Goal: Information Seeking & Learning: Learn about a topic

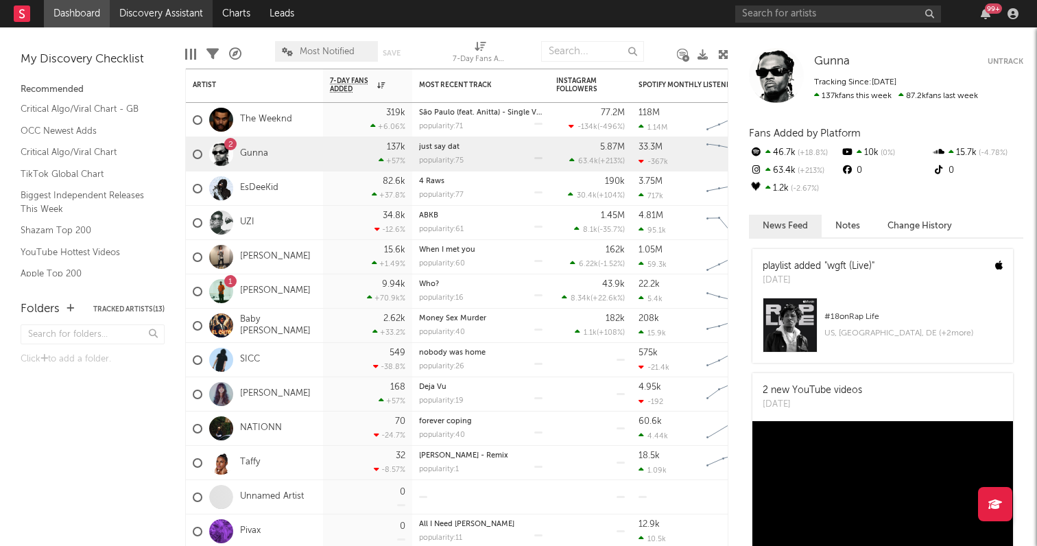
click at [165, 7] on link "Discovery Assistant" at bounding box center [161, 13] width 103 height 27
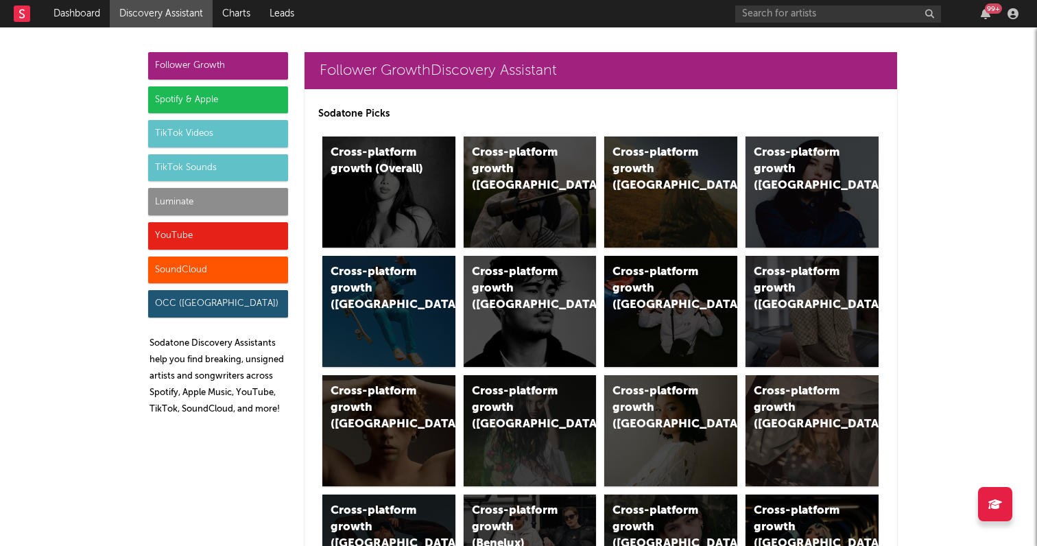
click at [202, 193] on div "Luminate" at bounding box center [218, 201] width 140 height 27
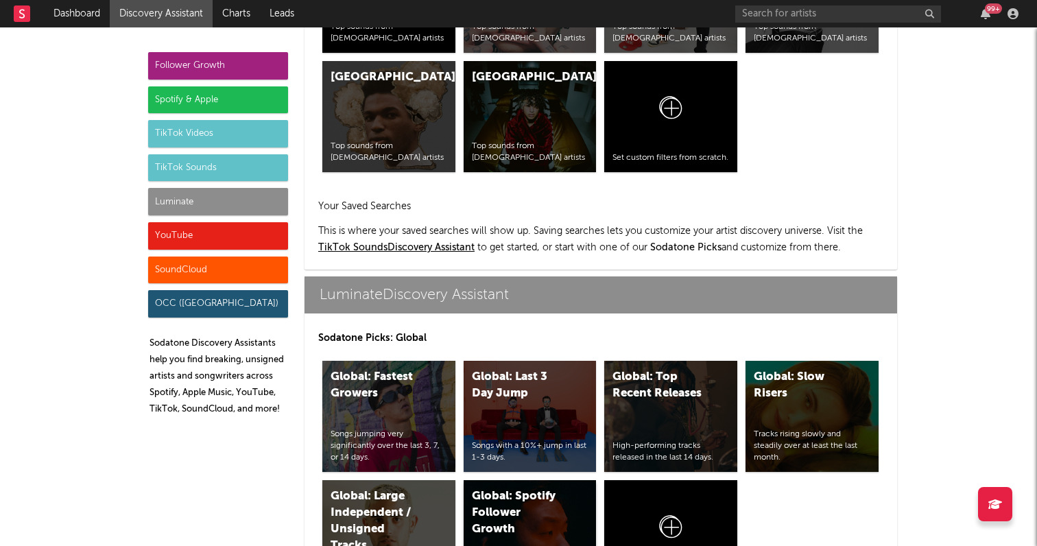
scroll to position [5872, 0]
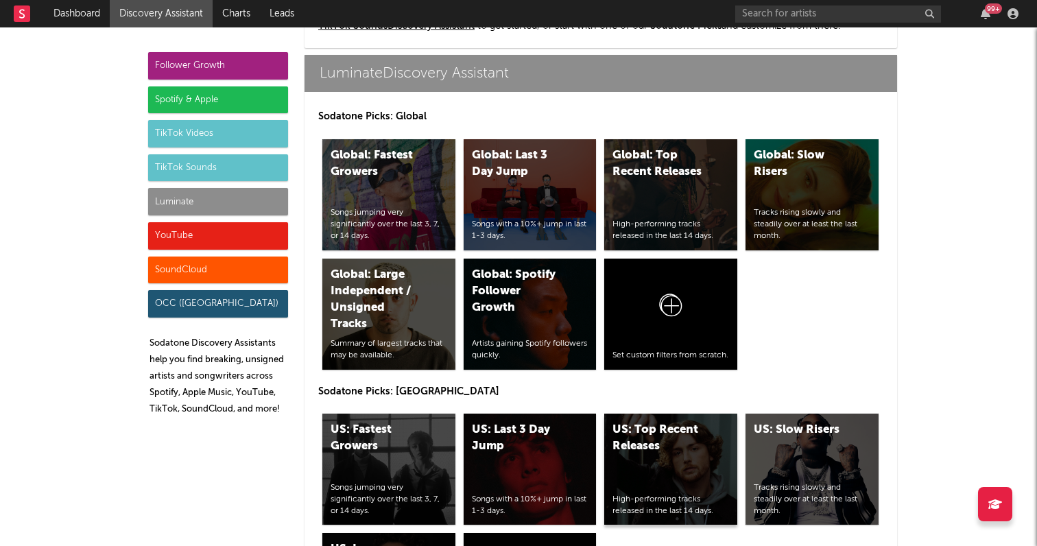
click at [679, 464] on div "US: Top Recent Releases High-performing tracks released in the last 14 days." at bounding box center [670, 468] width 133 height 111
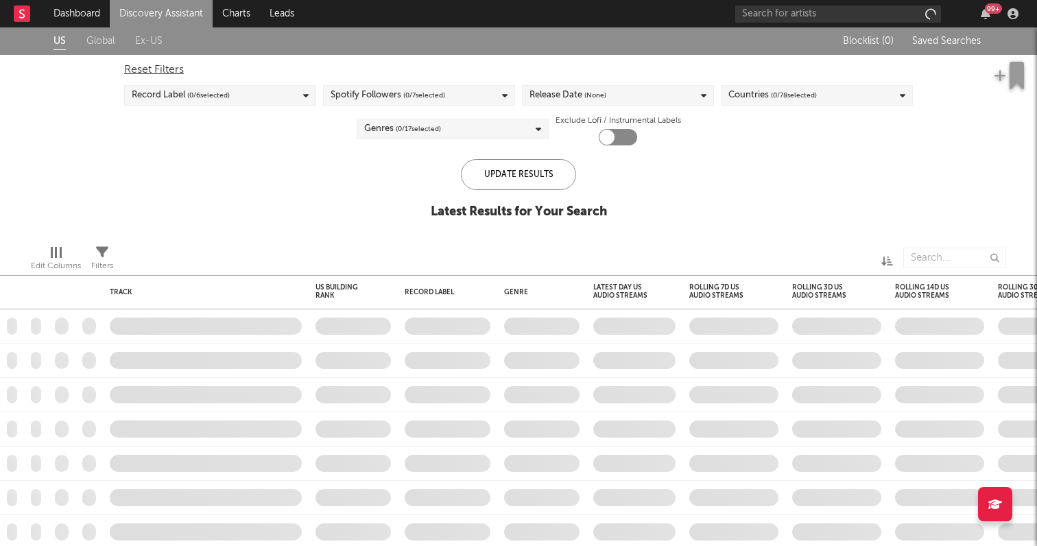
checkbox input "true"
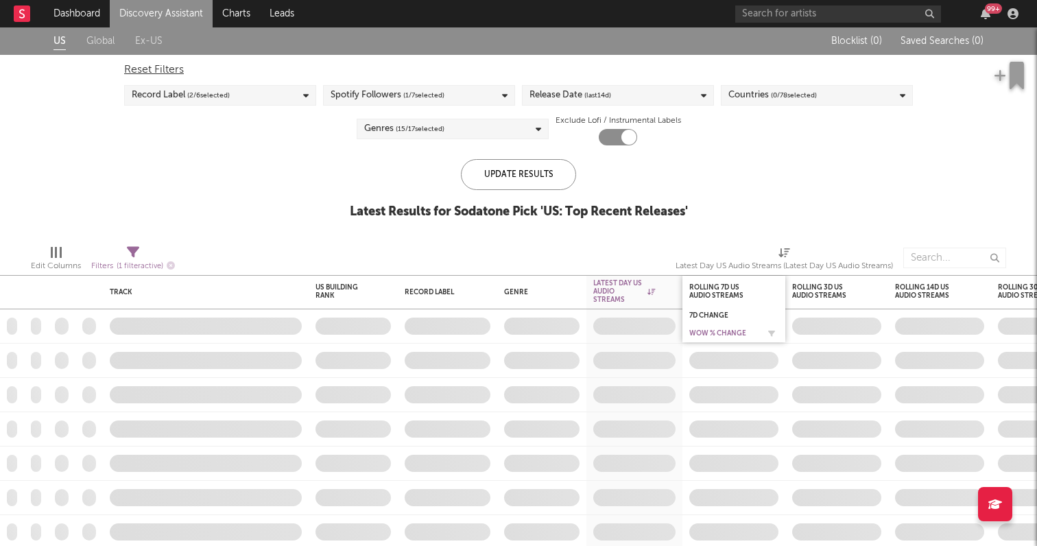
click at [708, 332] on div "WoW % Change" at bounding box center [723, 333] width 69 height 8
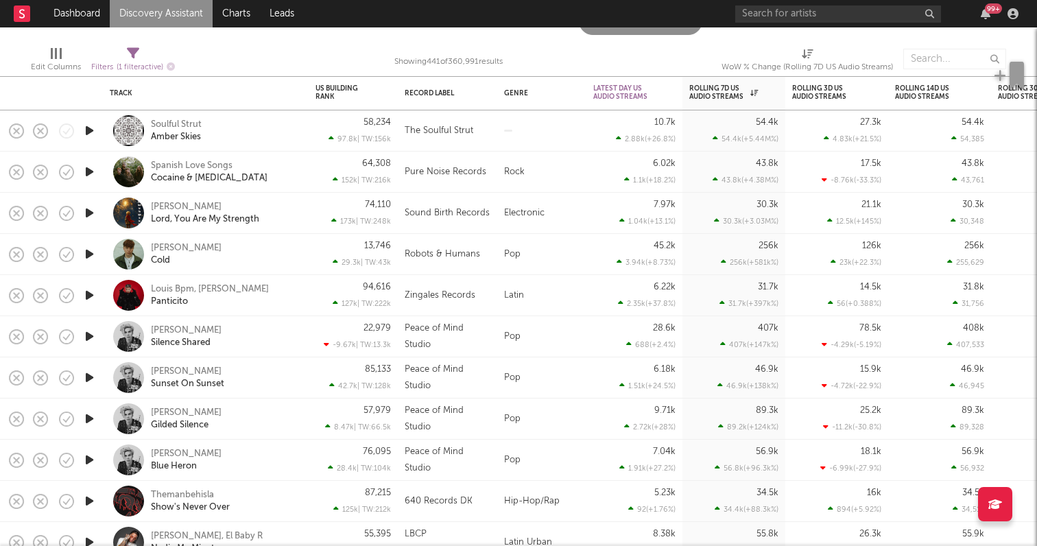
click at [90, 498] on icon "button" at bounding box center [89, 500] width 14 height 17
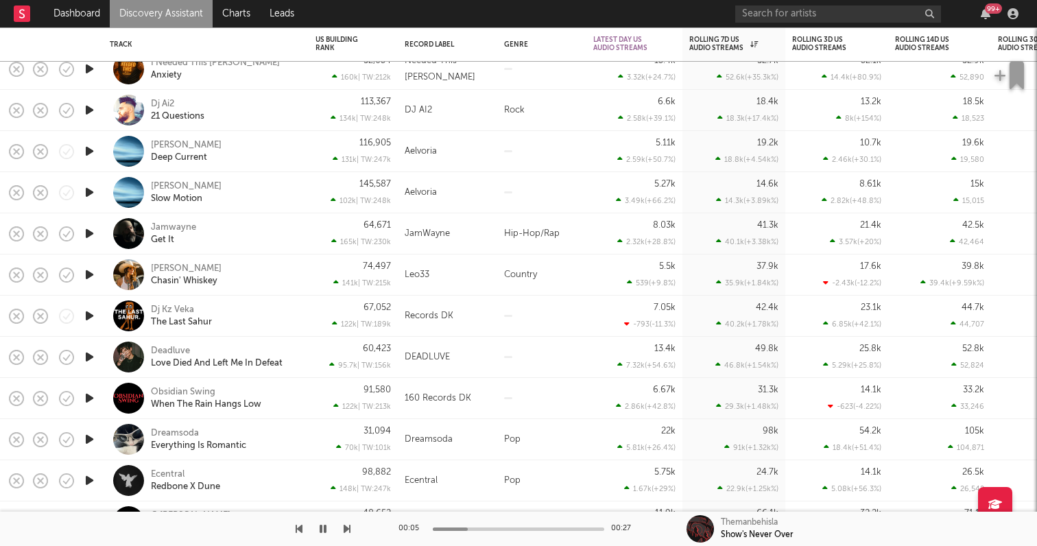
click at [87, 243] on div at bounding box center [88, 233] width 27 height 41
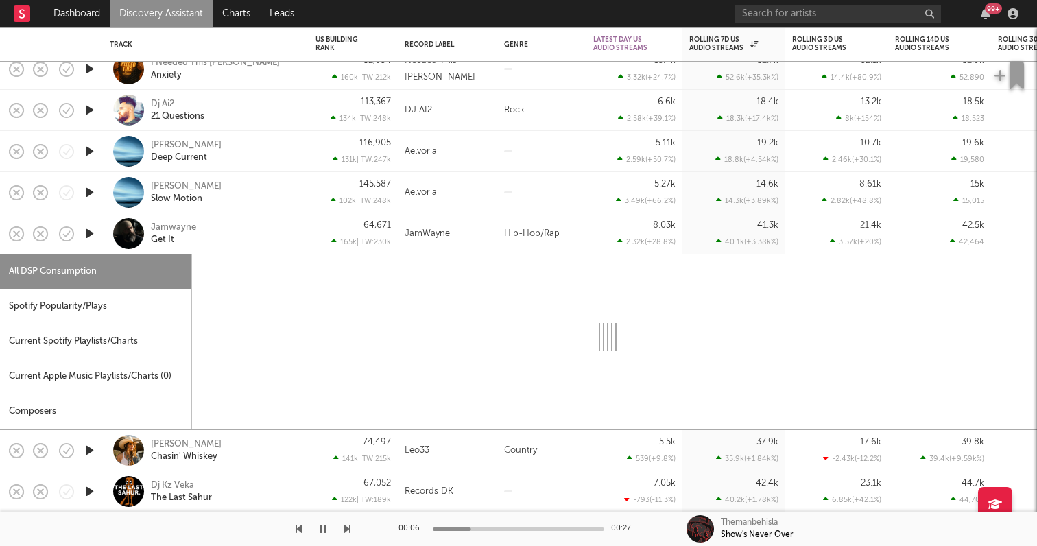
click at [86, 230] on icon "button" at bounding box center [89, 233] width 14 height 17
select select "1w"
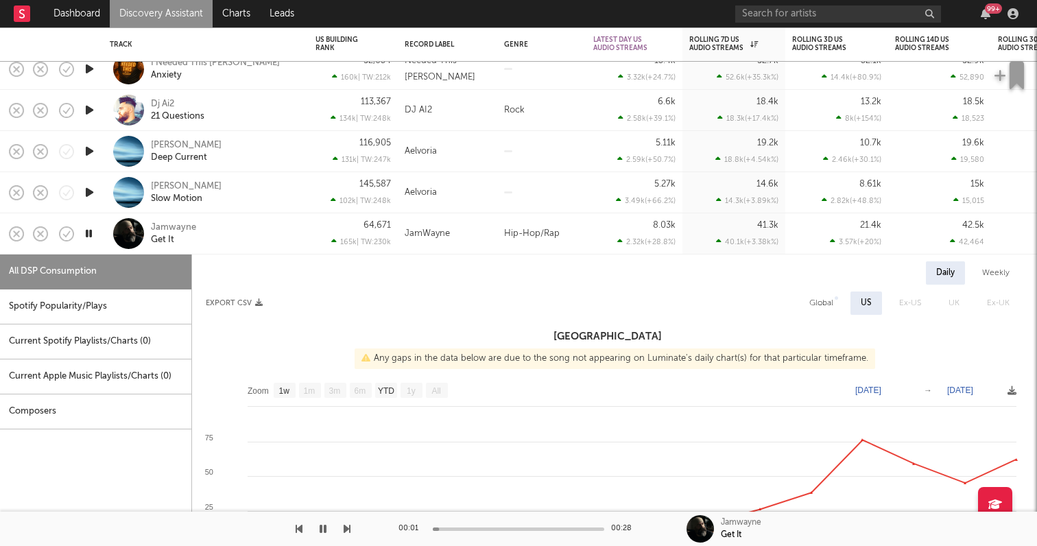
click at [242, 219] on div "Jamwayne Get It" at bounding box center [206, 233] width 192 height 40
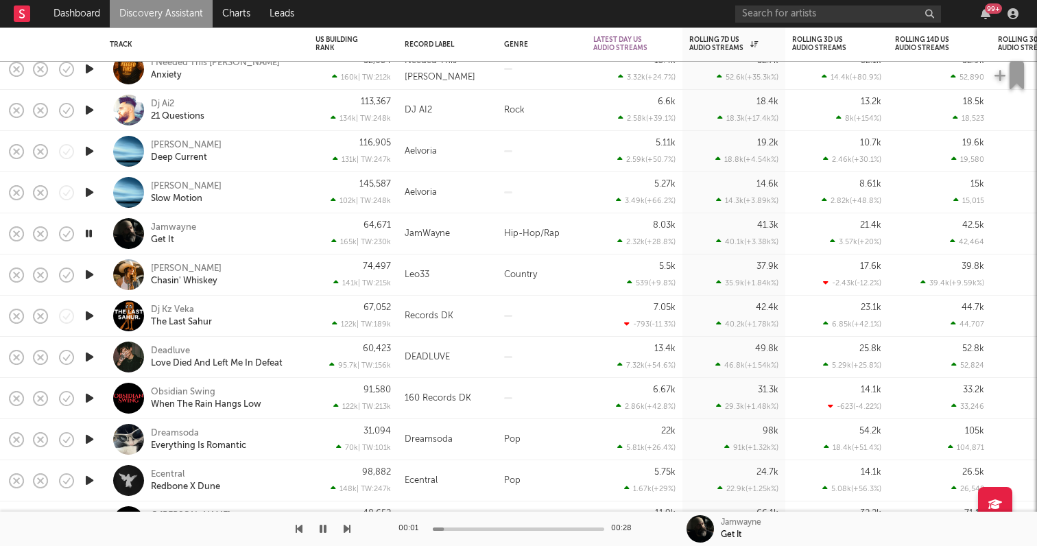
click at [244, 230] on div "Jamwayne Get It" at bounding box center [224, 233] width 147 height 25
select select "1w"
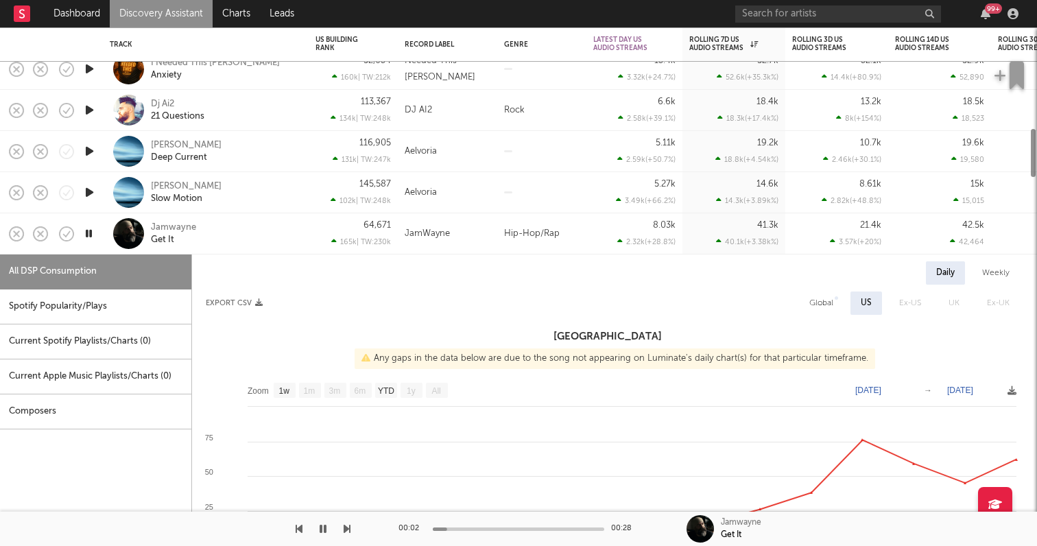
click at [244, 230] on div "Jamwayne Get It" at bounding box center [224, 233] width 147 height 25
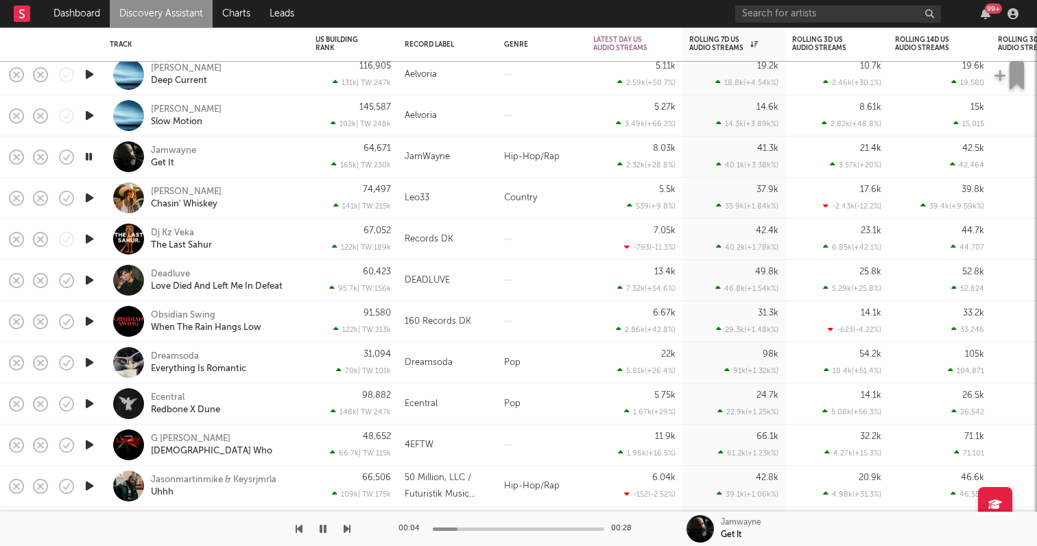
click at [93, 440] on icon "button" at bounding box center [89, 444] width 14 height 17
click at [254, 441] on div "G Ravon Lady Who" at bounding box center [224, 445] width 147 height 25
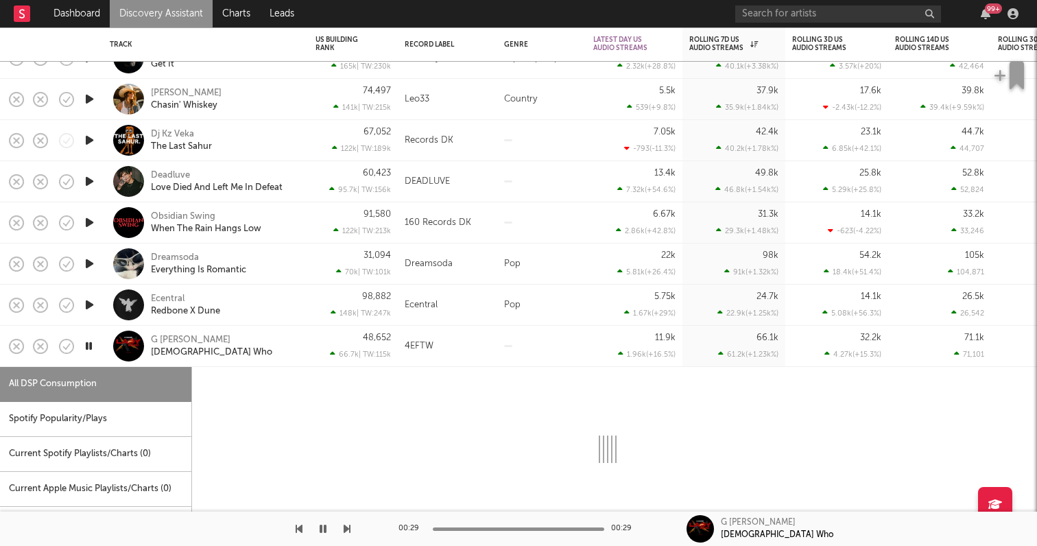
click at [83, 346] on icon "button" at bounding box center [88, 345] width 13 height 17
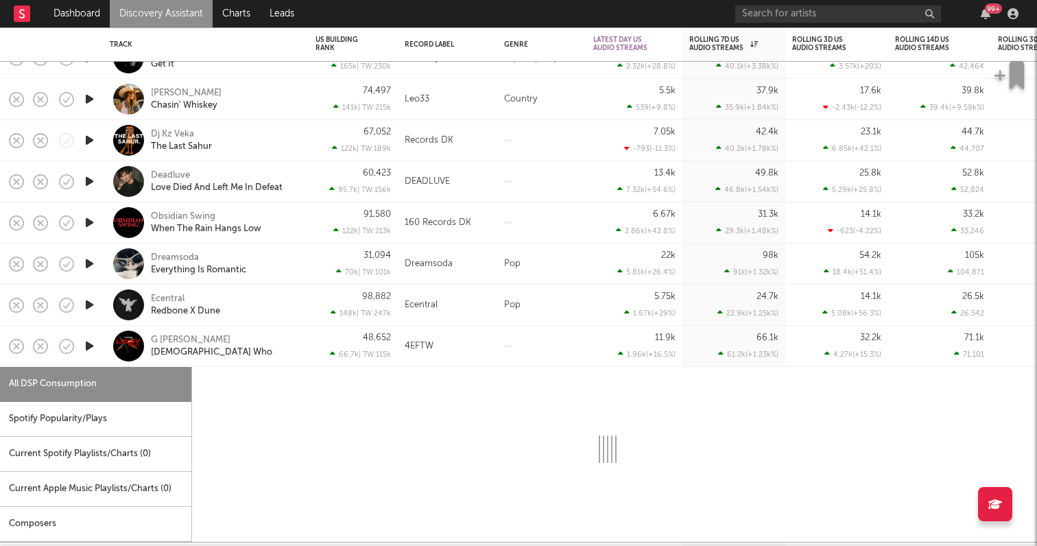
click at [86, 346] on icon "button" at bounding box center [89, 345] width 14 height 17
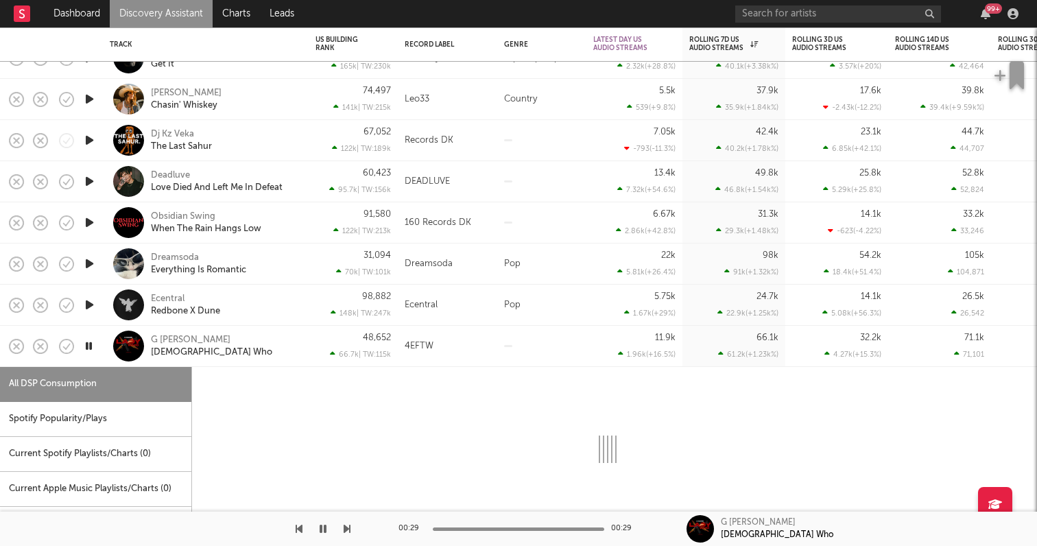
click at [92, 348] on icon "button" at bounding box center [88, 345] width 13 height 17
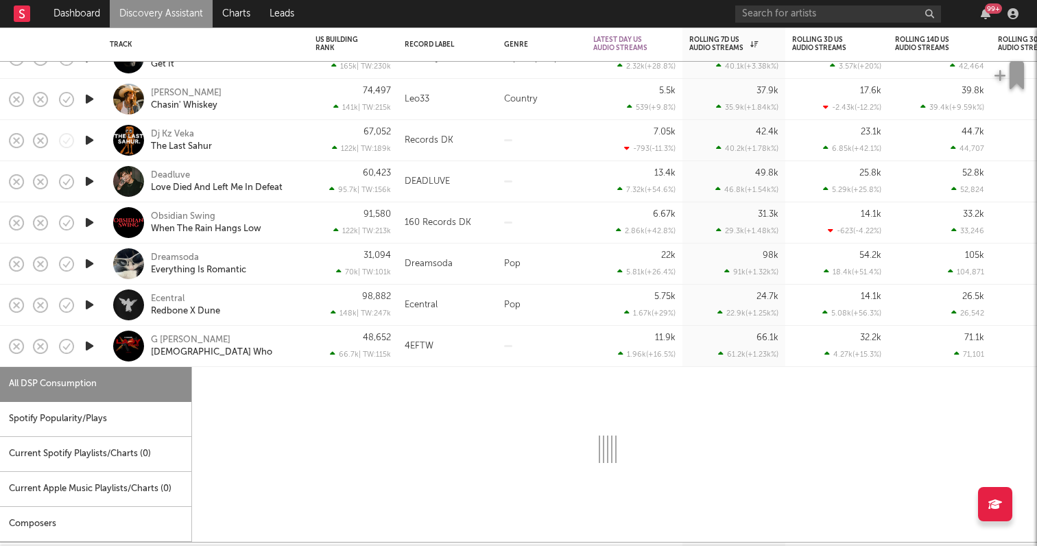
click at [92, 348] on icon "button" at bounding box center [89, 345] width 14 height 17
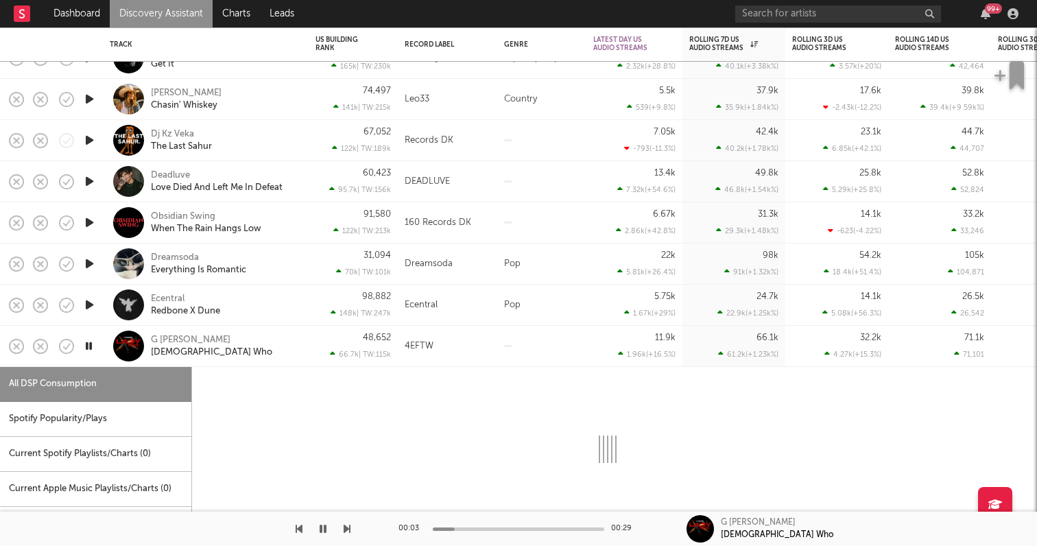
click at [88, 220] on icon "button" at bounding box center [89, 222] width 14 height 17
click at [87, 265] on icon "button" at bounding box center [89, 263] width 14 height 17
click at [88, 302] on icon "button" at bounding box center [89, 304] width 14 height 17
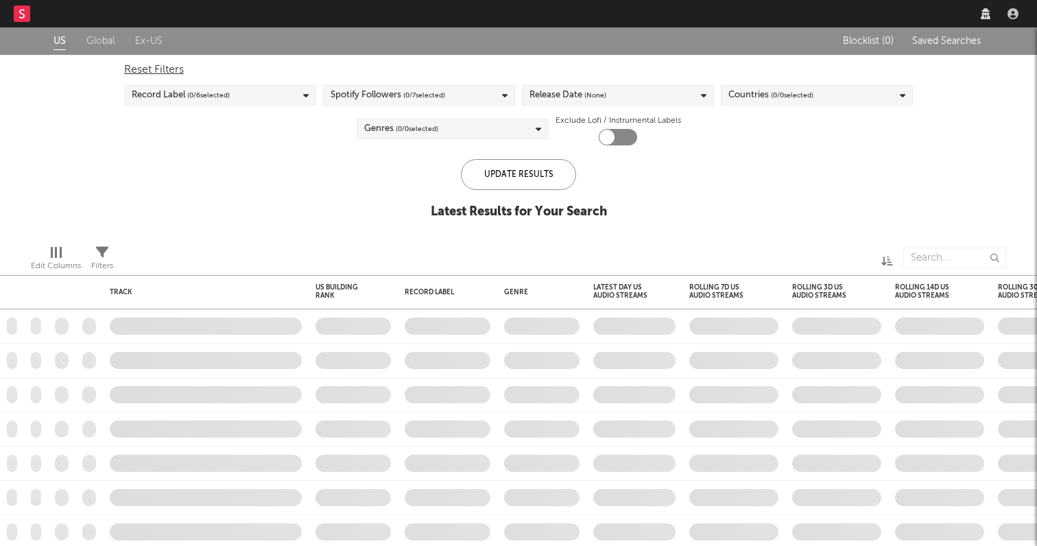
checkbox input "true"
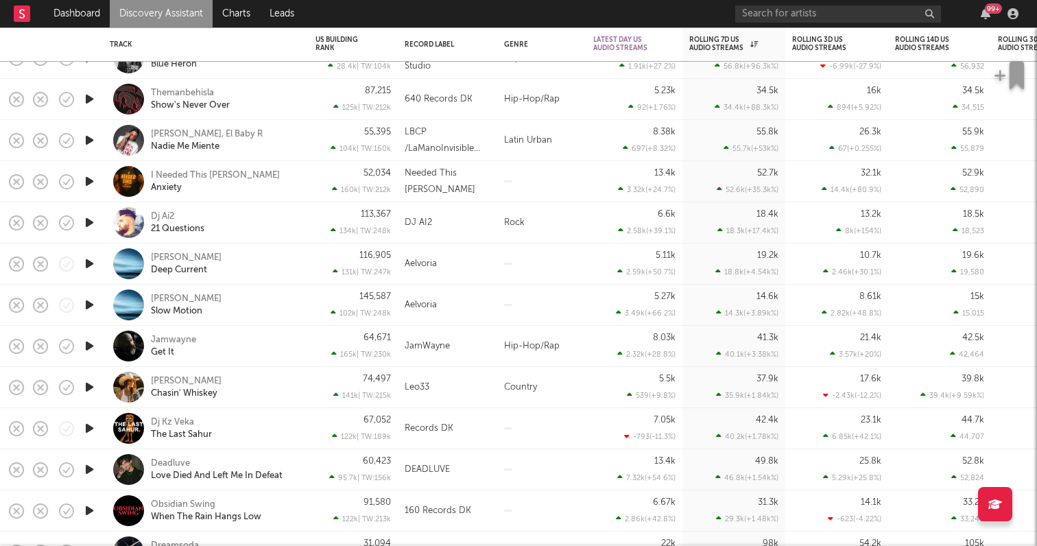
click at [84, 95] on icon "button" at bounding box center [89, 98] width 14 height 17
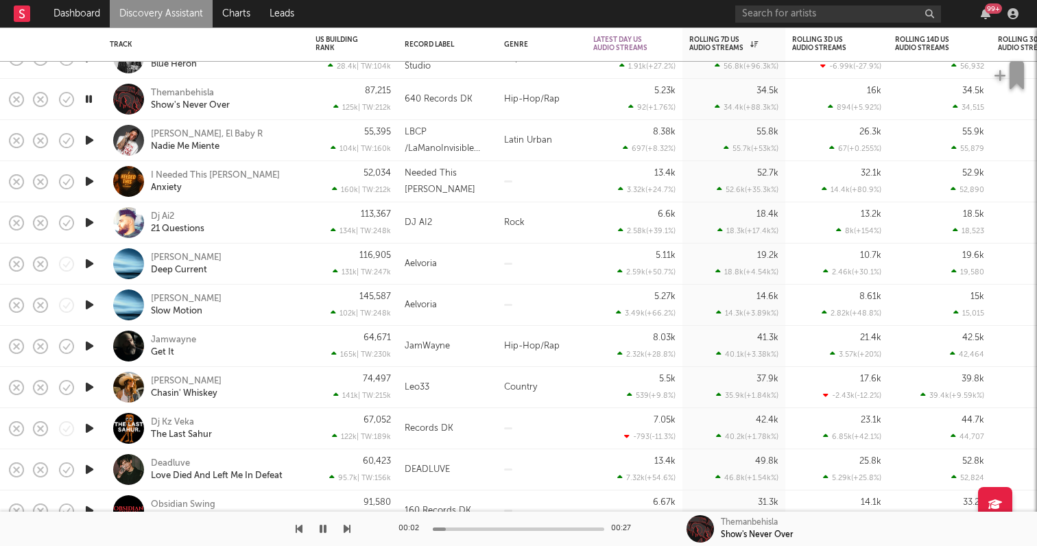
click at [541, 97] on div "Hip-Hop/Rap" at bounding box center [541, 99] width 89 height 41
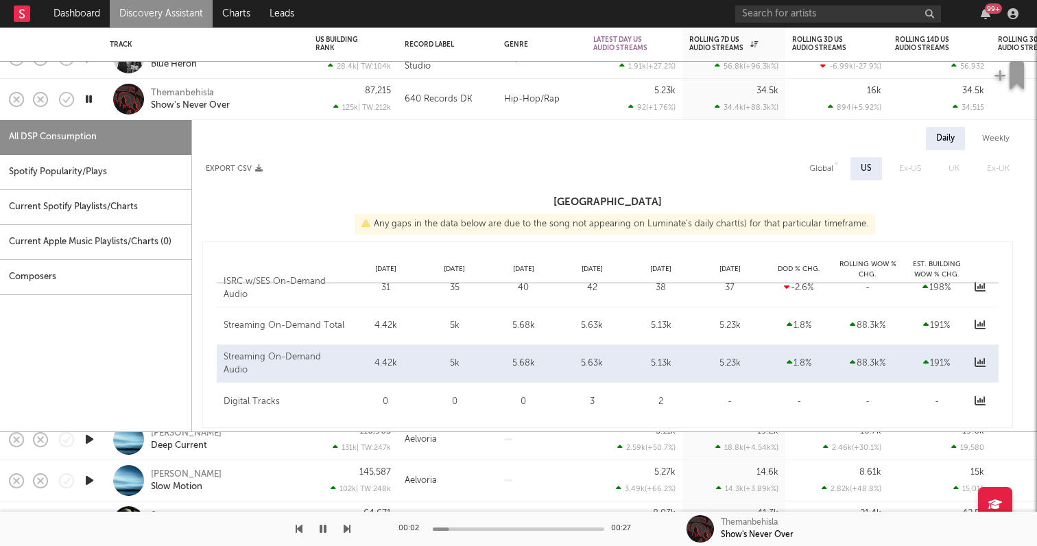
select select "1w"
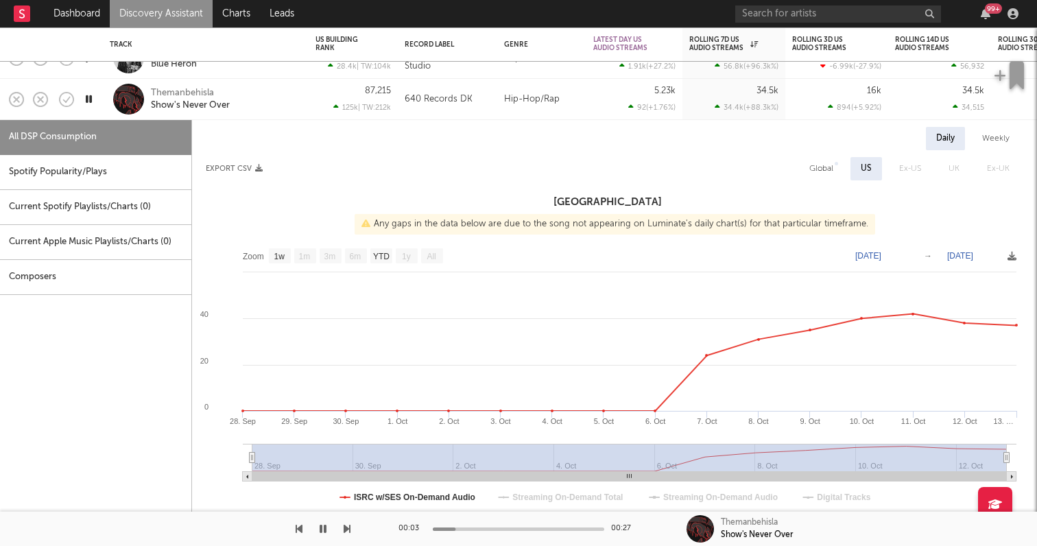
click at [541, 97] on div "Hip-Hop/Rap" at bounding box center [541, 99] width 89 height 41
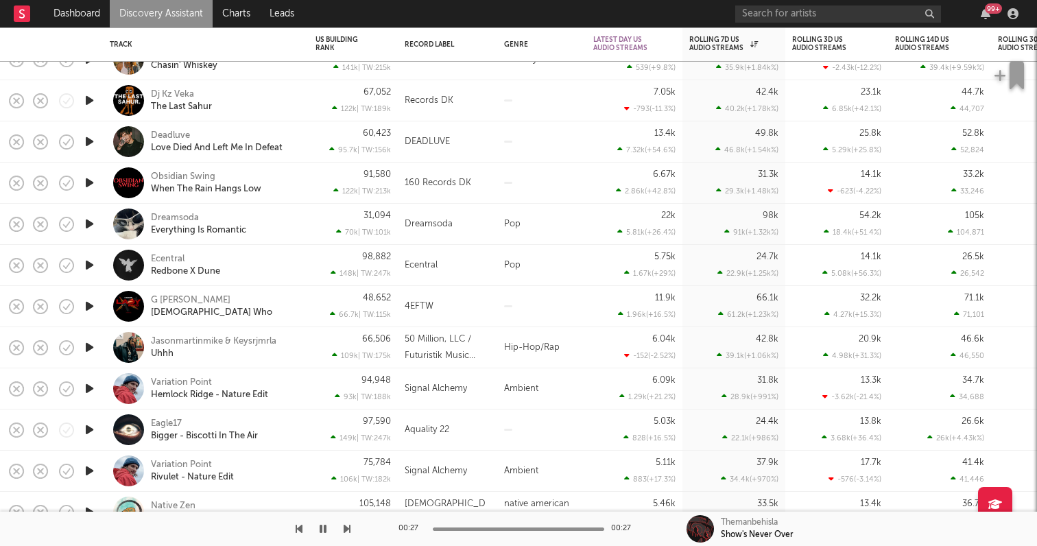
click at [323, 528] on icon "button" at bounding box center [322, 528] width 7 height 11
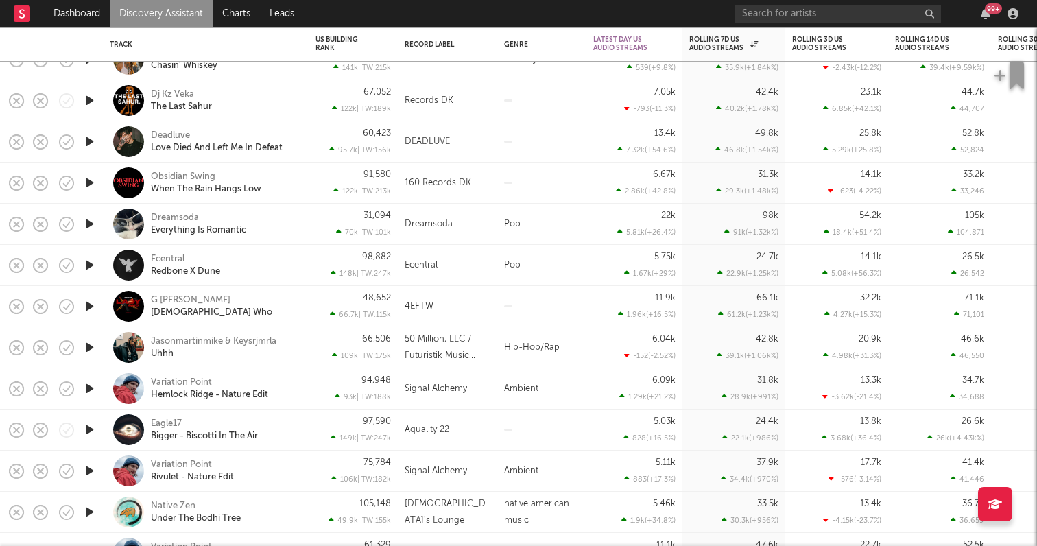
click at [90, 346] on icon "button" at bounding box center [89, 347] width 14 height 17
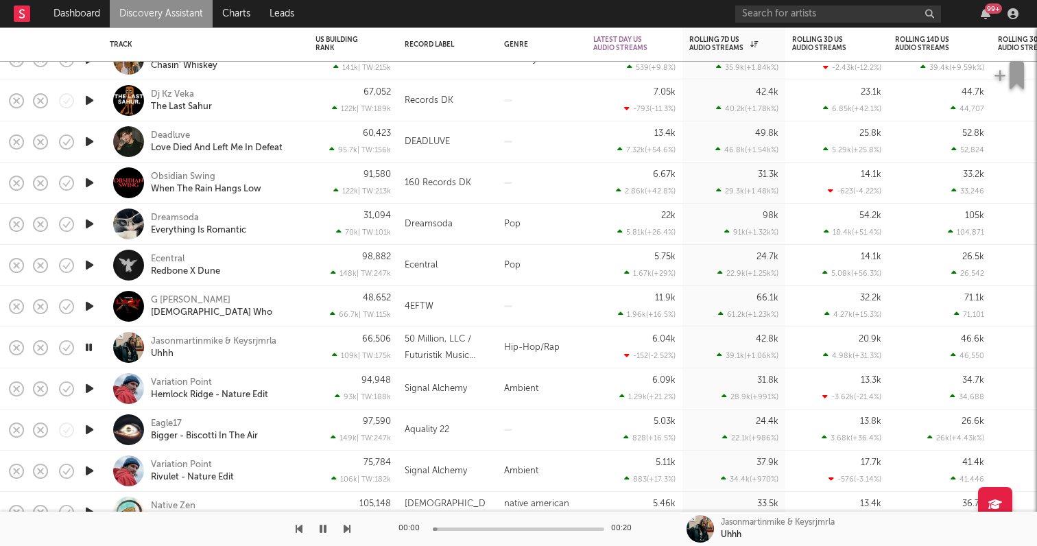
click at [90, 346] on icon "button" at bounding box center [88, 347] width 13 height 17
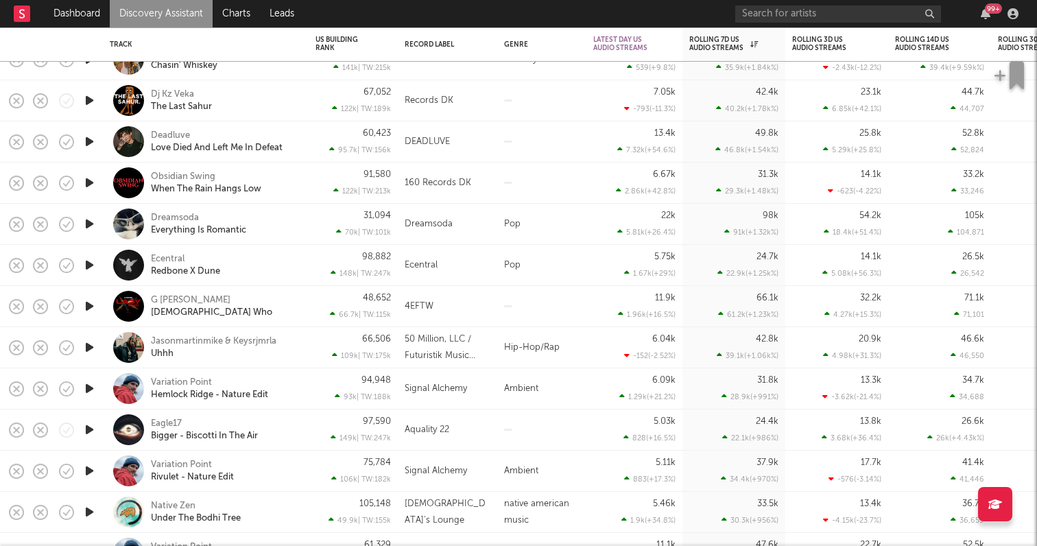
click at [91, 302] on icon "button" at bounding box center [89, 306] width 14 height 17
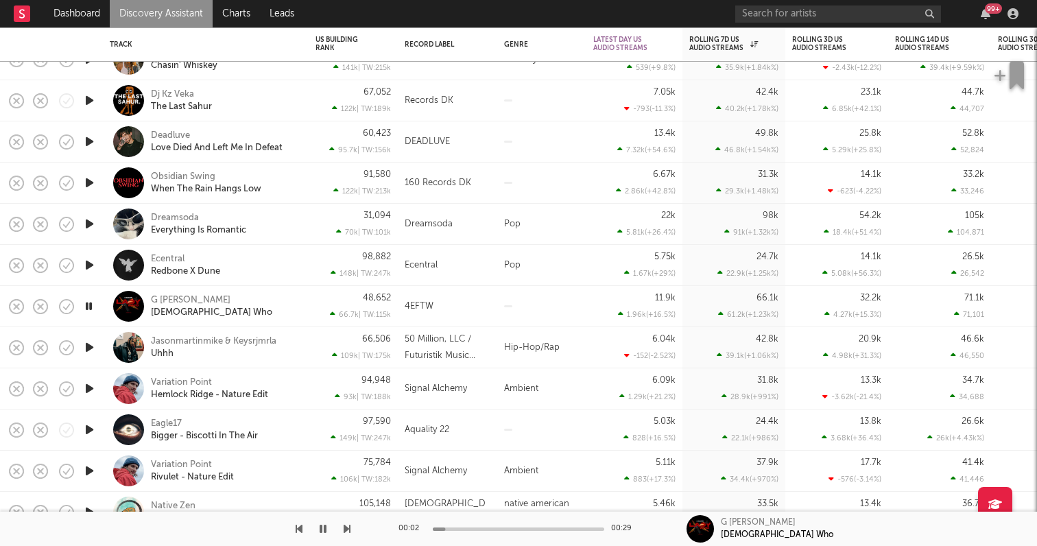
click at [88, 260] on icon "button" at bounding box center [89, 264] width 14 height 17
click at [90, 221] on icon "button" at bounding box center [89, 223] width 14 height 17
click at [93, 178] on icon "button" at bounding box center [89, 182] width 14 height 17
click at [86, 138] on icon "button" at bounding box center [89, 141] width 14 height 17
click at [88, 97] on icon "button" at bounding box center [89, 100] width 14 height 17
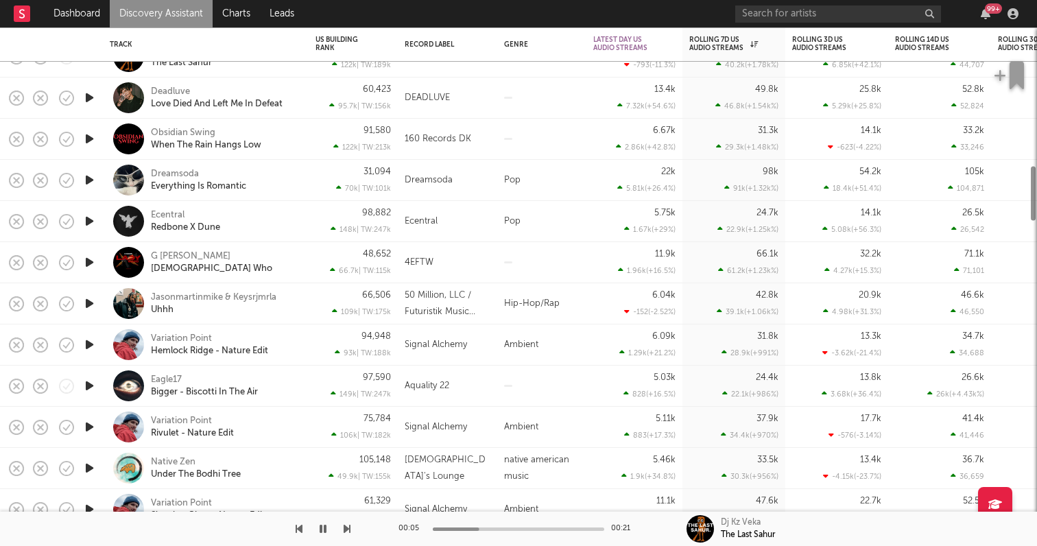
click at [90, 471] on icon "button" at bounding box center [89, 467] width 14 height 17
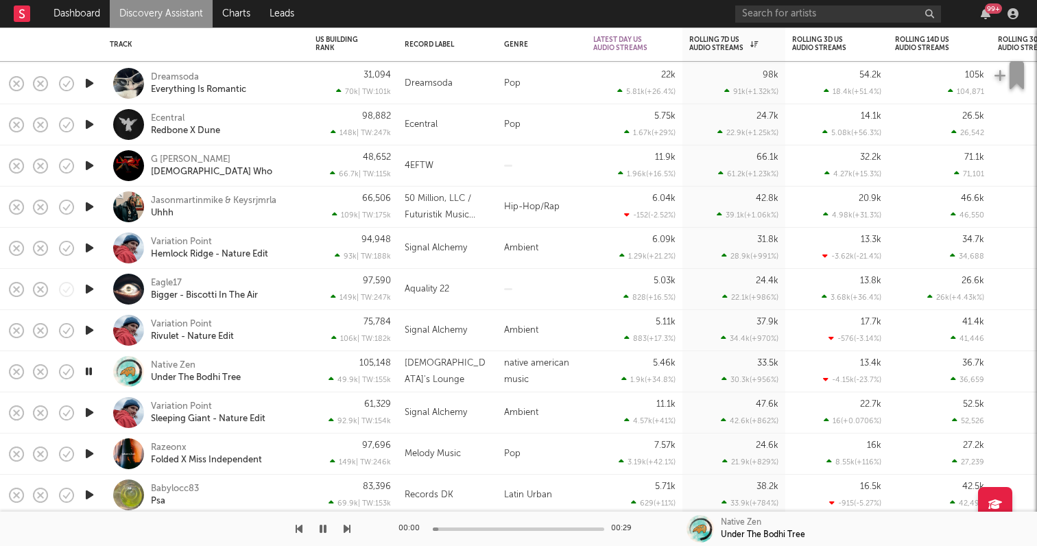
click at [90, 452] on icon "button" at bounding box center [89, 453] width 14 height 17
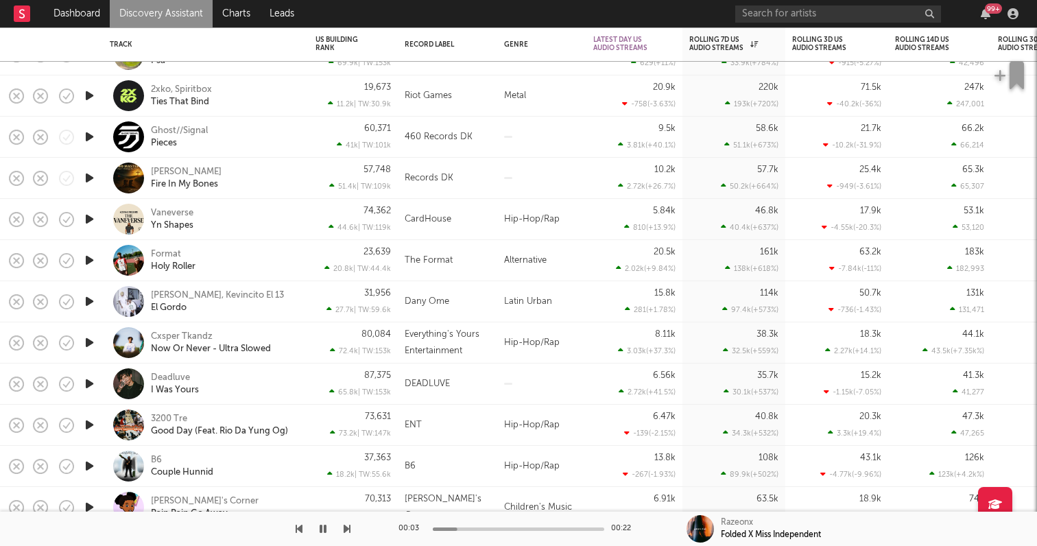
click at [89, 339] on icon "button" at bounding box center [89, 342] width 14 height 17
click at [88, 217] on icon "button" at bounding box center [89, 218] width 14 height 17
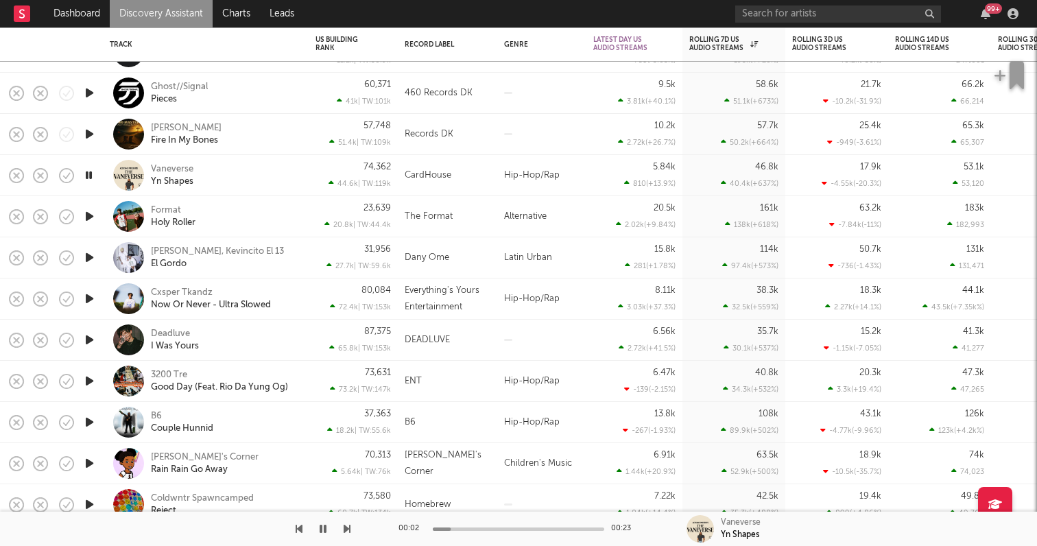
click at [97, 421] on div at bounding box center [88, 422] width 27 height 41
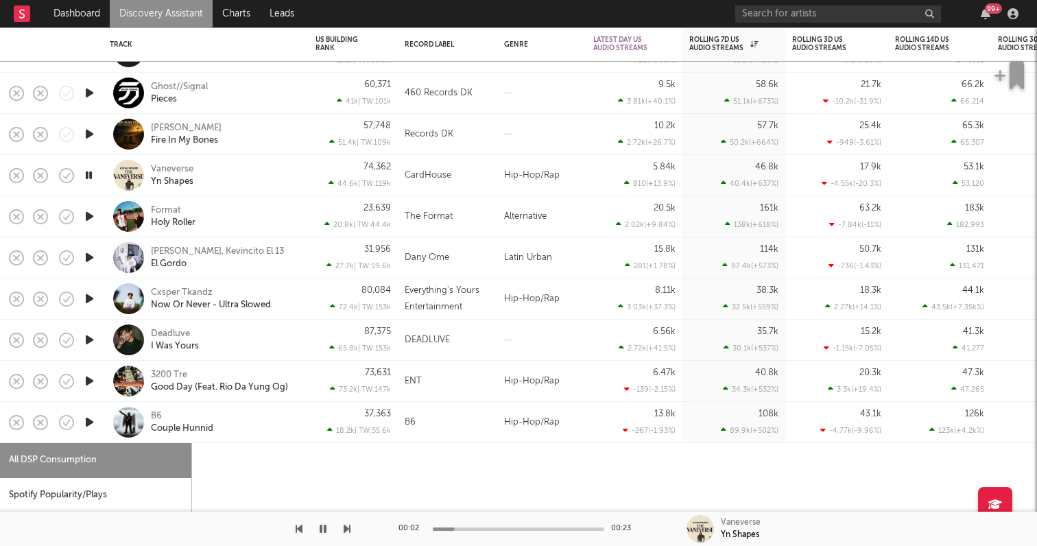
select select "1w"
click at [93, 413] on icon "button" at bounding box center [89, 421] width 14 height 17
click at [260, 415] on div "B6 Couple Hunnid" at bounding box center [224, 422] width 147 height 25
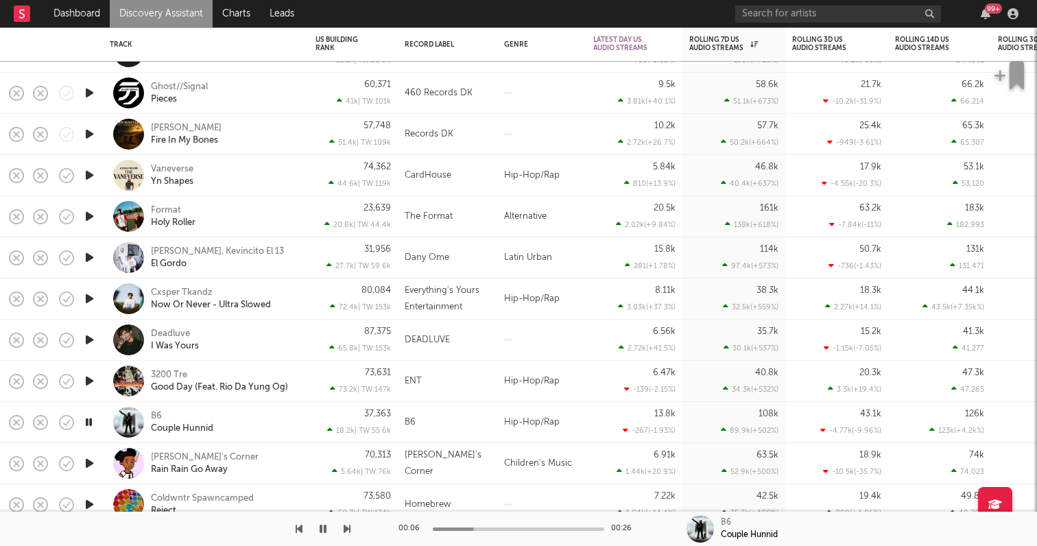
click at [88, 378] on icon "button" at bounding box center [89, 380] width 14 height 17
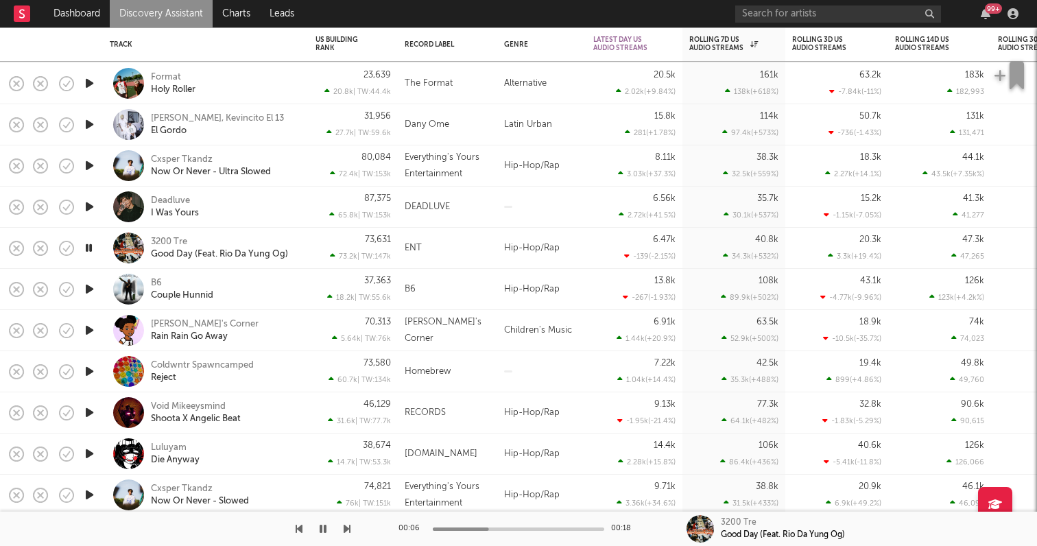
click at [89, 413] on icon "button" at bounding box center [89, 412] width 14 height 17
click at [86, 449] on icon "button" at bounding box center [89, 453] width 14 height 17
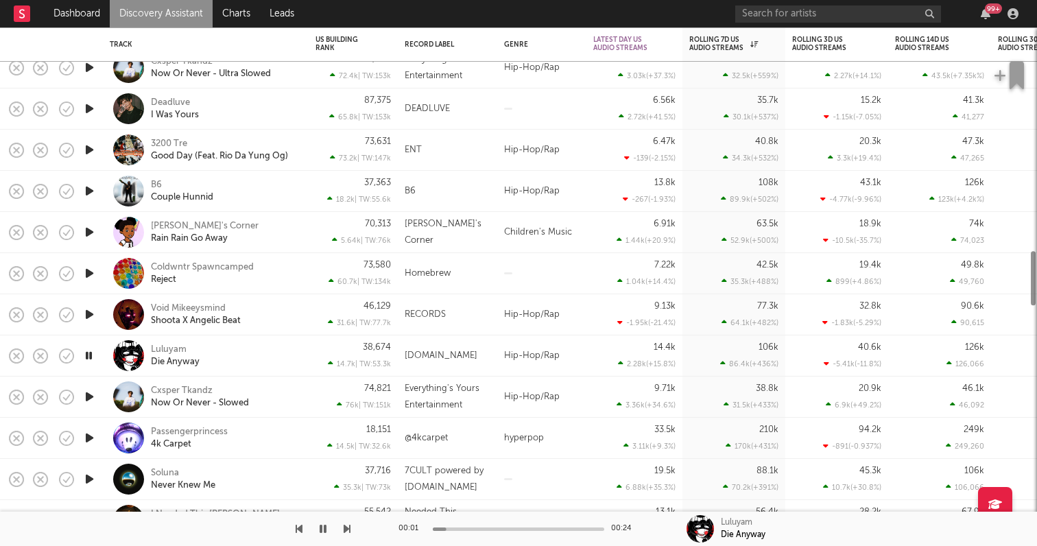
click at [86, 441] on icon "button" at bounding box center [89, 437] width 14 height 17
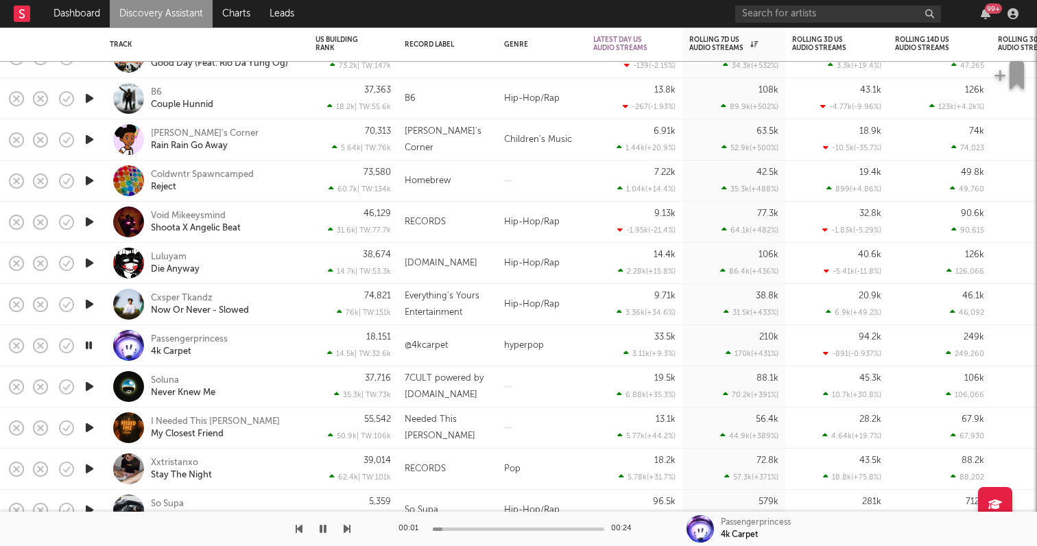
click at [88, 380] on icon "button" at bounding box center [89, 386] width 14 height 17
click at [90, 425] on icon "button" at bounding box center [89, 427] width 14 height 17
click at [88, 473] on icon "button" at bounding box center [89, 468] width 14 height 17
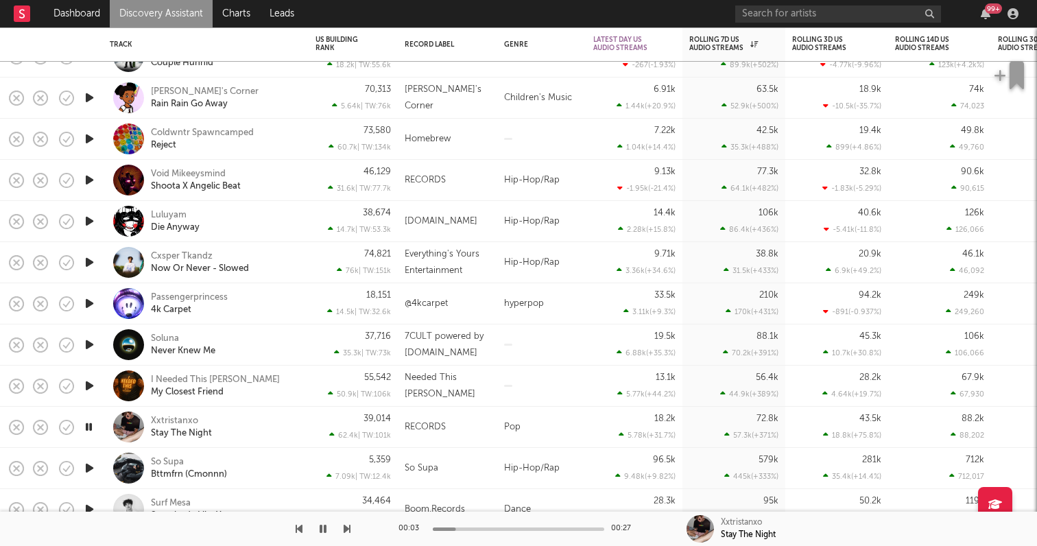
click at [88, 464] on icon "button" at bounding box center [89, 467] width 14 height 17
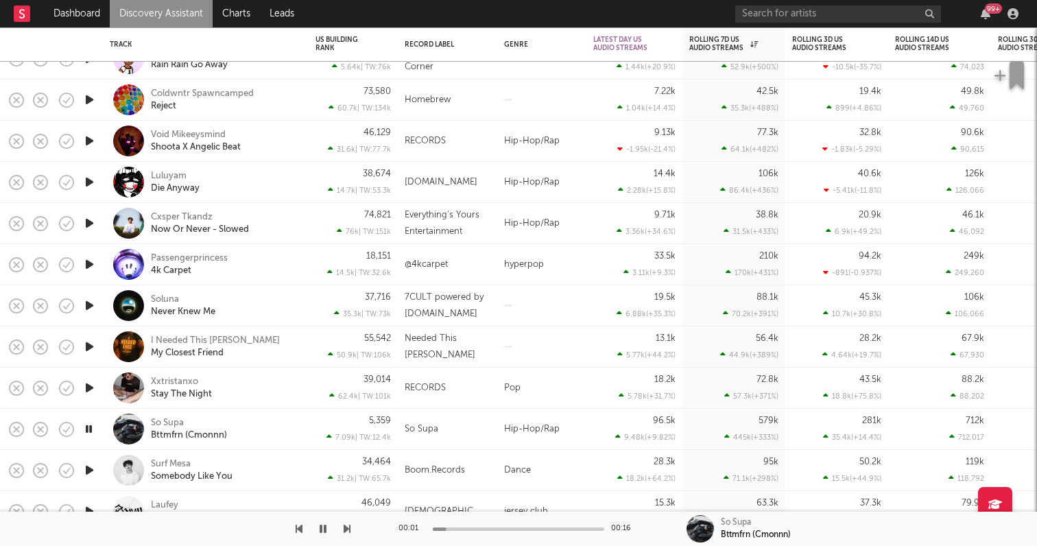
click at [88, 471] on icon "button" at bounding box center [89, 469] width 14 height 17
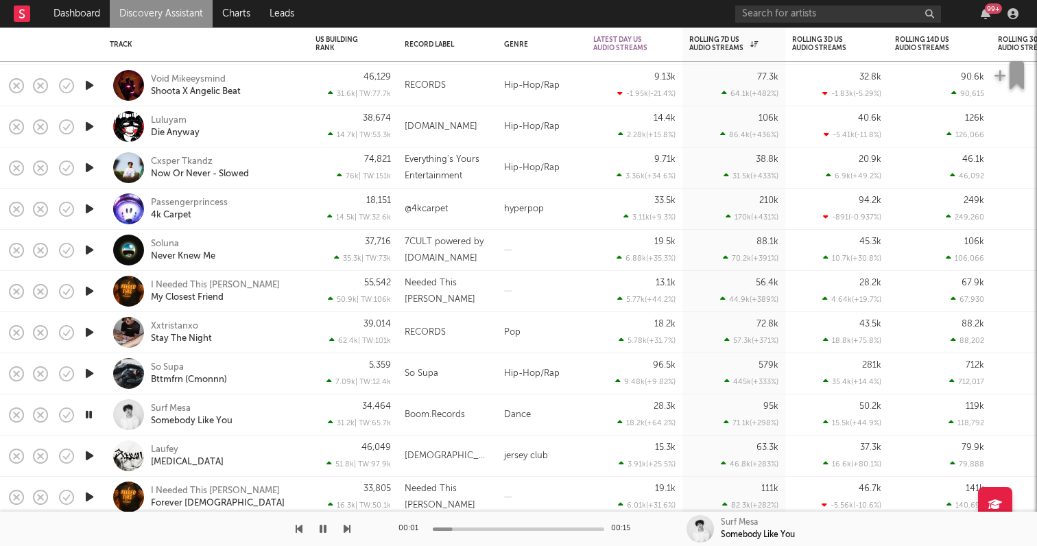
click at [90, 454] on icon "button" at bounding box center [89, 455] width 14 height 17
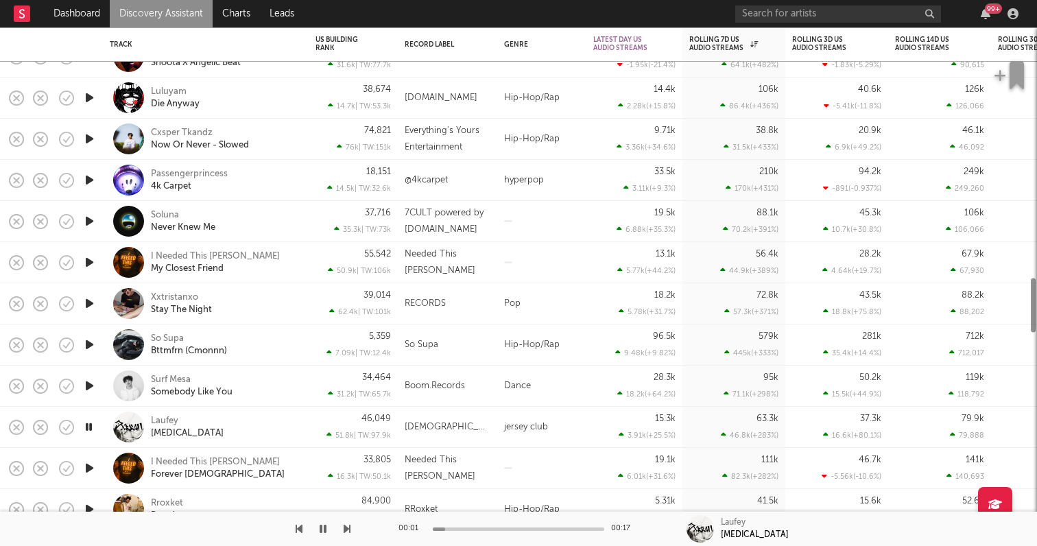
click at [90, 467] on icon "button" at bounding box center [89, 467] width 14 height 17
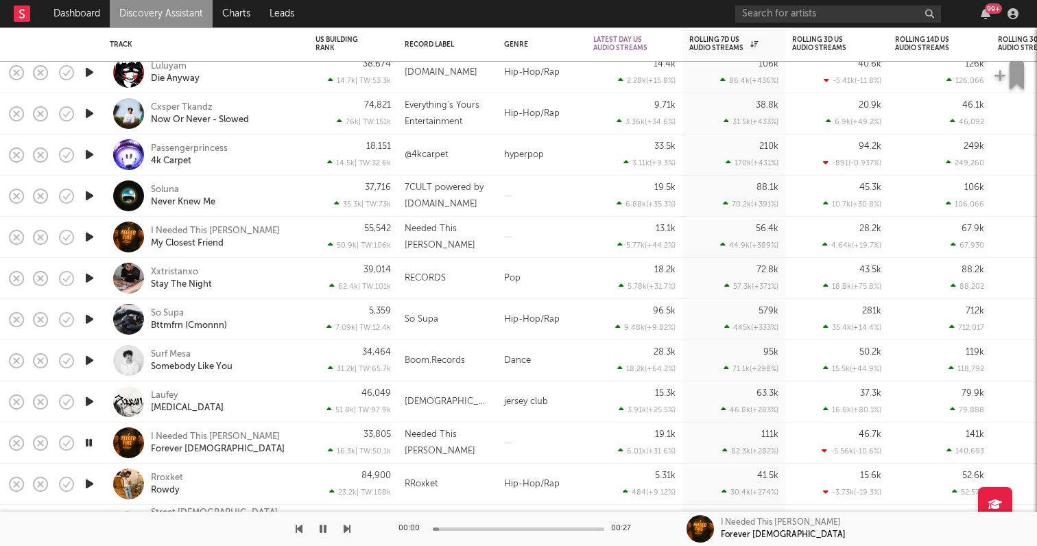
click at [86, 487] on icon "button" at bounding box center [89, 483] width 14 height 17
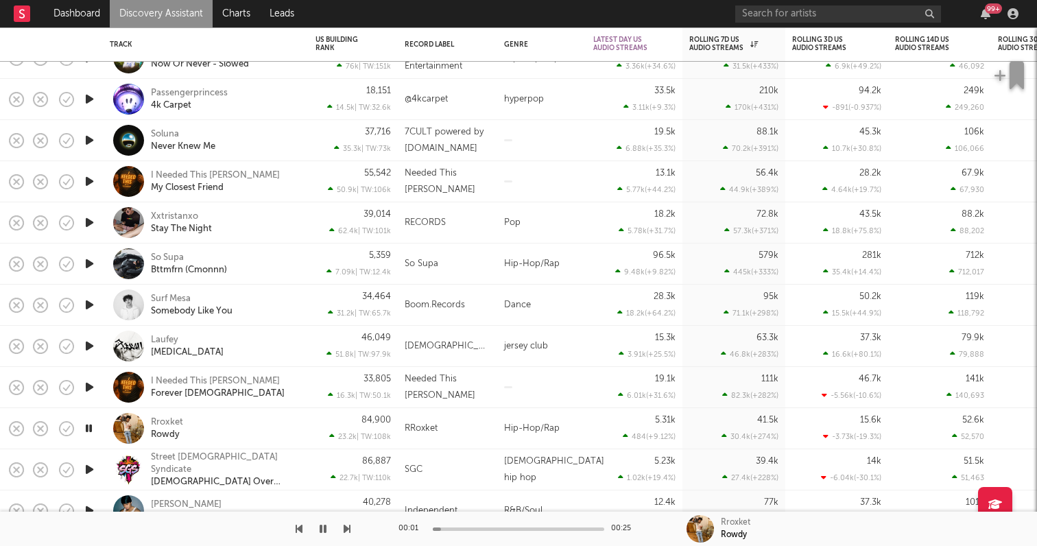
click at [90, 465] on icon "button" at bounding box center [89, 469] width 14 height 17
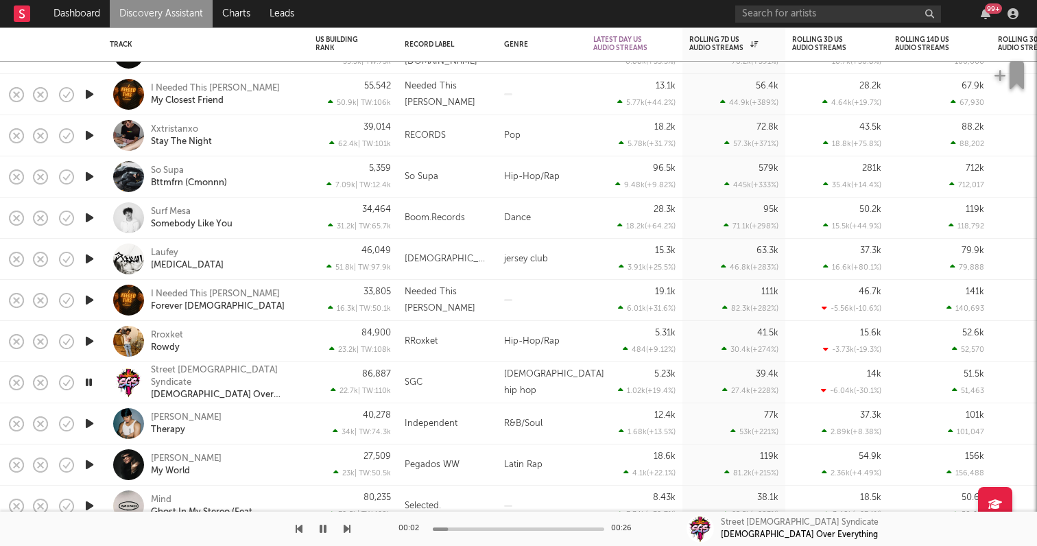
click at [90, 421] on icon "button" at bounding box center [89, 423] width 14 height 17
click at [88, 461] on icon "button" at bounding box center [89, 464] width 14 height 17
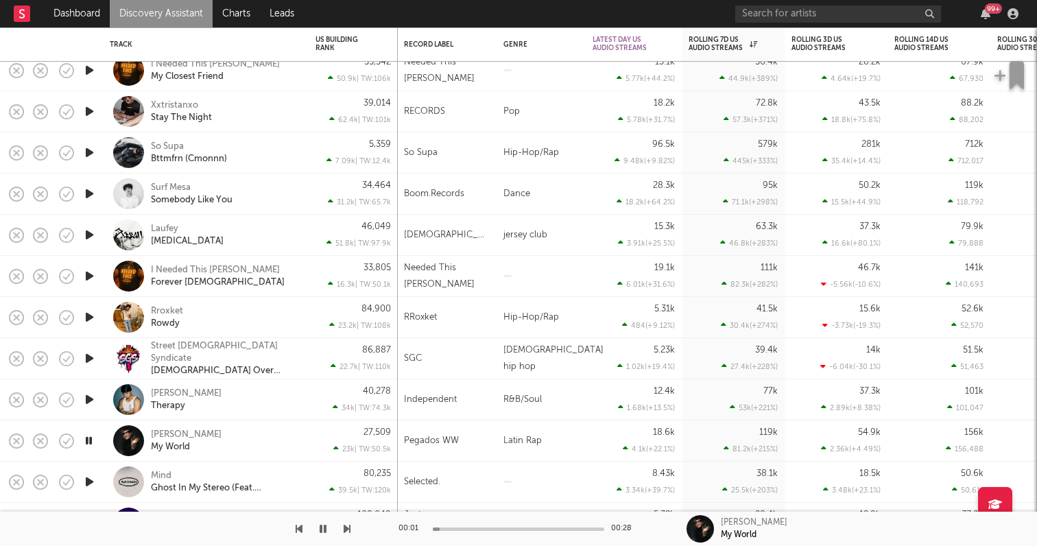
click at [88, 483] on icon "button" at bounding box center [89, 481] width 14 height 17
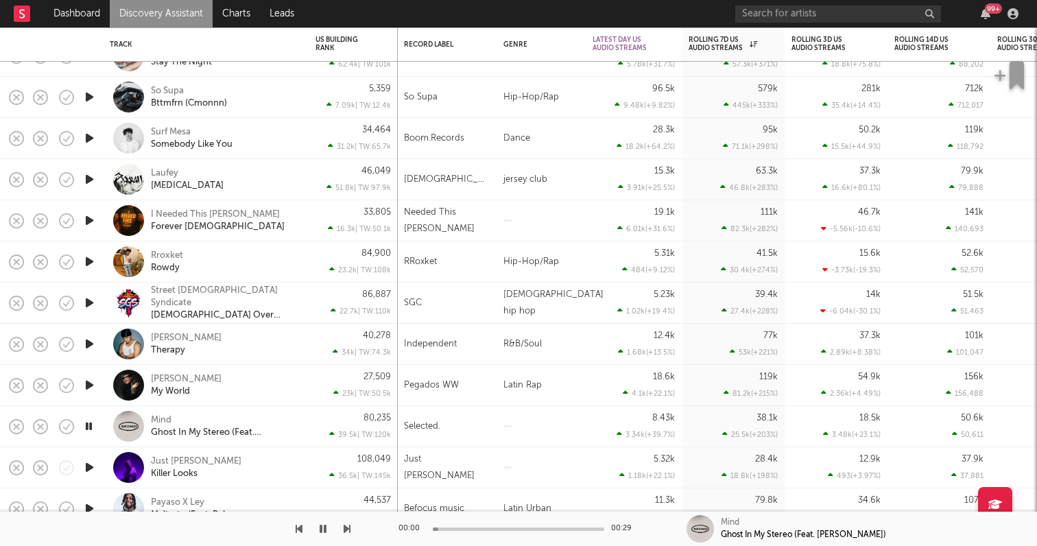
click at [88, 463] on icon "button" at bounding box center [89, 467] width 14 height 17
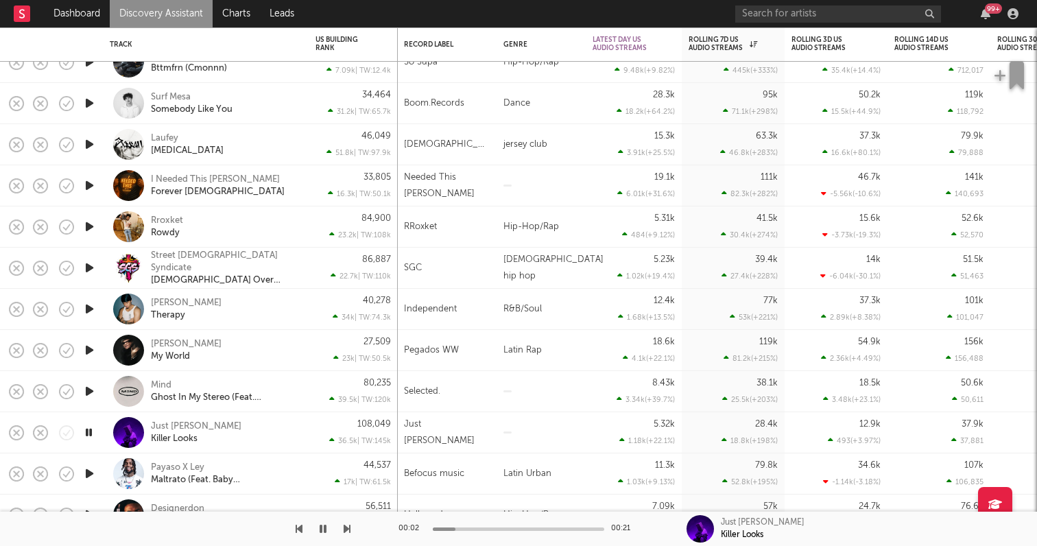
click at [88, 472] on icon "button" at bounding box center [89, 473] width 14 height 17
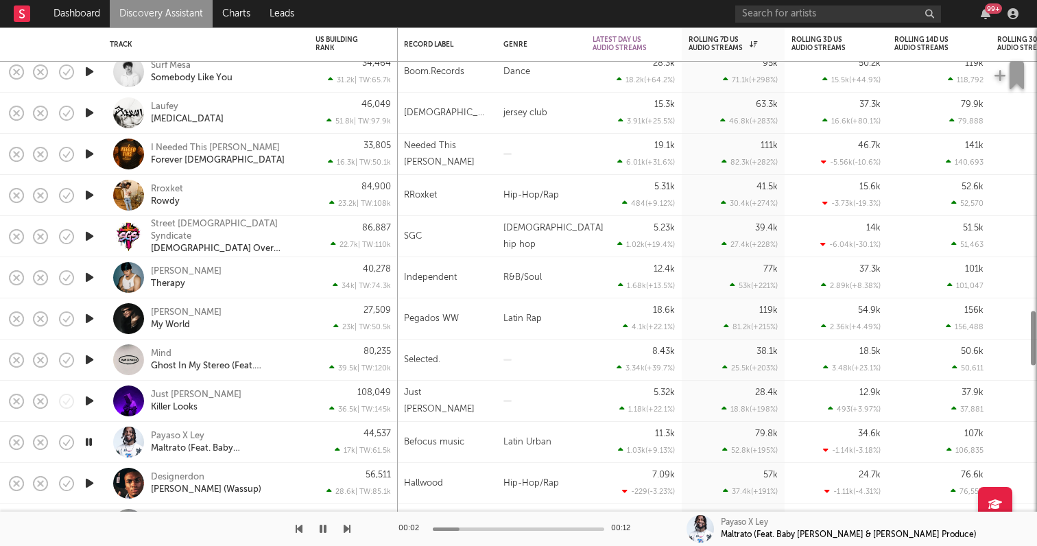
click at [87, 479] on icon "button" at bounding box center [89, 482] width 14 height 17
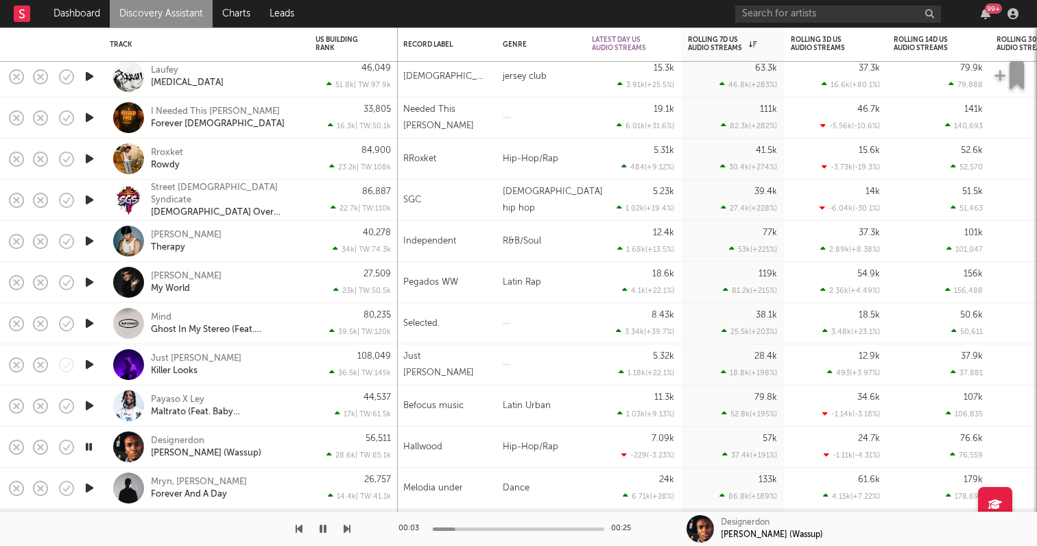
click at [88, 484] on icon "button" at bounding box center [89, 487] width 14 height 17
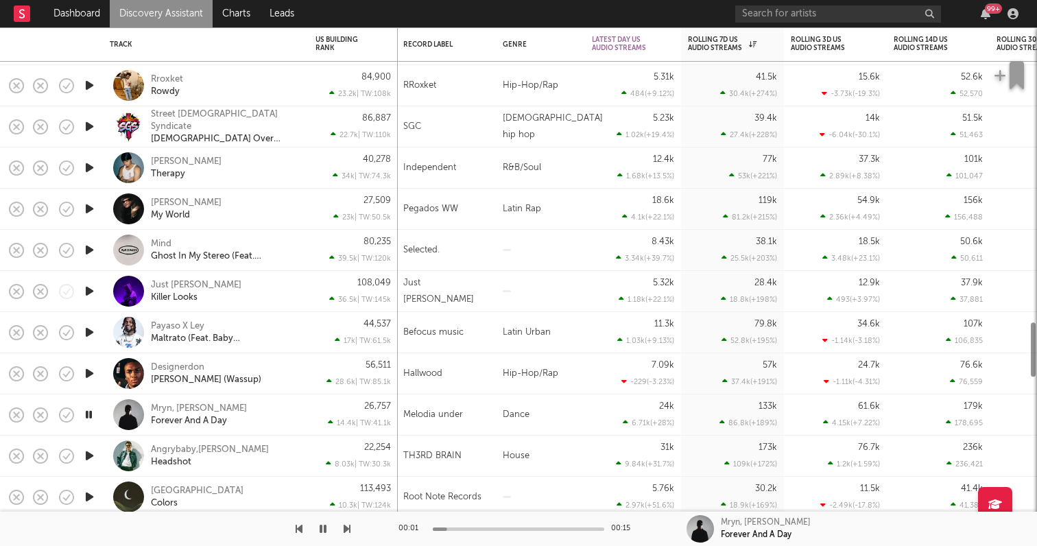
click at [88, 454] on icon "button" at bounding box center [89, 455] width 14 height 17
click at [90, 495] on icon "button" at bounding box center [89, 496] width 14 height 17
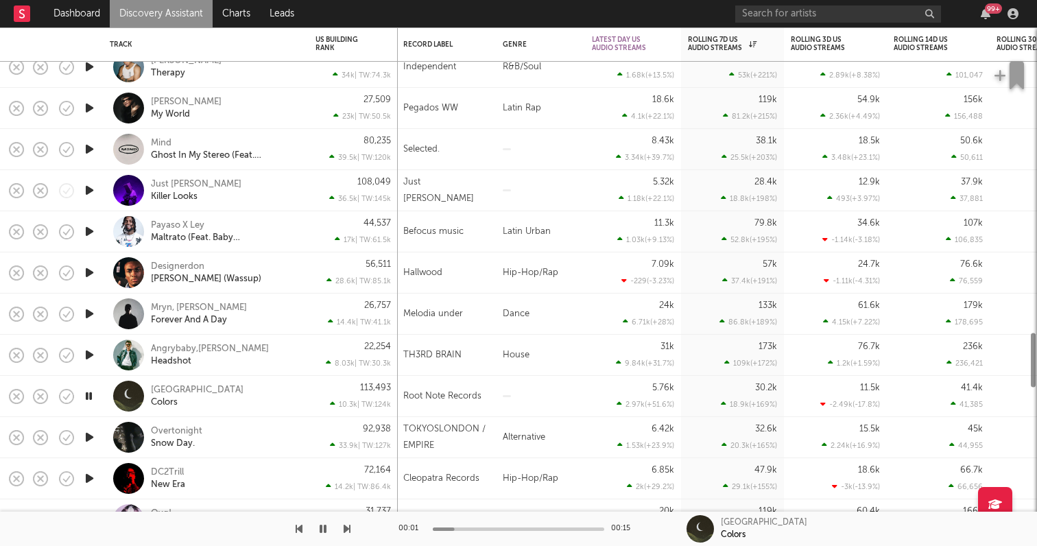
click at [85, 432] on icon "button" at bounding box center [89, 436] width 14 height 17
click at [89, 478] on icon "button" at bounding box center [89, 478] width 14 height 17
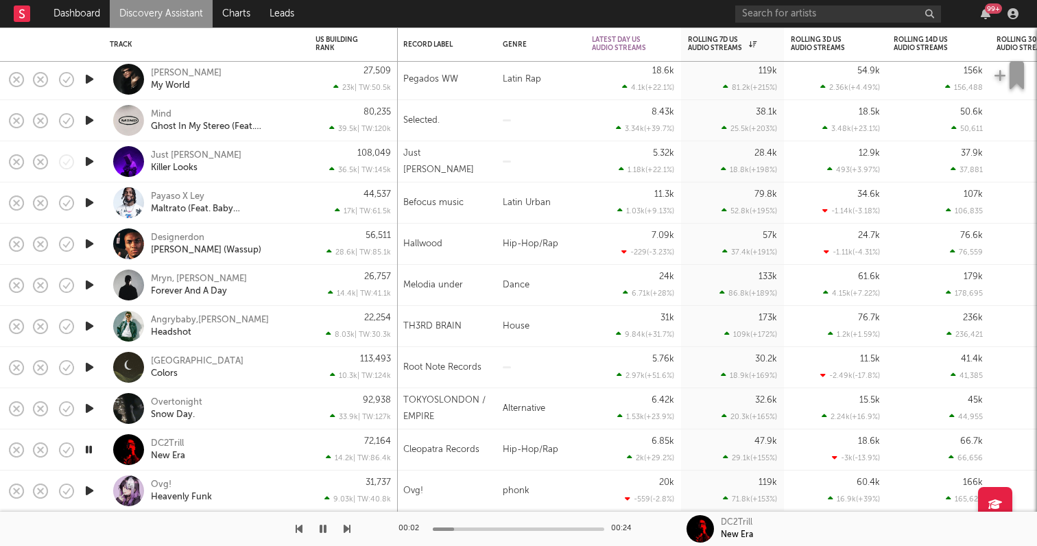
click at [90, 483] on icon "button" at bounding box center [89, 490] width 14 height 17
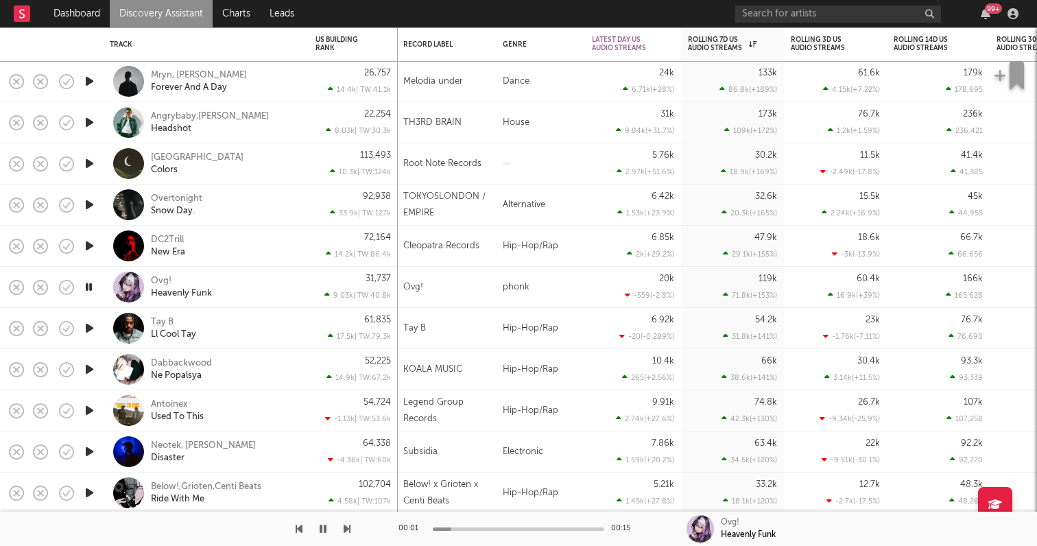
click at [89, 322] on icon "button" at bounding box center [89, 327] width 14 height 17
click at [472, 527] on div at bounding box center [518, 528] width 171 height 3
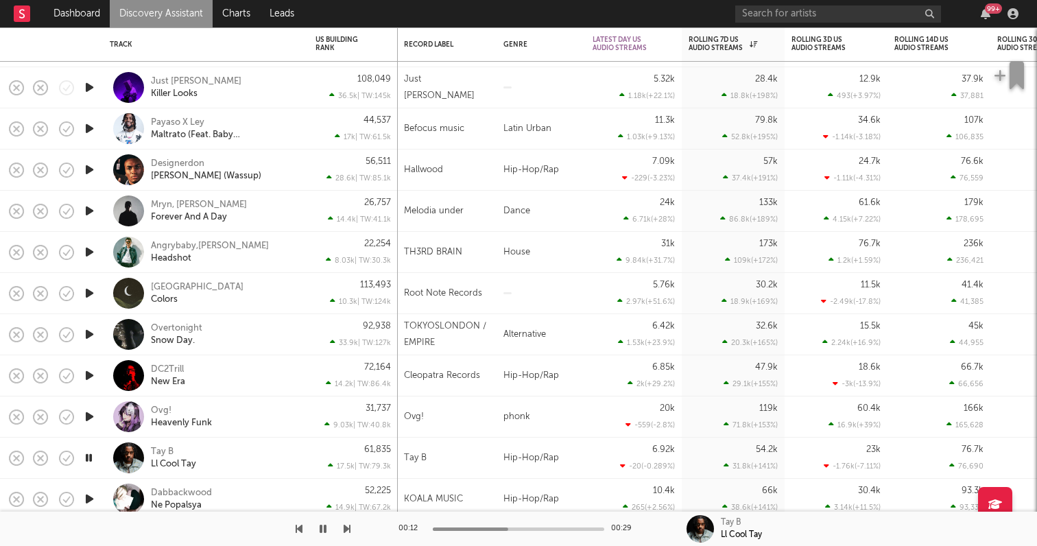
click at [279, 457] on div "Tay B Ll Cool Tay" at bounding box center [224, 458] width 147 height 25
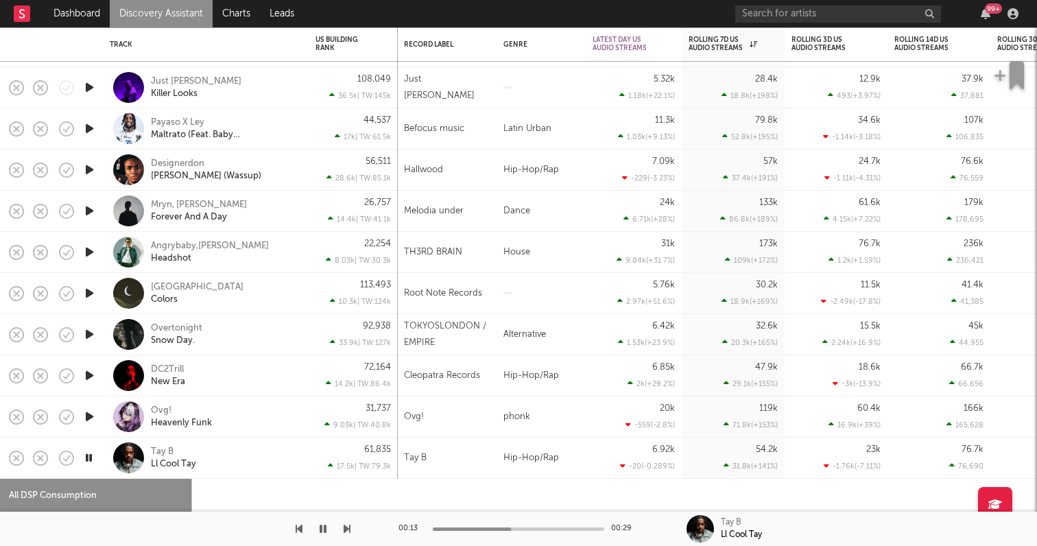
select select "1w"
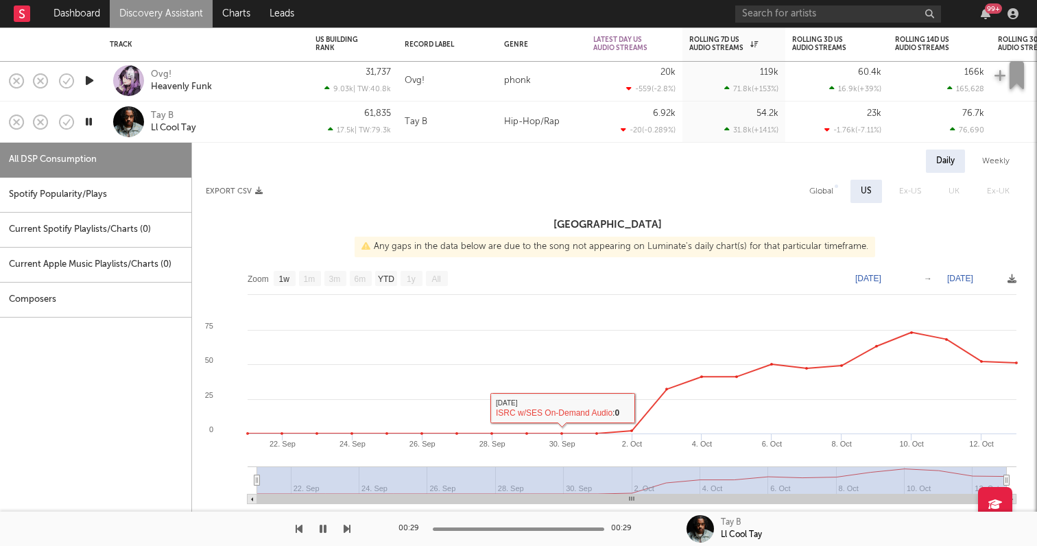
click at [447, 527] on div at bounding box center [518, 528] width 171 height 3
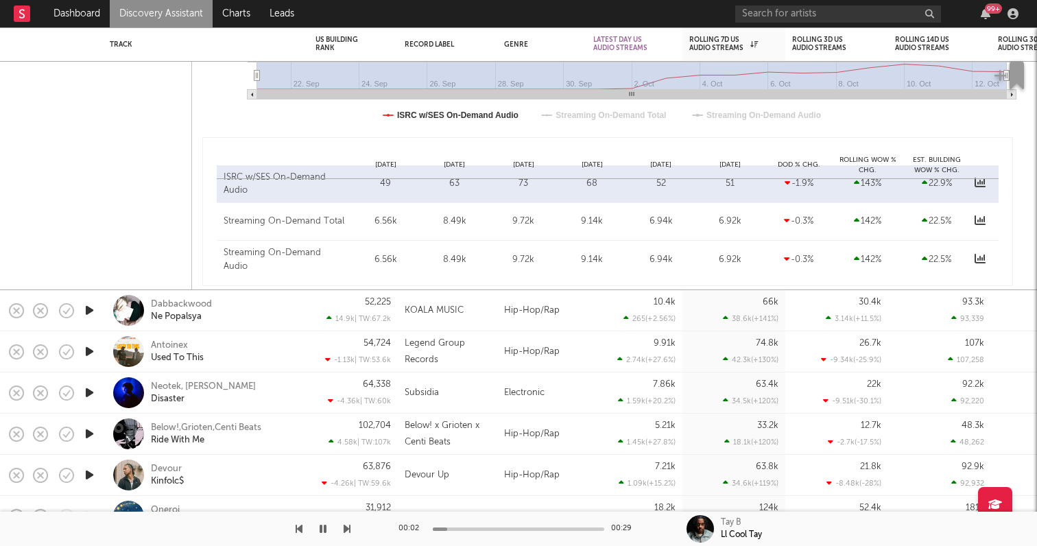
click at [90, 348] on icon "button" at bounding box center [89, 351] width 14 height 17
click at [86, 388] on icon "button" at bounding box center [89, 392] width 14 height 17
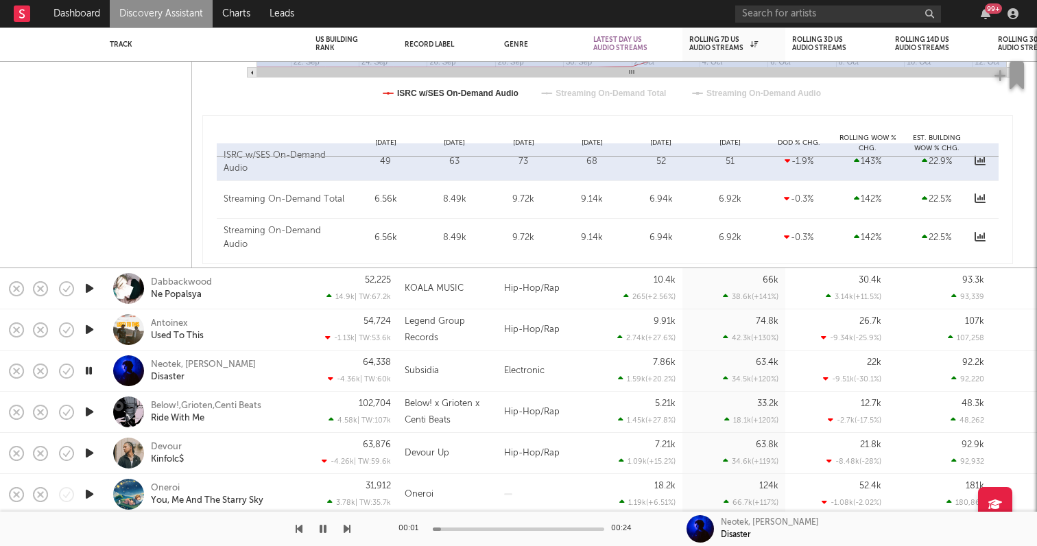
click at [85, 413] on icon "button" at bounding box center [89, 411] width 14 height 17
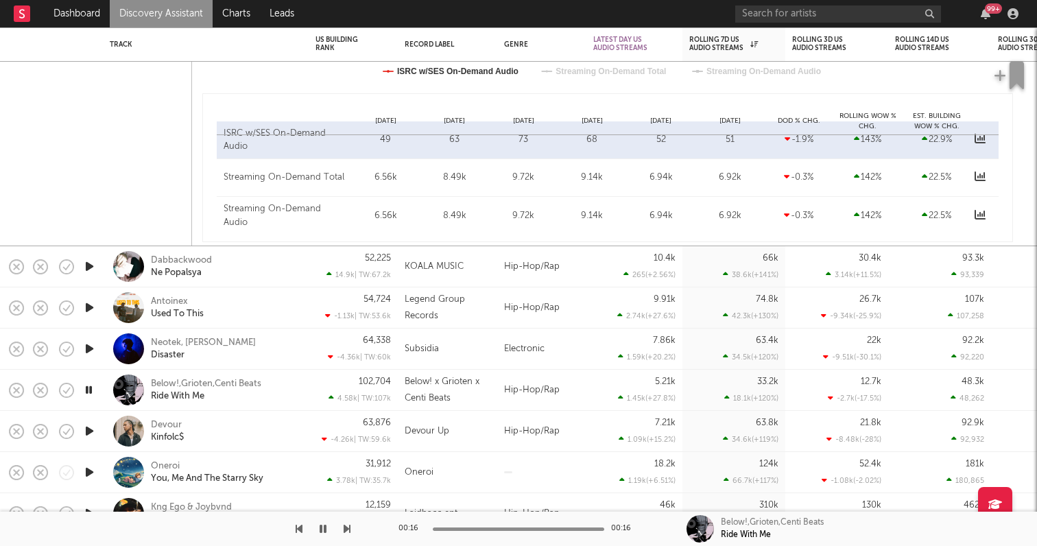
click at [86, 426] on icon "button" at bounding box center [89, 430] width 14 height 17
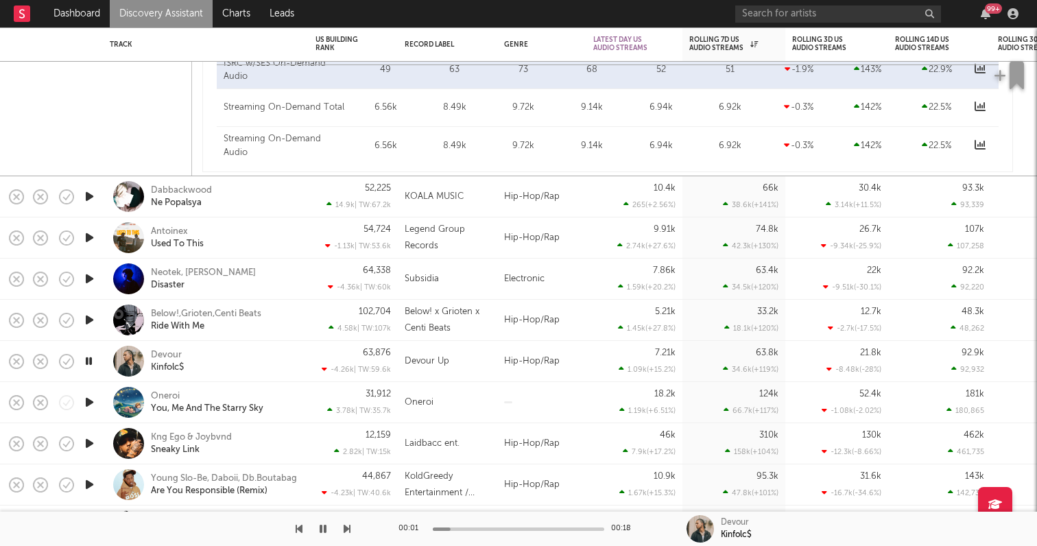
click at [90, 445] on icon "button" at bounding box center [89, 443] width 14 height 17
click at [88, 479] on icon "button" at bounding box center [89, 484] width 14 height 17
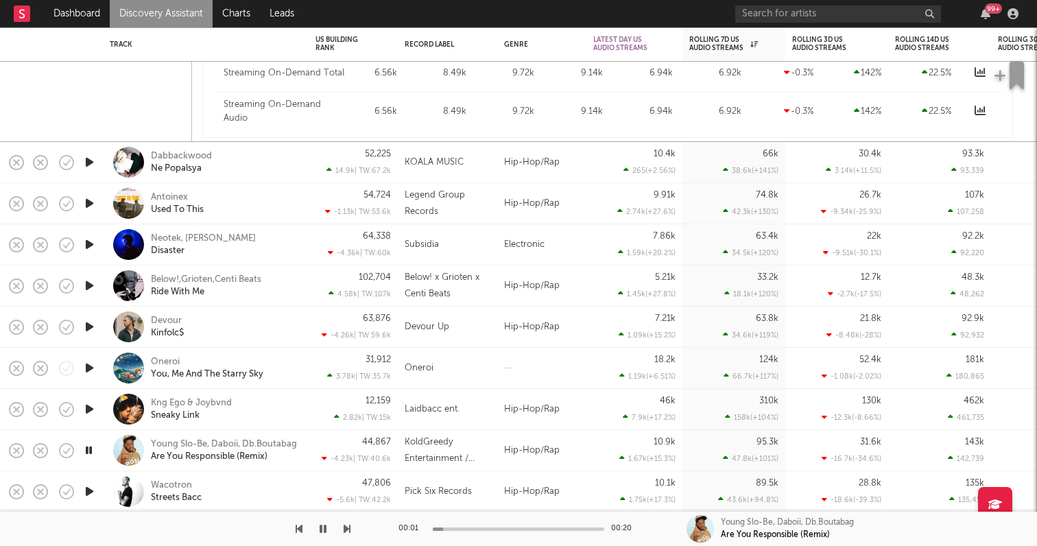
click at [88, 492] on icon "button" at bounding box center [89, 491] width 14 height 17
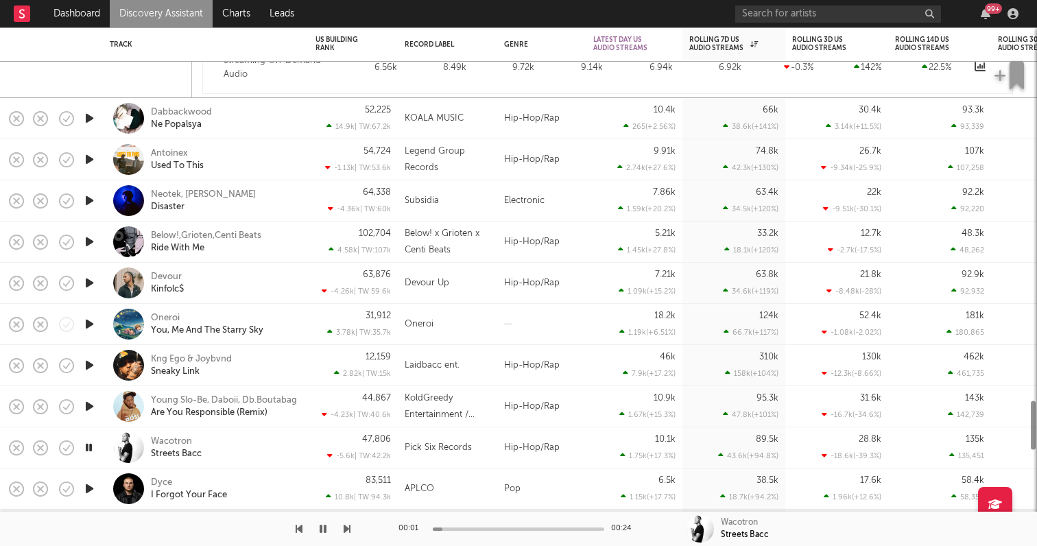
click at [88, 483] on icon "button" at bounding box center [89, 488] width 14 height 17
click at [82, 362] on icon "button" at bounding box center [89, 364] width 14 height 17
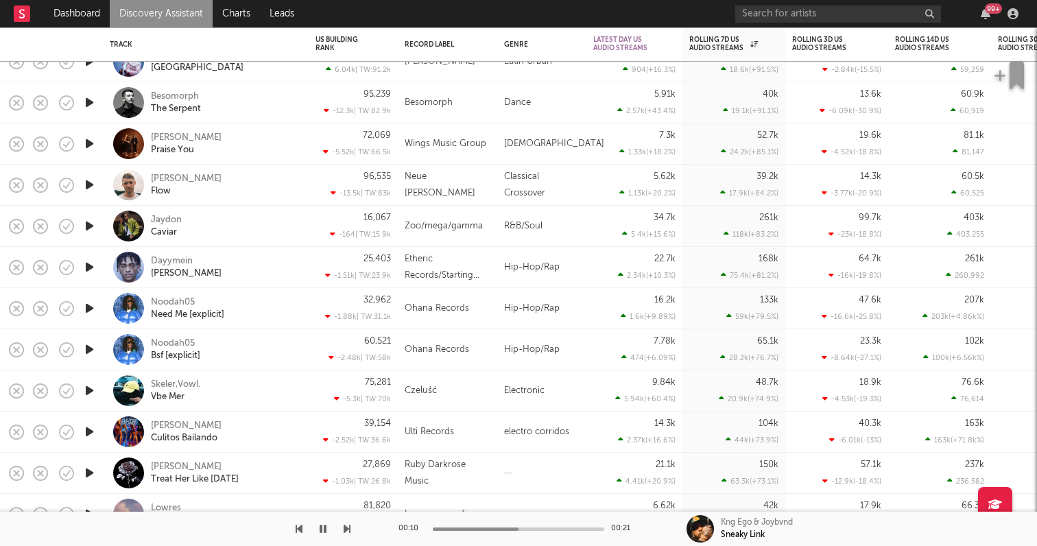
click at [95, 387] on icon "button" at bounding box center [89, 390] width 14 height 17
click at [89, 350] on icon "button" at bounding box center [89, 349] width 14 height 17
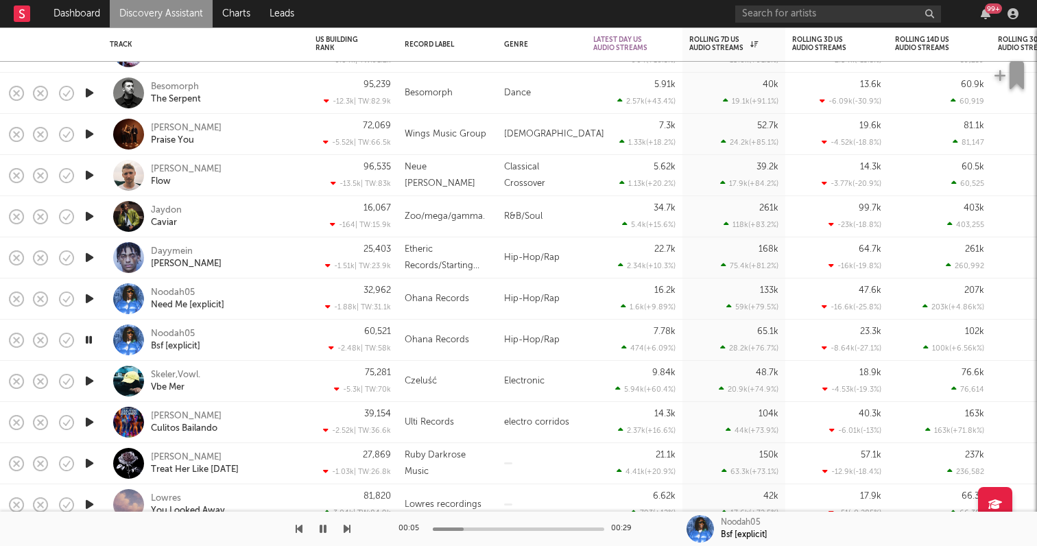
click at [92, 297] on icon "button" at bounding box center [89, 298] width 14 height 17
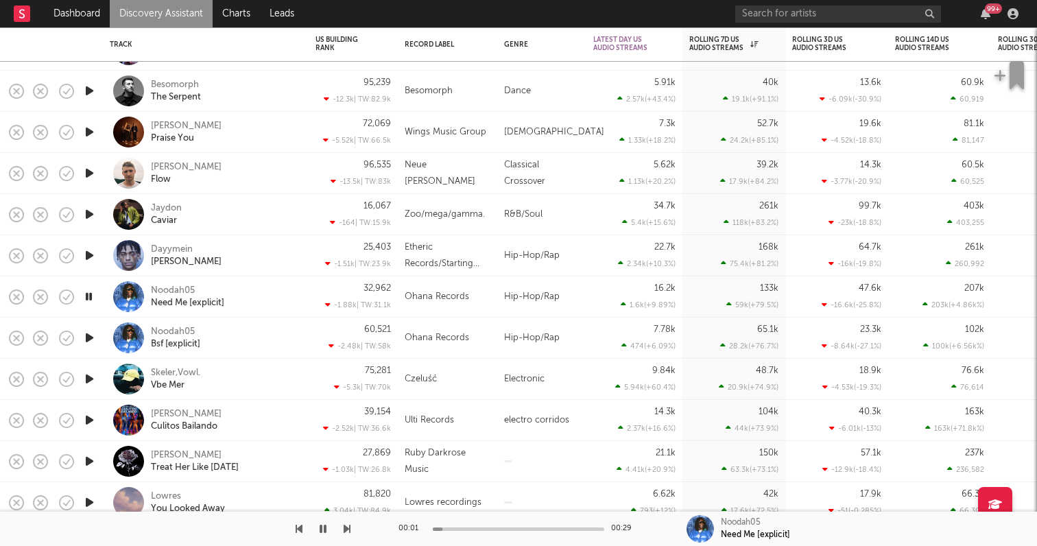
click at [89, 255] on icon "button" at bounding box center [89, 255] width 14 height 17
click at [86, 213] on icon "button" at bounding box center [89, 214] width 14 height 17
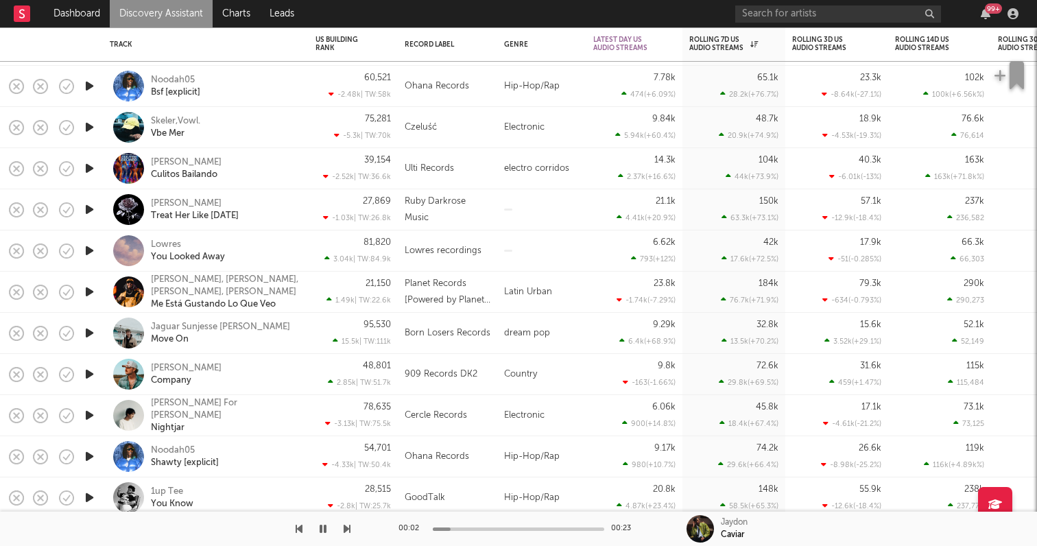
click at [98, 374] on div at bounding box center [88, 374] width 27 height 41
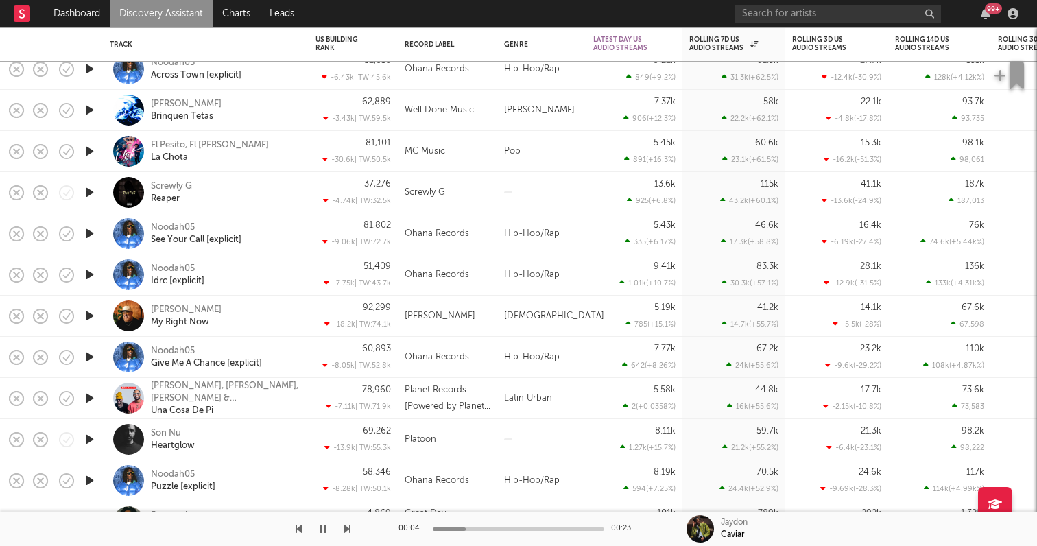
click at [92, 443] on icon "button" at bounding box center [89, 439] width 14 height 17
click at [86, 481] on icon "button" at bounding box center [89, 480] width 14 height 17
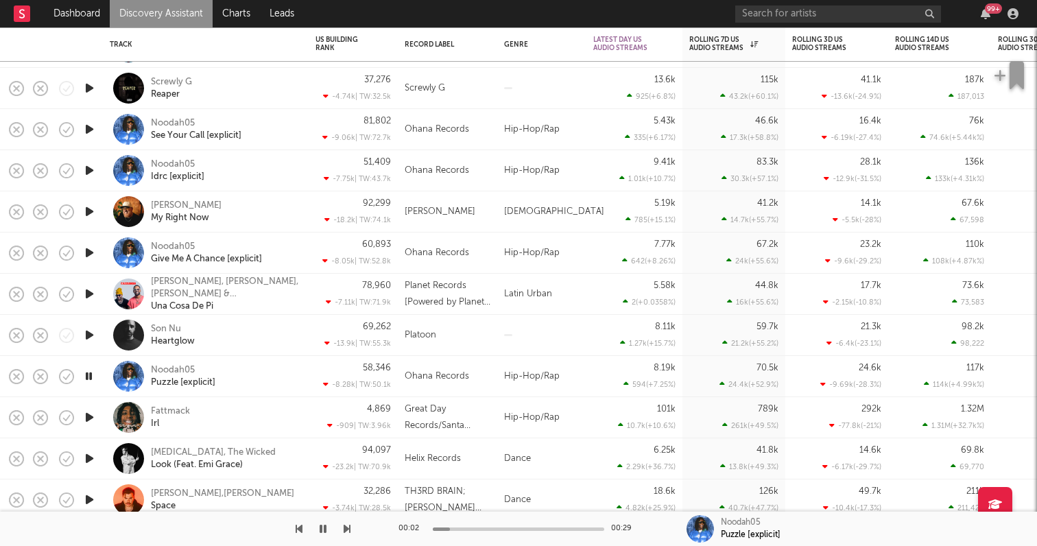
click at [88, 416] on icon "button" at bounding box center [89, 417] width 14 height 17
click at [90, 450] on icon "button" at bounding box center [89, 458] width 14 height 17
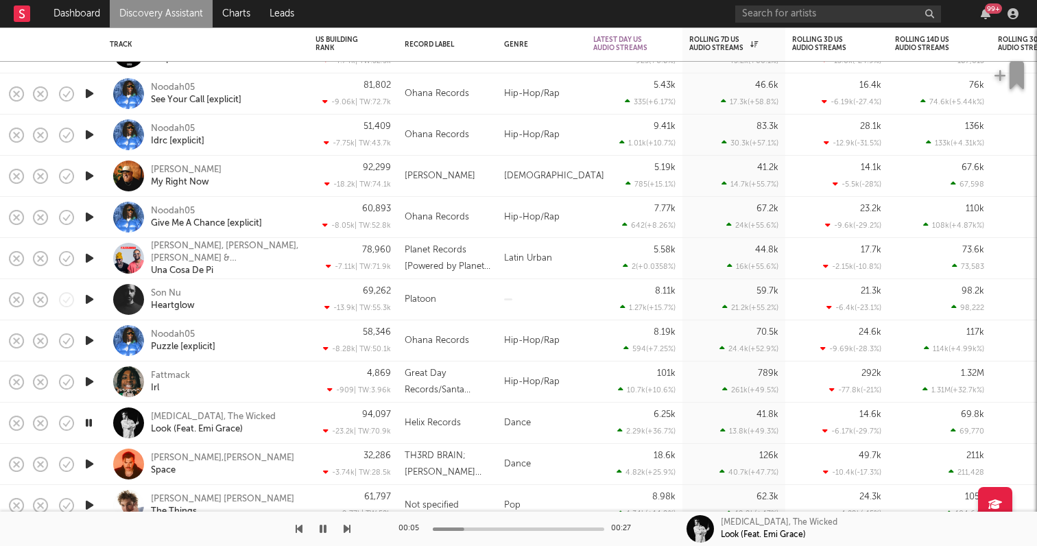
click at [89, 463] on icon "button" at bounding box center [89, 463] width 14 height 17
click at [87, 503] on icon "button" at bounding box center [89, 504] width 14 height 17
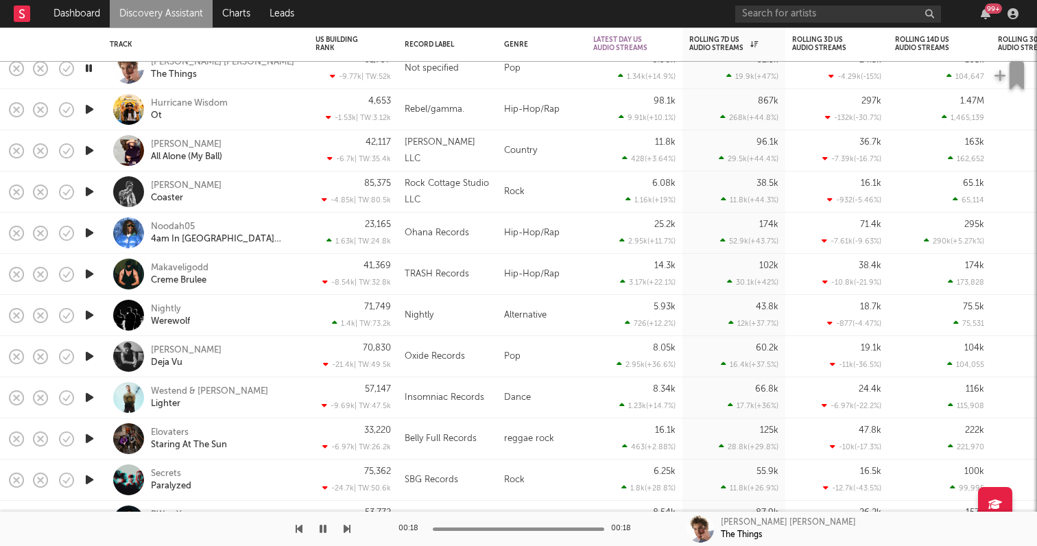
click at [97, 392] on div at bounding box center [88, 397] width 27 height 41
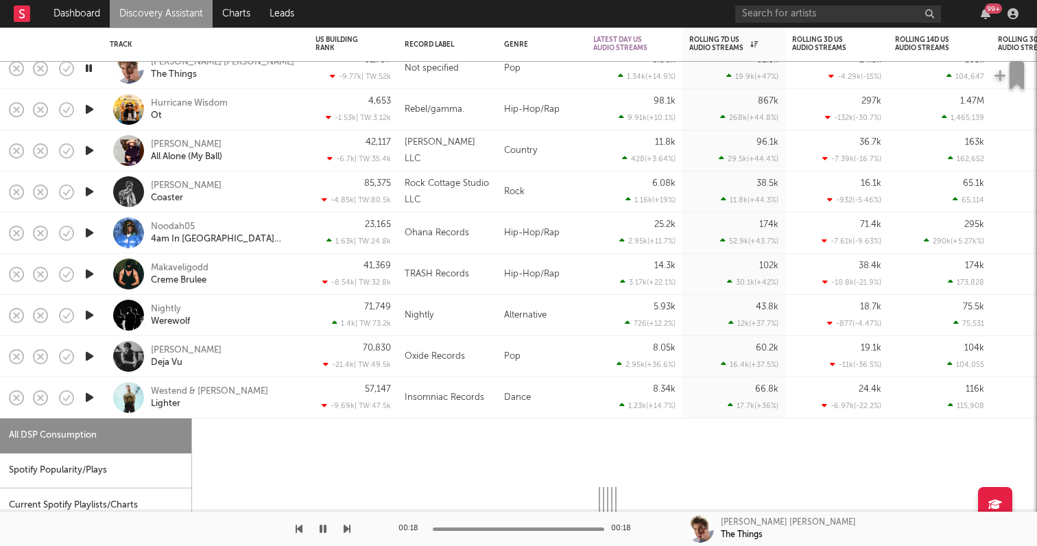
select select "1w"
click at [106, 400] on div "Westend & [PERSON_NAME] Jade Lighter" at bounding box center [206, 397] width 206 height 41
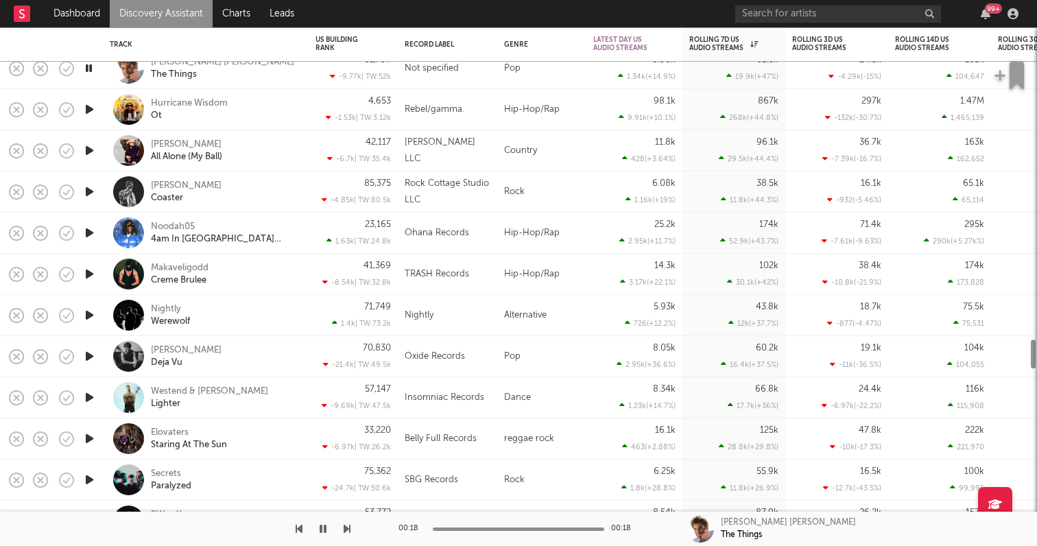
click at [90, 396] on icon "button" at bounding box center [89, 397] width 14 height 17
click at [89, 441] on icon "button" at bounding box center [89, 438] width 14 height 17
click at [84, 469] on div at bounding box center [88, 479] width 27 height 41
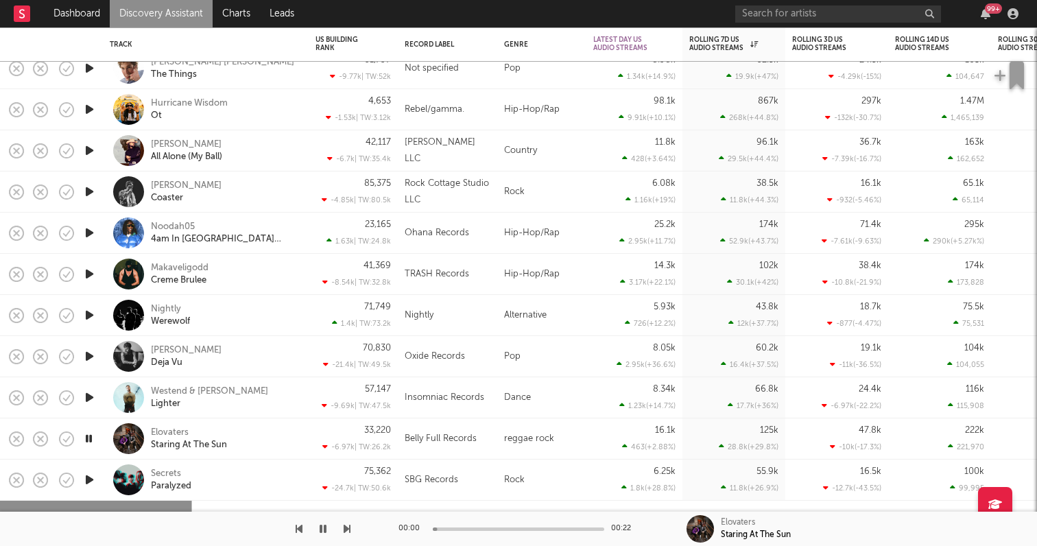
select select "1w"
click at [106, 462] on div "Secrets Paralyzed" at bounding box center [206, 479] width 206 height 41
click at [88, 479] on icon "button" at bounding box center [89, 479] width 14 height 17
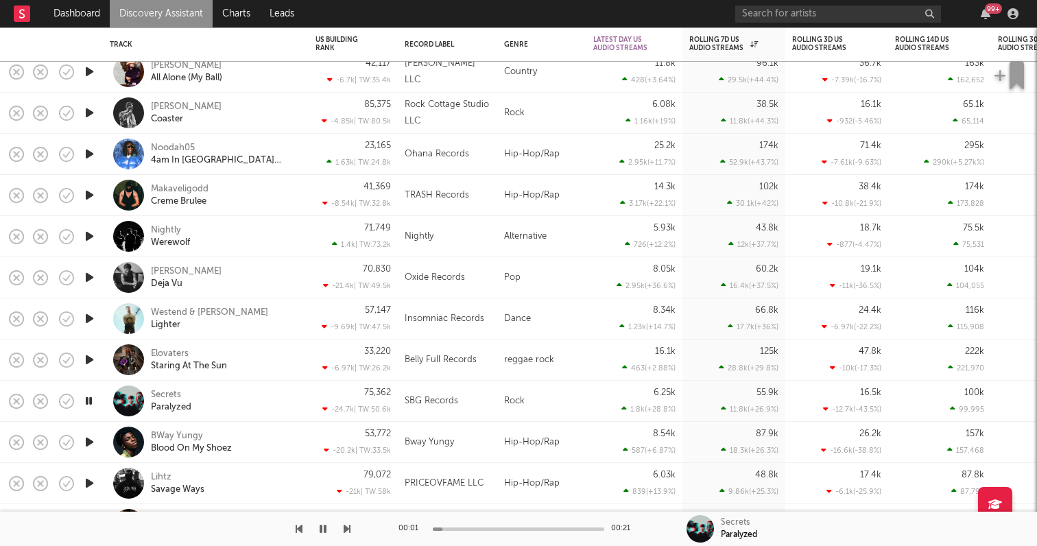
click at [85, 442] on icon "button" at bounding box center [89, 441] width 14 height 17
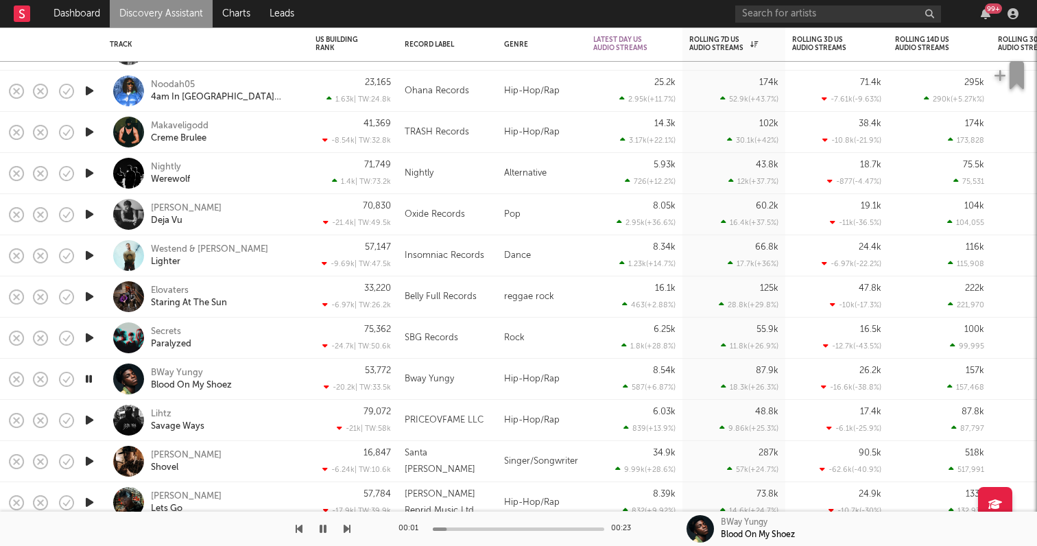
click at [99, 418] on div at bounding box center [88, 420] width 27 height 41
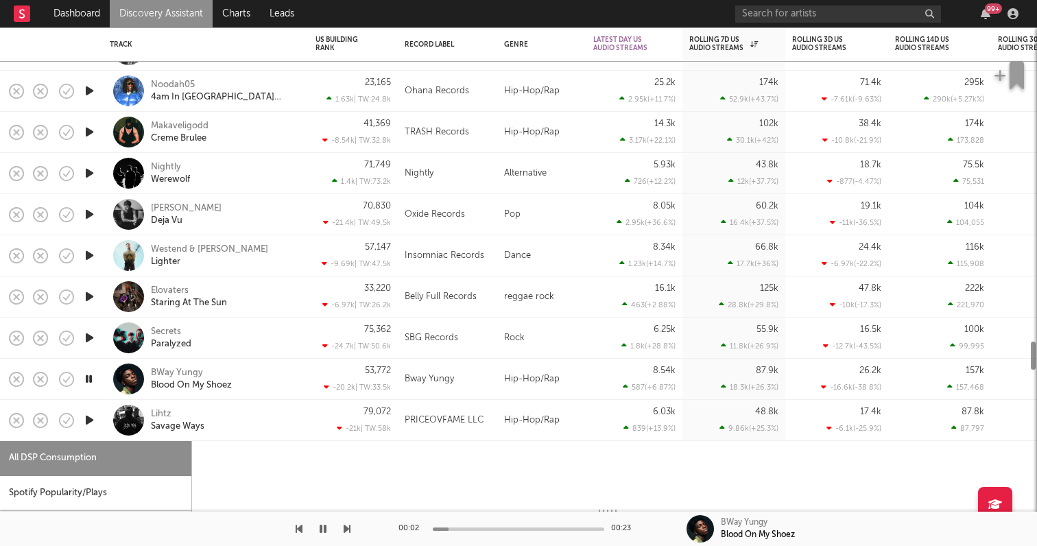
select select "1w"
click at [100, 419] on div at bounding box center [88, 420] width 27 height 41
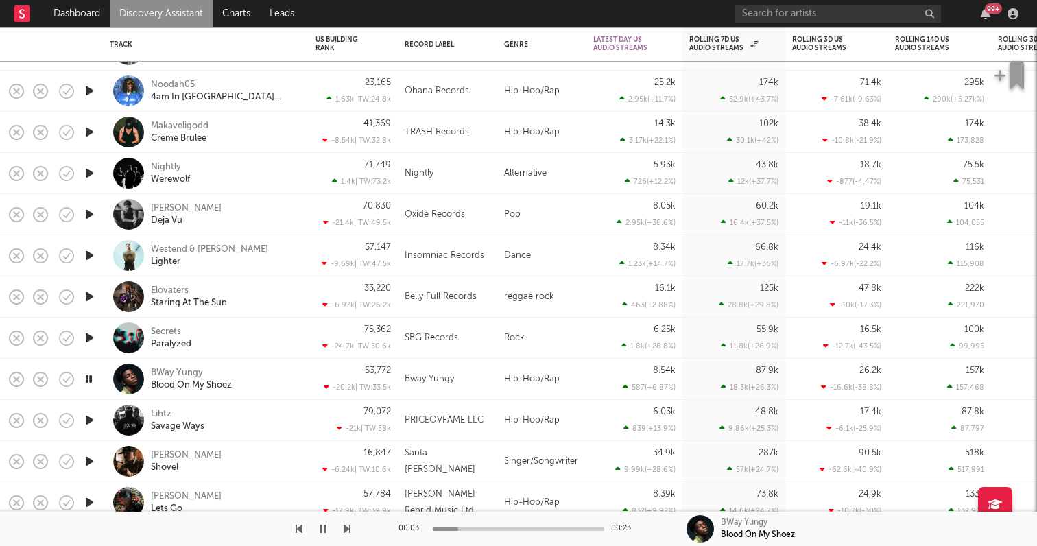
click at [86, 415] on icon "button" at bounding box center [89, 419] width 14 height 17
click at [88, 455] on icon "button" at bounding box center [89, 460] width 14 height 17
click at [84, 502] on icon "button" at bounding box center [89, 502] width 14 height 17
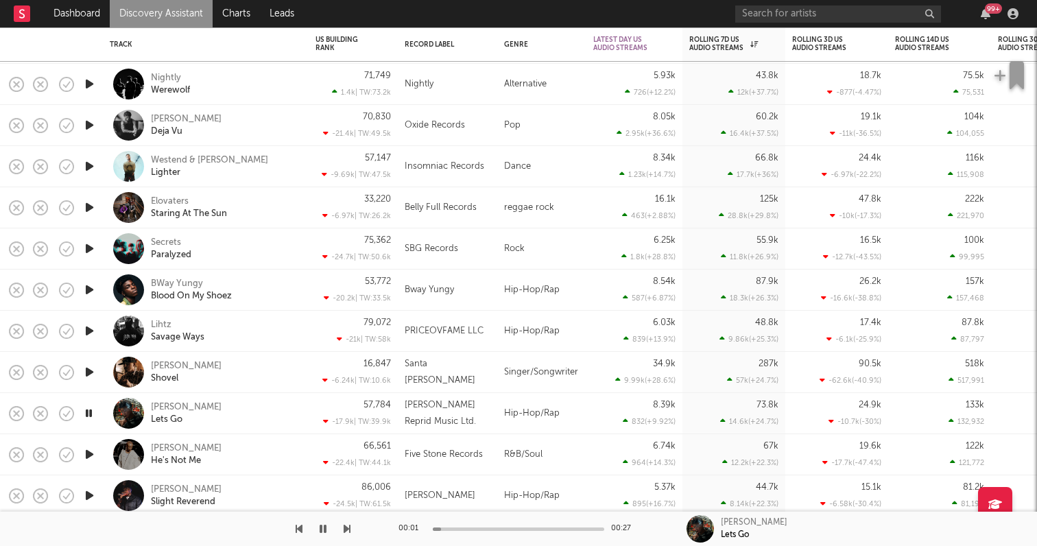
click at [86, 453] on icon "button" at bounding box center [89, 454] width 14 height 17
click at [90, 494] on icon "button" at bounding box center [89, 495] width 14 height 17
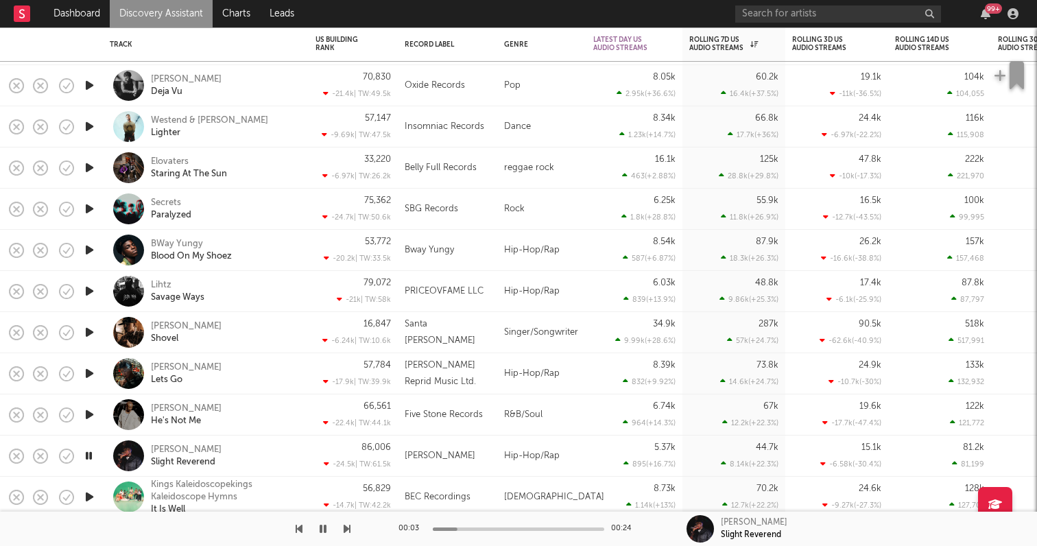
click at [280, 449] on div "[PERSON_NAME] Slight Reverend" at bounding box center [224, 456] width 147 height 25
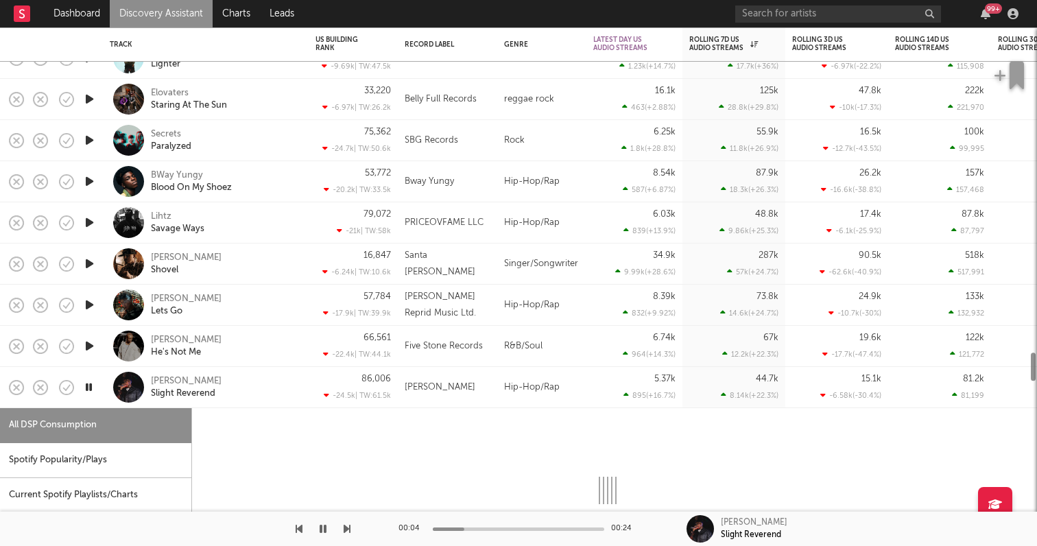
select select "1w"
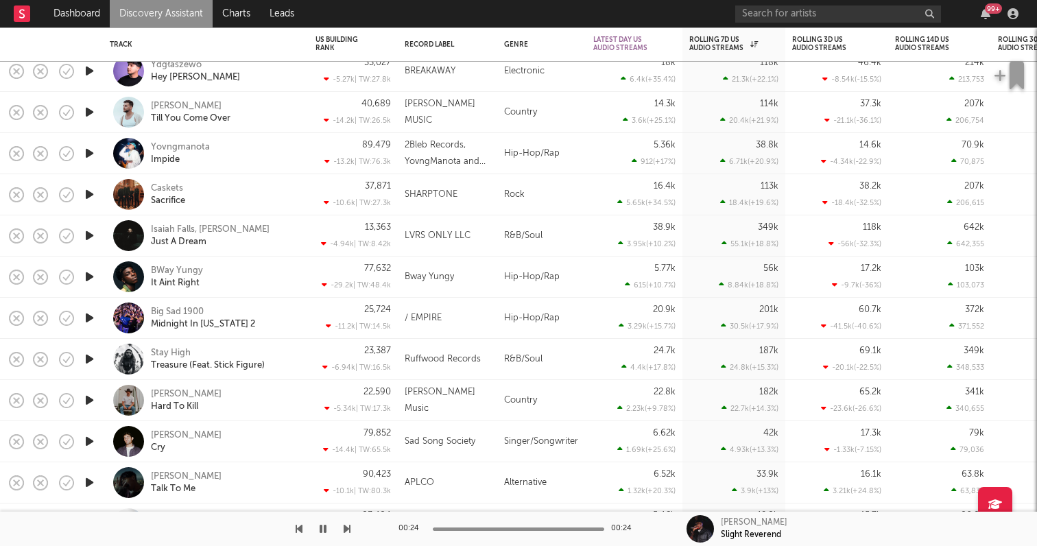
click at [519, 238] on div "R&B/Soul" at bounding box center [541, 235] width 89 height 41
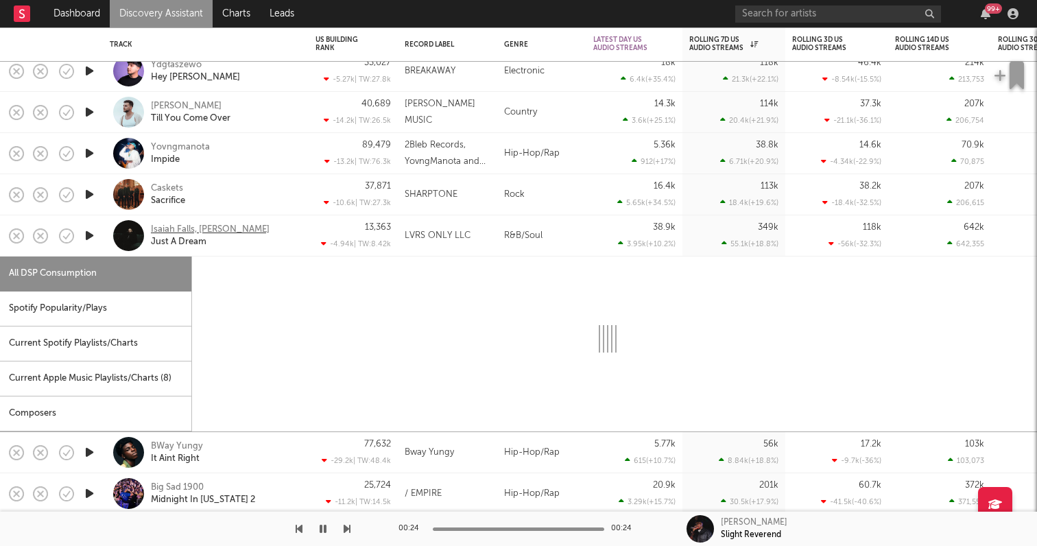
select select "1w"
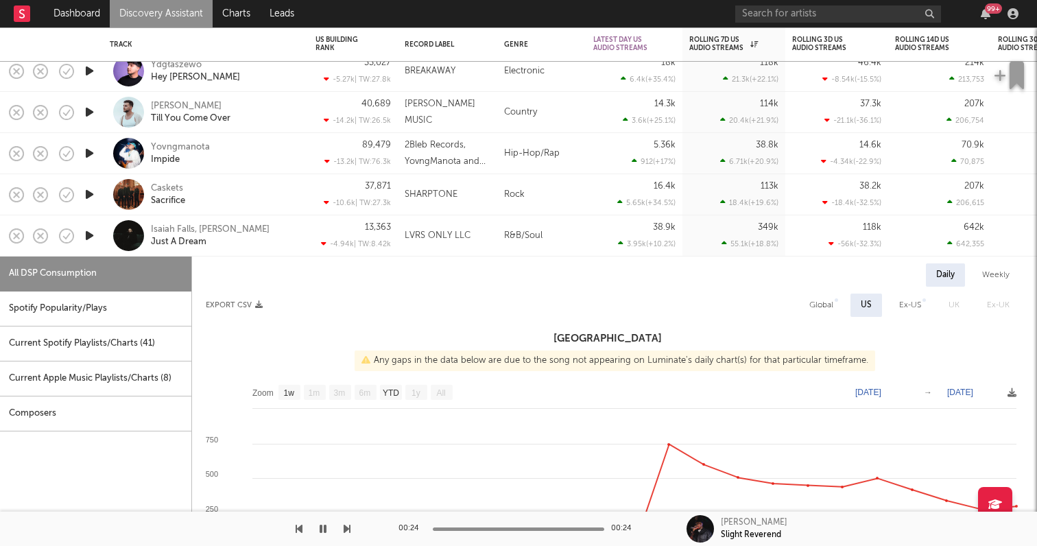
click at [84, 230] on icon "button" at bounding box center [89, 235] width 14 height 17
click at [87, 230] on icon "button" at bounding box center [88, 235] width 13 height 17
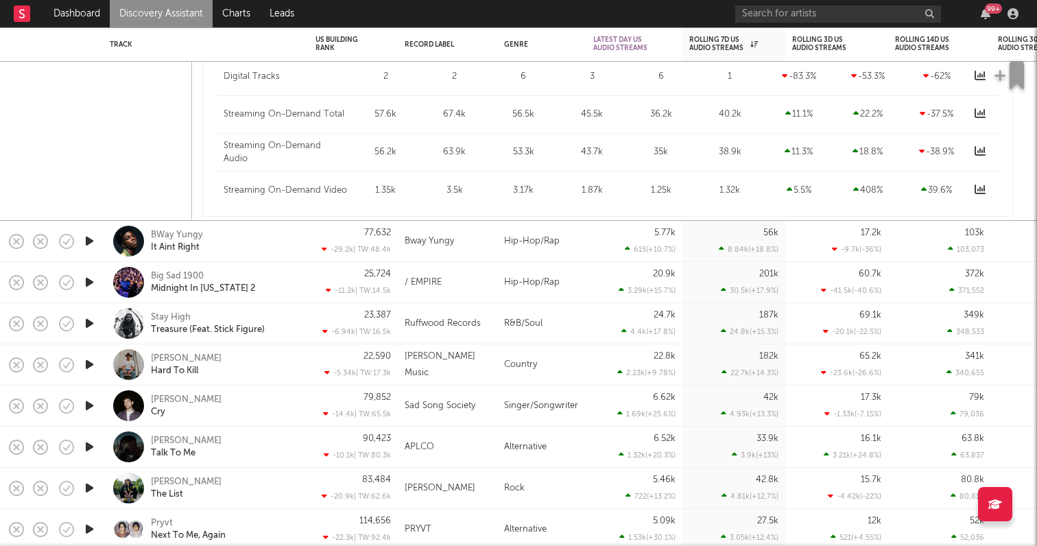
click at [88, 244] on icon "button" at bounding box center [89, 240] width 14 height 17
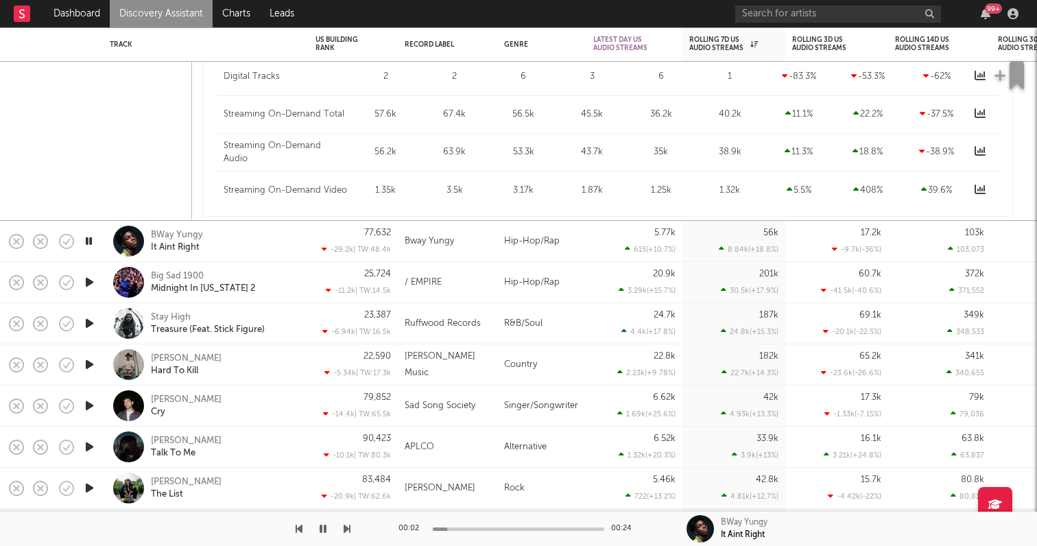
click at [90, 274] on icon "button" at bounding box center [89, 282] width 14 height 17
click at [86, 324] on icon "button" at bounding box center [89, 323] width 14 height 17
click at [95, 407] on icon "button" at bounding box center [89, 405] width 14 height 17
click at [90, 441] on icon "button" at bounding box center [89, 446] width 14 height 17
click at [88, 482] on icon "button" at bounding box center [89, 487] width 14 height 17
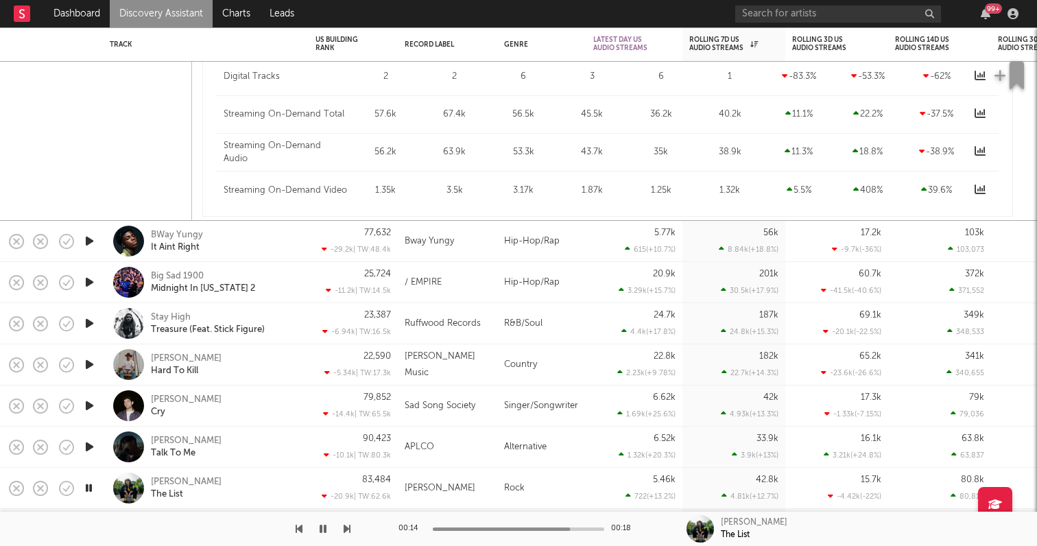
click at [90, 483] on icon "button" at bounding box center [88, 487] width 13 height 17
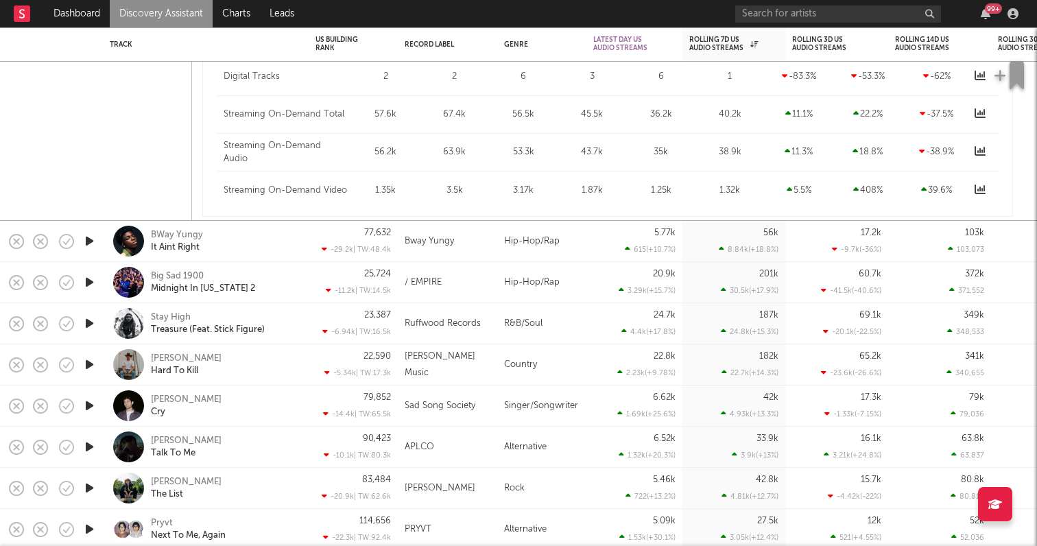
click at [86, 445] on icon "button" at bounding box center [89, 446] width 14 height 17
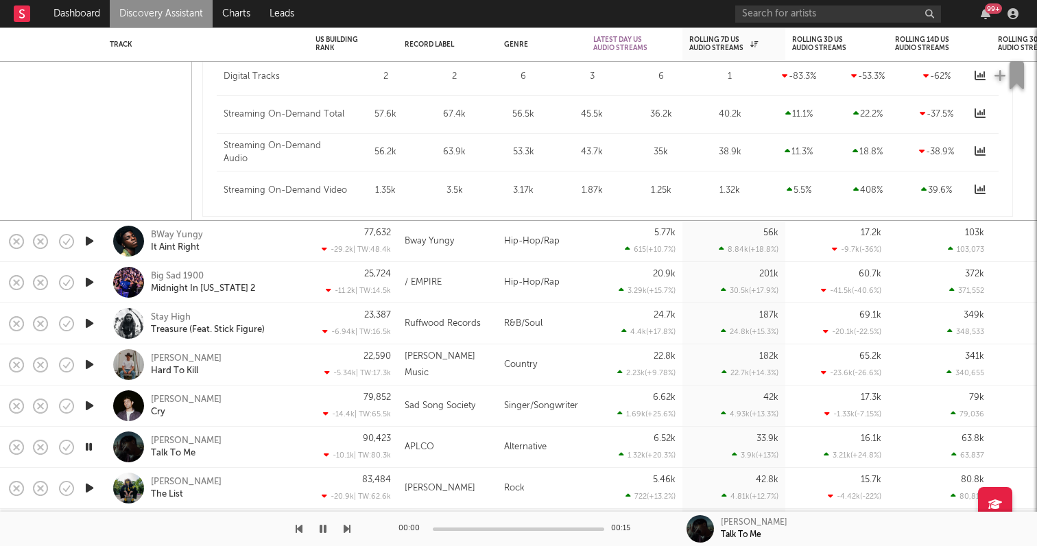
click at [86, 445] on icon "button" at bounding box center [88, 446] width 13 height 17
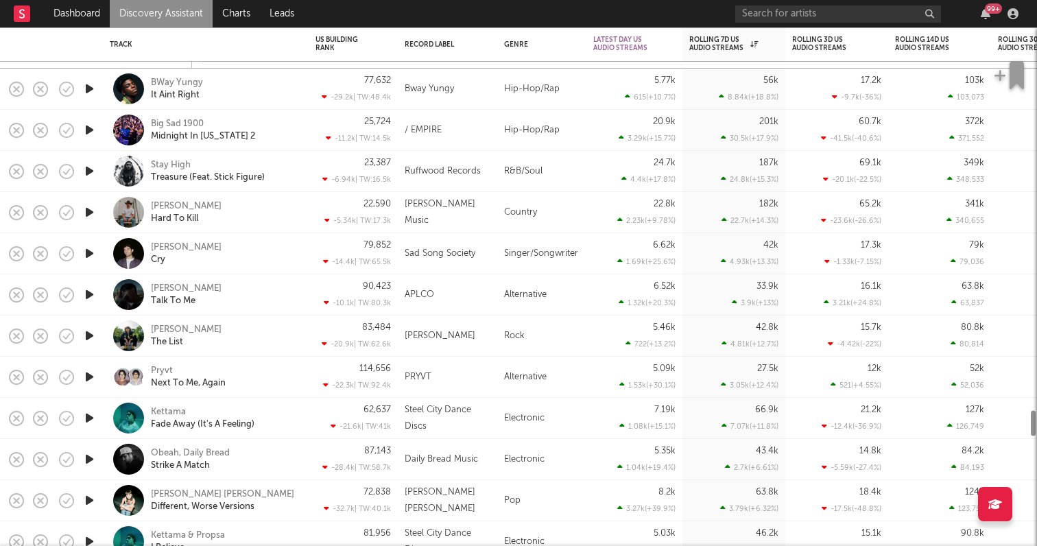
click at [85, 452] on icon "button" at bounding box center [89, 458] width 14 height 17
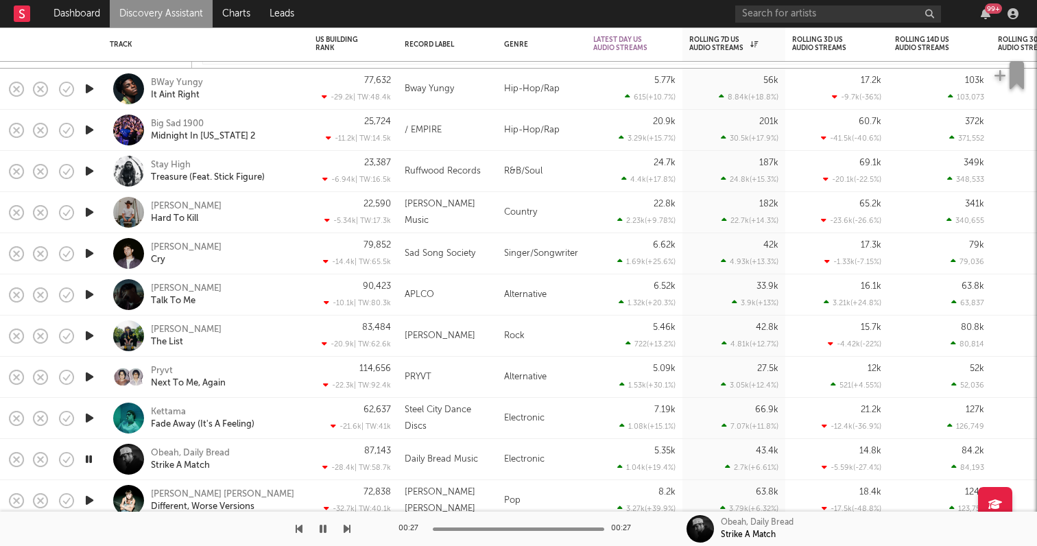
click at [93, 414] on icon "button" at bounding box center [89, 417] width 14 height 17
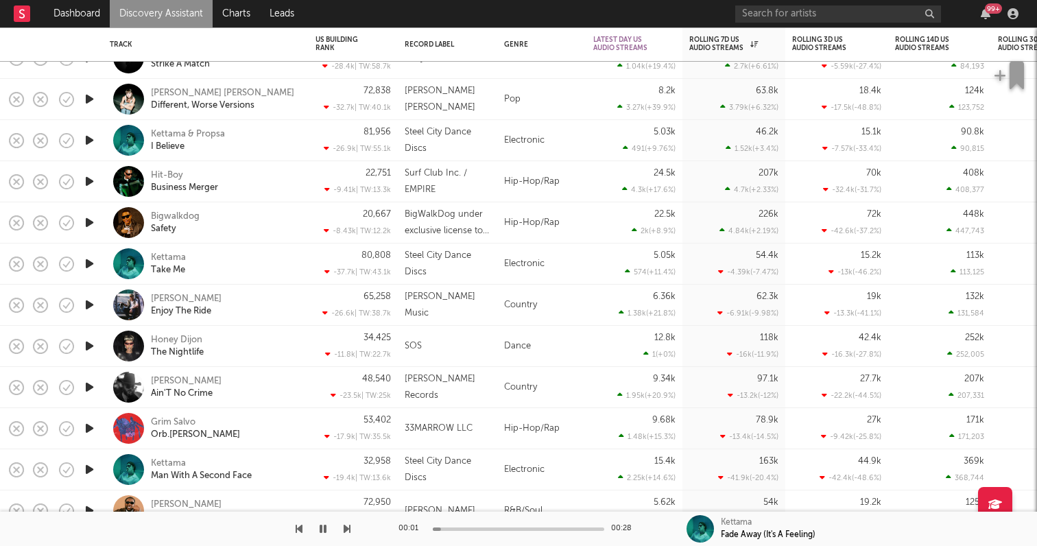
click at [95, 394] on icon "button" at bounding box center [89, 386] width 14 height 17
click at [86, 343] on icon "button" at bounding box center [89, 345] width 14 height 17
click at [93, 428] on icon "button" at bounding box center [89, 428] width 14 height 17
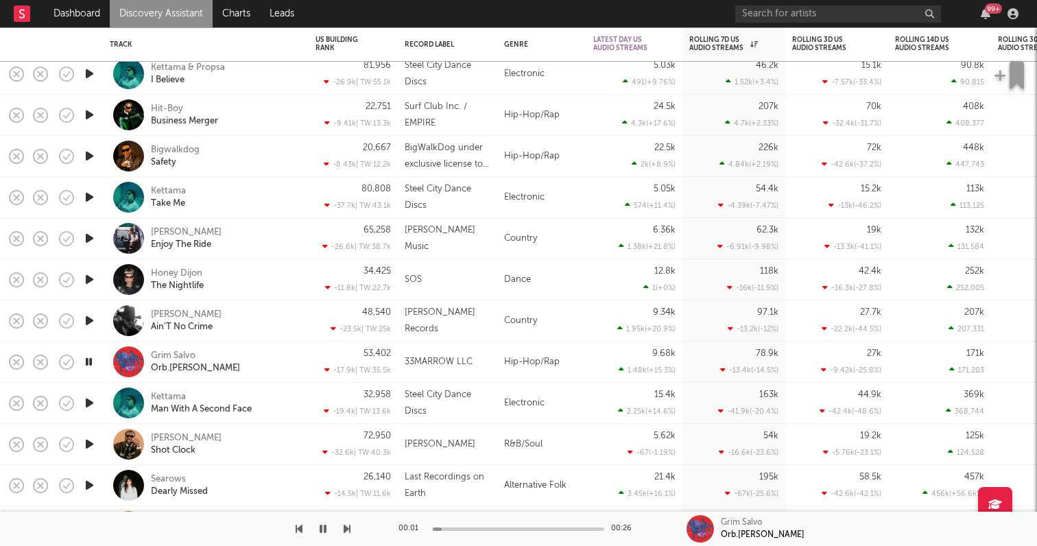
click at [88, 402] on icon "button" at bounding box center [89, 402] width 14 height 17
click at [89, 444] on icon "button" at bounding box center [89, 443] width 14 height 17
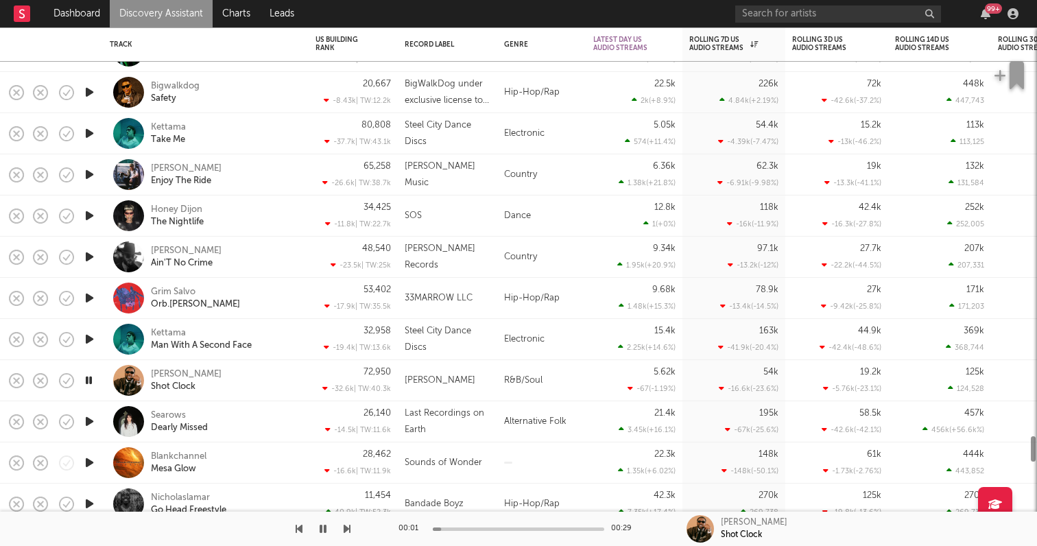
click at [90, 423] on icon "button" at bounding box center [89, 421] width 14 height 17
click at [89, 457] on icon "button" at bounding box center [89, 462] width 14 height 17
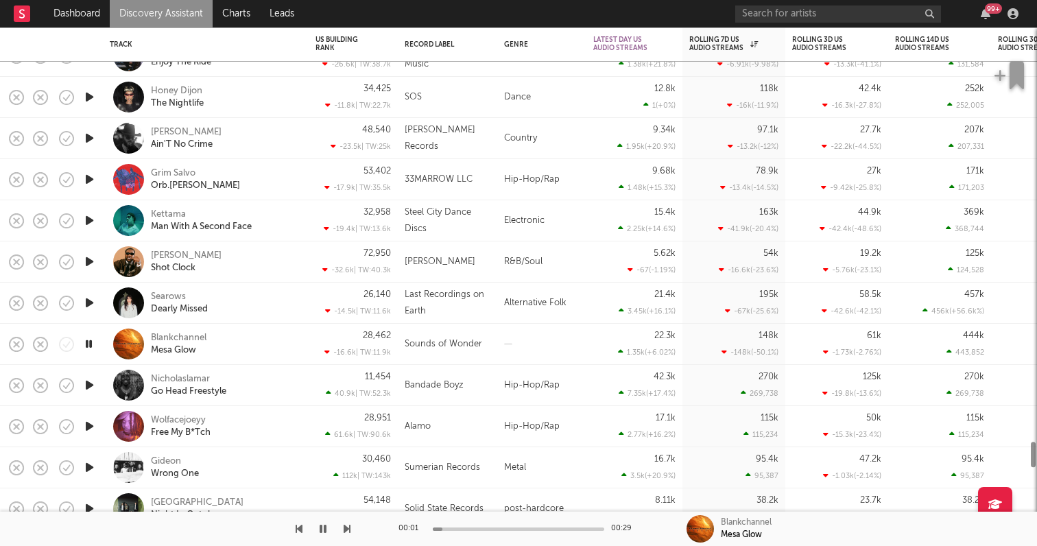
click at [88, 423] on icon "button" at bounding box center [89, 426] width 14 height 17
click at [90, 385] on icon "button" at bounding box center [89, 384] width 14 height 17
click at [90, 467] on icon "button" at bounding box center [89, 467] width 14 height 17
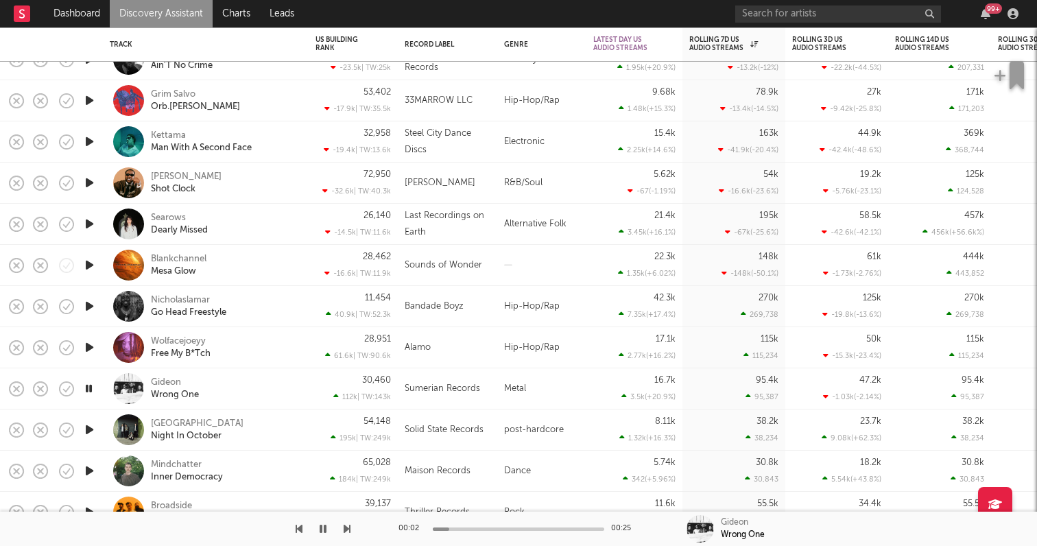
click at [91, 428] on icon "button" at bounding box center [89, 429] width 14 height 17
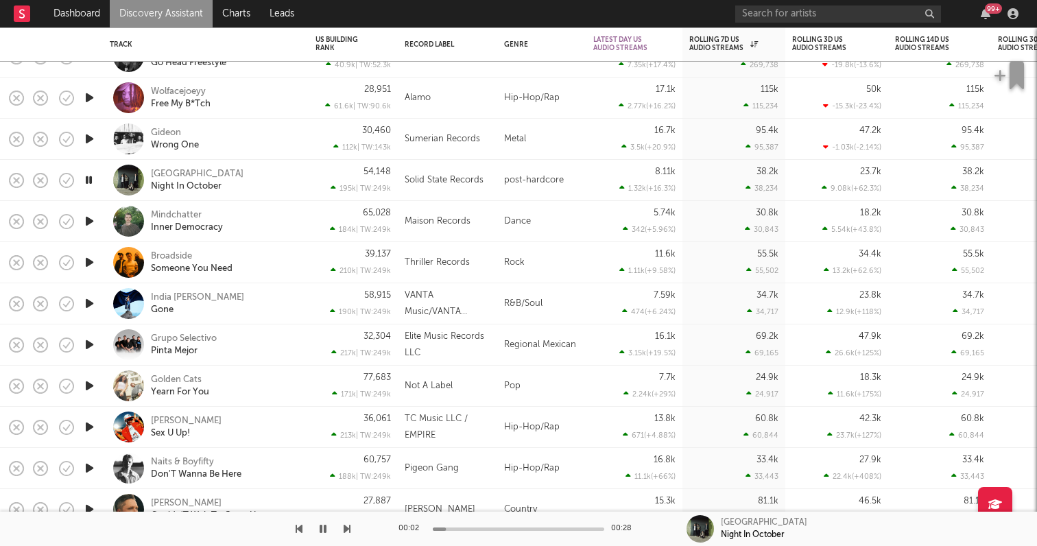
click at [88, 420] on icon "button" at bounding box center [89, 426] width 14 height 17
click at [285, 424] on div "[PERSON_NAME] Sex U Up!" at bounding box center [224, 427] width 147 height 25
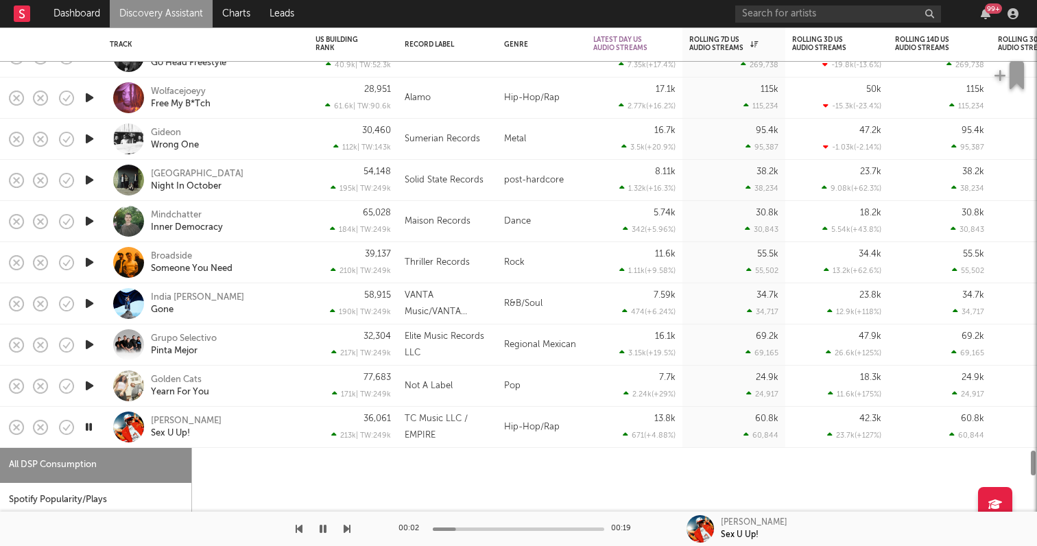
select select "1w"
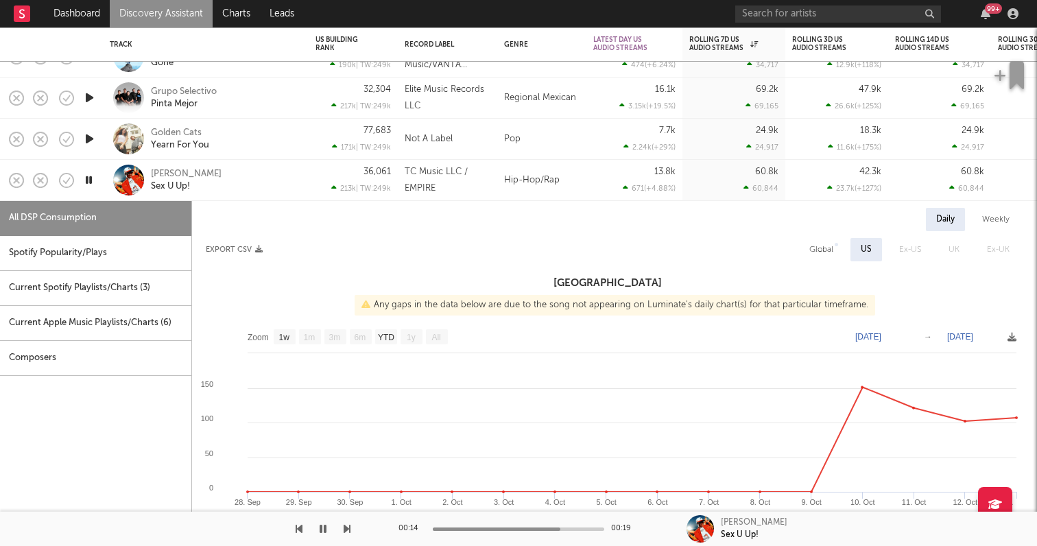
click at [292, 189] on div "[PERSON_NAME] Sex U Up!" at bounding box center [224, 180] width 147 height 25
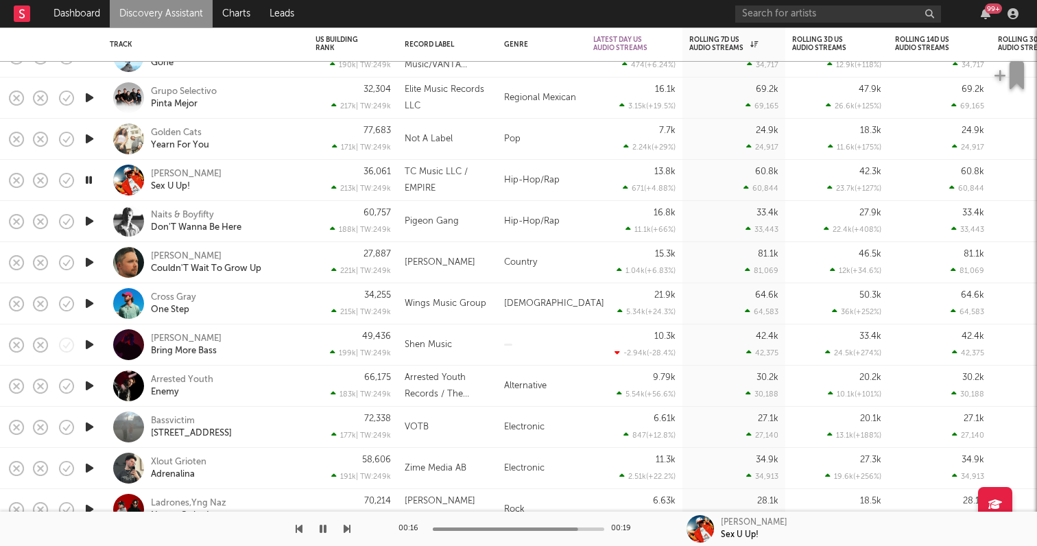
click at [89, 223] on icon "button" at bounding box center [89, 221] width 14 height 17
click at [88, 254] on icon "button" at bounding box center [89, 262] width 14 height 17
click at [93, 268] on icon "button" at bounding box center [88, 262] width 13 height 17
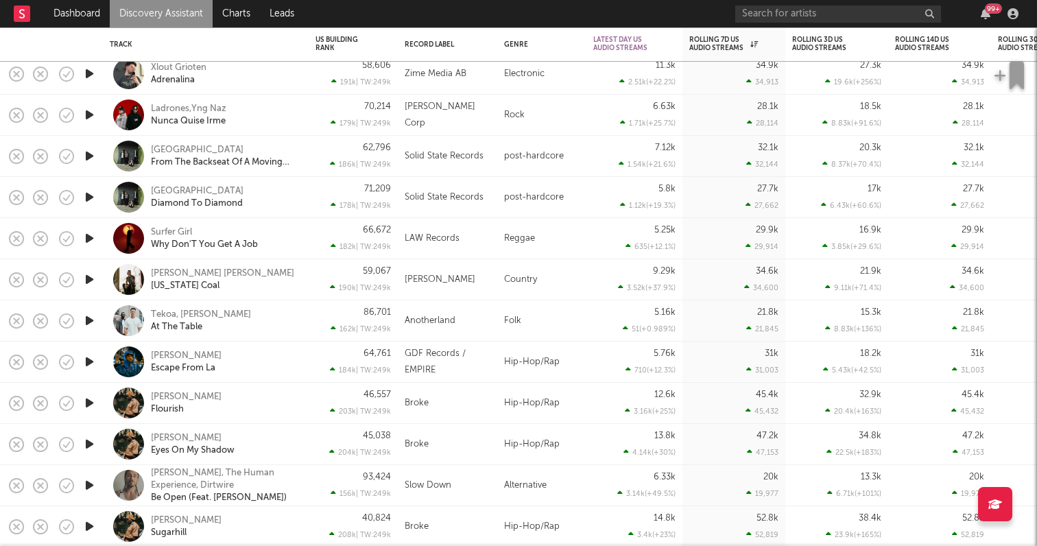
click at [92, 363] on icon "button" at bounding box center [89, 361] width 14 height 17
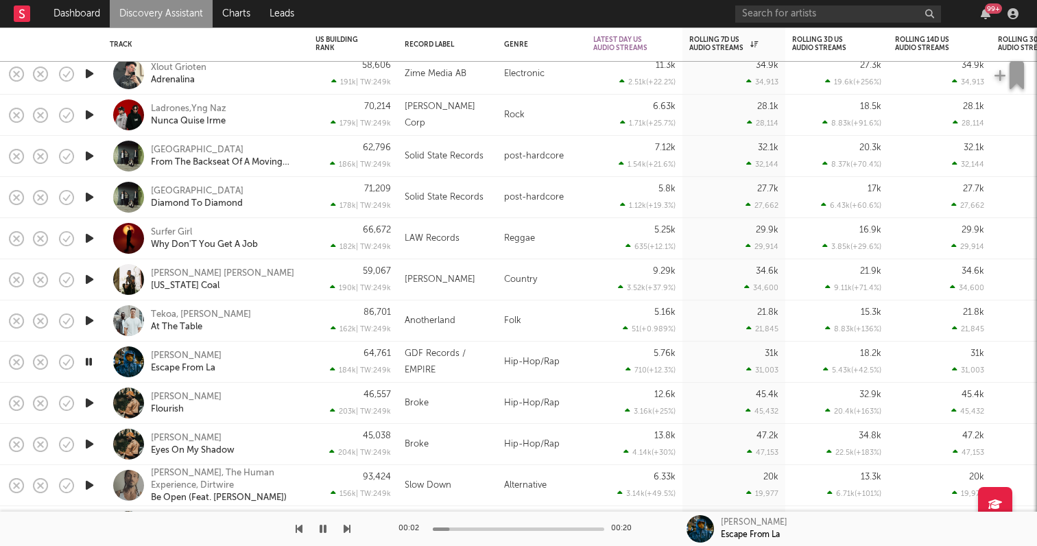
click at [90, 361] on icon "button" at bounding box center [88, 361] width 13 height 17
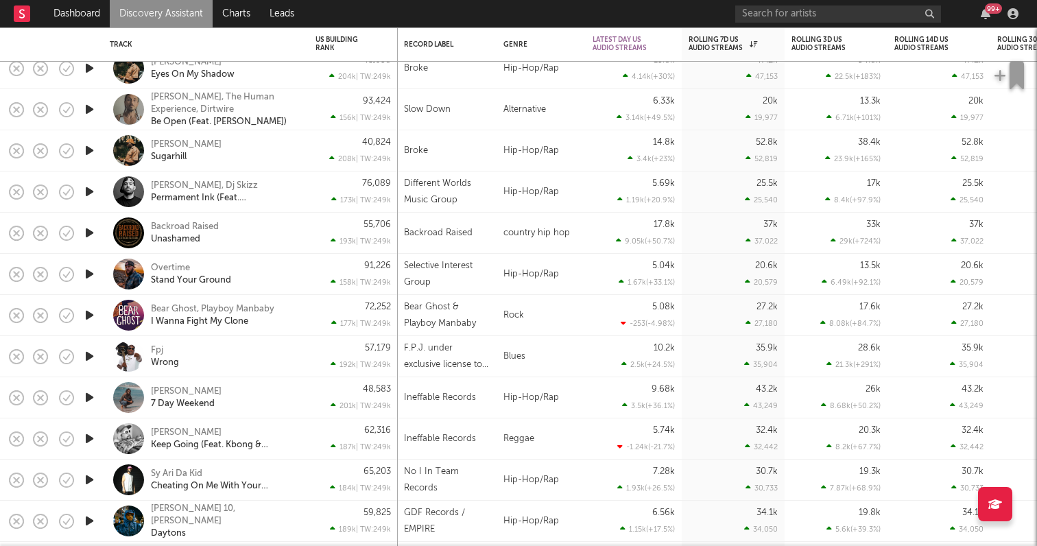
click at [93, 270] on icon "button" at bounding box center [89, 273] width 14 height 17
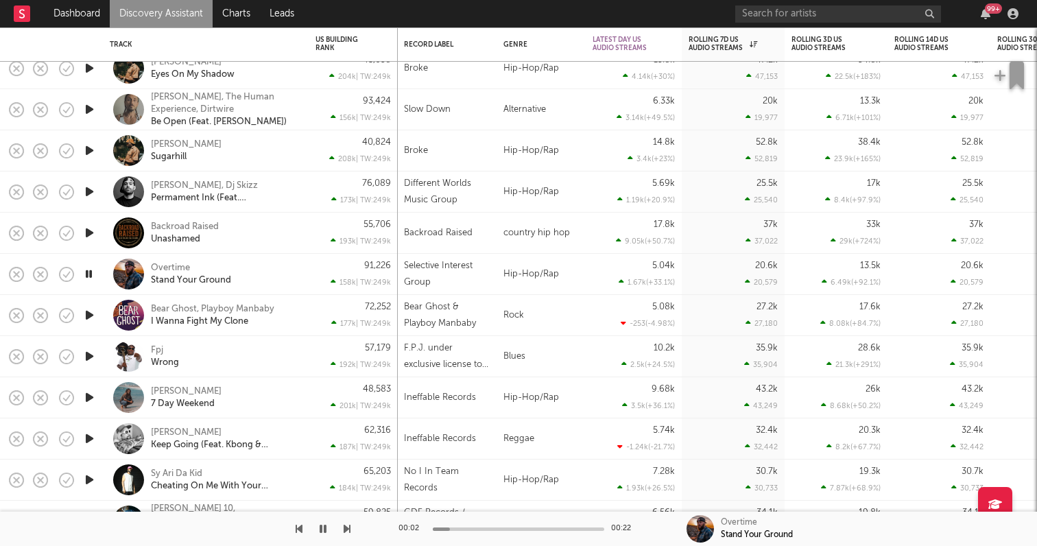
click at [92, 274] on icon "button" at bounding box center [88, 273] width 13 height 17
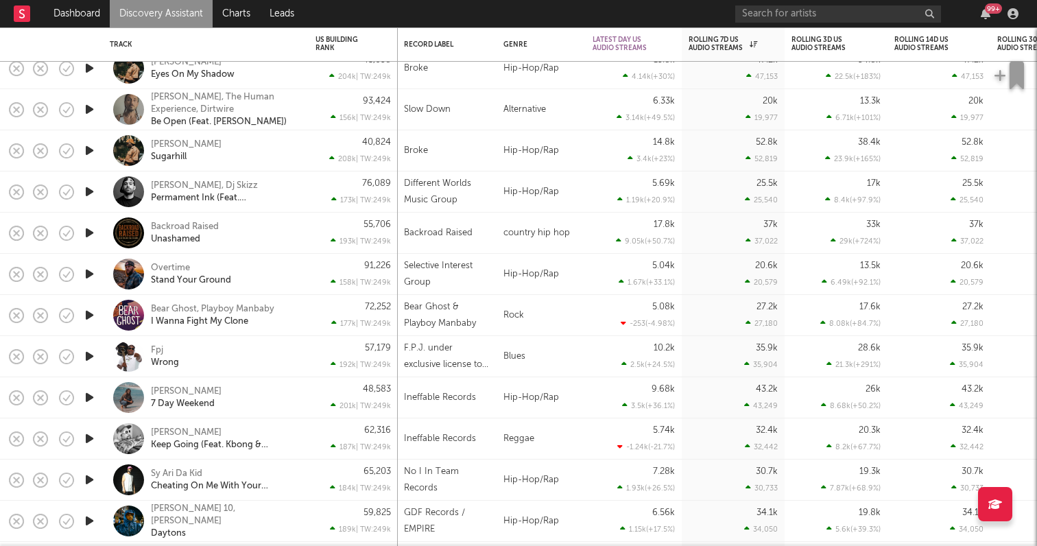
click at [88, 400] on icon "button" at bounding box center [89, 397] width 14 height 17
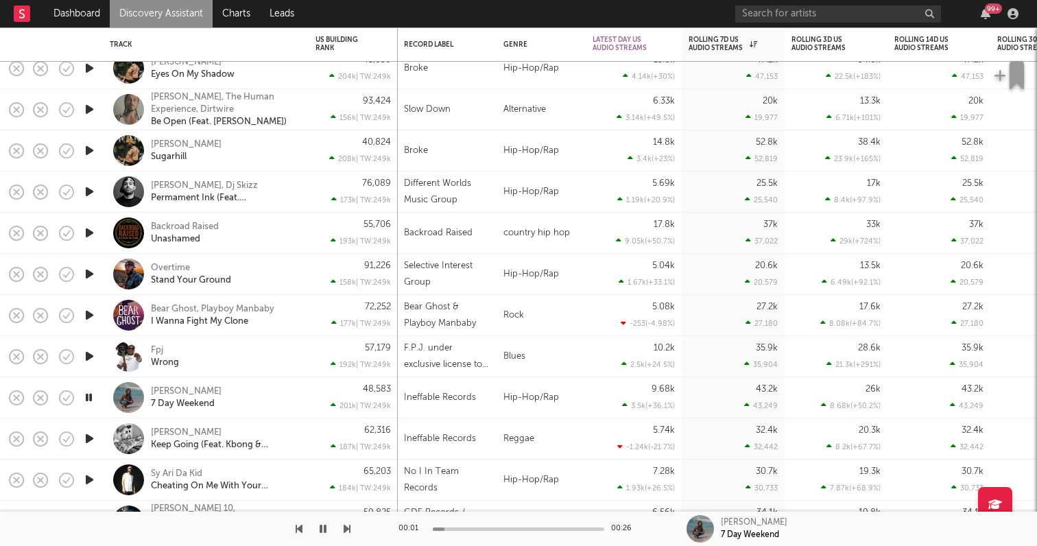
click at [93, 479] on icon "button" at bounding box center [89, 479] width 14 height 17
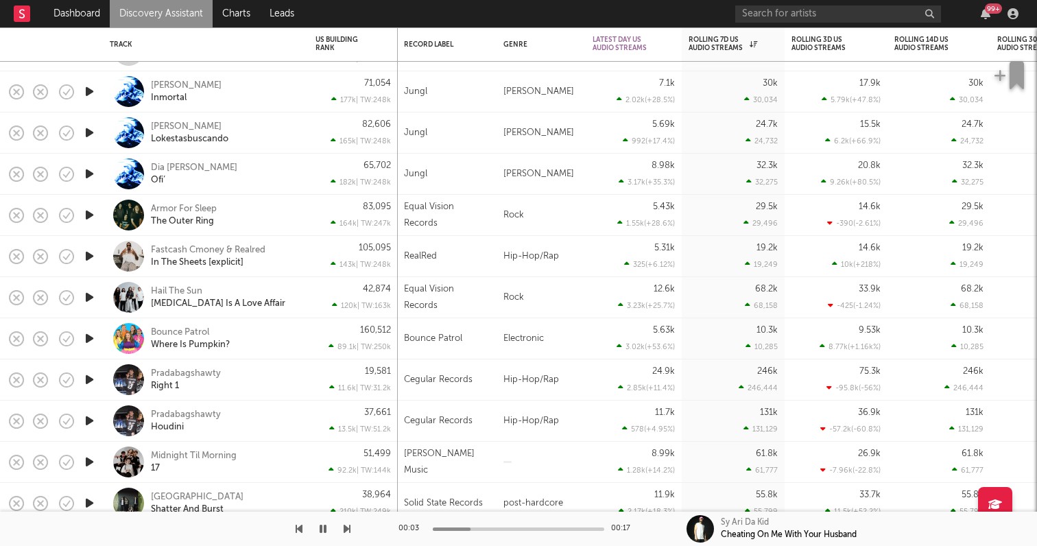
click at [85, 419] on icon "button" at bounding box center [89, 420] width 14 height 17
click at [88, 379] on icon "button" at bounding box center [89, 379] width 14 height 17
click at [90, 333] on icon "button" at bounding box center [89, 338] width 14 height 17
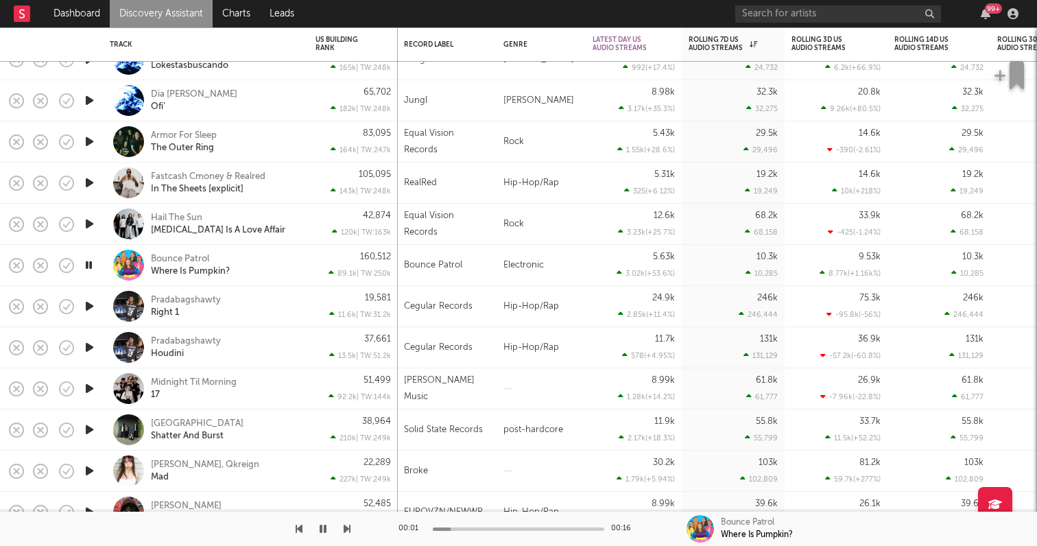
click at [84, 434] on icon "button" at bounding box center [89, 429] width 14 height 17
click at [90, 468] on icon "button" at bounding box center [89, 470] width 14 height 17
click at [91, 383] on icon "button" at bounding box center [89, 388] width 14 height 17
click at [90, 339] on icon "button" at bounding box center [89, 347] width 14 height 17
click at [90, 308] on icon "button" at bounding box center [89, 306] width 14 height 17
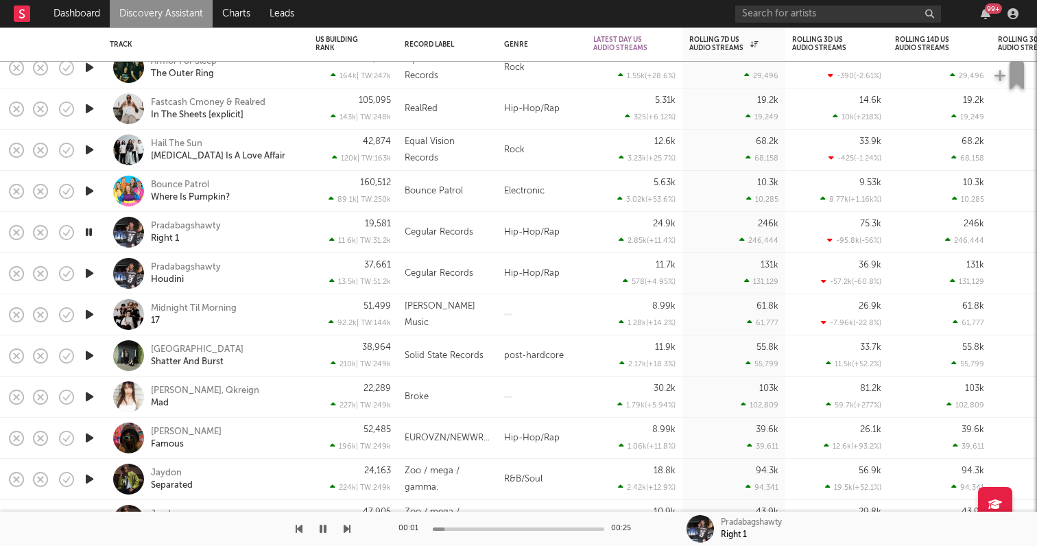
click at [93, 436] on icon "button" at bounding box center [89, 437] width 14 height 17
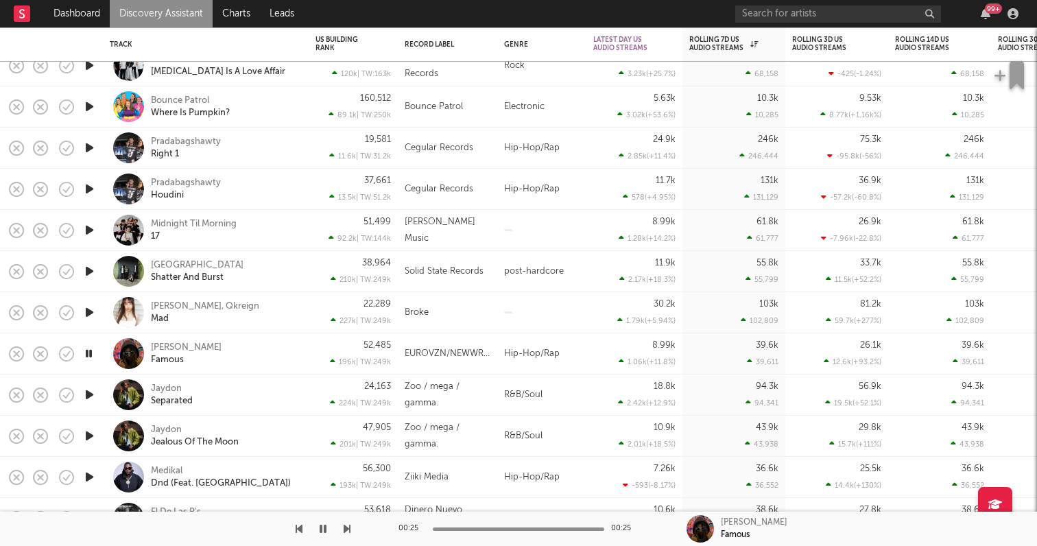
click at [93, 471] on icon "button" at bounding box center [89, 476] width 14 height 17
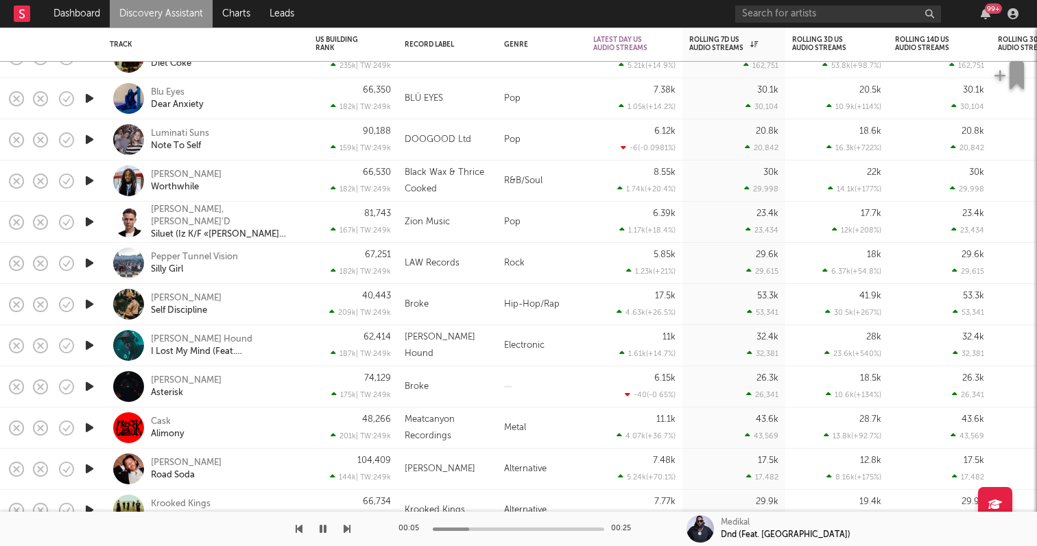
click at [91, 300] on icon "button" at bounding box center [89, 303] width 14 height 17
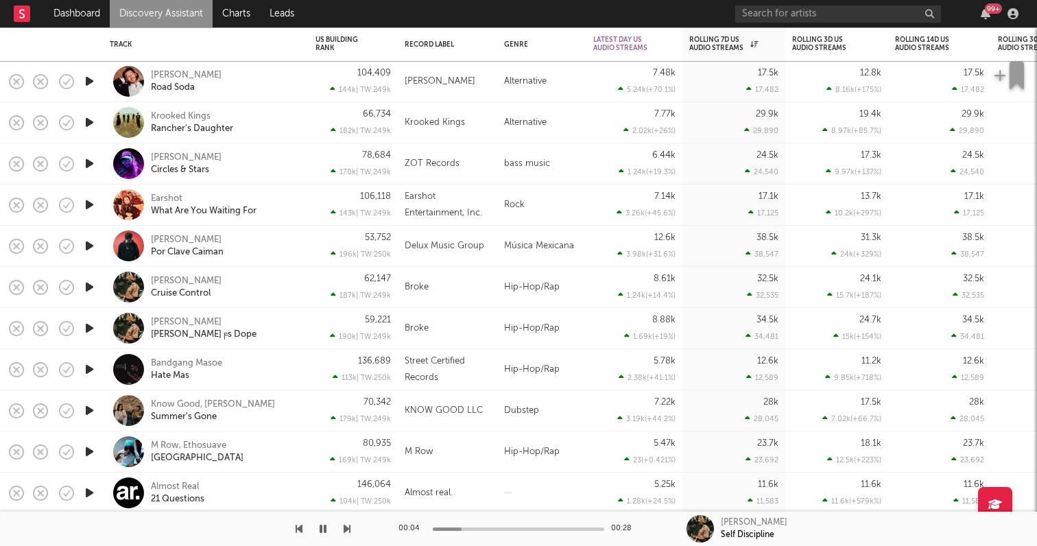
click at [148, 11] on link "Discovery Assistant" at bounding box center [161, 13] width 103 height 27
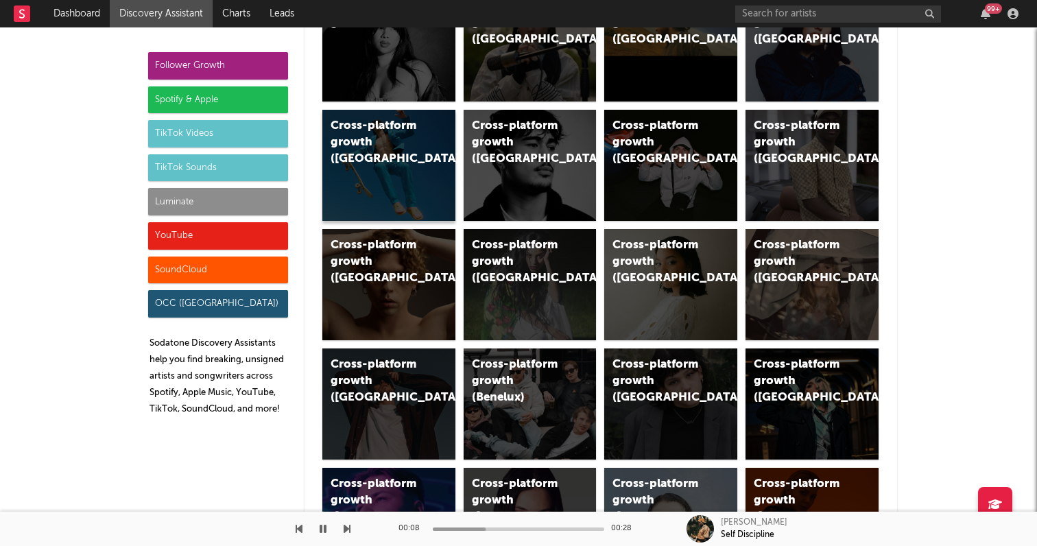
scroll to position [120, 0]
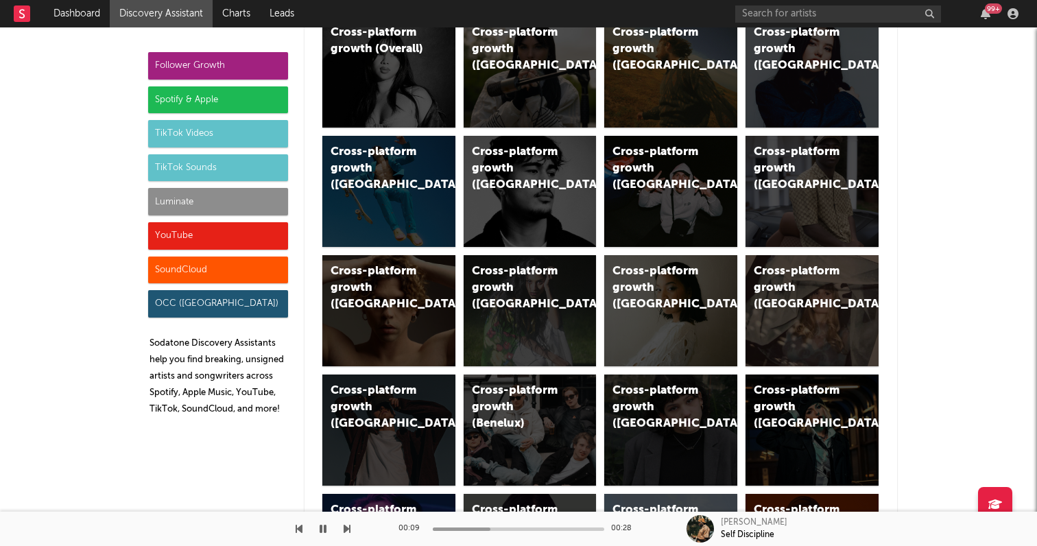
click at [261, 208] on div "Luminate" at bounding box center [218, 201] width 140 height 27
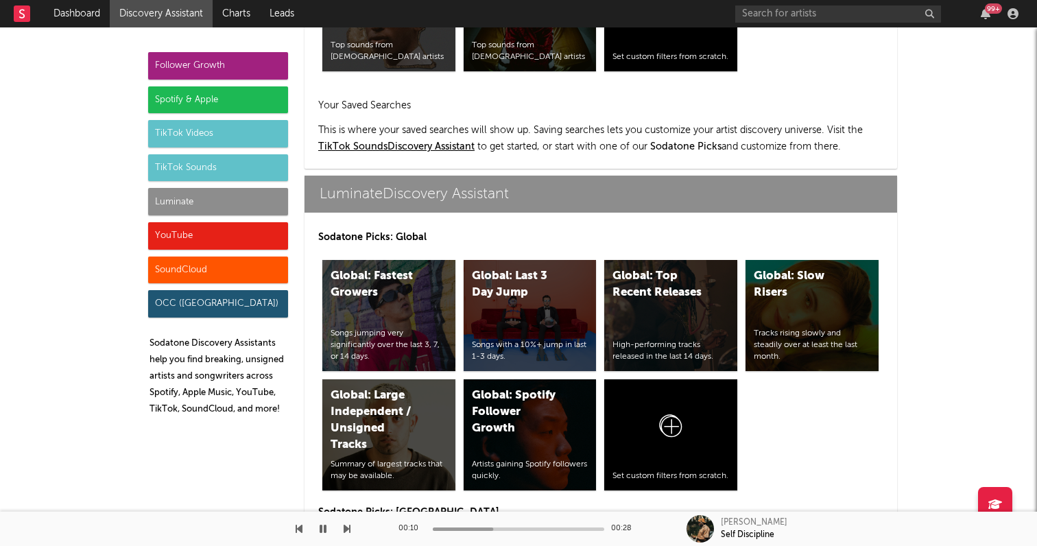
scroll to position [5872, 0]
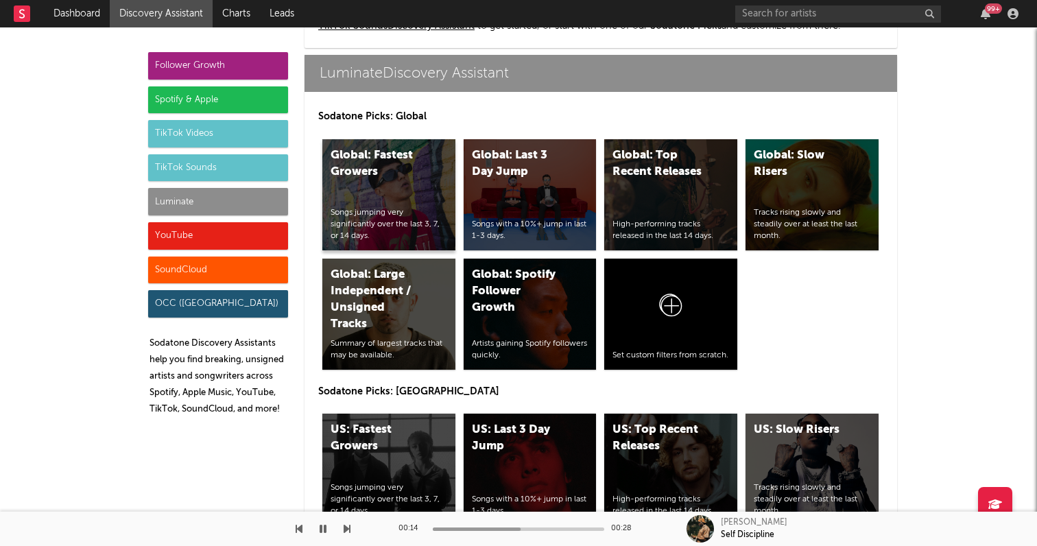
click at [409, 201] on div "Global: Fastest Growers Songs jumping very significantly over the last 3, 7, or…" at bounding box center [388, 194] width 133 height 111
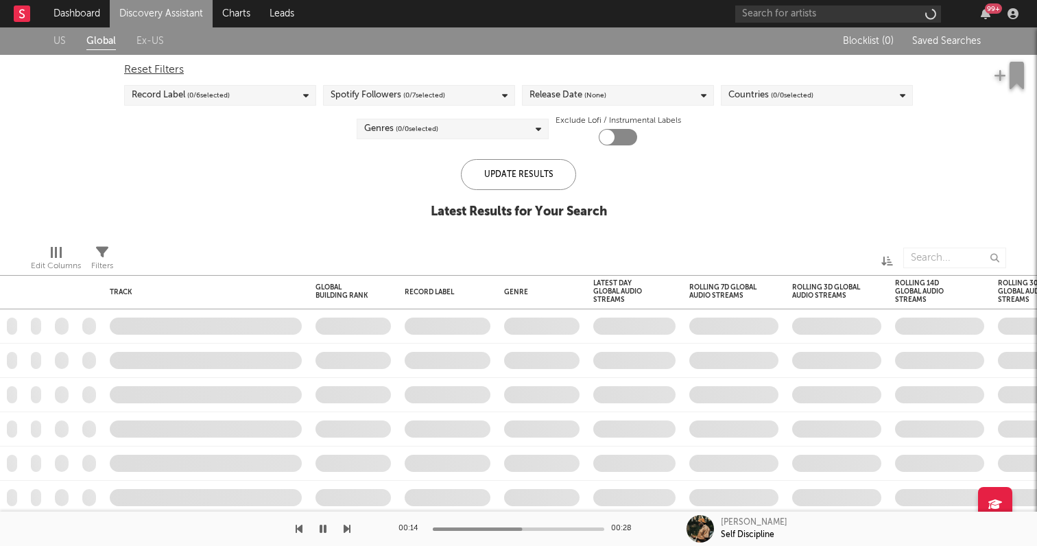
checkbox input "true"
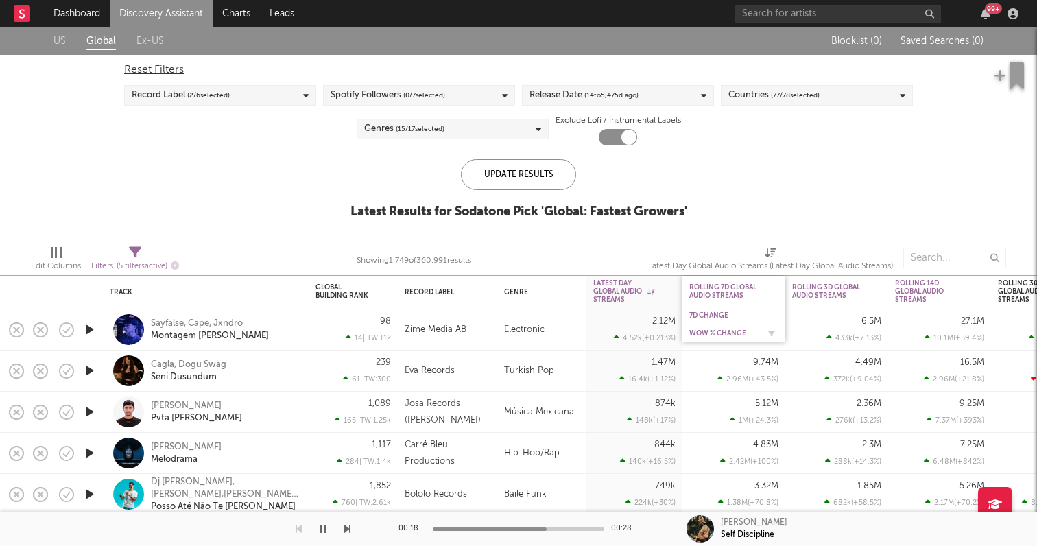
click at [706, 334] on div "WoW % Change" at bounding box center [723, 333] width 69 height 8
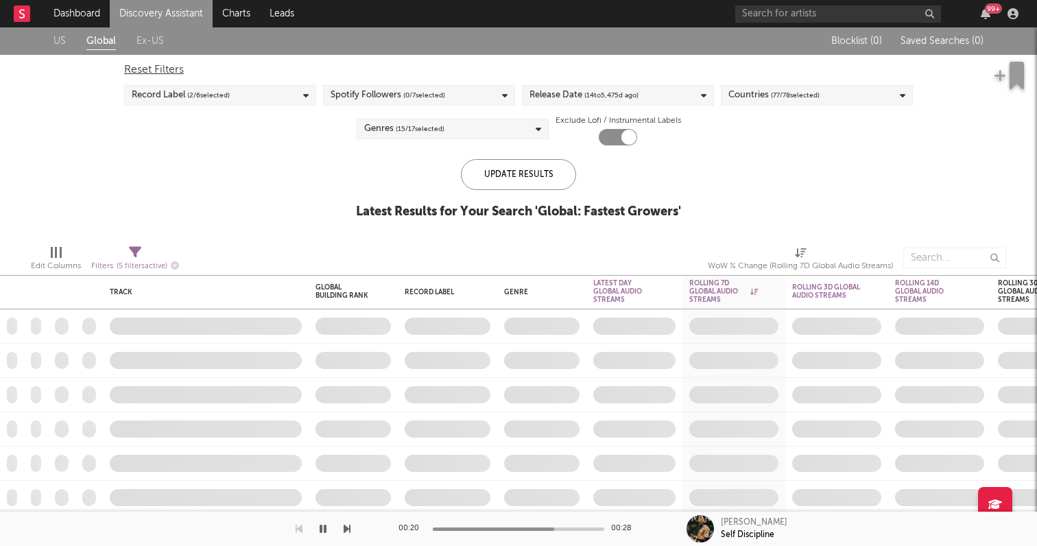
click at [319, 530] on button "button" at bounding box center [323, 528] width 14 height 34
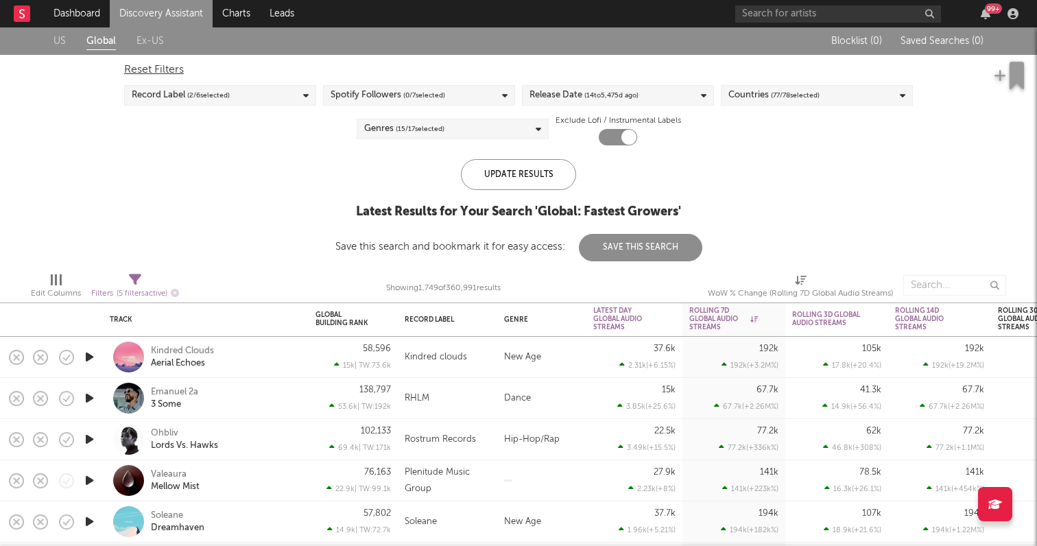
click at [91, 404] on icon "button" at bounding box center [89, 397] width 14 height 17
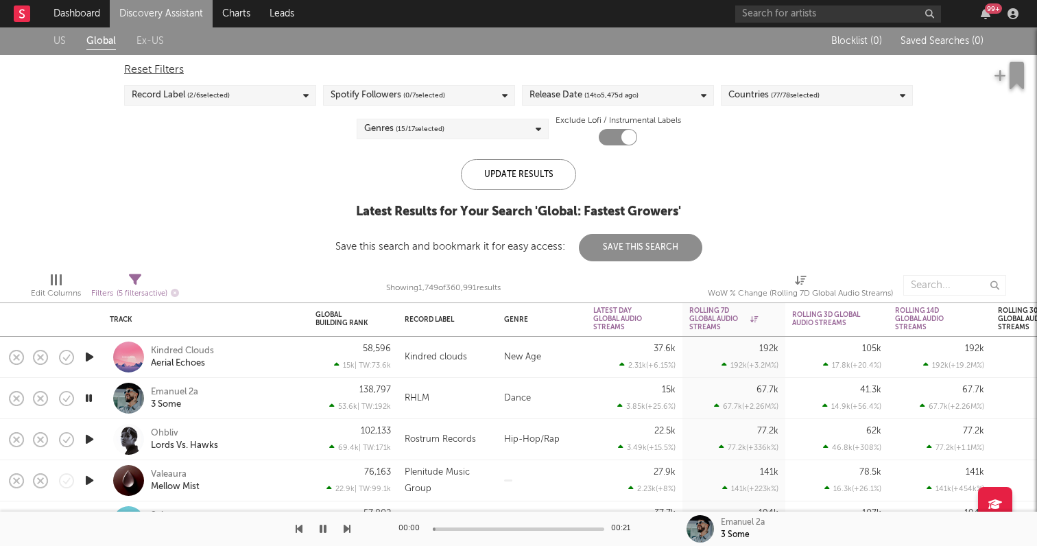
click at [91, 404] on icon "button" at bounding box center [88, 397] width 13 height 17
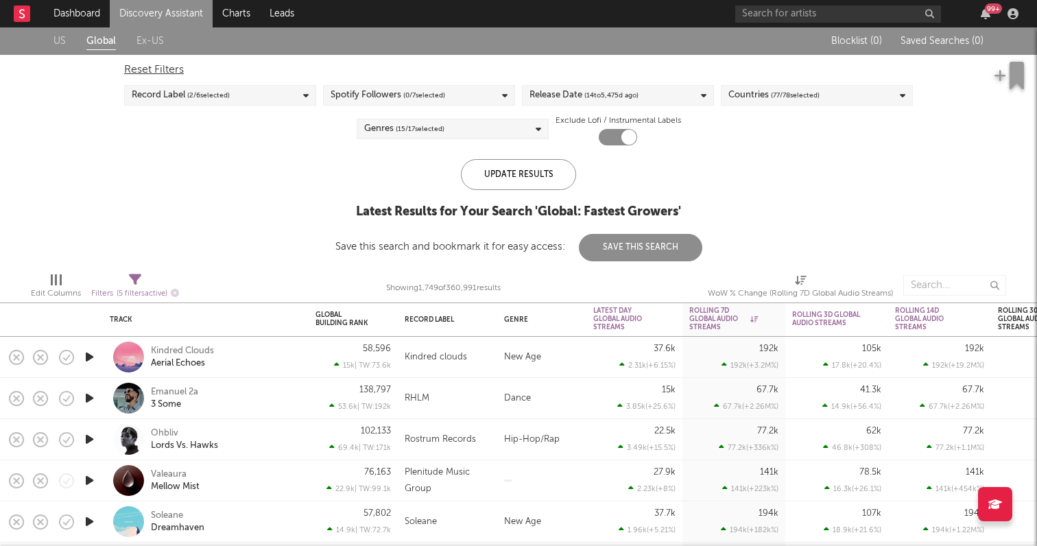
click at [487, 134] on div "Genres ( 15 / 17 selected)" at bounding box center [452, 129] width 192 height 21
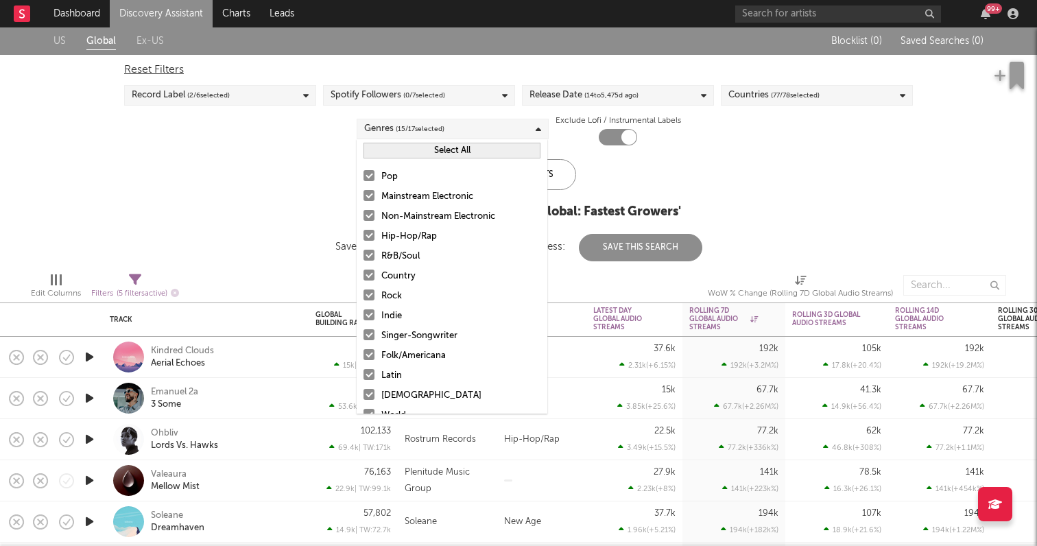
click at [428, 170] on div "Pop" at bounding box center [460, 177] width 159 height 16
click at [363, 170] on input "Pop" at bounding box center [363, 177] width 0 height 16
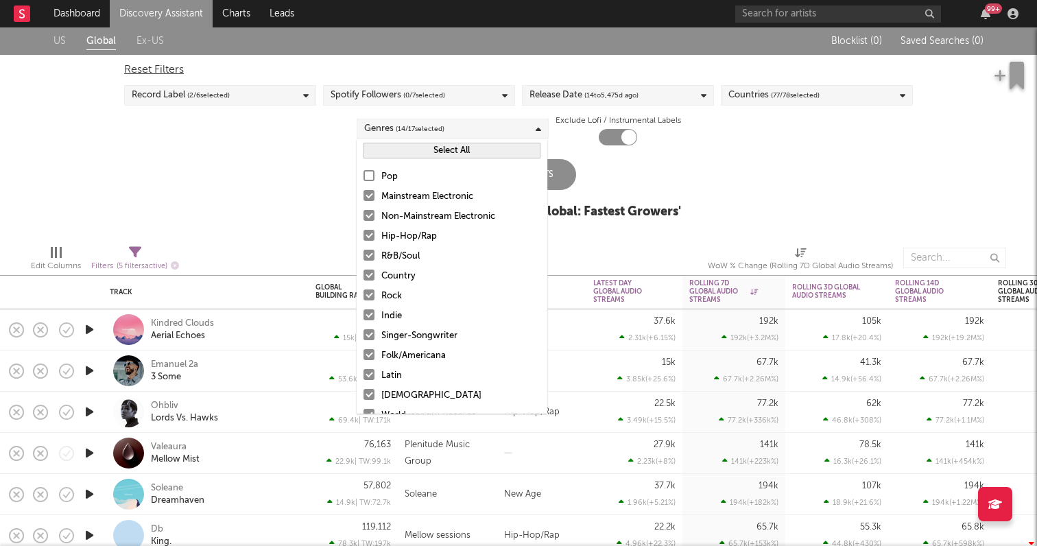
click at [427, 201] on div "Mainstream Electronic" at bounding box center [460, 197] width 159 height 16
click at [363, 201] on input "Mainstream Electronic" at bounding box center [363, 197] width 0 height 16
click at [425, 214] on div "Non-Mainstream Electronic" at bounding box center [460, 216] width 159 height 16
click at [363, 214] on input "Non-Mainstream Electronic" at bounding box center [363, 216] width 0 height 16
click at [407, 253] on div "R&B/Soul" at bounding box center [460, 256] width 159 height 16
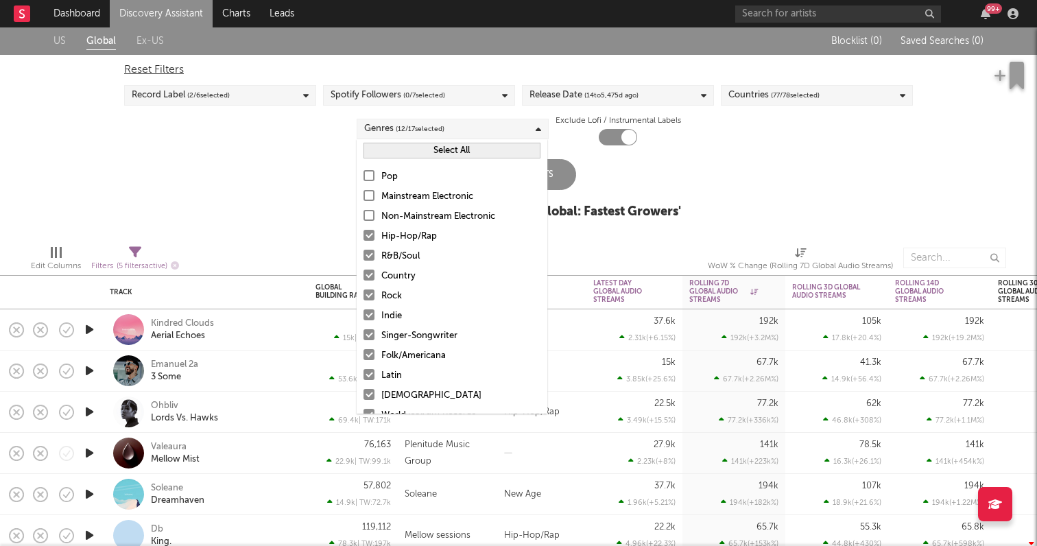
click at [363, 253] on input "R&B/Soul" at bounding box center [363, 256] width 0 height 16
click at [400, 271] on div "Country" at bounding box center [460, 276] width 159 height 16
click at [363, 271] on input "Country" at bounding box center [363, 276] width 0 height 16
click at [396, 298] on div "Rock" at bounding box center [460, 296] width 159 height 16
click at [363, 298] on input "Rock" at bounding box center [363, 296] width 0 height 16
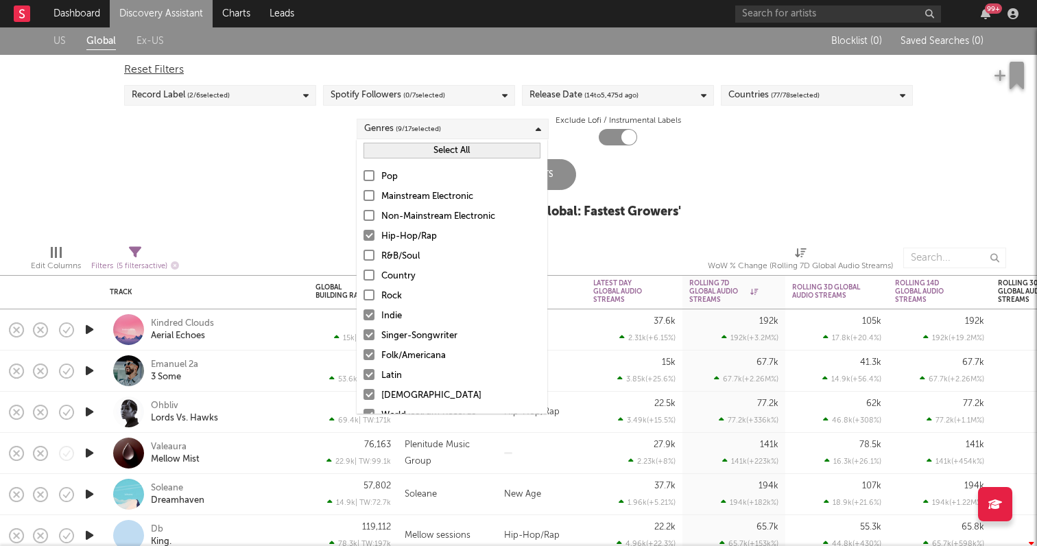
click at [393, 326] on div "Pop Mainstream Electronic Non-Mainstream Electronic Hip-Hop/Rap R&B/Soul Countr…" at bounding box center [451, 336] width 191 height 348
click at [392, 319] on div "Indie" at bounding box center [460, 316] width 159 height 16
click at [363, 319] on input "Indie" at bounding box center [363, 316] width 0 height 16
click at [392, 339] on div "Singer-Songwriter" at bounding box center [460, 336] width 159 height 16
click at [363, 339] on input "Singer-Songwriter" at bounding box center [363, 336] width 0 height 16
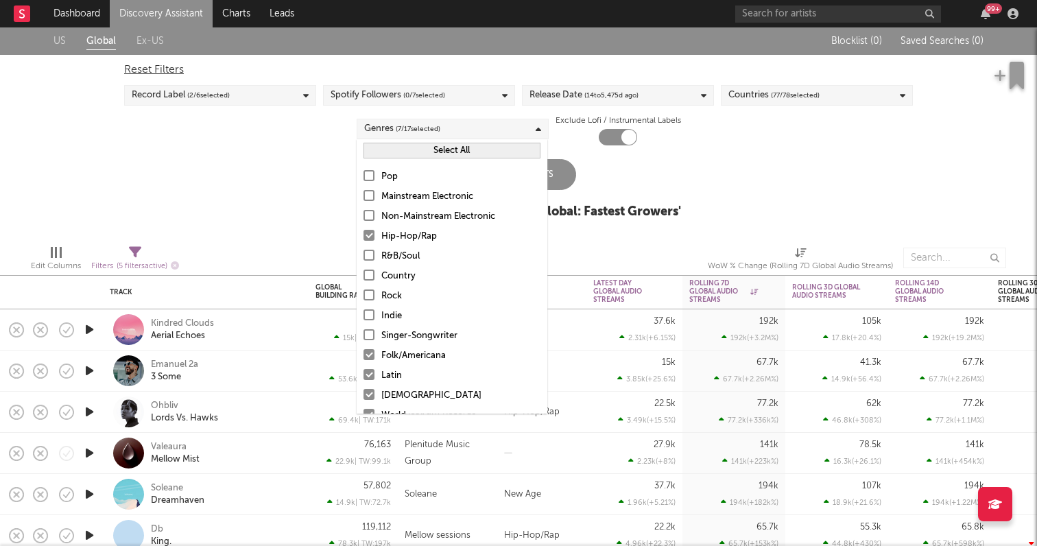
click at [392, 348] on div "Folk/Americana" at bounding box center [460, 356] width 159 height 16
click at [363, 348] on input "Folk/Americana" at bounding box center [363, 356] width 0 height 16
click at [387, 378] on div "Latin" at bounding box center [460, 375] width 159 height 16
click at [363, 378] on input "Latin" at bounding box center [363, 375] width 0 height 16
click at [387, 386] on div "Pop Mainstream Electronic Non-Mainstream Electronic Hip-Hop/Rap R&B/Soul Countr…" at bounding box center [451, 336] width 191 height 348
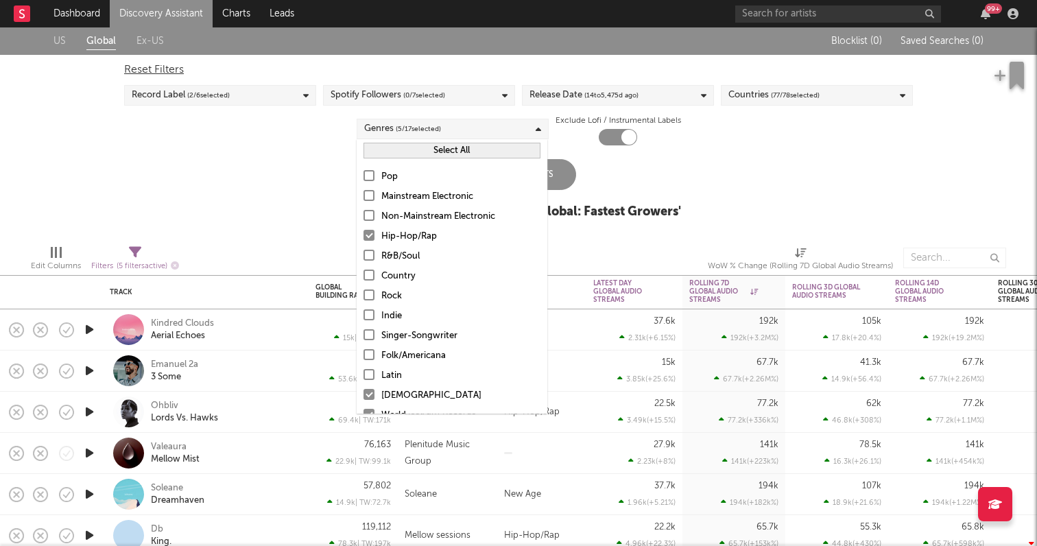
click at [387, 389] on div "[DEMOGRAPHIC_DATA]" at bounding box center [460, 395] width 159 height 16
click at [363, 389] on input "[DEMOGRAPHIC_DATA]" at bounding box center [363, 395] width 0 height 16
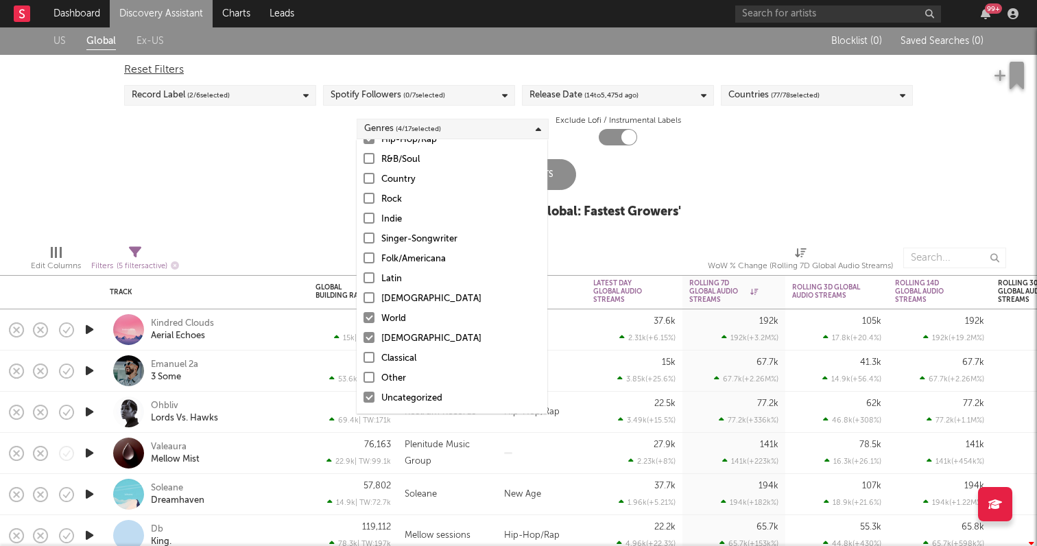
scroll to position [97, 0]
click at [387, 339] on div "[DEMOGRAPHIC_DATA]" at bounding box center [460, 338] width 159 height 16
click at [363, 339] on input "[DEMOGRAPHIC_DATA]" at bounding box center [363, 338] width 0 height 16
click at [387, 313] on div "World" at bounding box center [460, 319] width 159 height 16
click at [363, 313] on input "World" at bounding box center [363, 319] width 0 height 16
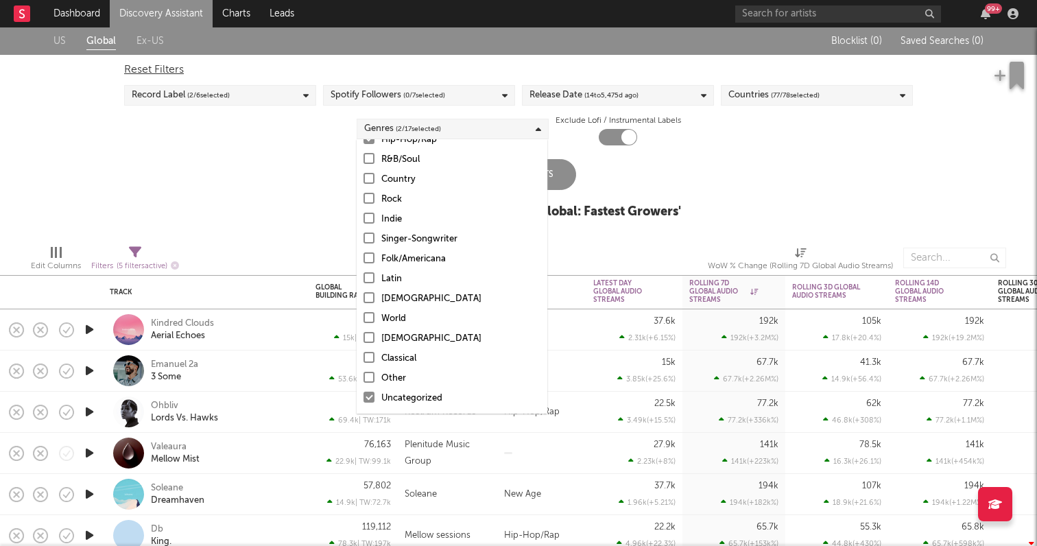
click at [389, 399] on div "Uncategorized" at bounding box center [460, 398] width 159 height 16
click at [363, 399] on input "Uncategorized" at bounding box center [363, 398] width 0 height 16
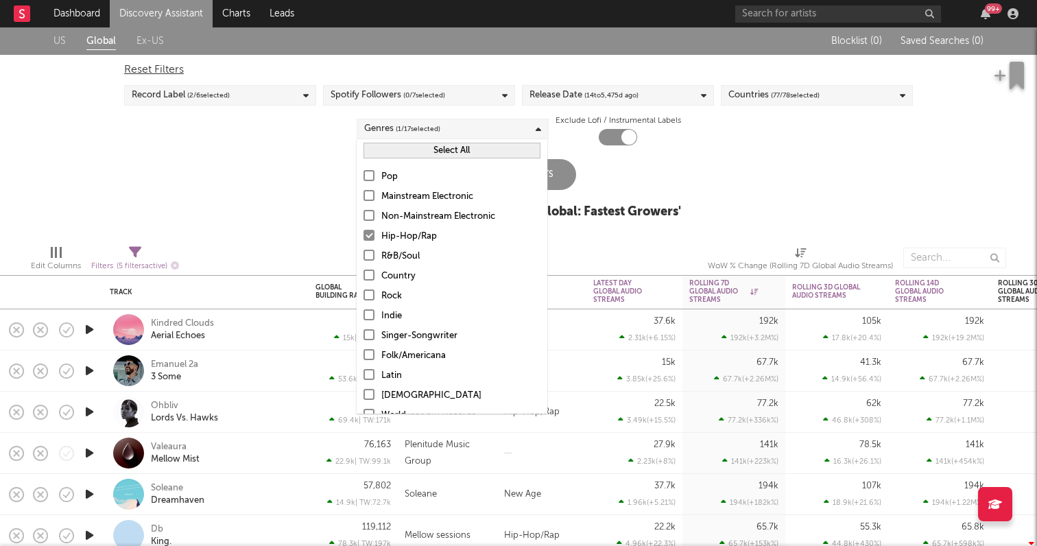
scroll to position [0, 0]
click at [668, 193] on div "Update Results Latest Results for Your Search ' Global: Fastest Growers '" at bounding box center [518, 196] width 325 height 75
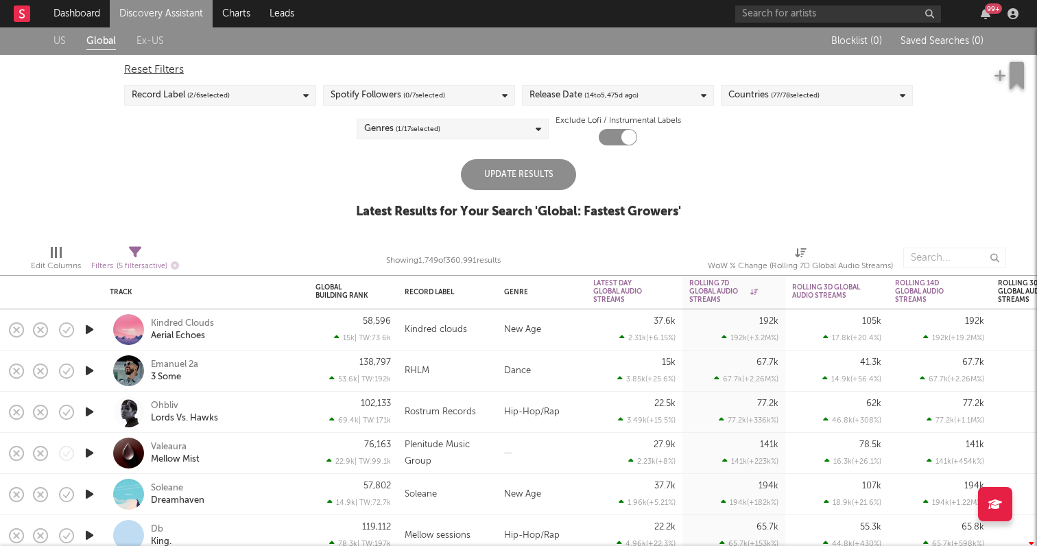
click at [527, 185] on div "Update Results" at bounding box center [518, 174] width 115 height 31
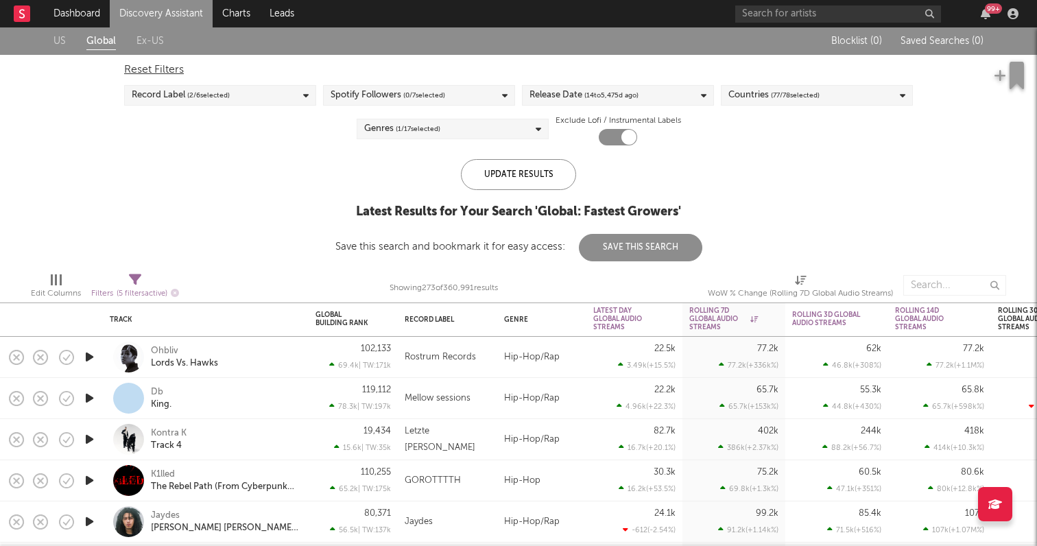
click at [88, 396] on icon "button" at bounding box center [89, 397] width 14 height 17
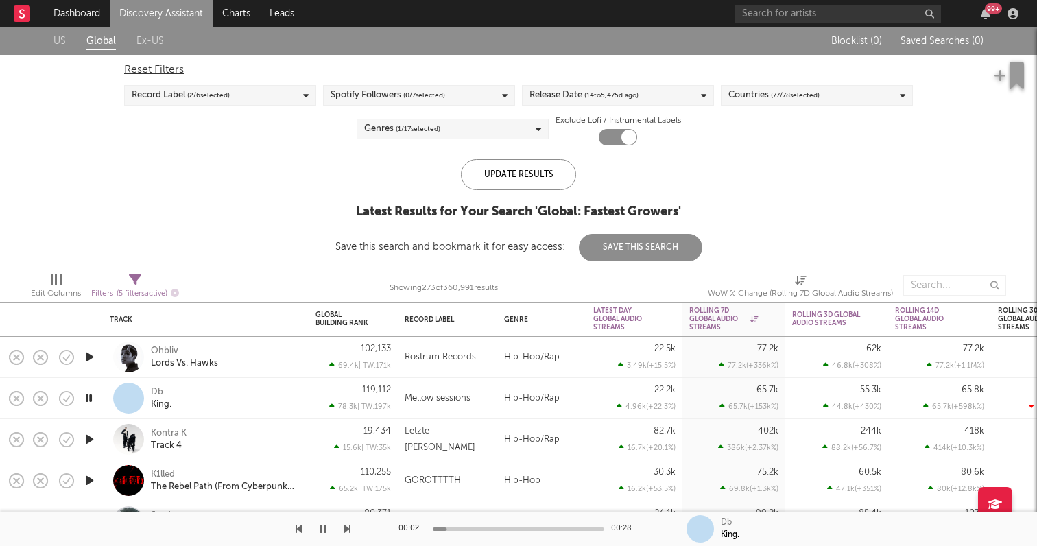
click at [88, 433] on icon "button" at bounding box center [89, 439] width 14 height 17
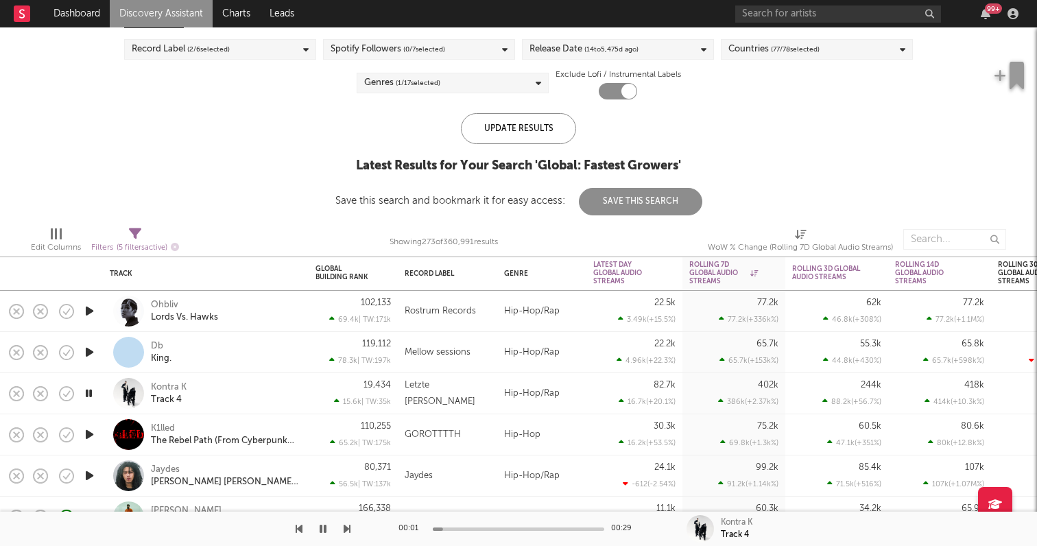
click at [90, 431] on icon "button" at bounding box center [89, 434] width 14 height 17
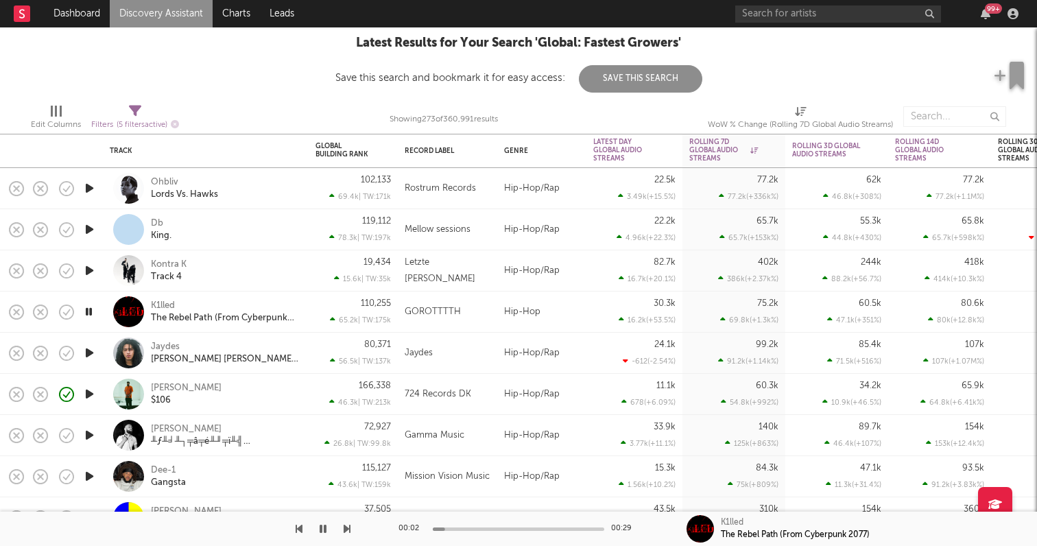
click at [89, 388] on icon "button" at bounding box center [89, 393] width 14 height 17
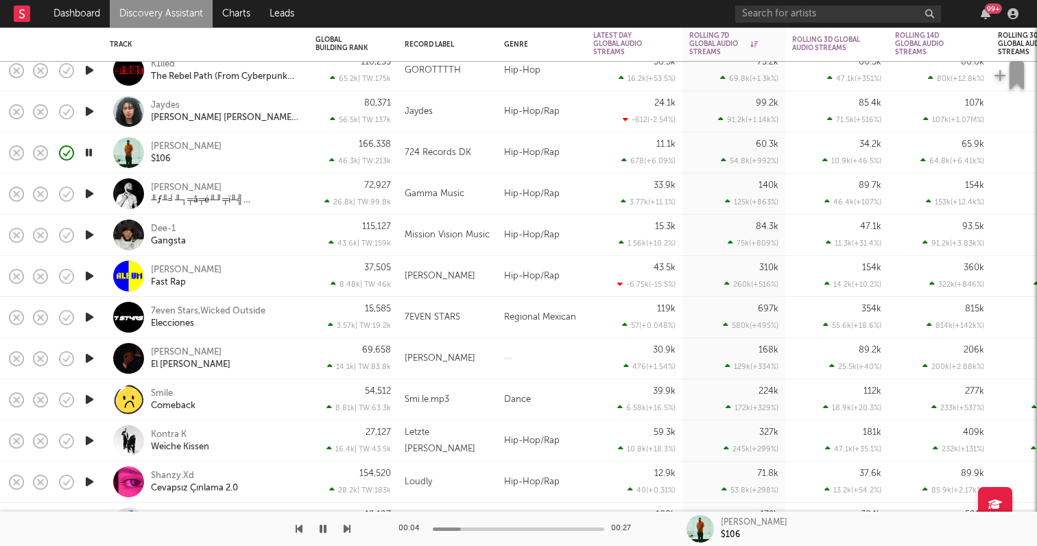
click at [84, 391] on icon "button" at bounding box center [89, 399] width 14 height 17
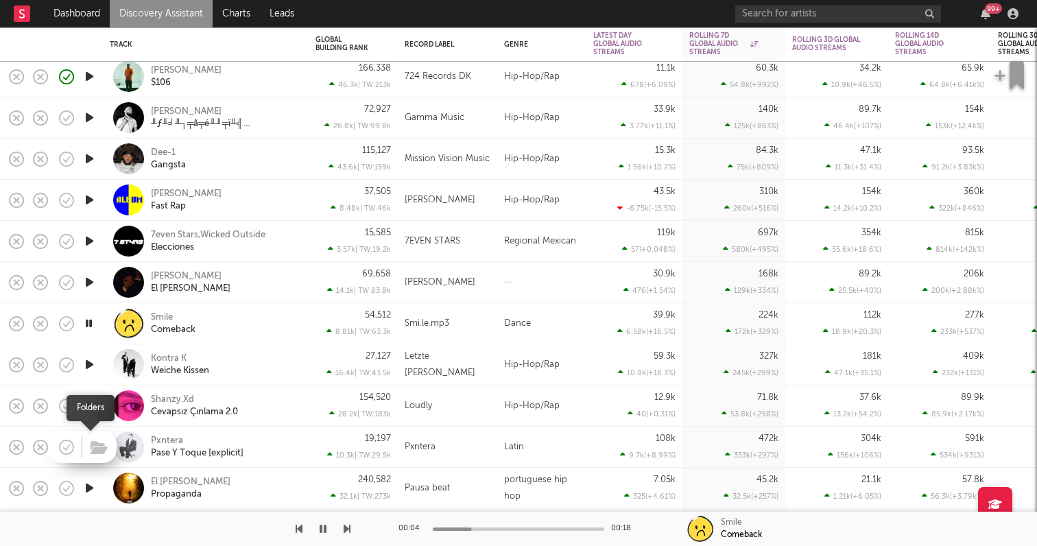
click at [85, 444] on span at bounding box center [97, 447] width 25 height 24
click at [532, 528] on div at bounding box center [518, 528] width 171 height 3
click at [86, 365] on icon "button" at bounding box center [89, 364] width 14 height 17
click at [88, 399] on icon "button" at bounding box center [89, 405] width 14 height 17
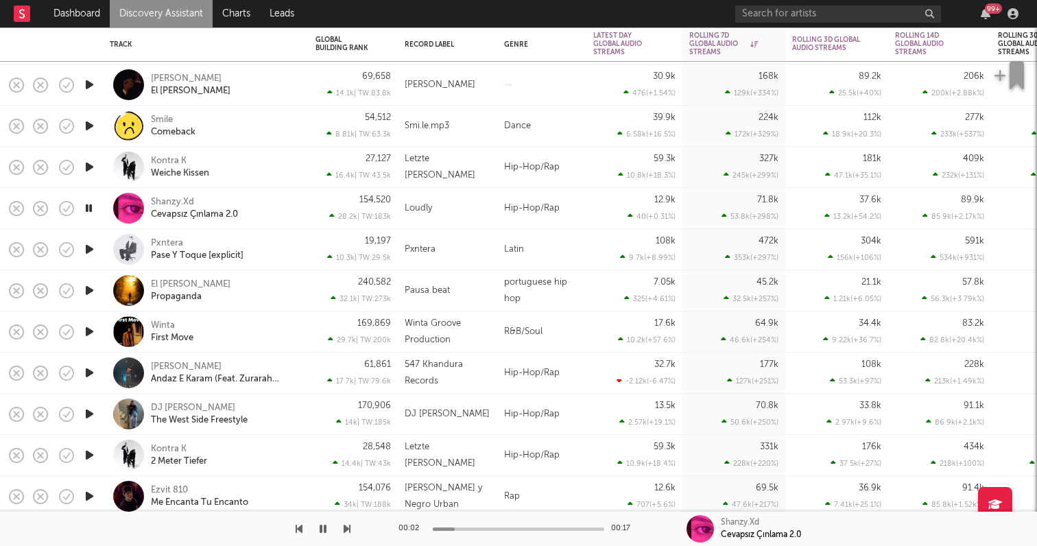
click at [92, 413] on icon "button" at bounding box center [89, 413] width 14 height 17
click at [90, 378] on icon "button" at bounding box center [89, 372] width 14 height 17
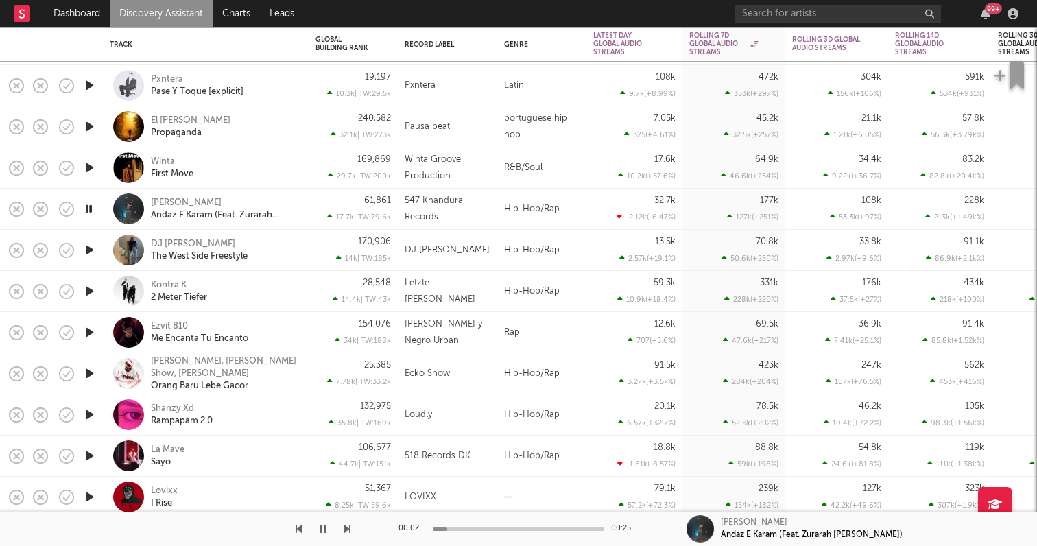
click at [90, 411] on icon "button" at bounding box center [89, 414] width 14 height 17
click at [87, 451] on icon "button" at bounding box center [89, 455] width 14 height 17
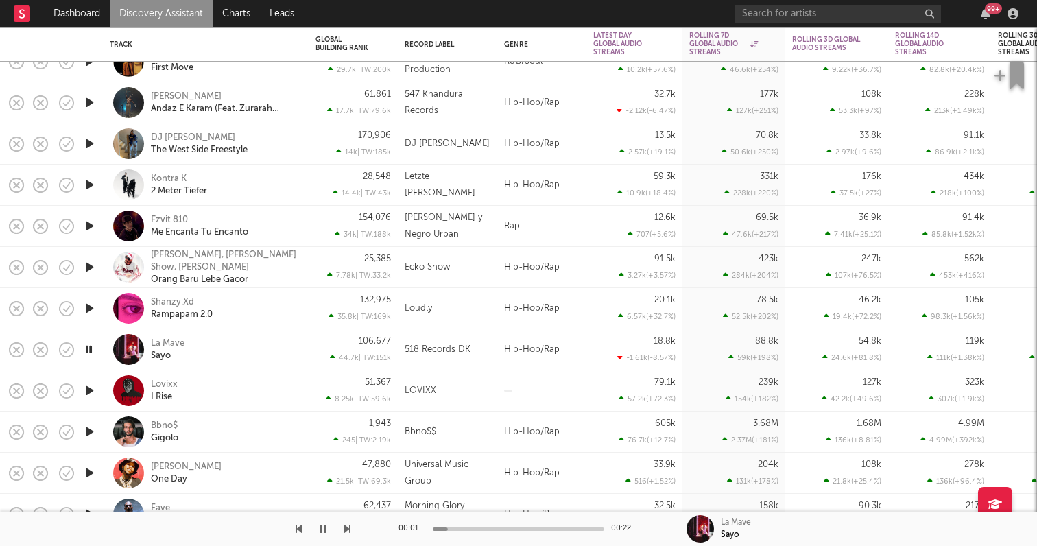
click at [88, 428] on icon "button" at bounding box center [89, 431] width 14 height 17
click at [88, 394] on icon "button" at bounding box center [89, 390] width 14 height 17
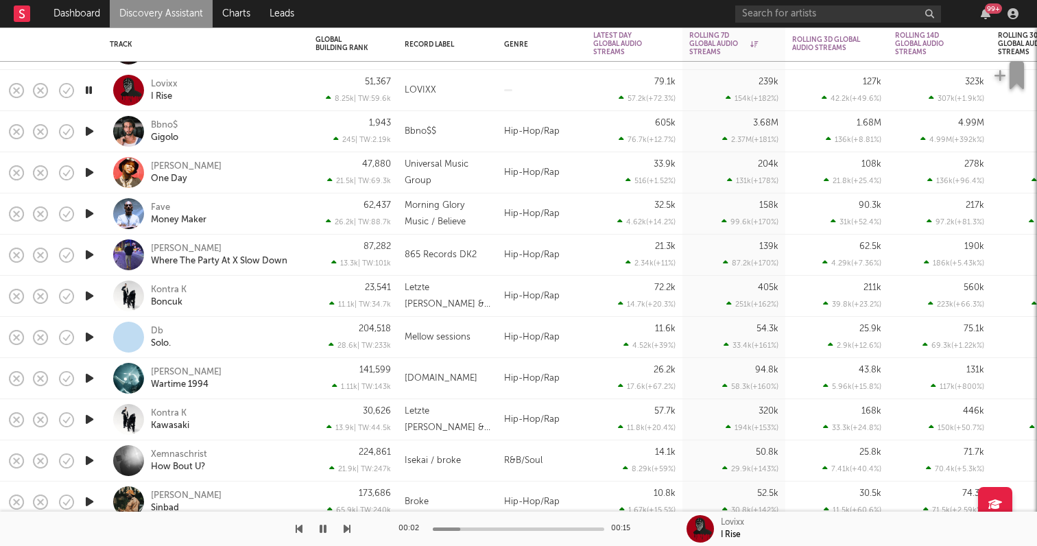
click at [90, 254] on icon "button" at bounding box center [89, 254] width 14 height 17
click at [88, 285] on div at bounding box center [88, 296] width 27 height 41
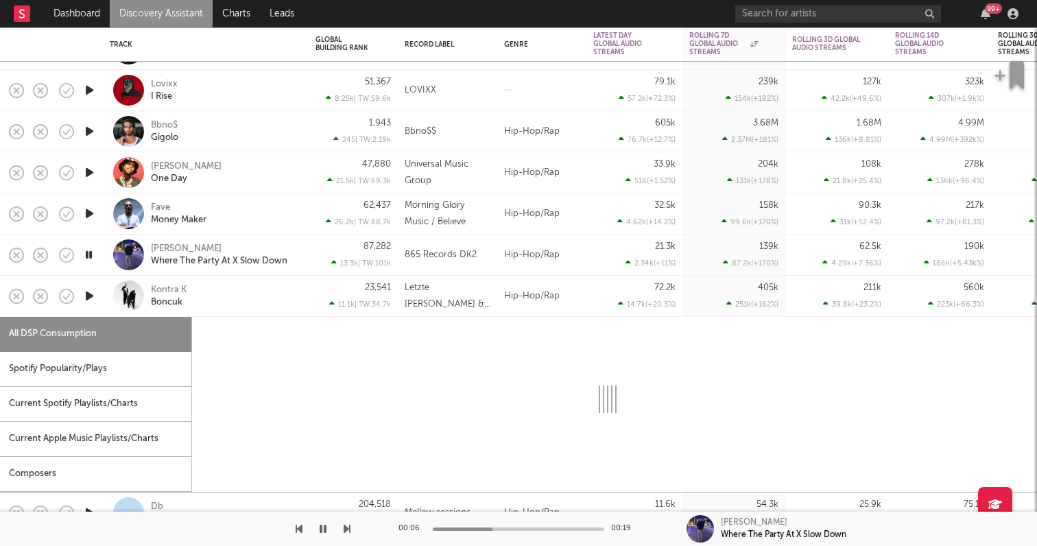
select select "6m"
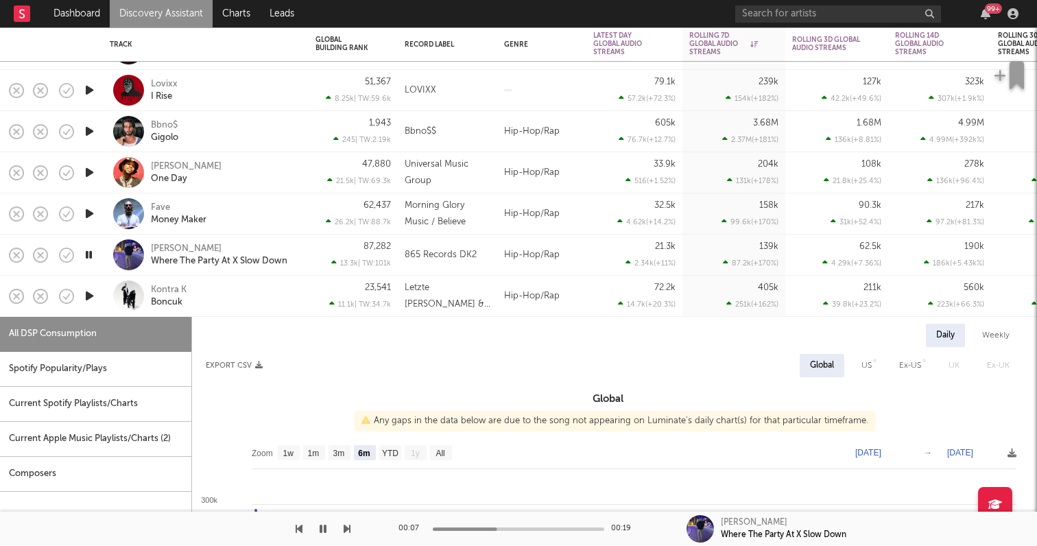
click at [104, 293] on div "Kontra K Boncuk" at bounding box center [206, 296] width 206 height 41
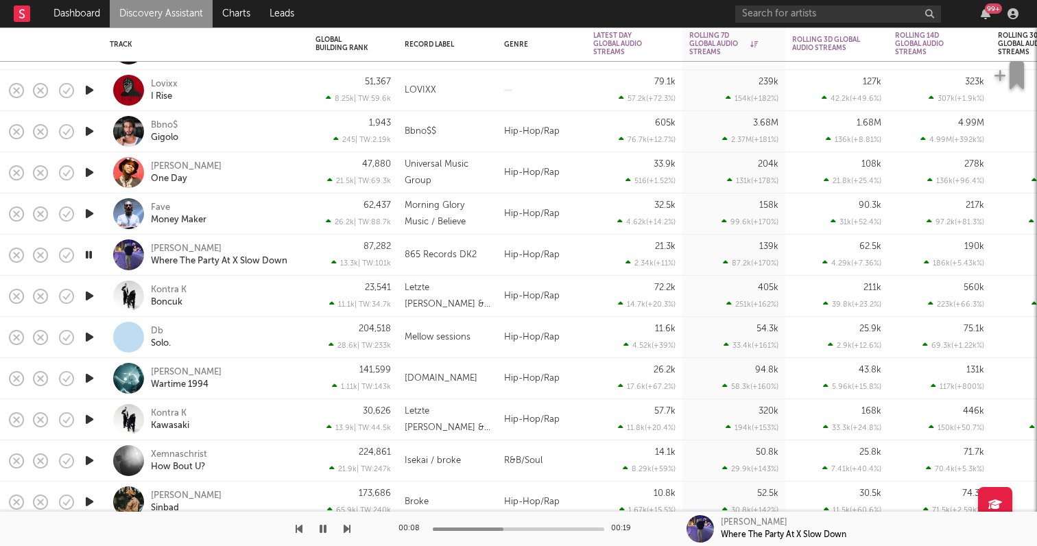
click at [86, 330] on icon "button" at bounding box center [89, 336] width 14 height 17
click at [86, 376] on icon "button" at bounding box center [89, 378] width 14 height 17
click at [89, 415] on icon "button" at bounding box center [89, 419] width 14 height 17
click at [86, 459] on icon "button" at bounding box center [89, 460] width 14 height 17
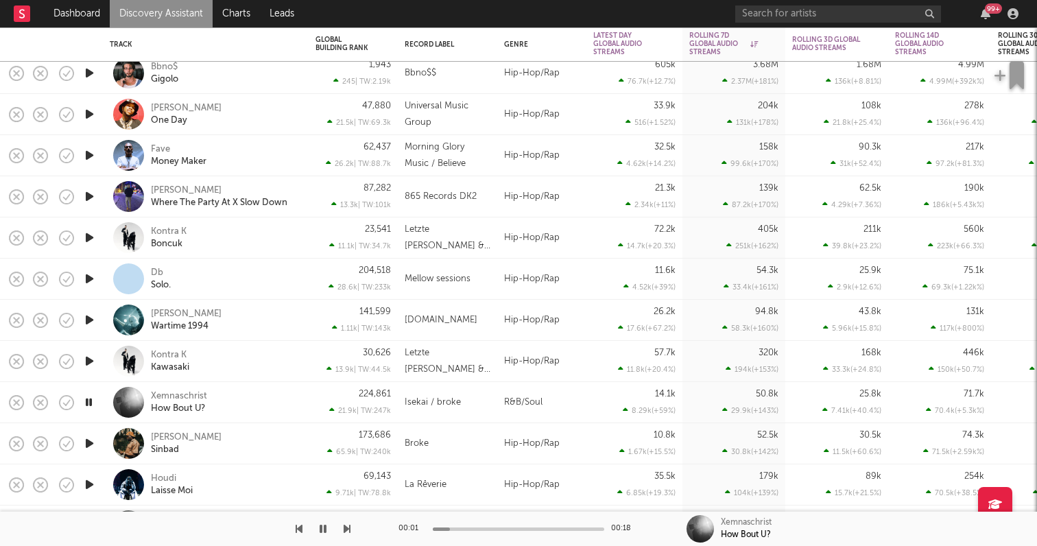
click at [86, 443] on icon "button" at bounding box center [89, 443] width 14 height 17
click at [93, 479] on icon "button" at bounding box center [89, 484] width 14 height 17
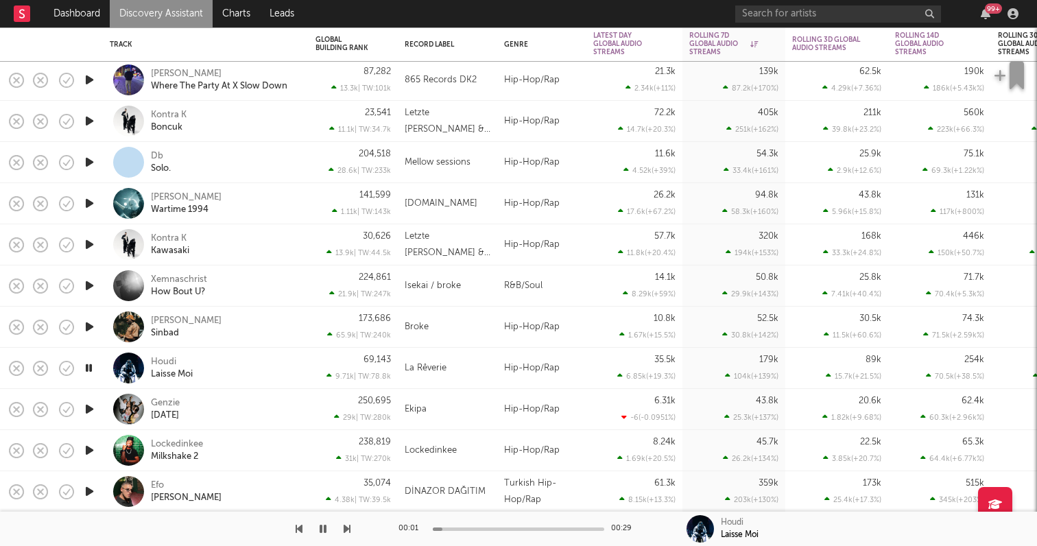
click at [84, 411] on icon "button" at bounding box center [89, 408] width 14 height 17
click at [93, 446] on icon "button" at bounding box center [89, 449] width 14 height 17
click at [89, 483] on icon "button" at bounding box center [89, 491] width 14 height 17
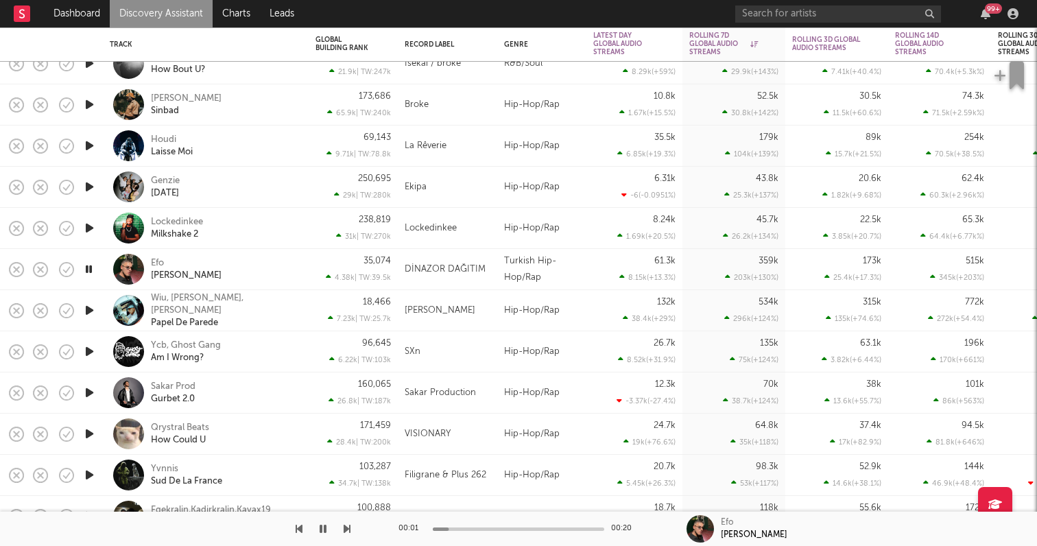
click at [95, 306] on icon "button" at bounding box center [89, 310] width 14 height 17
click at [104, 352] on div "Ycb, Ghost Gang Am I Wrong?" at bounding box center [206, 351] width 206 height 41
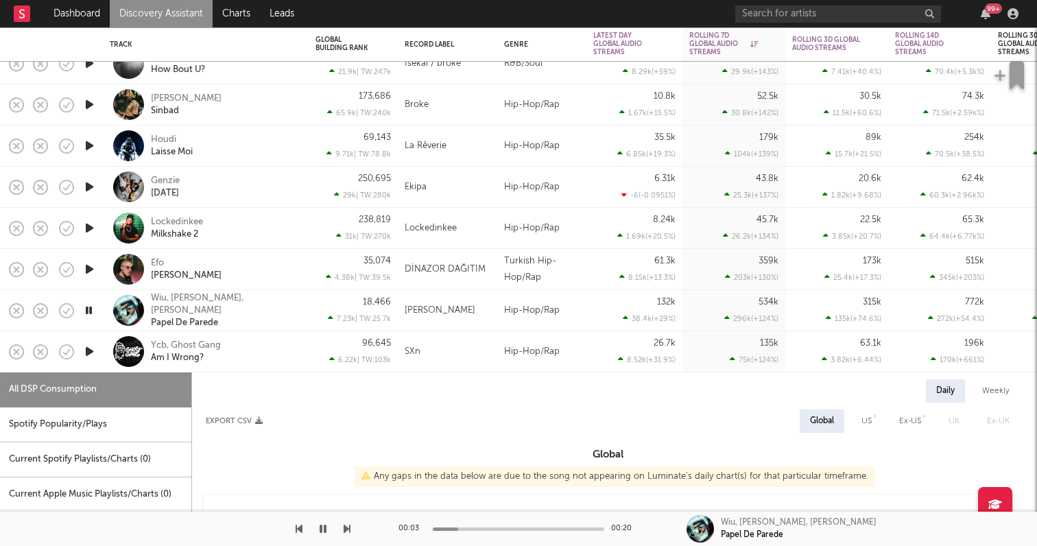
click at [88, 350] on icon "button" at bounding box center [89, 351] width 14 height 17
select select "1w"
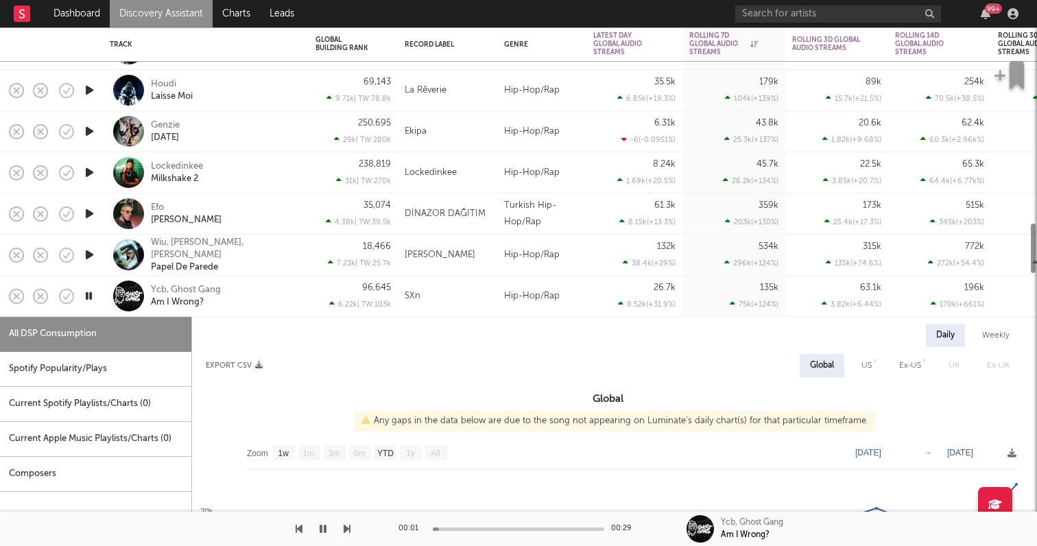
click at [239, 304] on div "Ycb, Ghost Gang Am I Wrong?" at bounding box center [224, 296] width 147 height 25
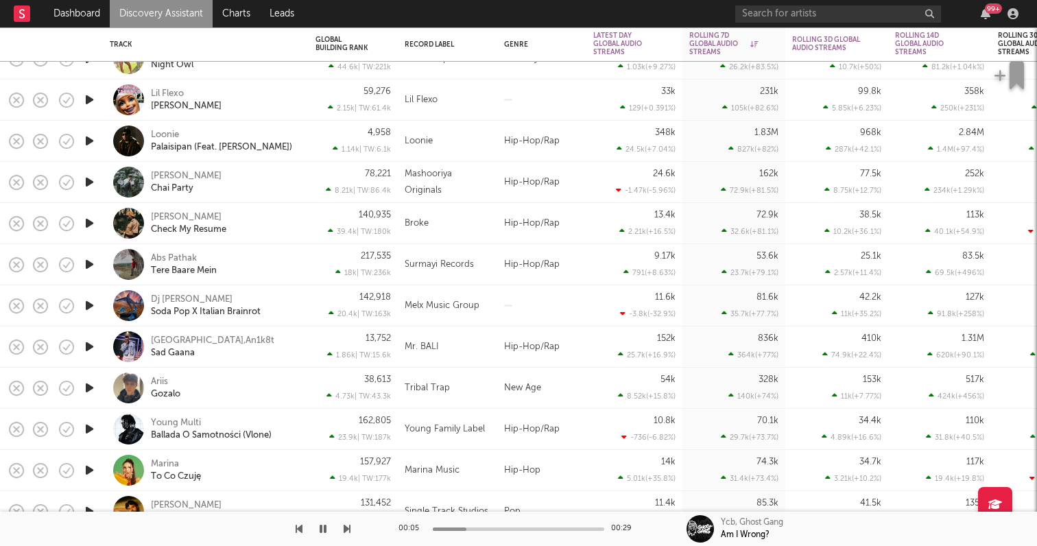
click at [87, 143] on icon "button" at bounding box center [89, 140] width 14 height 17
click at [89, 99] on icon "button" at bounding box center [89, 99] width 14 height 17
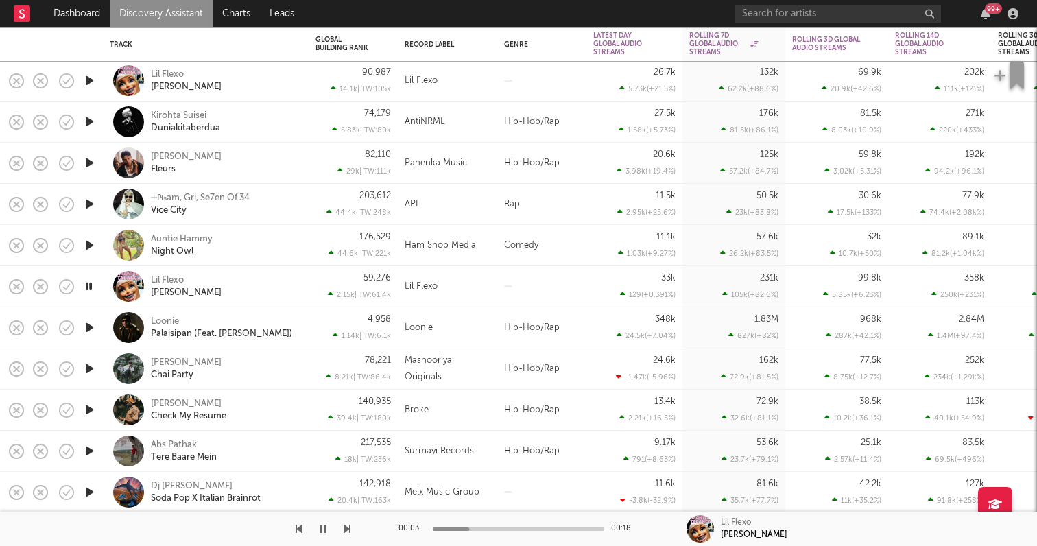
click at [88, 160] on icon "button" at bounding box center [89, 162] width 14 height 17
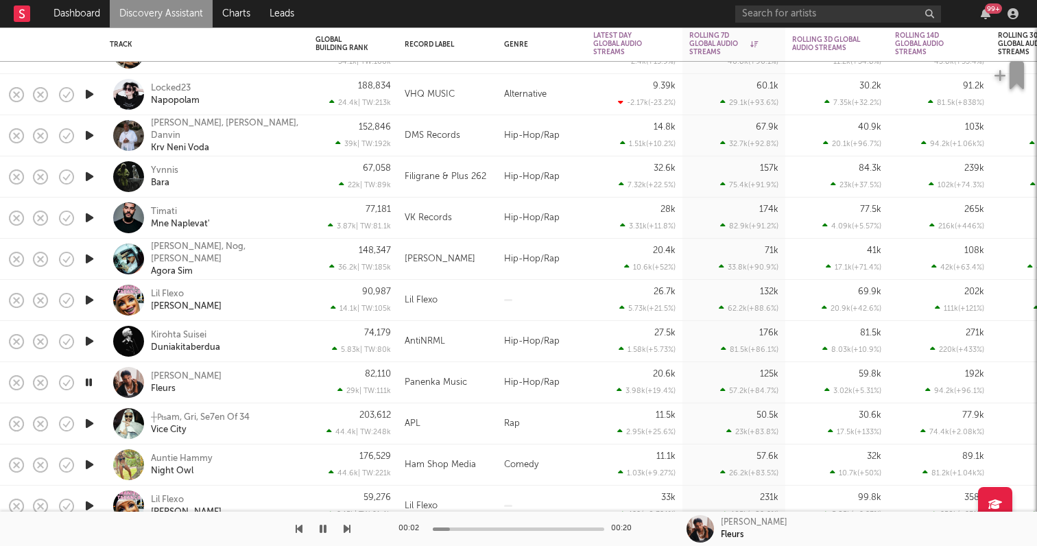
click at [90, 136] on icon "button" at bounding box center [89, 135] width 14 height 17
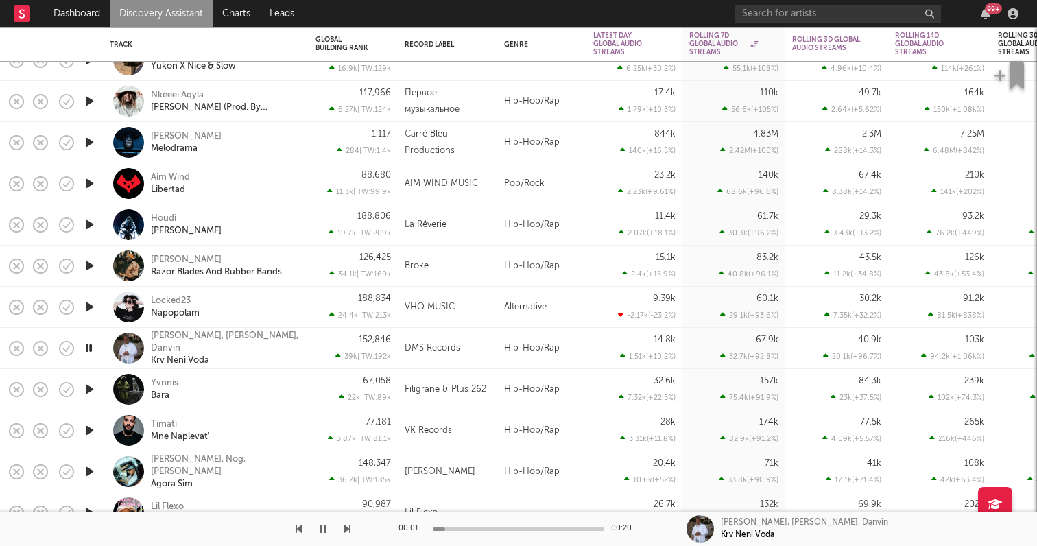
click at [92, 138] on icon "button" at bounding box center [89, 142] width 14 height 17
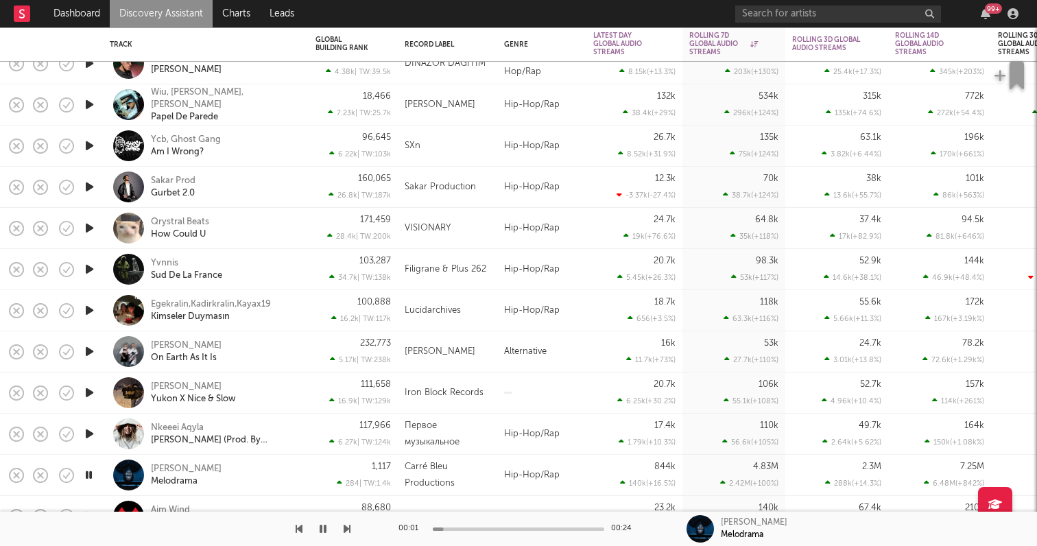
click at [84, 143] on icon "button" at bounding box center [89, 145] width 14 height 17
click at [86, 183] on icon "button" at bounding box center [89, 186] width 14 height 17
click at [84, 269] on icon "button" at bounding box center [89, 269] width 14 height 17
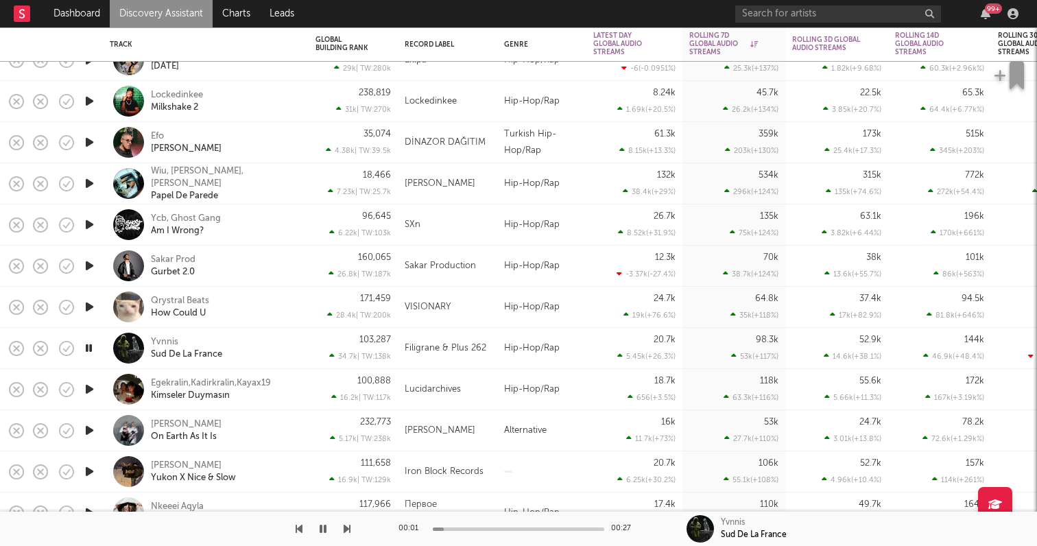
click at [91, 215] on div at bounding box center [88, 224] width 27 height 41
select select "1w"
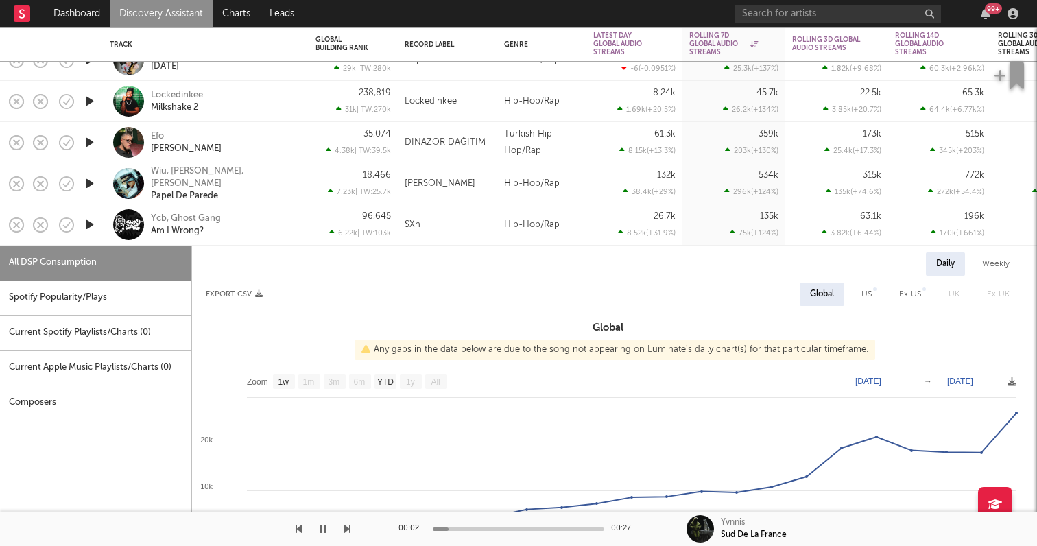
click at [90, 221] on icon "button" at bounding box center [89, 224] width 14 height 17
click at [257, 229] on div "Ycb, Ghost Gang Am I Wrong?" at bounding box center [224, 225] width 147 height 25
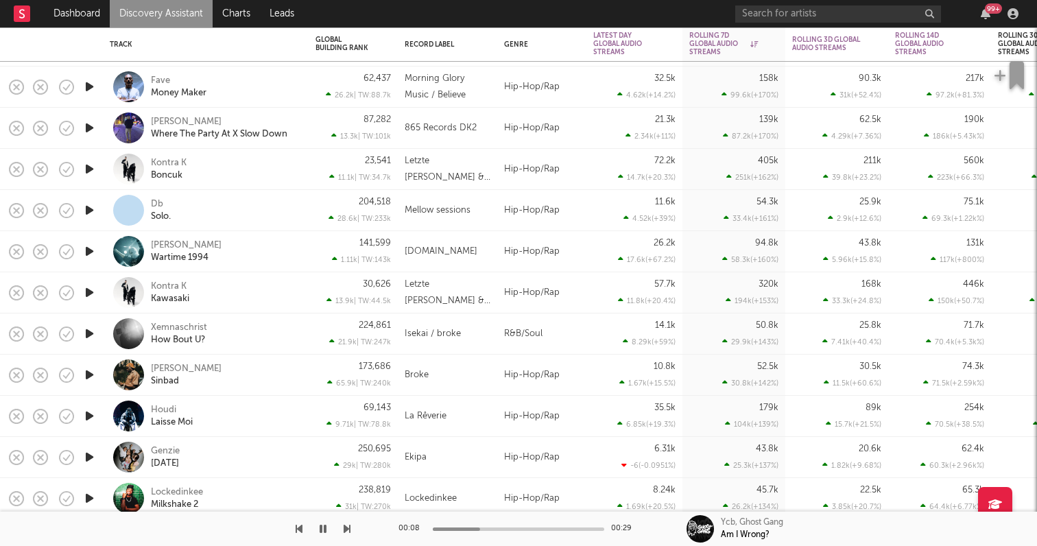
click at [93, 90] on icon "button" at bounding box center [89, 86] width 14 height 17
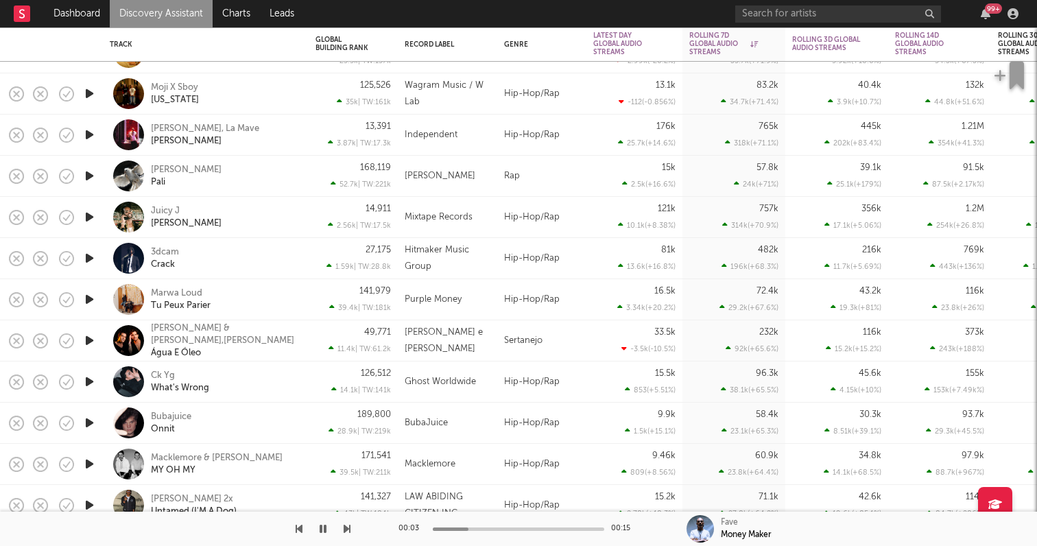
click at [86, 421] on icon "button" at bounding box center [89, 422] width 14 height 17
click at [259, 420] on div "Bubajuice Onnit" at bounding box center [224, 423] width 147 height 25
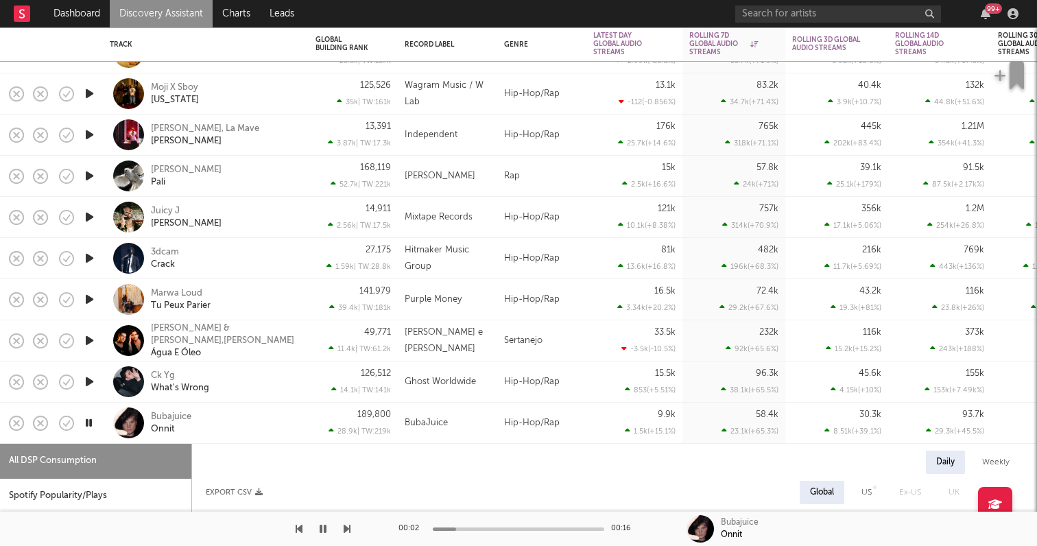
select select "1w"
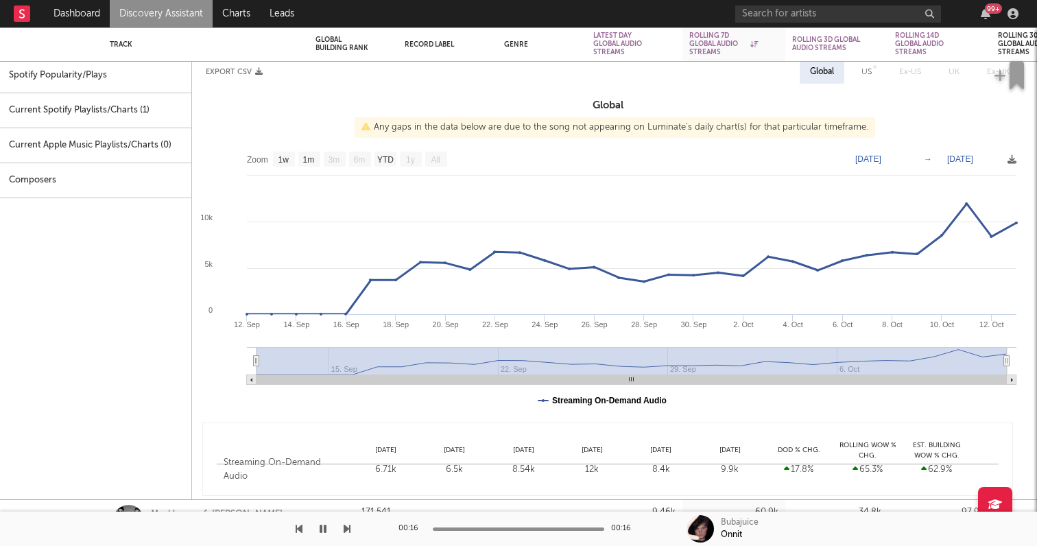
click at [557, 402] on text "Streaming On-Demand Audio" at bounding box center [609, 401] width 114 height 10
select select "1w"
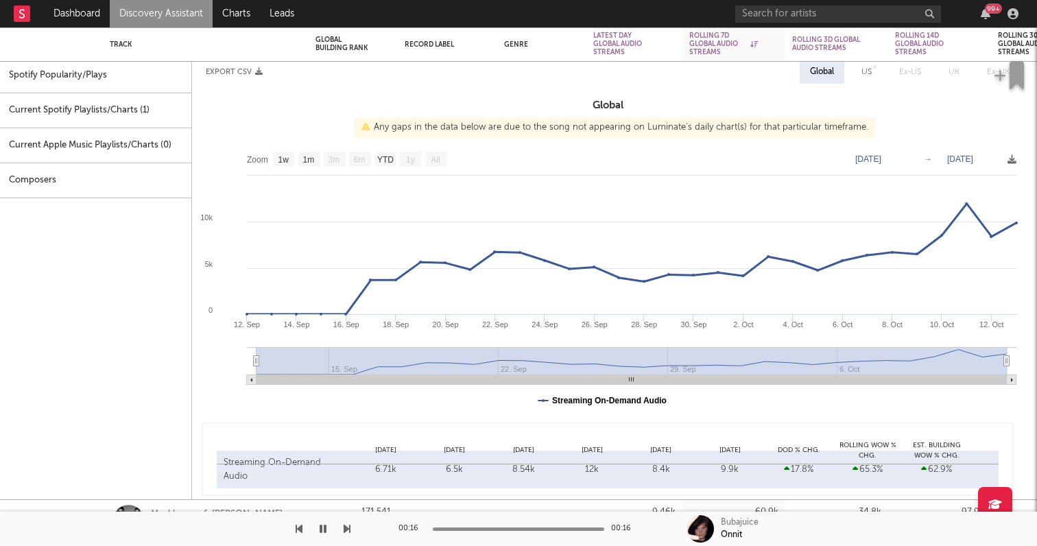
click at [557, 402] on text "Streaming On-Demand Audio" at bounding box center [609, 401] width 114 height 10
select select "1w"
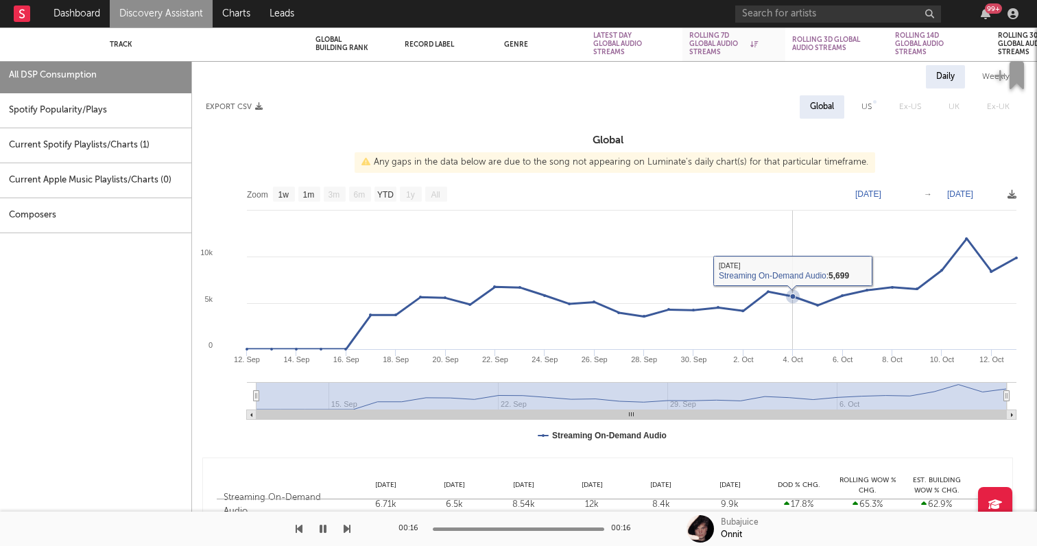
click at [801, 301] on icon at bounding box center [631, 294] width 769 height 110
click at [790, 298] on icon at bounding box center [792, 295] width 5 height 5
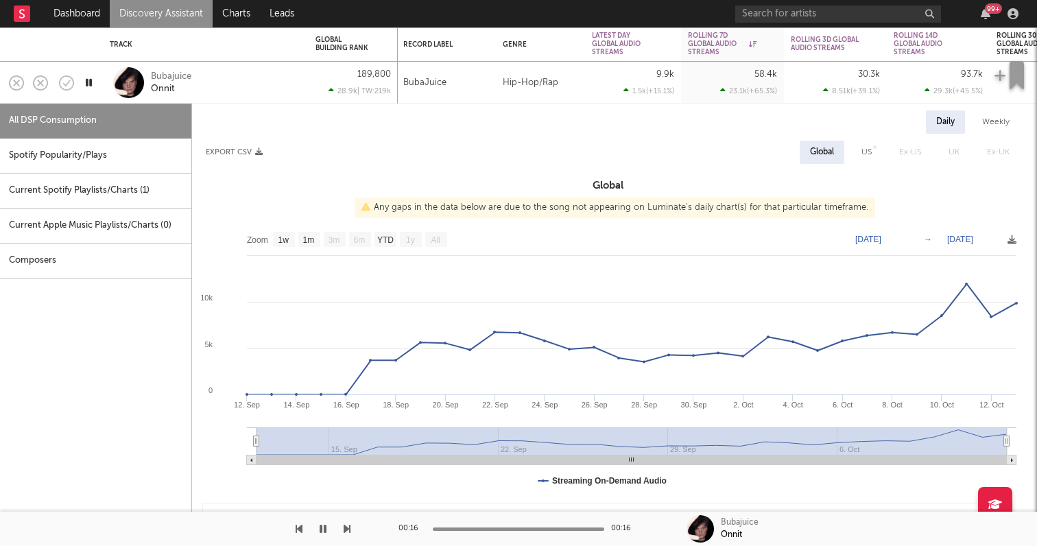
click at [324, 524] on icon "button" at bounding box center [322, 528] width 7 height 11
click at [324, 524] on icon "button" at bounding box center [323, 528] width 8 height 11
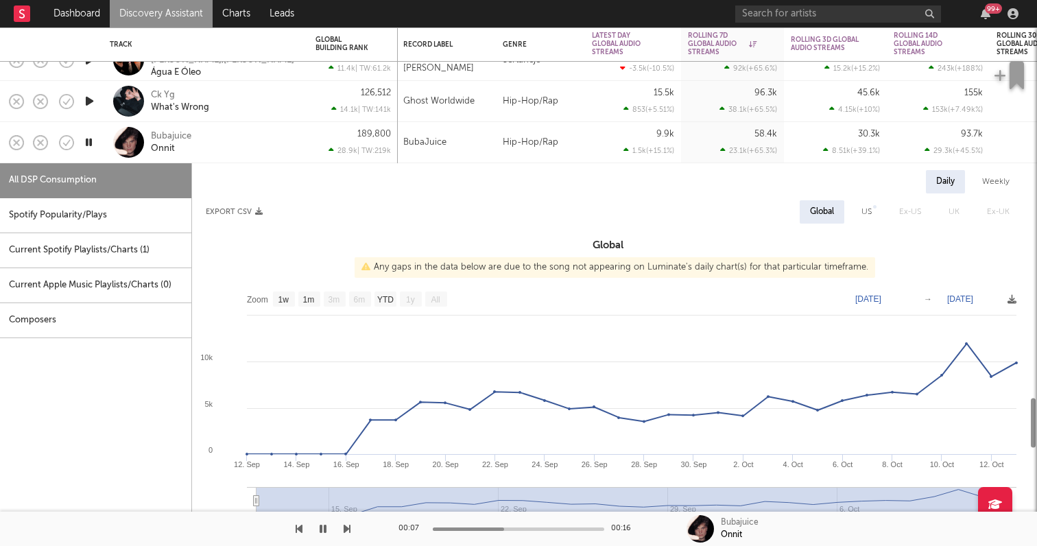
click at [261, 149] on div "Bubajuice Onnit" at bounding box center [224, 142] width 147 height 25
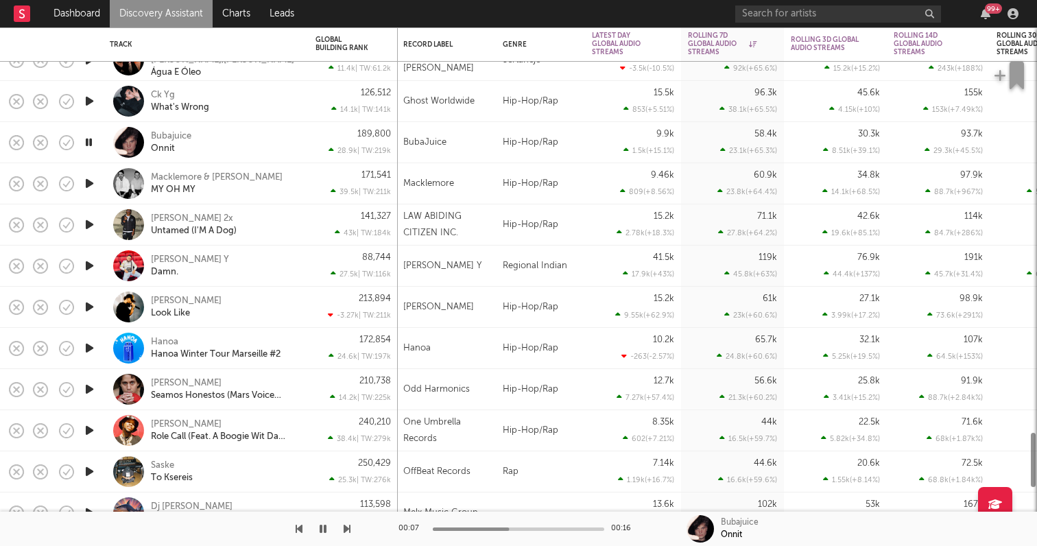
click at [261, 149] on div "Bubajuice Onnit" at bounding box center [224, 142] width 147 height 25
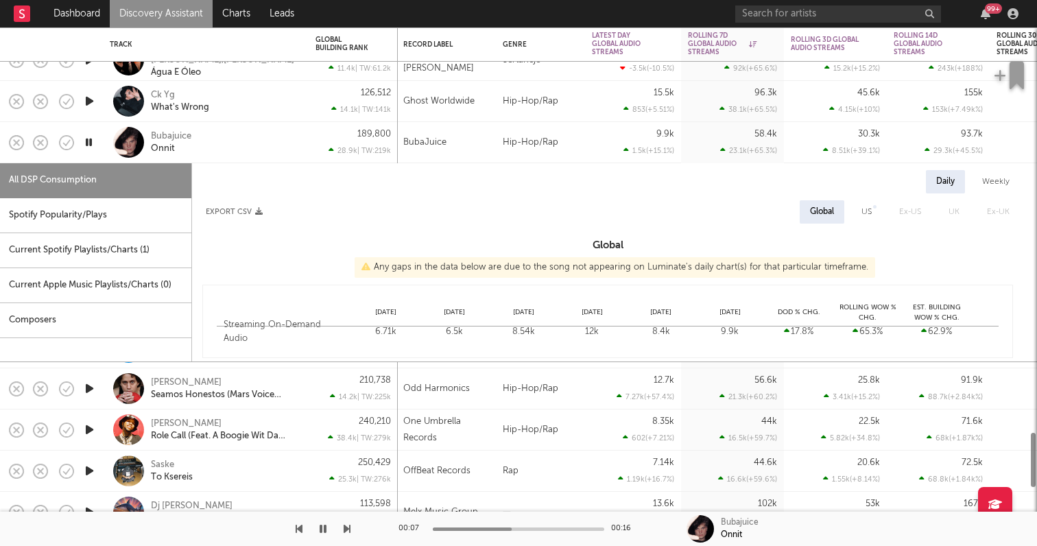
select select "1w"
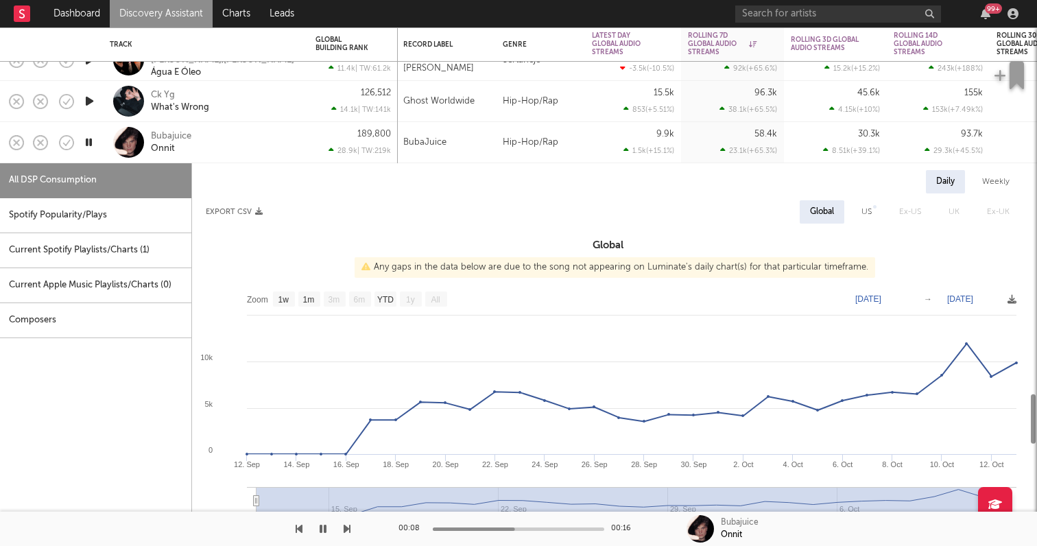
click at [260, 149] on div "Bubajuice Onnit" at bounding box center [224, 142] width 147 height 25
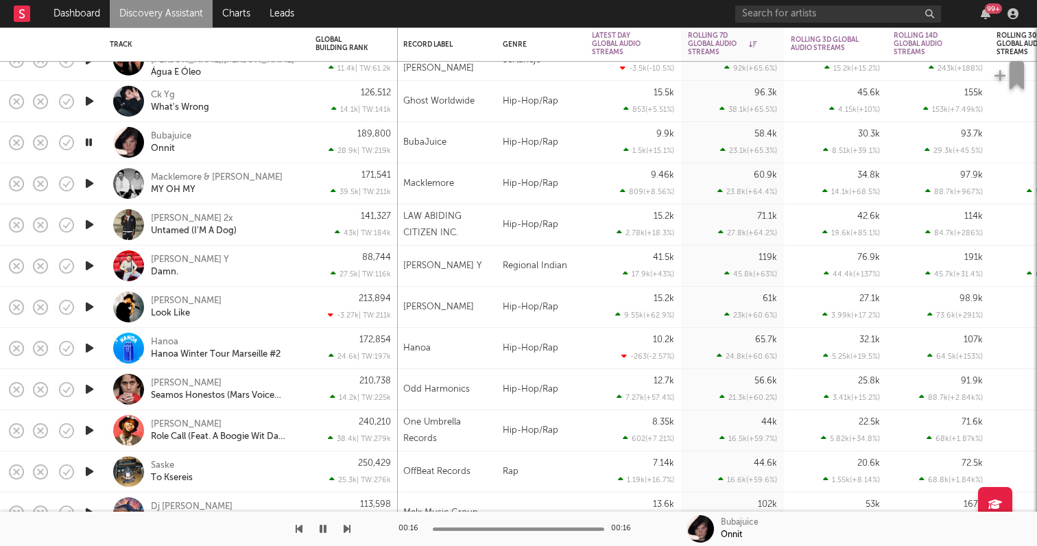
click at [95, 304] on icon "button" at bounding box center [89, 306] width 14 height 17
click at [94, 262] on icon "button" at bounding box center [89, 265] width 14 height 17
click at [88, 223] on icon "button" at bounding box center [89, 224] width 14 height 17
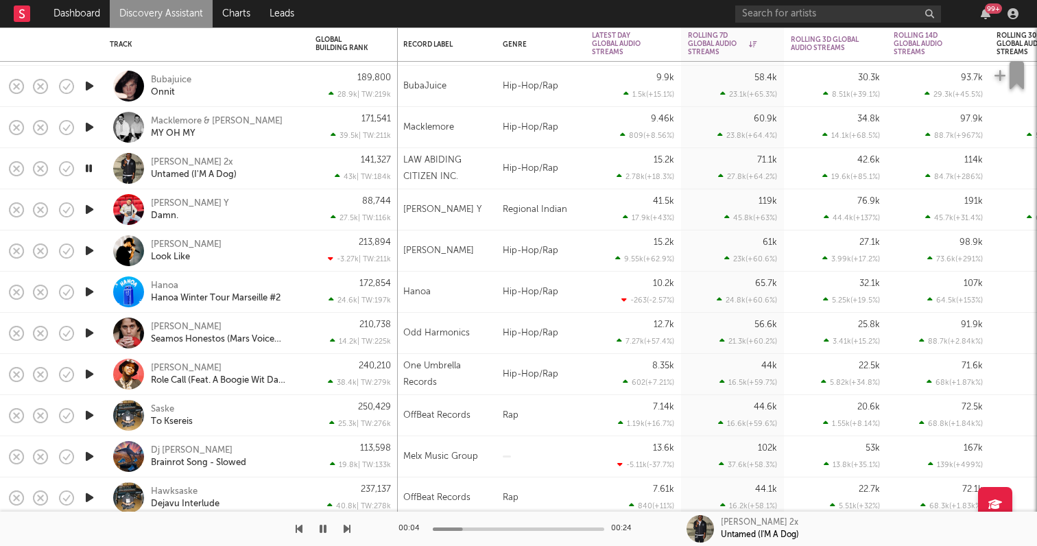
click at [88, 372] on icon "button" at bounding box center [89, 373] width 14 height 17
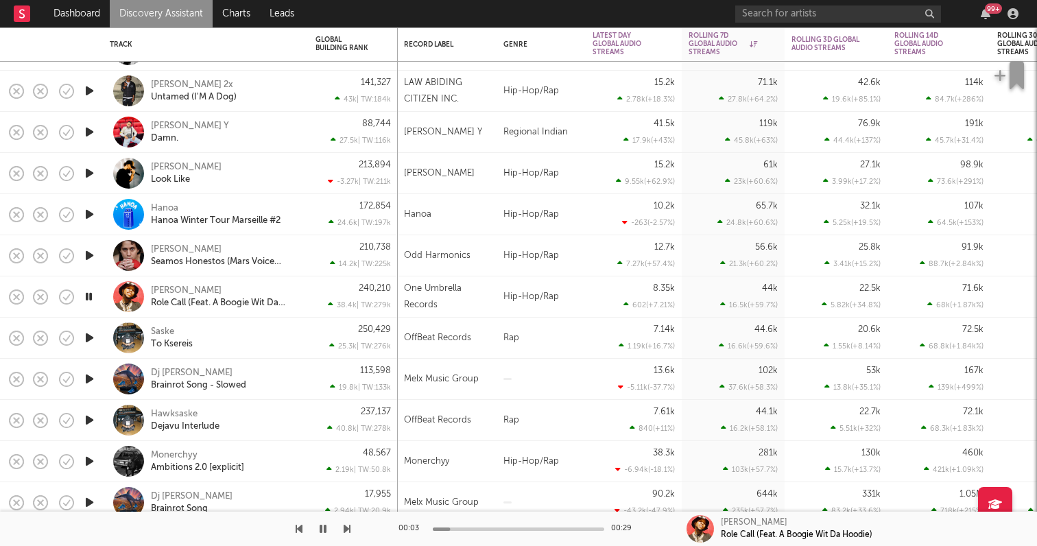
click at [87, 457] on icon "button" at bounding box center [89, 460] width 14 height 17
click at [86, 414] on icon "button" at bounding box center [89, 419] width 14 height 17
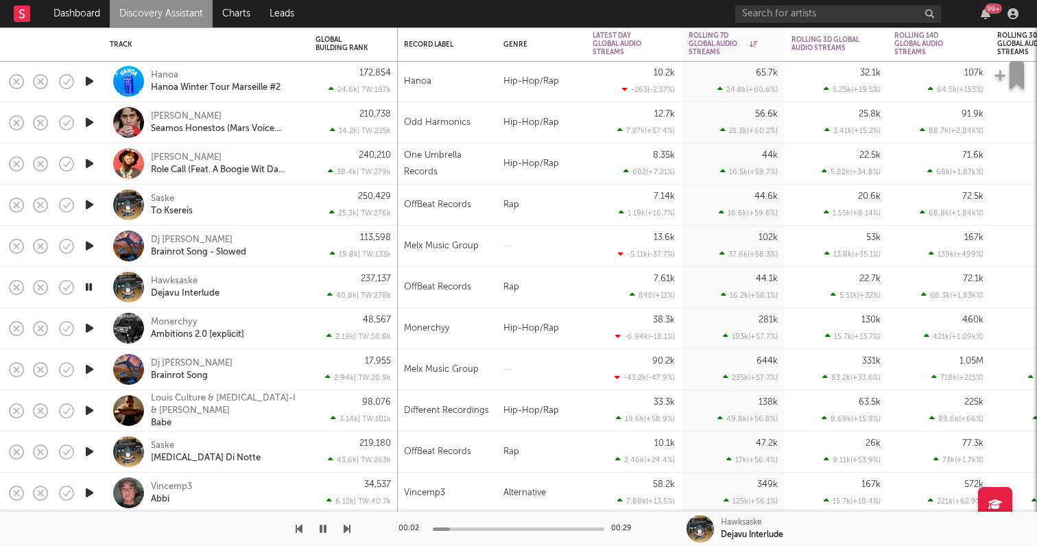
click at [87, 406] on icon "button" at bounding box center [89, 410] width 14 height 17
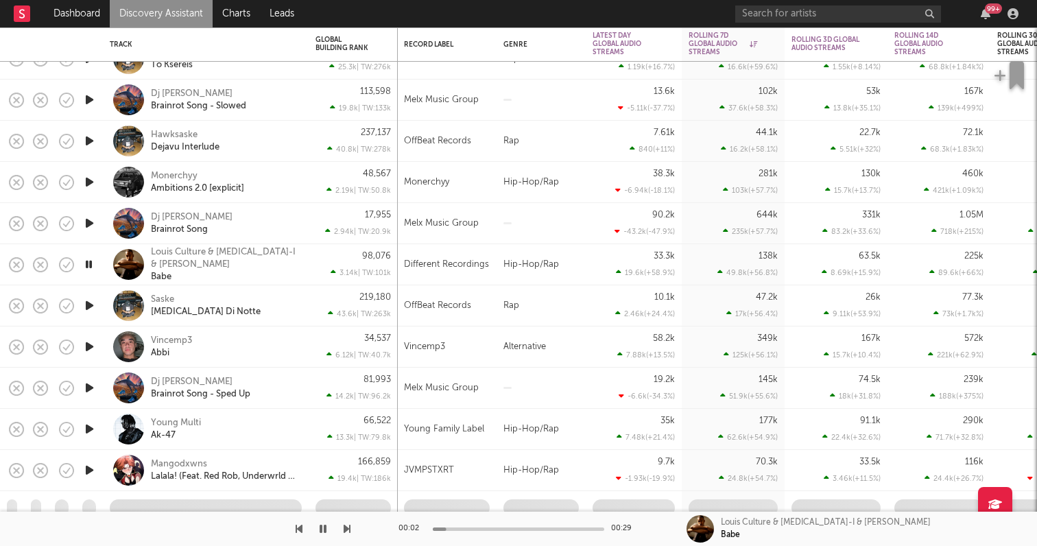
click at [88, 335] on div at bounding box center [88, 346] width 27 height 41
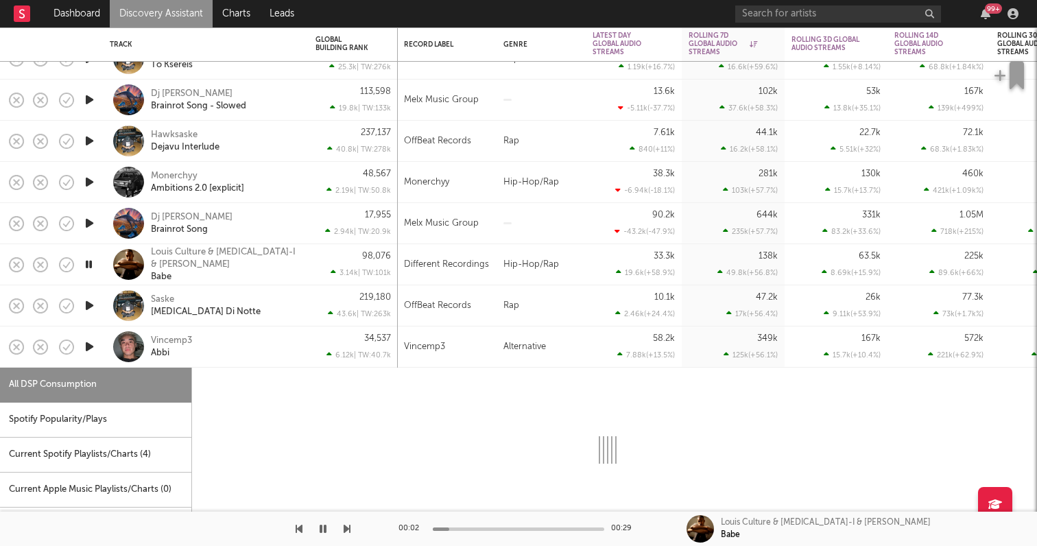
click at [88, 341] on icon "button" at bounding box center [89, 346] width 14 height 17
select select "6m"
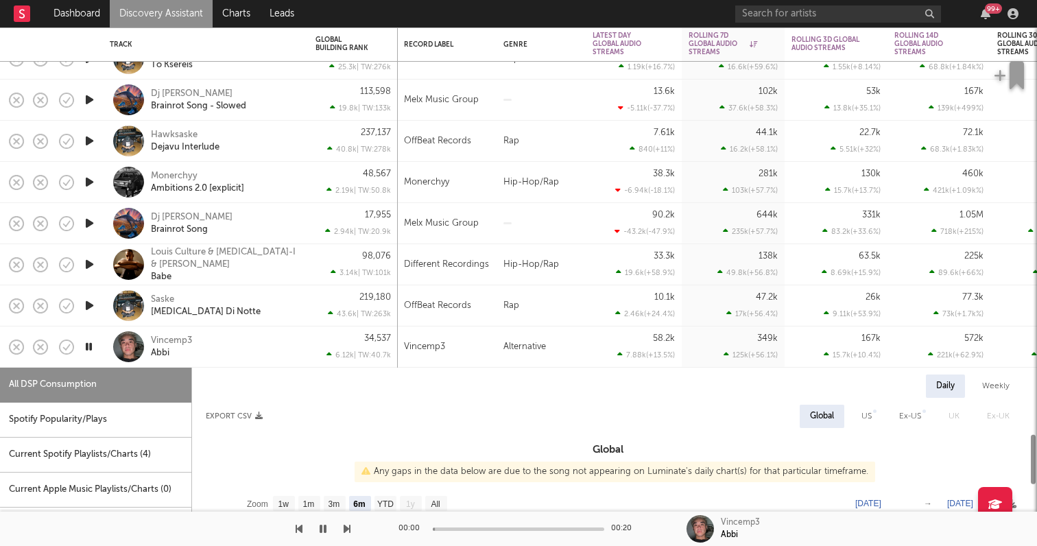
click at [252, 337] on div "Vincemp3 Abbi" at bounding box center [224, 347] width 147 height 25
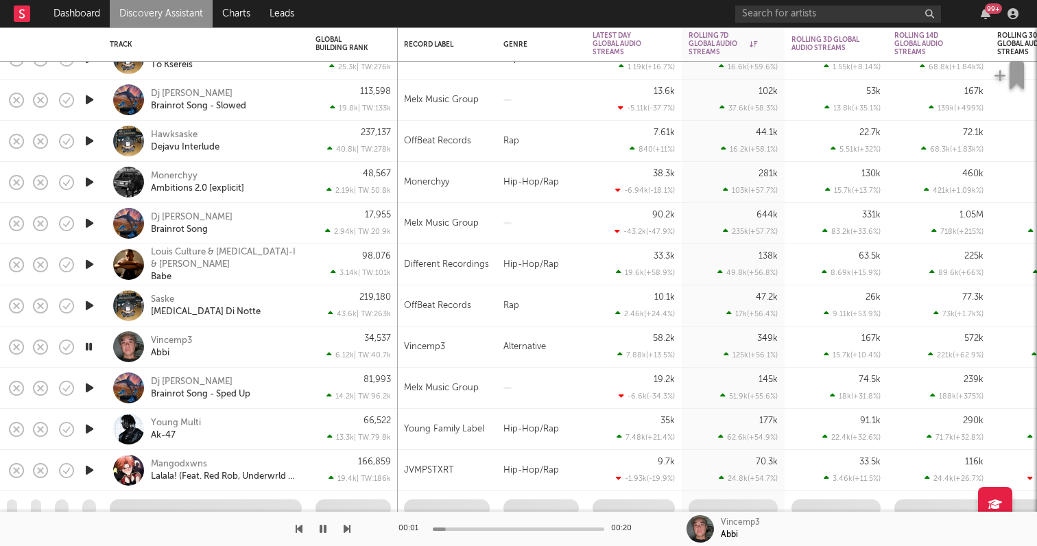
click at [87, 431] on icon "button" at bounding box center [89, 428] width 14 height 17
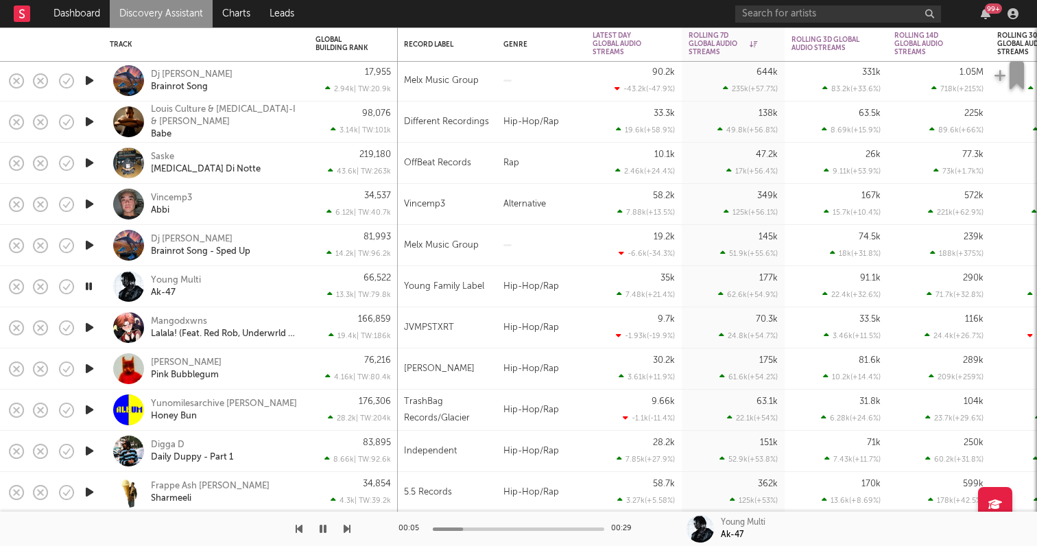
click at [89, 448] on icon "button" at bounding box center [89, 450] width 14 height 17
click at [70, 451] on icon "button" at bounding box center [66, 450] width 19 height 19
click at [88, 442] on icon "button" at bounding box center [88, 450] width 13 height 17
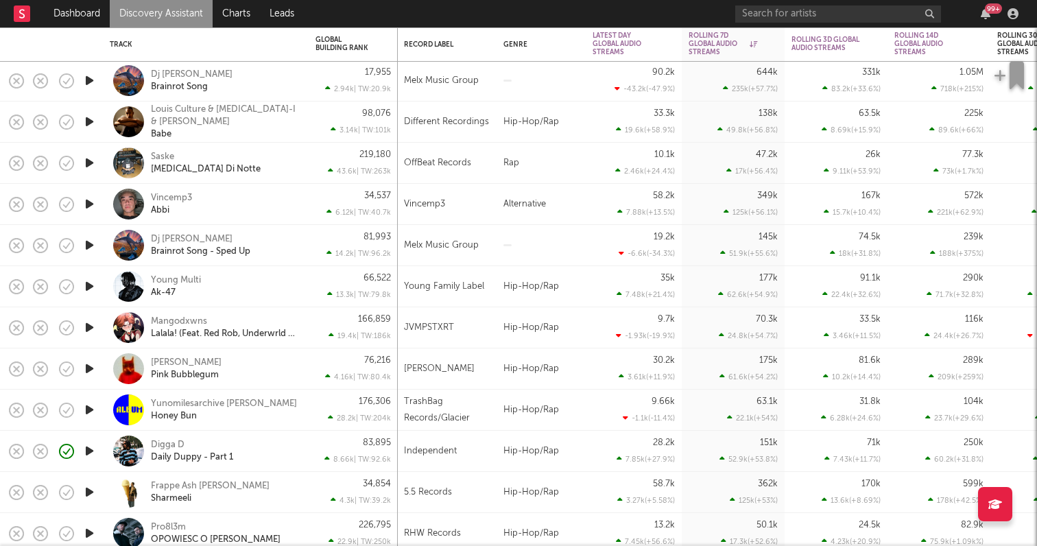
click at [88, 442] on icon "button" at bounding box center [89, 450] width 14 height 17
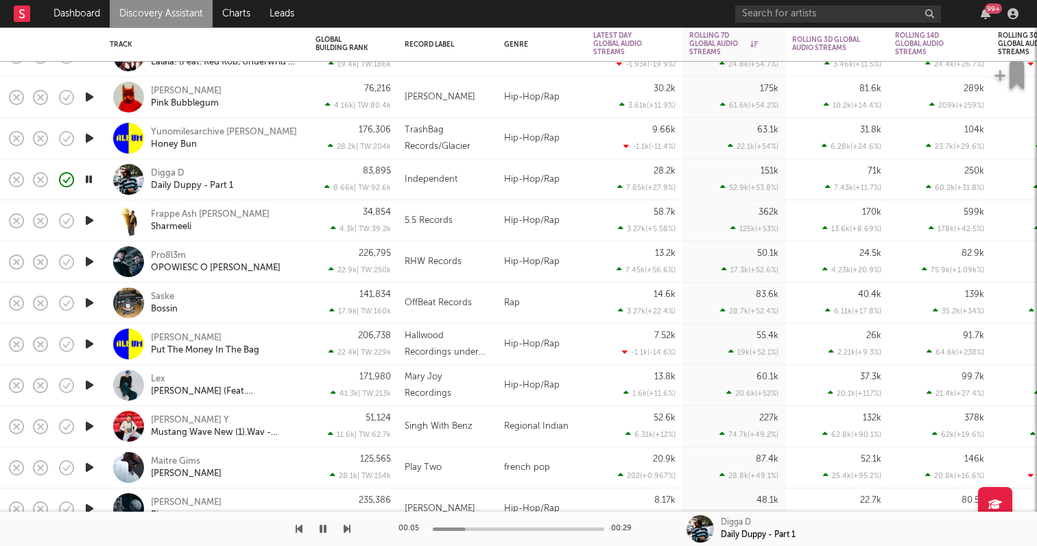
click at [88, 421] on icon "button" at bounding box center [89, 426] width 14 height 17
click at [90, 381] on icon "button" at bounding box center [89, 384] width 14 height 17
click at [84, 340] on icon "button" at bounding box center [89, 343] width 14 height 17
click at [90, 298] on icon "button" at bounding box center [89, 302] width 14 height 17
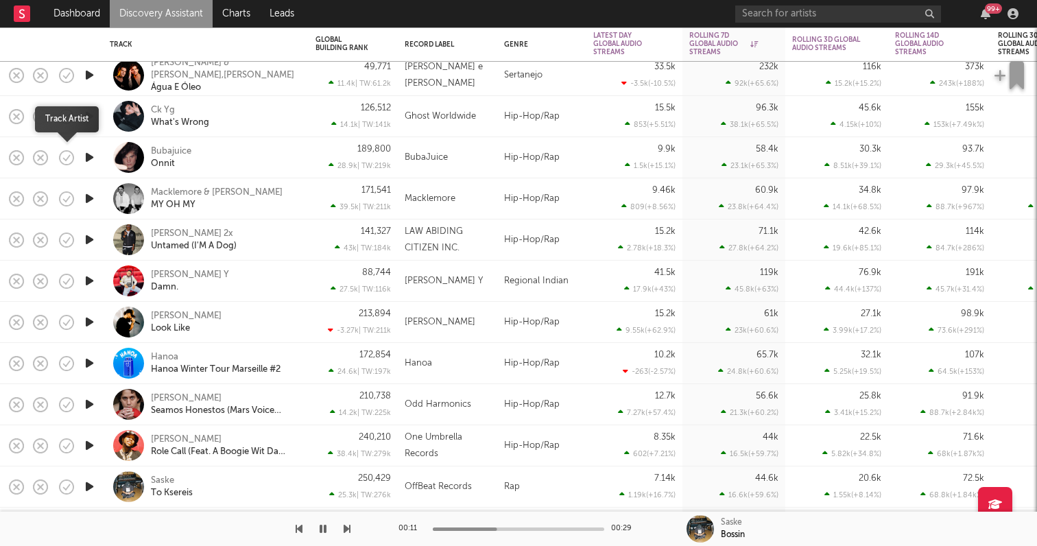
click at [67, 156] on icon "button" at bounding box center [66, 157] width 19 height 19
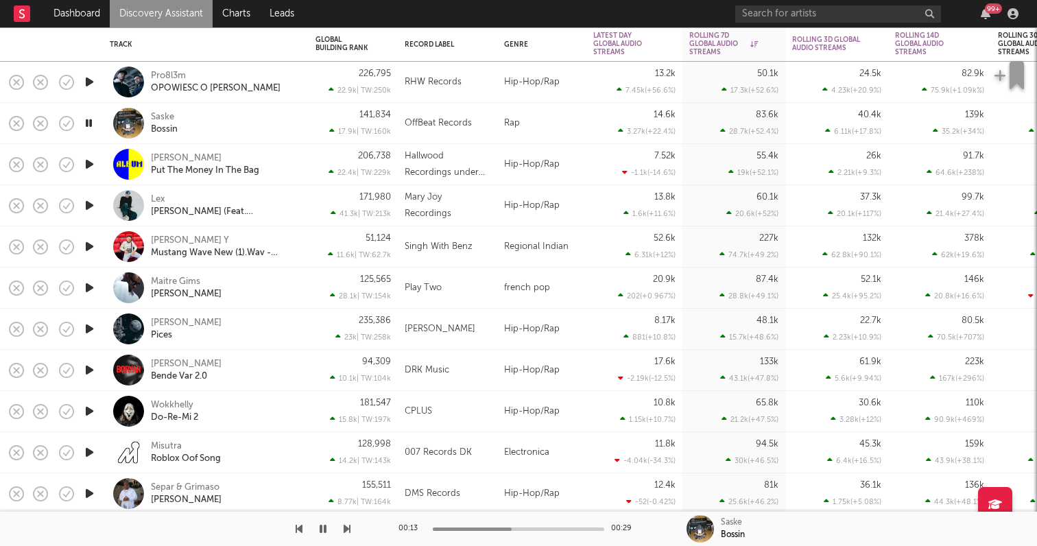
click at [88, 362] on icon "button" at bounding box center [89, 369] width 14 height 17
click at [90, 247] on icon "button" at bounding box center [89, 246] width 14 height 17
click at [90, 203] on icon "button" at bounding box center [89, 205] width 14 height 17
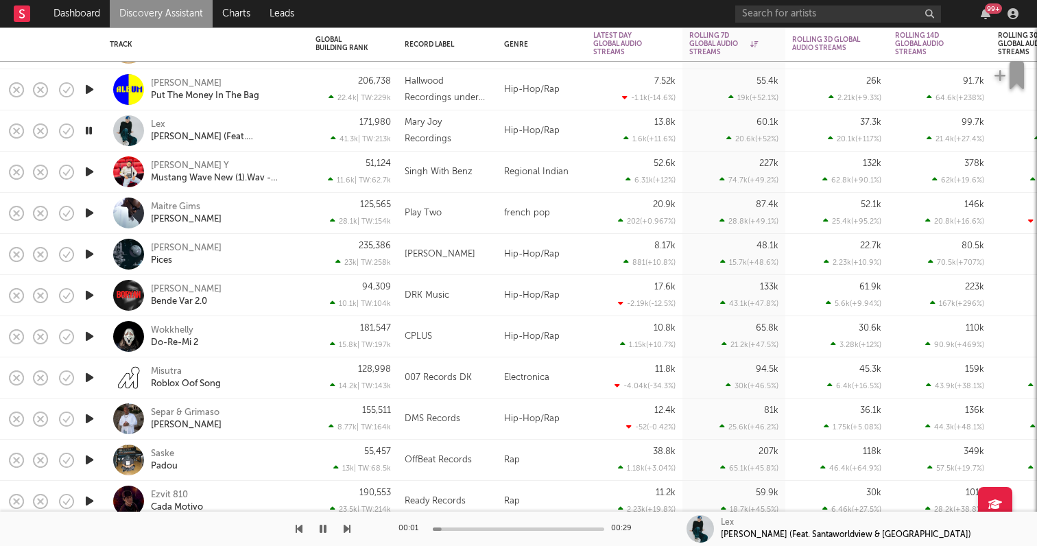
click at [89, 463] on icon "button" at bounding box center [89, 459] width 14 height 17
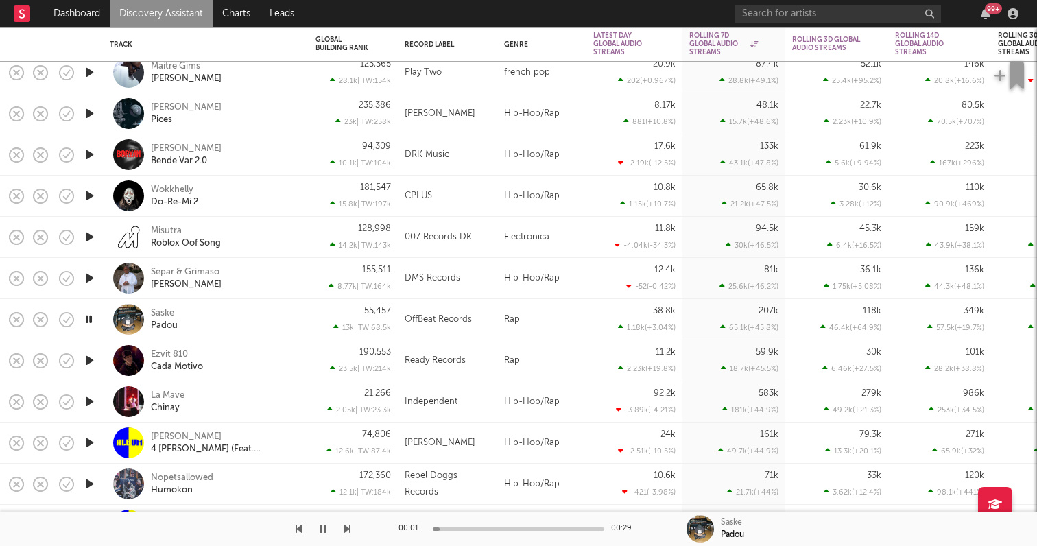
click at [85, 400] on icon "button" at bounding box center [89, 401] width 14 height 17
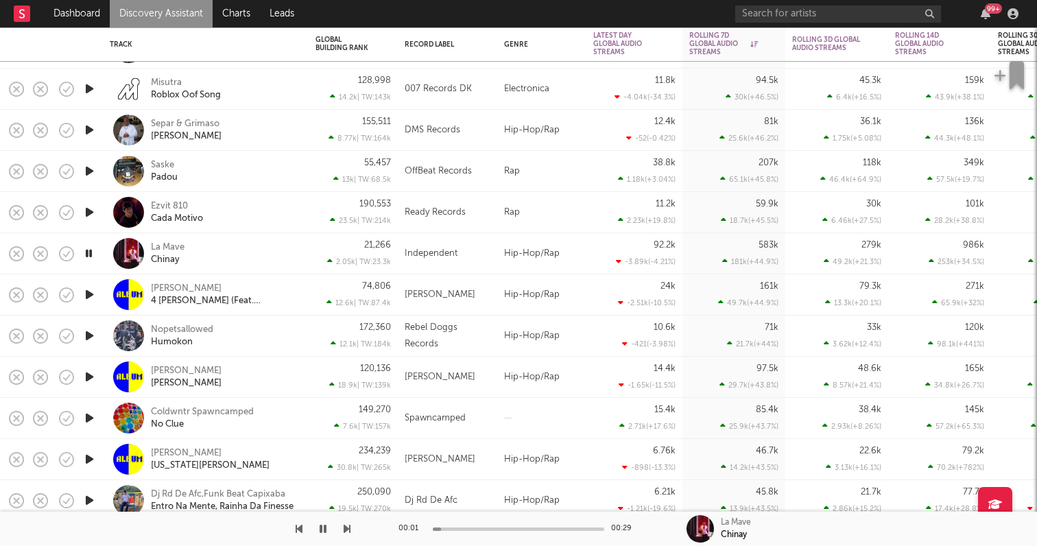
click at [87, 368] on icon "button" at bounding box center [89, 376] width 14 height 17
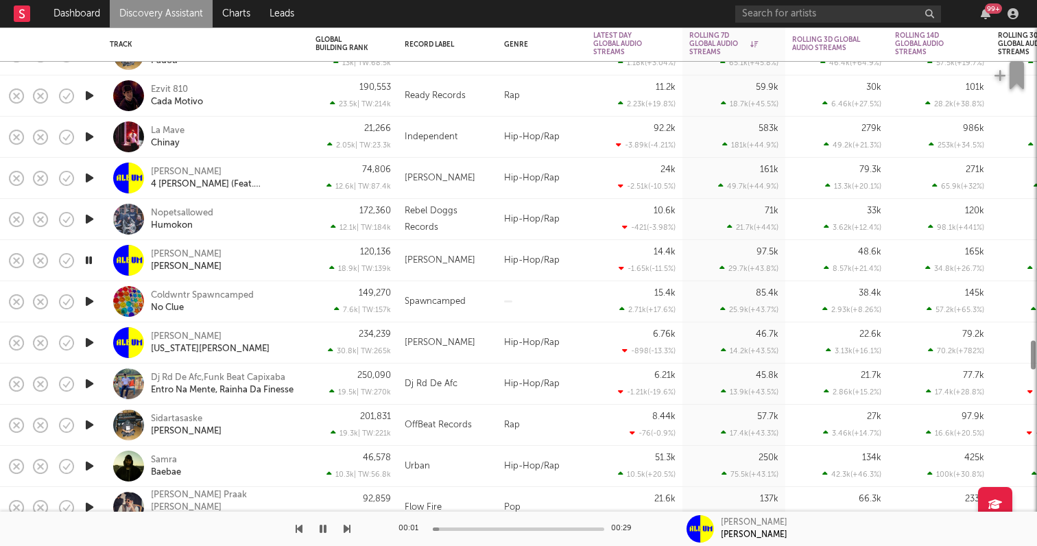
click at [89, 426] on icon "button" at bounding box center [89, 424] width 14 height 17
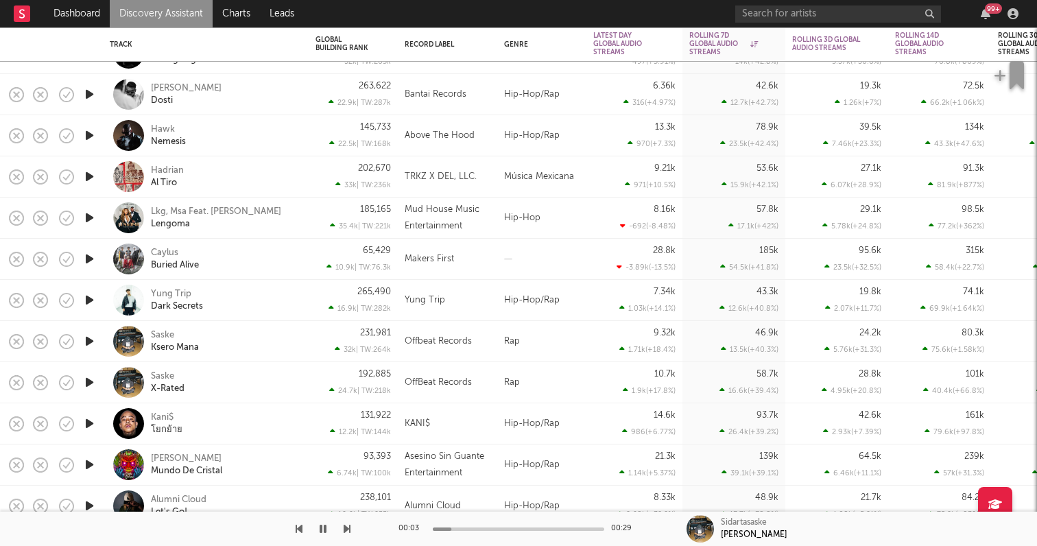
click at [92, 433] on div at bounding box center [88, 423] width 27 height 41
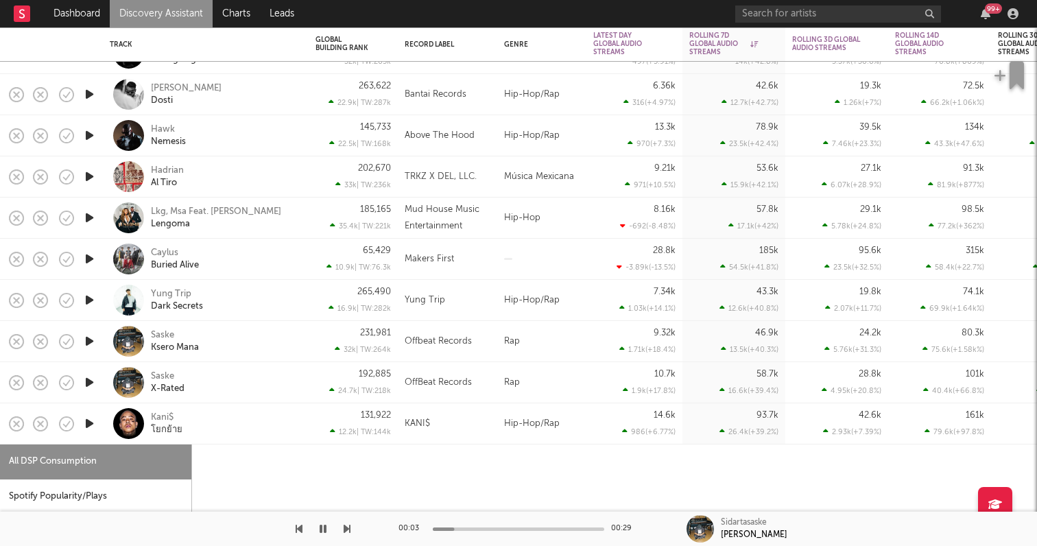
select select "1w"
click at [89, 420] on icon "button" at bounding box center [89, 423] width 14 height 17
click at [243, 415] on div "Kani$ โยกย้าย" at bounding box center [224, 423] width 147 height 25
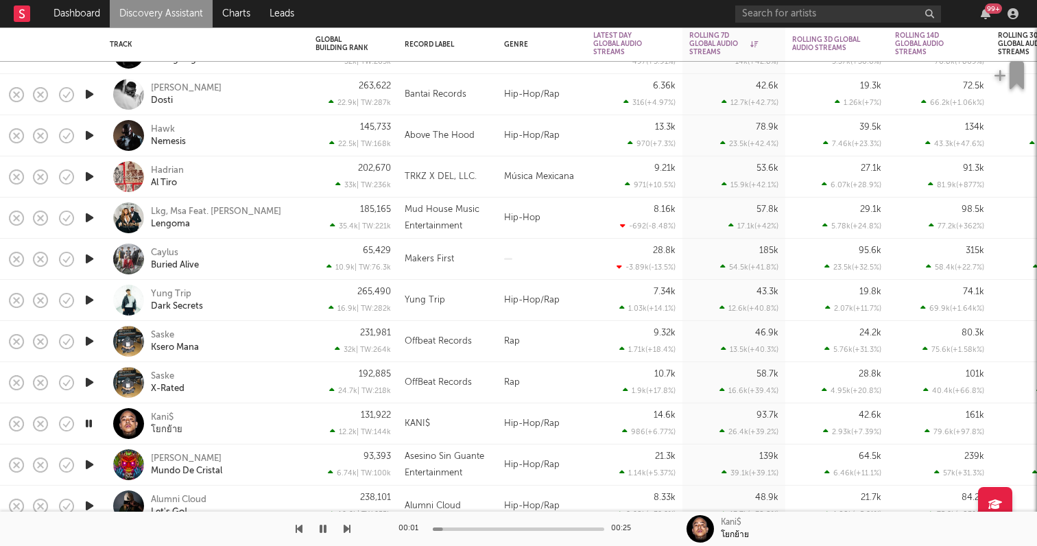
click at [89, 302] on icon "button" at bounding box center [89, 299] width 14 height 17
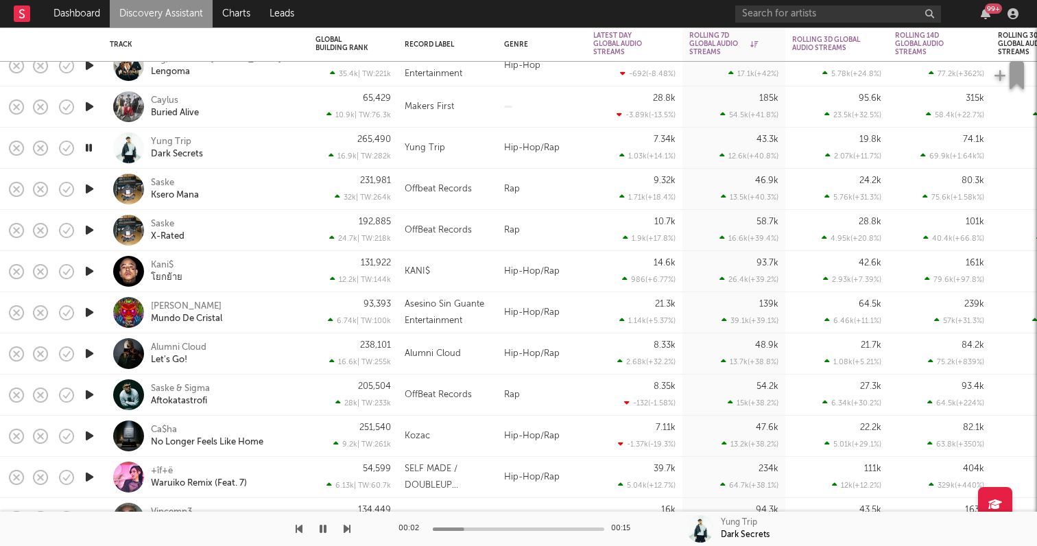
click at [88, 439] on icon "button" at bounding box center [89, 435] width 14 height 17
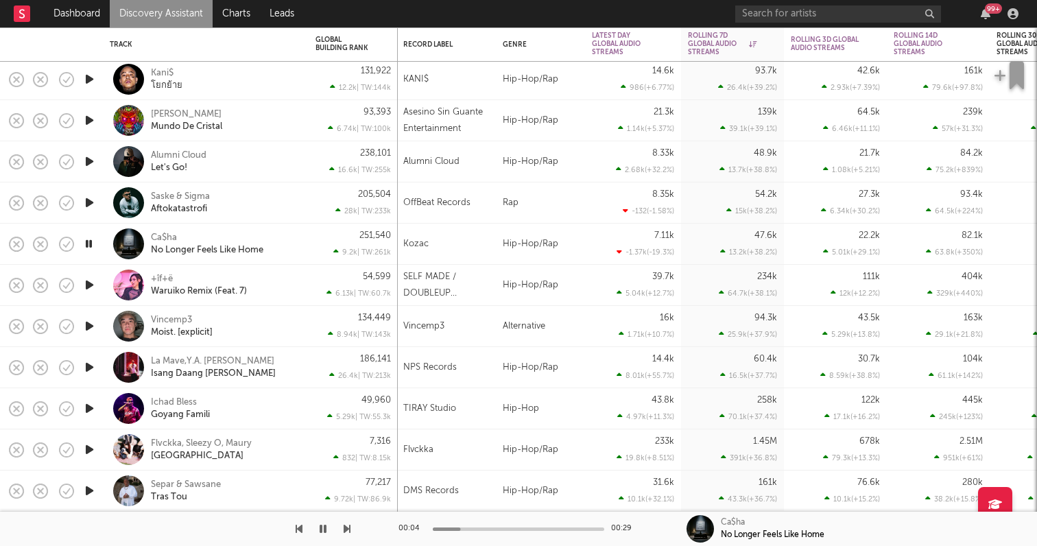
click at [485, 527] on div at bounding box center [518, 528] width 171 height 3
click at [564, 527] on div at bounding box center [518, 528] width 171 height 3
click at [566, 223] on div "Rap" at bounding box center [540, 202] width 89 height 41
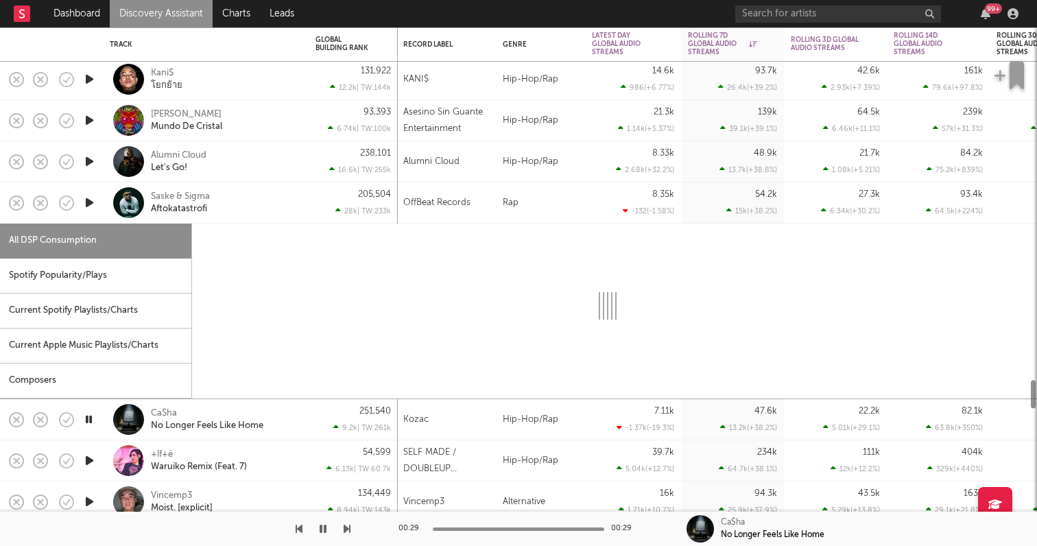
select select "6m"
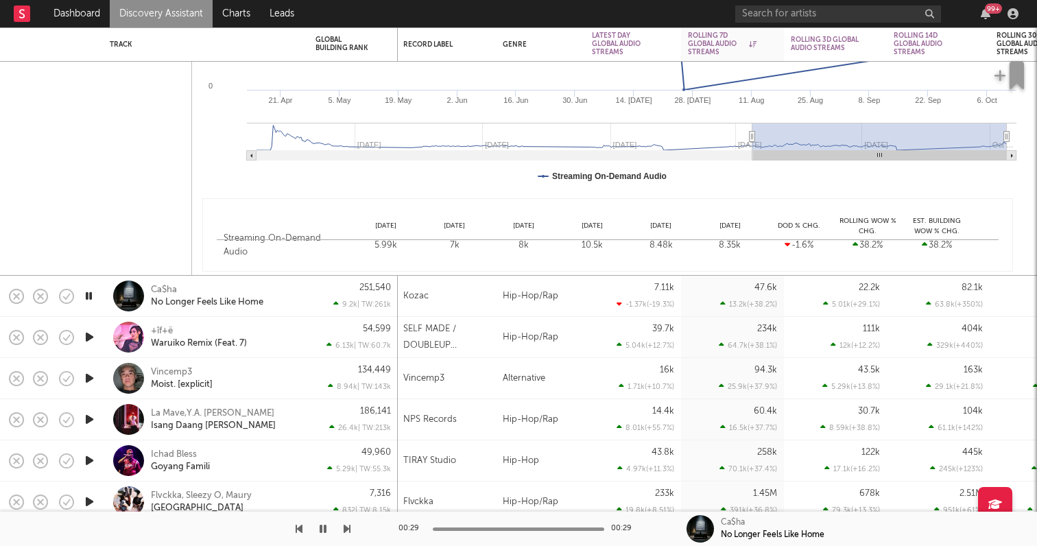
click at [91, 376] on icon "button" at bounding box center [89, 378] width 14 height 17
click at [266, 386] on div "Vincemp3 Moist. [explicit]" at bounding box center [224, 378] width 147 height 25
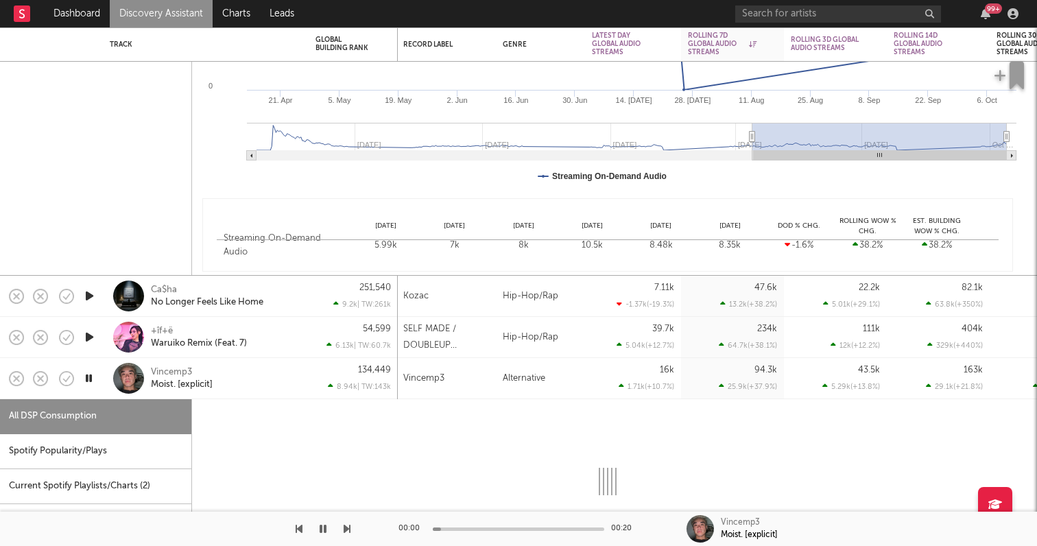
select select "6m"
select select "1w"
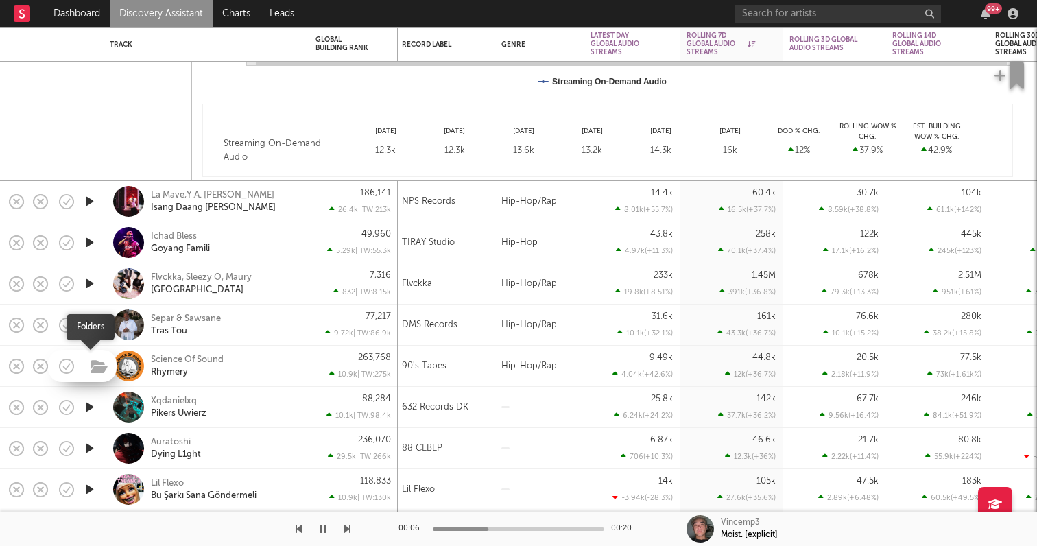
click at [94, 361] on icon "button" at bounding box center [98, 366] width 17 height 15
click at [89, 322] on icon "button" at bounding box center [89, 324] width 14 height 17
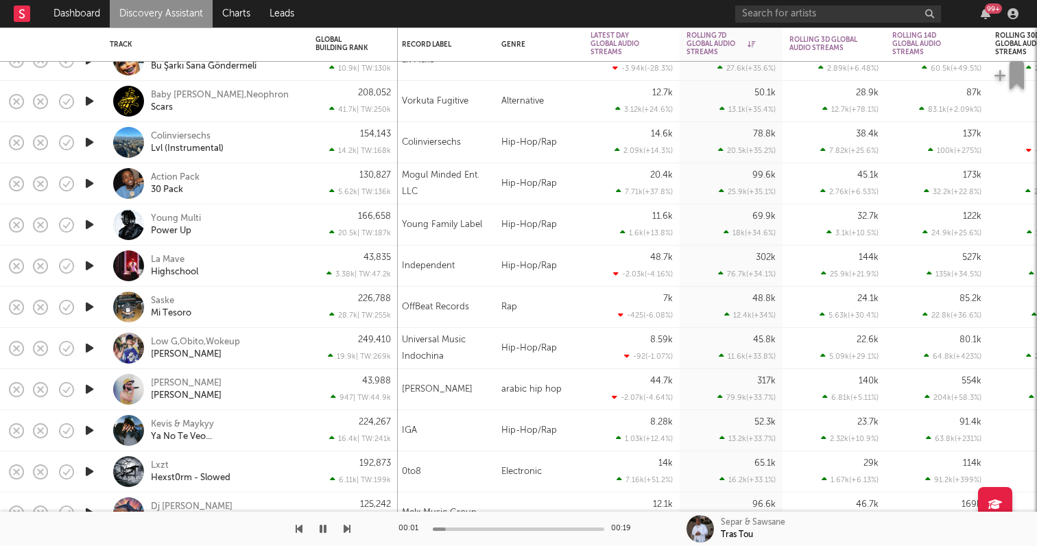
click at [87, 303] on icon "button" at bounding box center [89, 306] width 14 height 17
click at [91, 219] on icon "button" at bounding box center [89, 224] width 14 height 17
click at [91, 182] on icon "button" at bounding box center [89, 183] width 14 height 17
click at [233, 189] on div "Action Pack 30 Pack" at bounding box center [224, 183] width 147 height 25
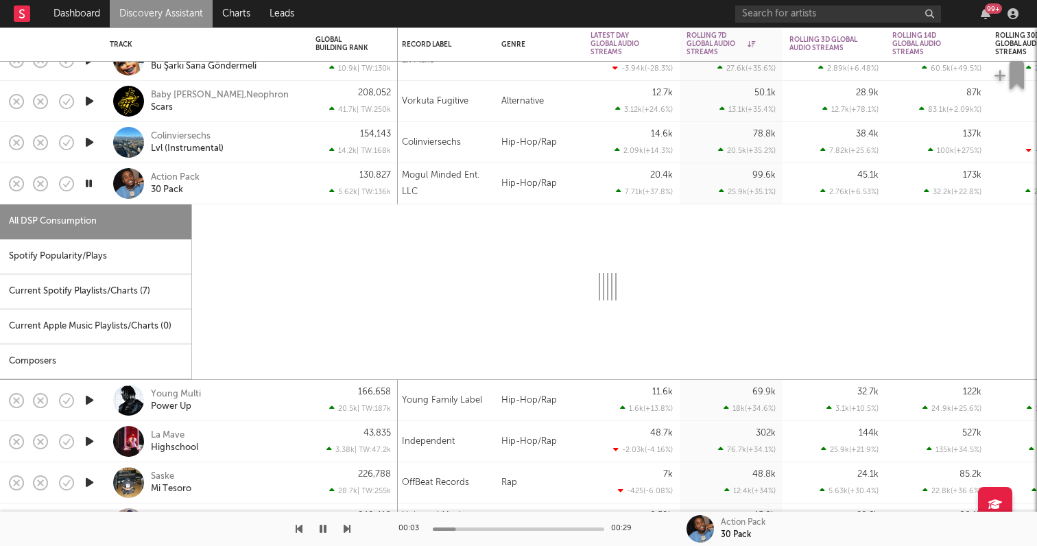
select select "6m"
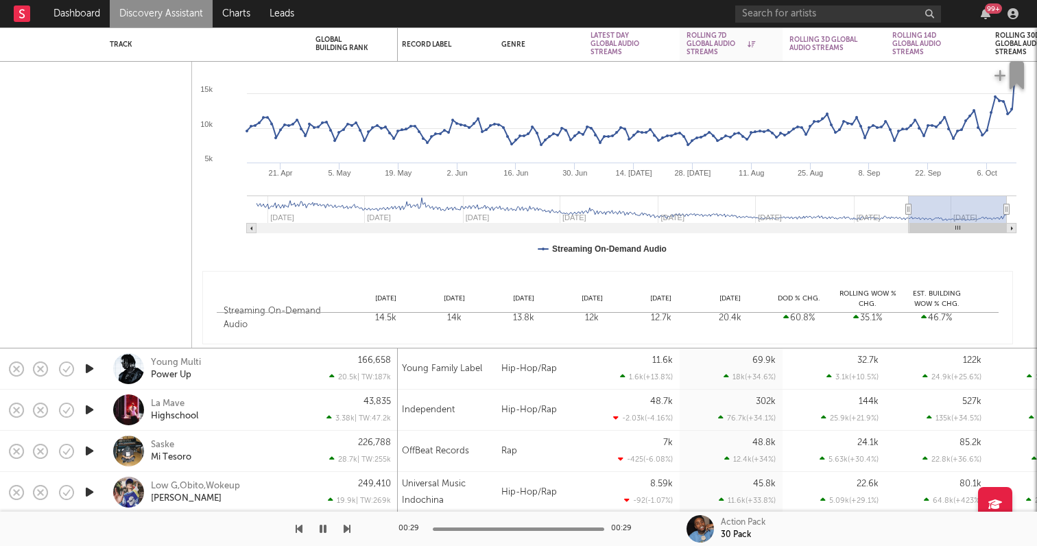
click at [91, 370] on icon "button" at bounding box center [89, 368] width 14 height 17
click at [92, 407] on icon "button" at bounding box center [89, 409] width 14 height 17
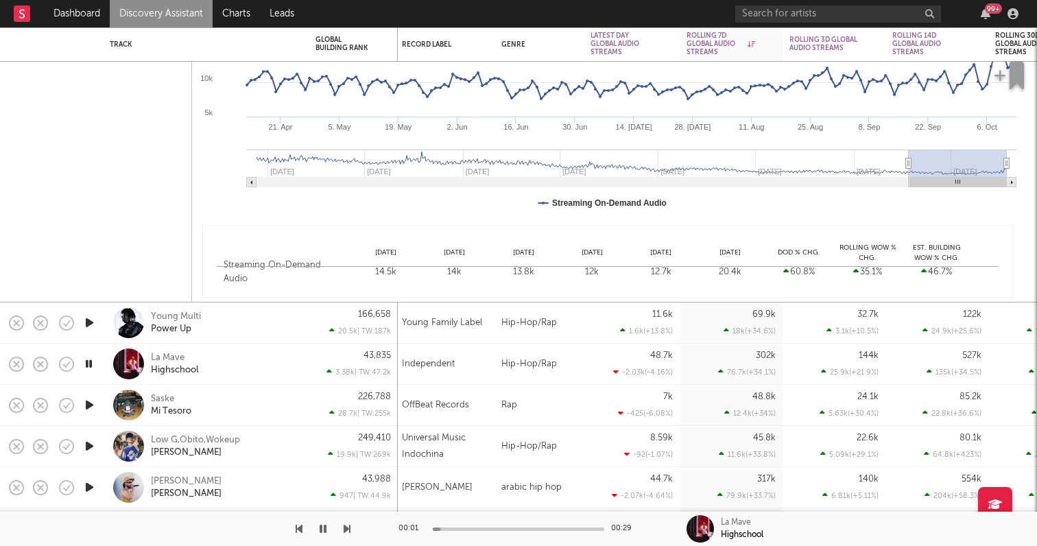
click at [89, 446] on icon "button" at bounding box center [89, 445] width 14 height 17
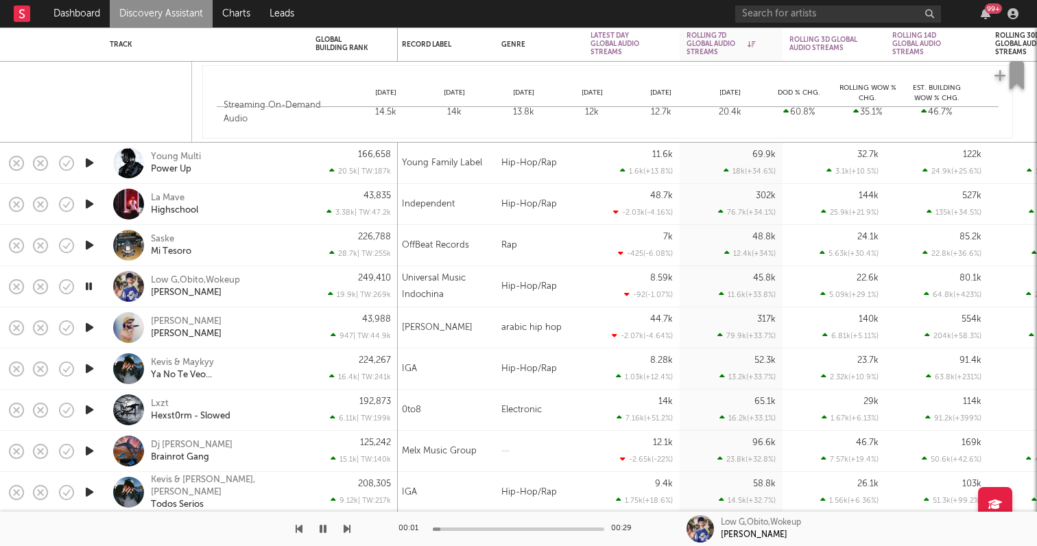
click at [88, 366] on icon "button" at bounding box center [89, 368] width 14 height 17
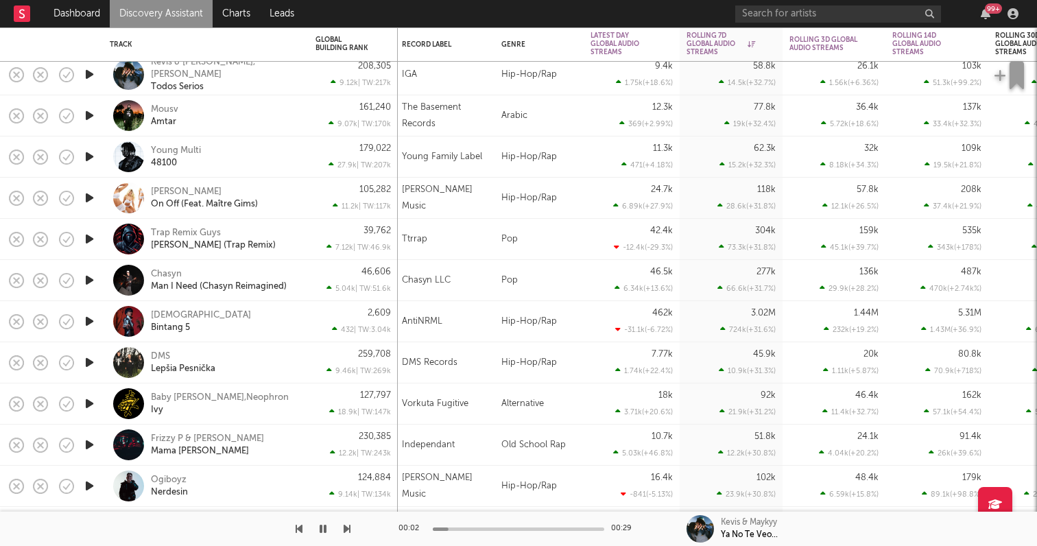
click at [90, 403] on icon "button" at bounding box center [89, 403] width 14 height 17
click at [91, 447] on icon "button" at bounding box center [89, 444] width 14 height 17
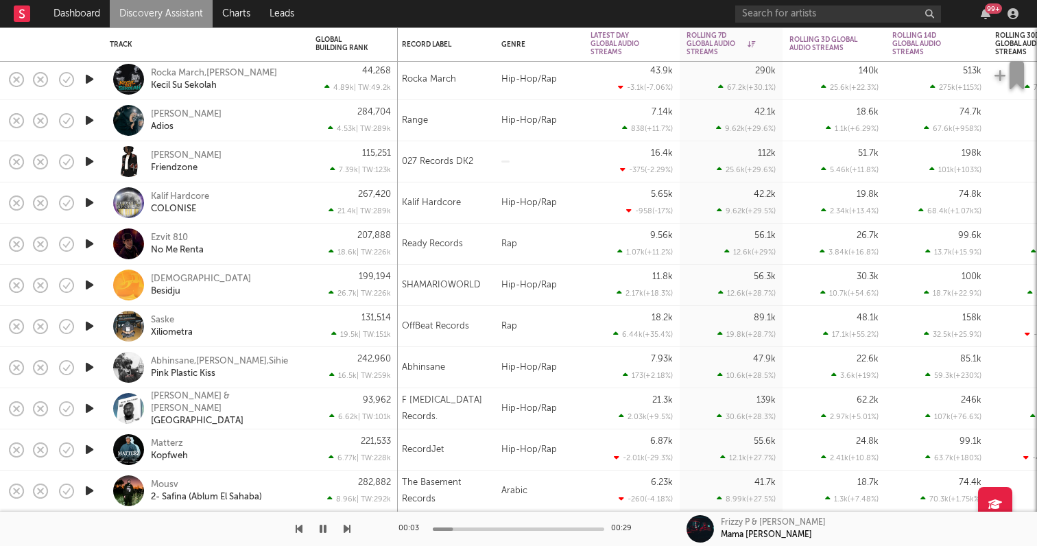
click at [93, 278] on icon "button" at bounding box center [89, 284] width 14 height 17
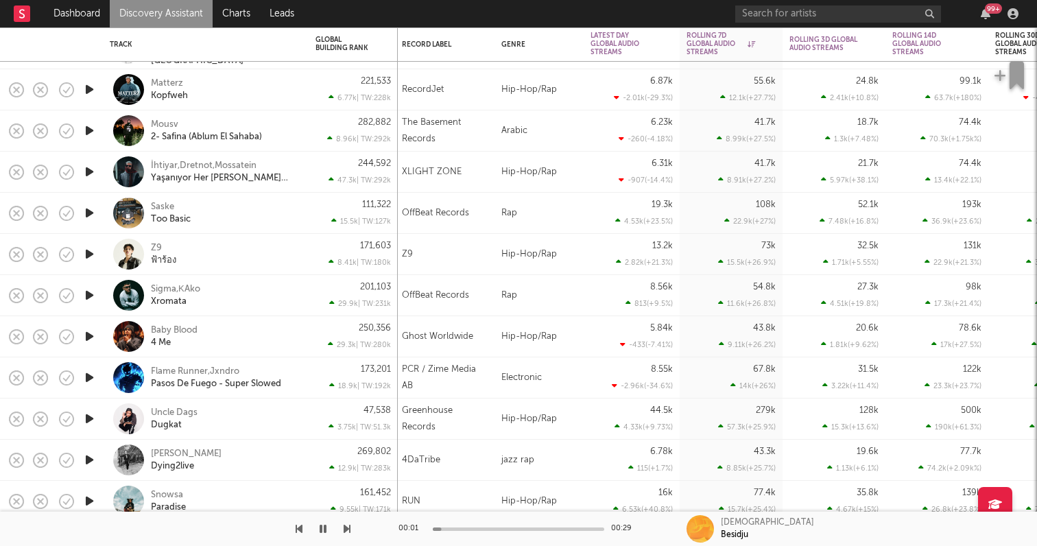
click at [87, 337] on icon "button" at bounding box center [89, 336] width 14 height 17
click at [90, 291] on icon "button" at bounding box center [89, 295] width 14 height 17
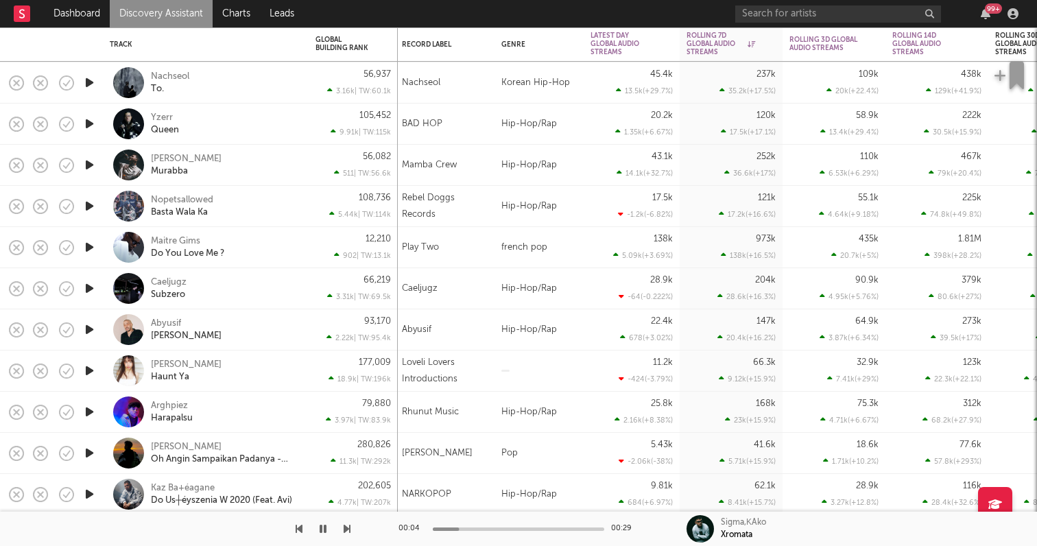
click at [87, 284] on icon "button" at bounding box center [89, 288] width 14 height 17
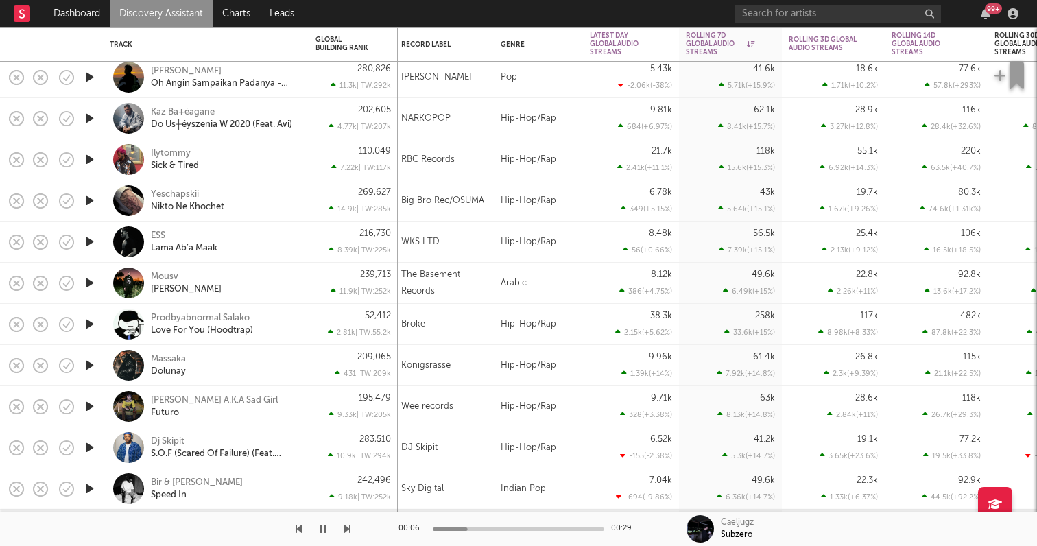
click at [173, 16] on link "Discovery Assistant" at bounding box center [161, 13] width 103 height 27
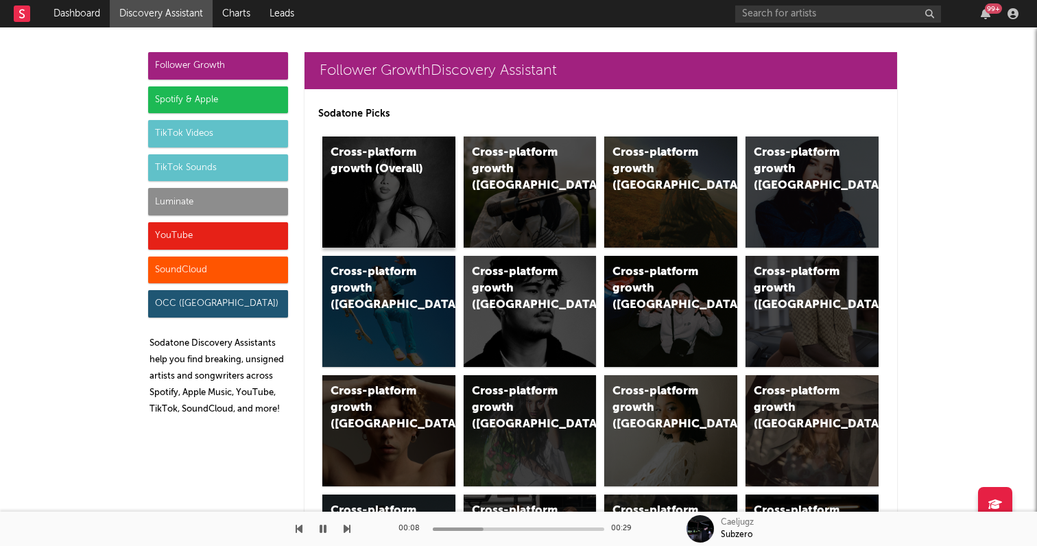
click at [403, 199] on div "Cross-platform growth (Overall)" at bounding box center [388, 191] width 133 height 111
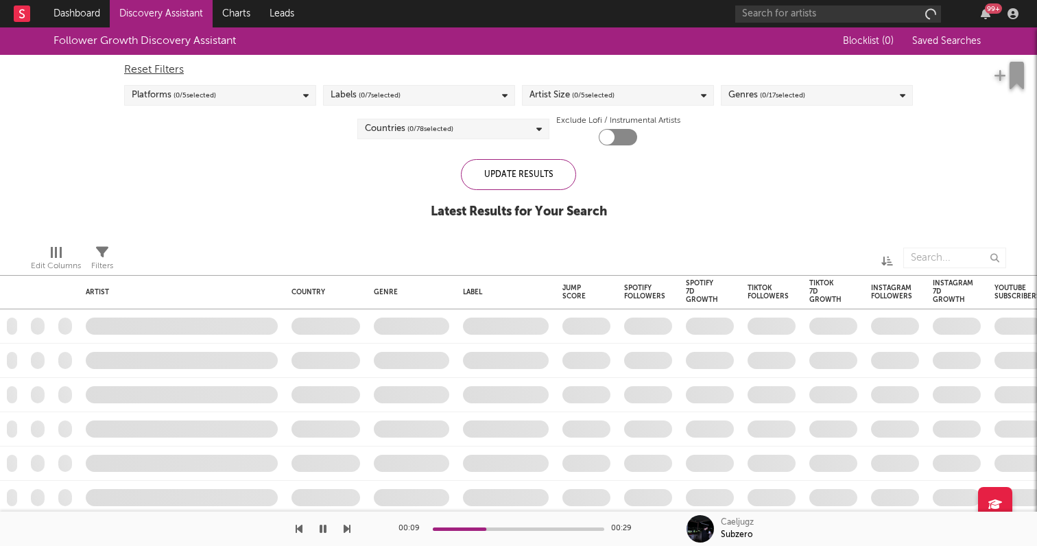
checkbox input "true"
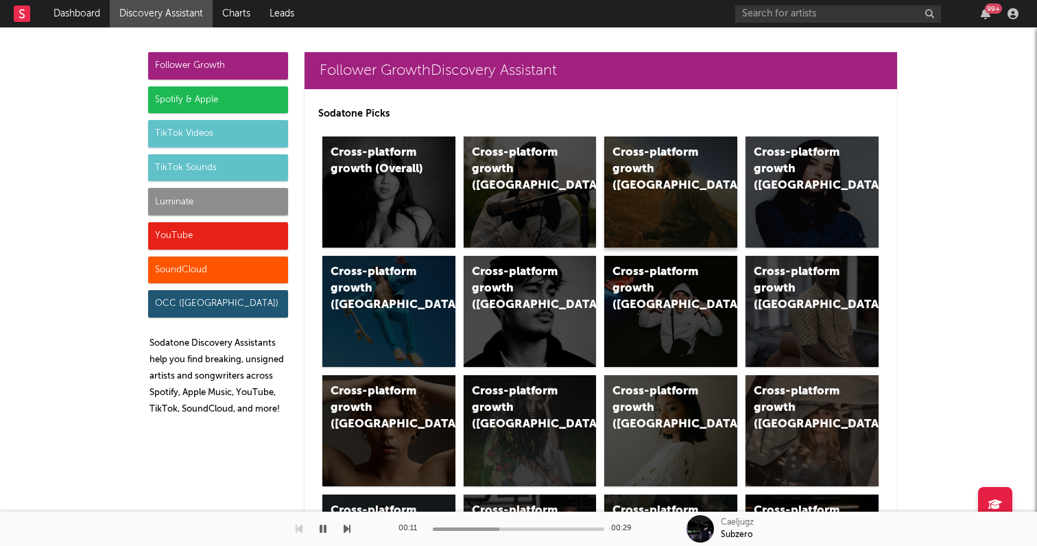
click at [618, 165] on div "Cross-platform growth ([GEOGRAPHIC_DATA])" at bounding box center [658, 169] width 93 height 49
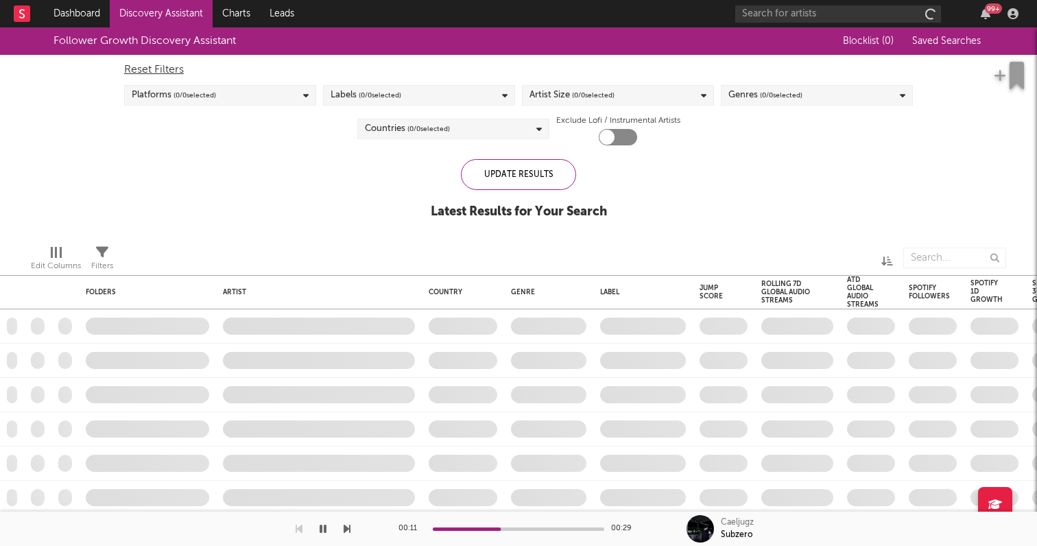
checkbox input "true"
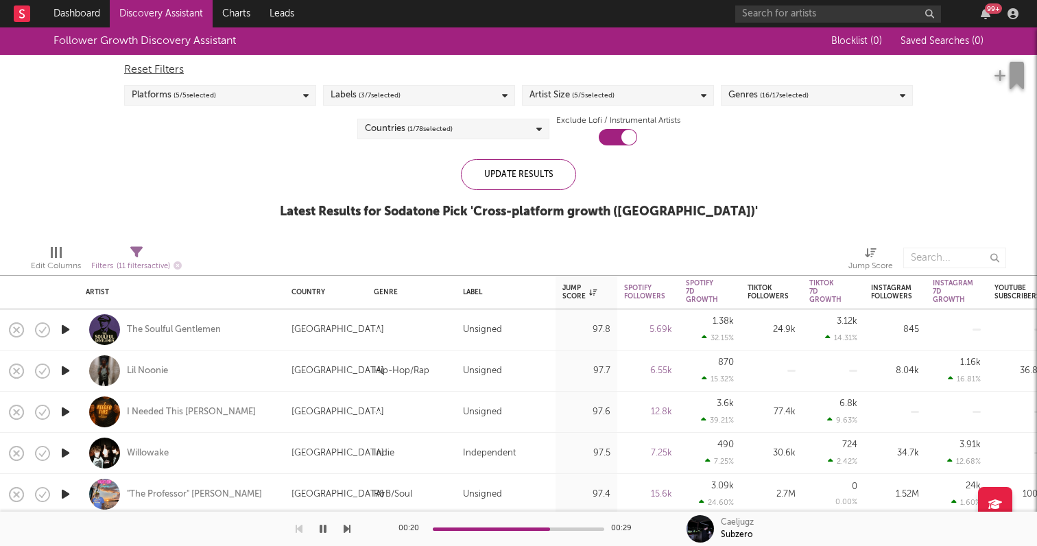
click at [789, 101] on span "( 16 / 17 selected)" at bounding box center [784, 95] width 49 height 16
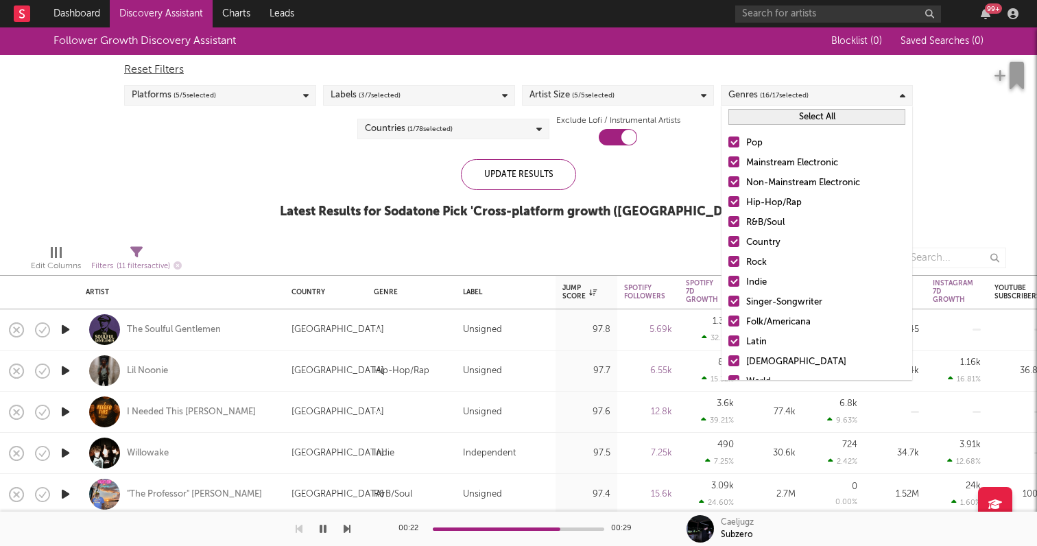
click at [788, 118] on button "Select All" at bounding box center [816, 117] width 177 height 16
click at [788, 118] on button "Deselect All" at bounding box center [816, 117] width 177 height 16
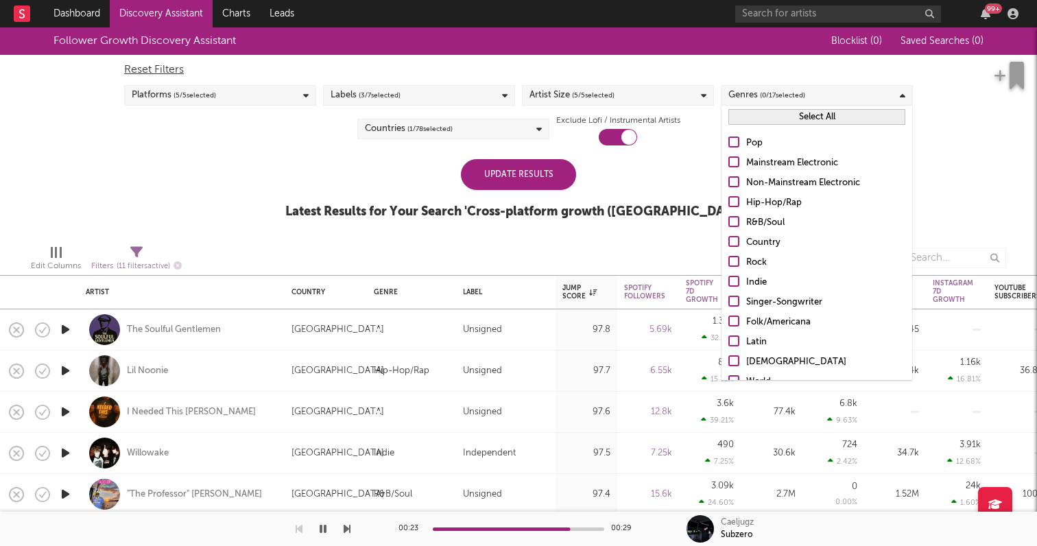
click at [737, 199] on div at bounding box center [733, 201] width 11 height 11
click at [728, 199] on input "Hip-Hop/Rap" at bounding box center [728, 203] width 0 height 16
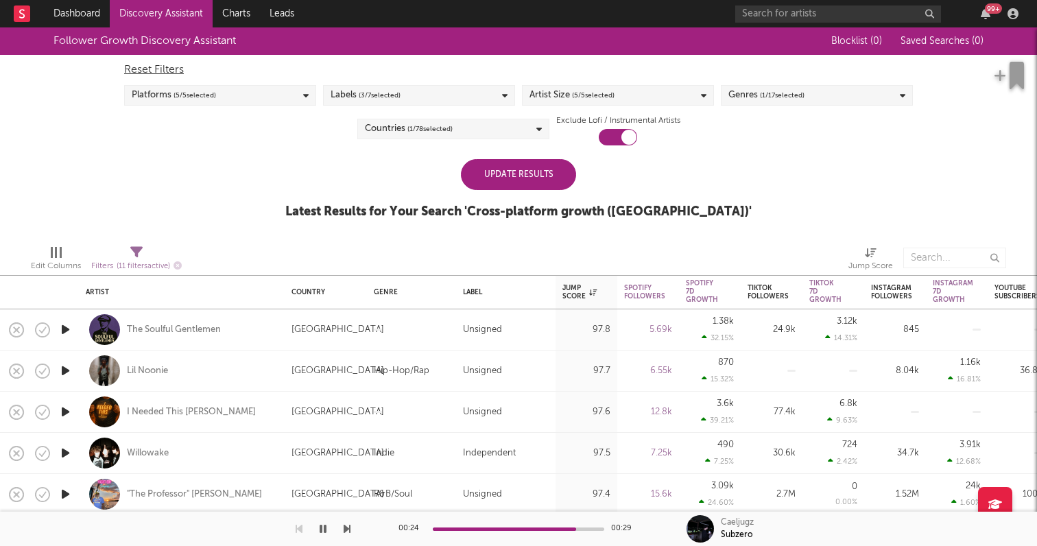
click at [956, 142] on div "Follower Growth Discovery Assistant Blocklist ( 0 ) Saved Searches ( 0 ) Reset …" at bounding box center [518, 130] width 1037 height 206
click at [518, 183] on div "Update Results" at bounding box center [518, 174] width 115 height 31
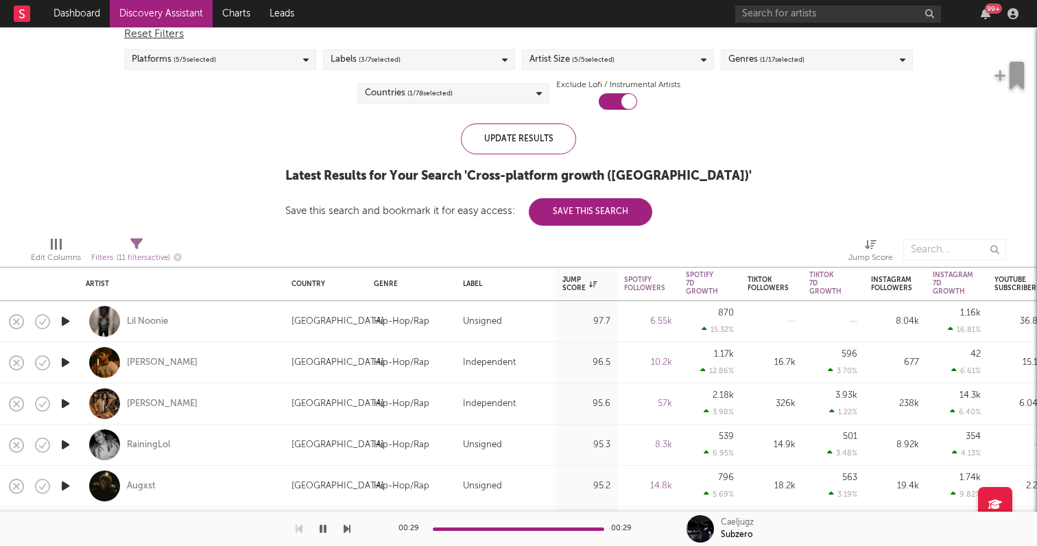
click at [64, 315] on icon "button" at bounding box center [65, 321] width 14 height 17
click at [227, 317] on div "Lil Noonie" at bounding box center [182, 321] width 192 height 40
select select "1w"
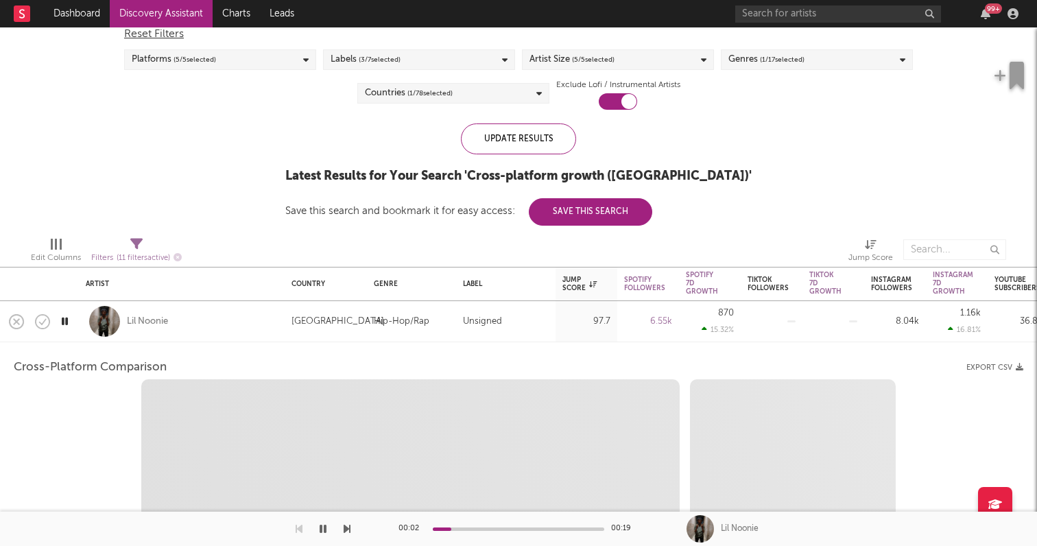
select select "1w"
select select "1m"
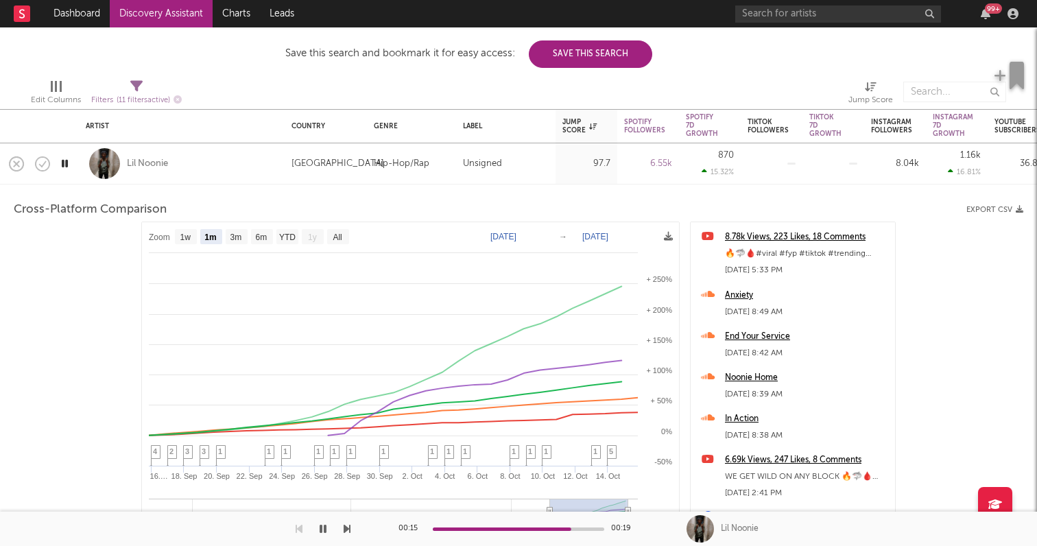
click at [59, 167] on icon "button" at bounding box center [64, 163] width 13 height 17
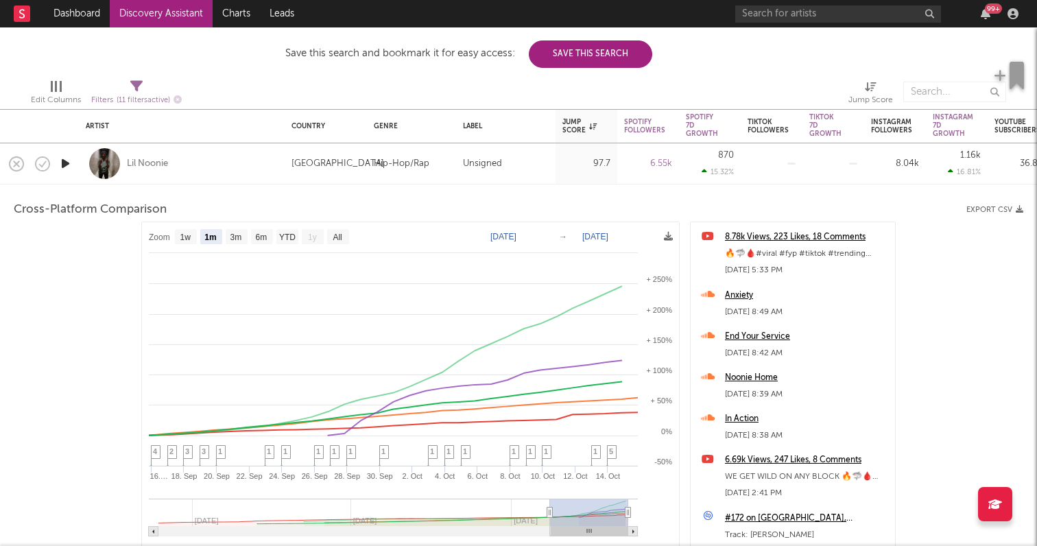
click at [211, 164] on div "Lil Noonie" at bounding box center [182, 163] width 192 height 40
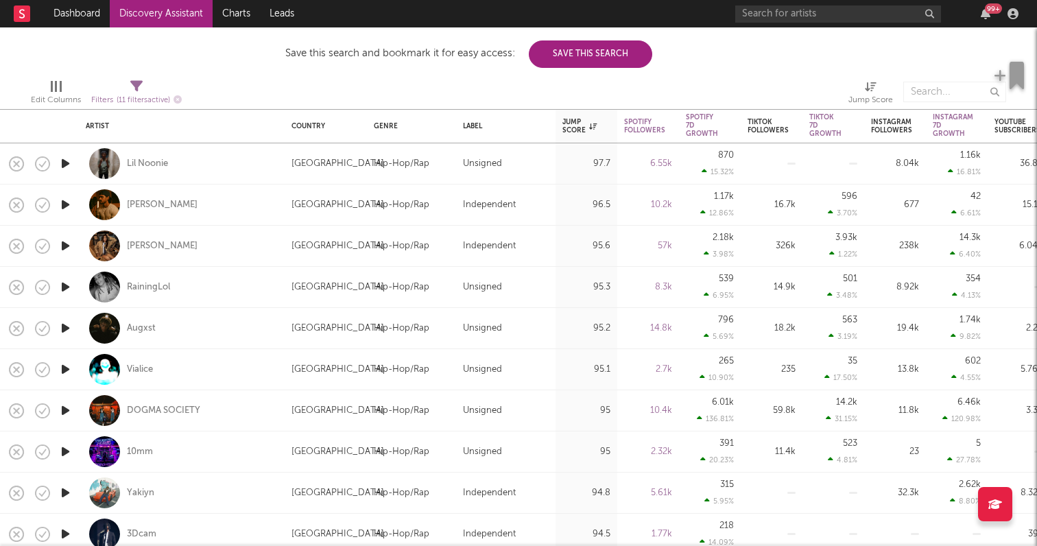
click at [61, 202] on icon "button" at bounding box center [65, 204] width 14 height 17
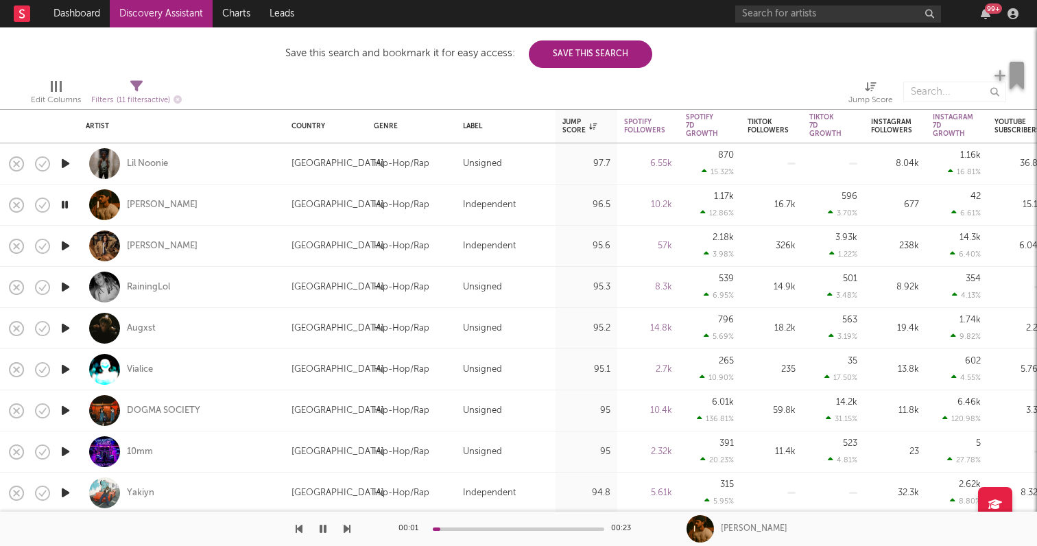
click at [63, 245] on icon "button" at bounding box center [65, 245] width 14 height 17
click at [504, 527] on div at bounding box center [518, 528] width 171 height 3
click at [257, 254] on div "[PERSON_NAME]" at bounding box center [182, 246] width 192 height 40
select select "1w"
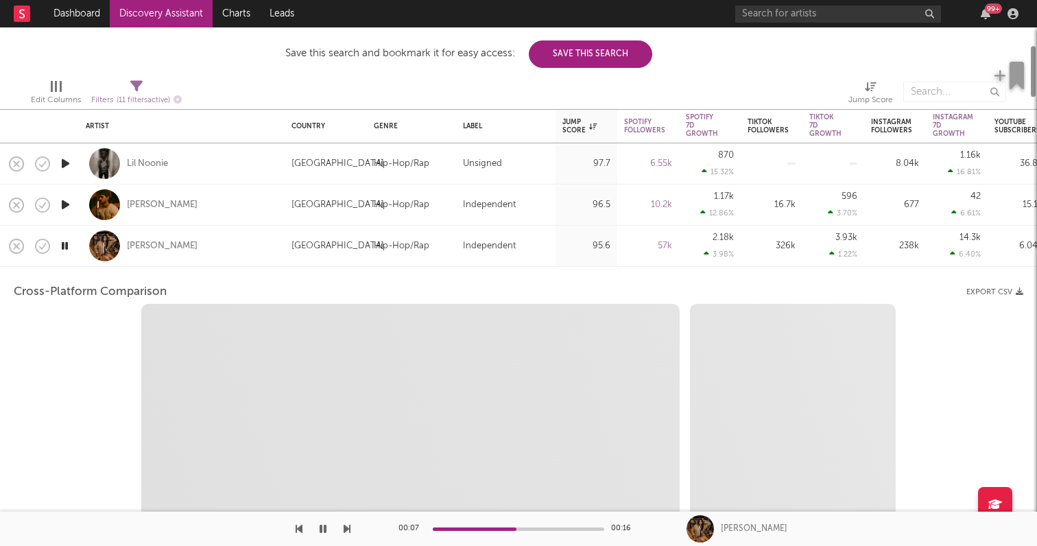
select select "6m"
click at [239, 247] on div "[PERSON_NAME]" at bounding box center [182, 246] width 192 height 40
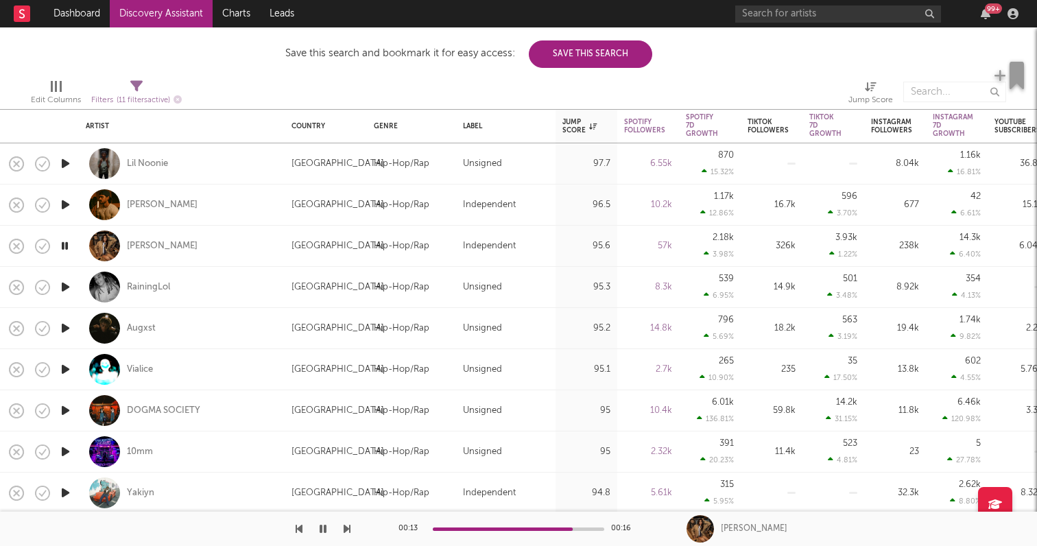
click at [66, 402] on icon "button" at bounding box center [65, 410] width 14 height 17
click at [66, 450] on icon "button" at bounding box center [65, 451] width 14 height 17
click at [67, 489] on icon "button" at bounding box center [65, 492] width 14 height 17
click at [65, 363] on icon "button" at bounding box center [65, 369] width 14 height 17
click at [263, 366] on div "Vialice" at bounding box center [182, 369] width 192 height 40
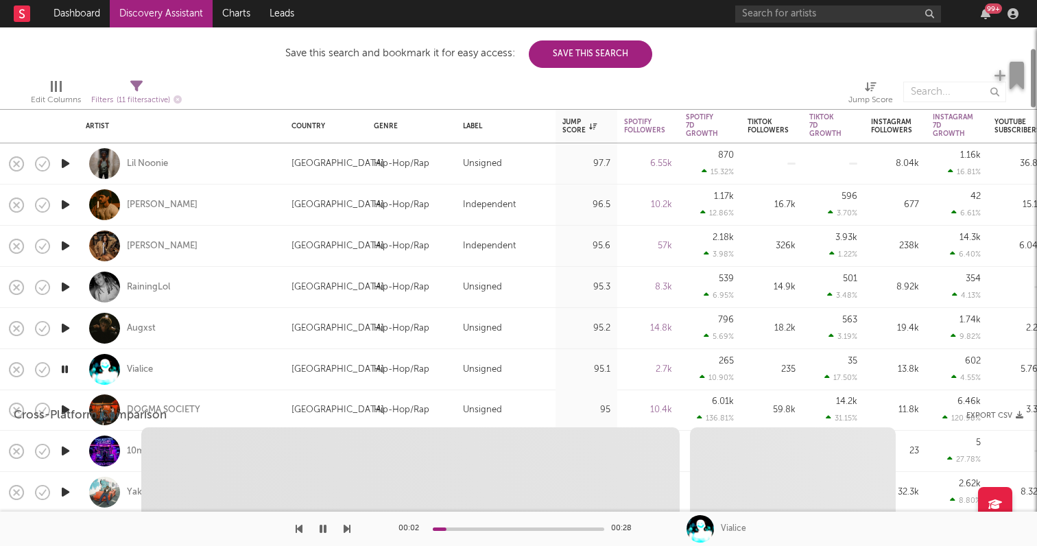
select select "1w"
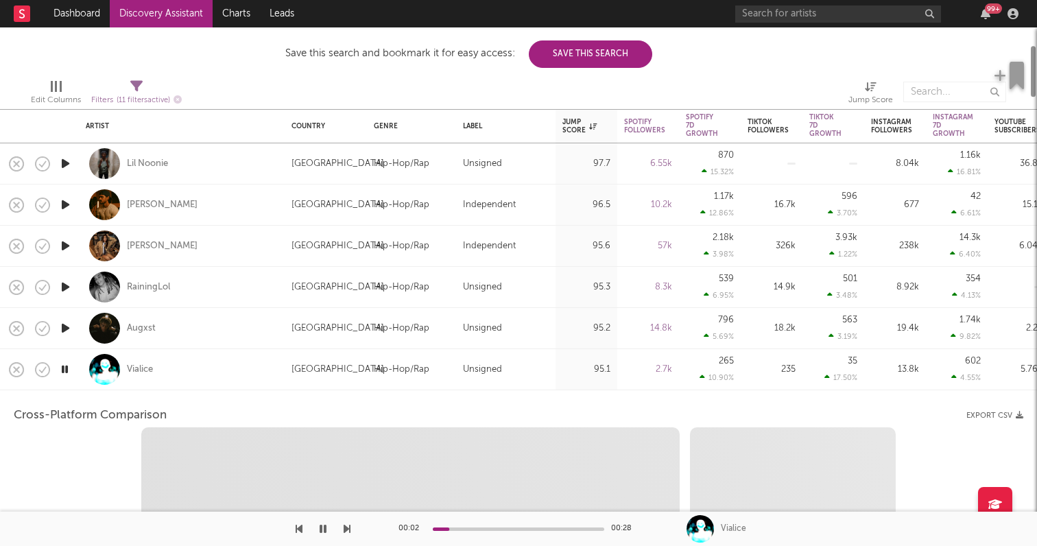
select select "1w"
select select "1m"
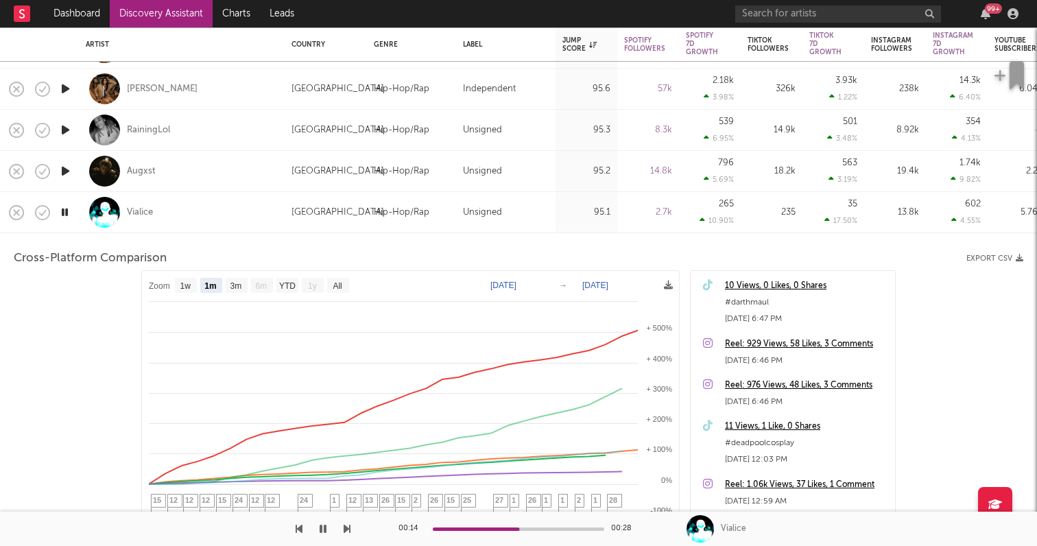
click at [265, 219] on div "Vialice" at bounding box center [182, 212] width 192 height 40
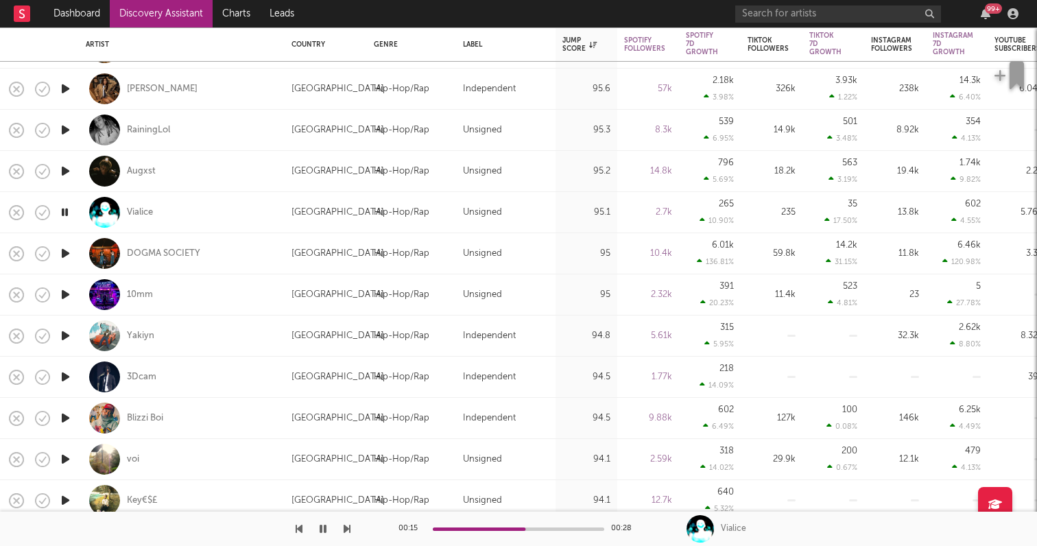
click at [265, 219] on div "Vialice" at bounding box center [182, 212] width 192 height 40
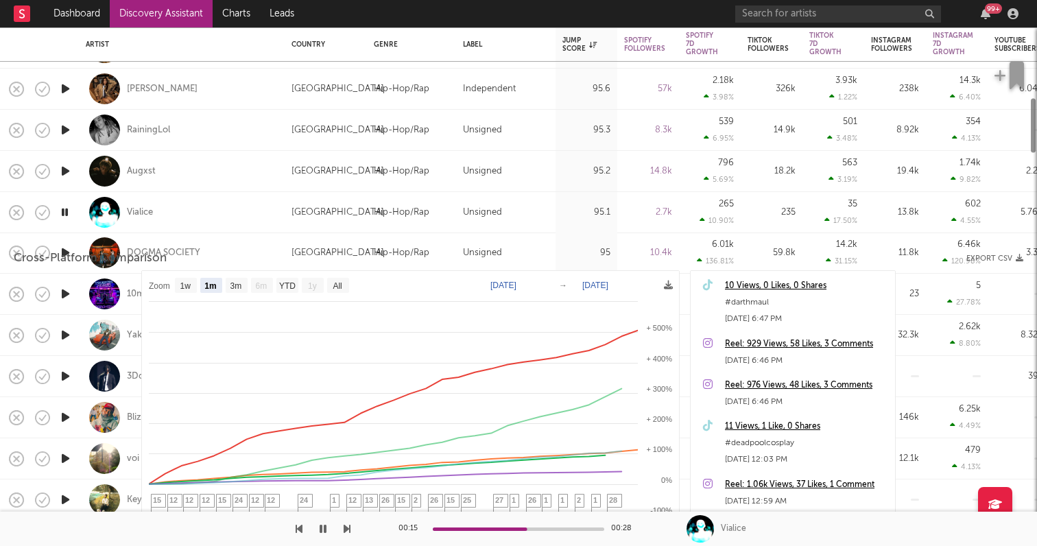
select select "1m"
select select "1w"
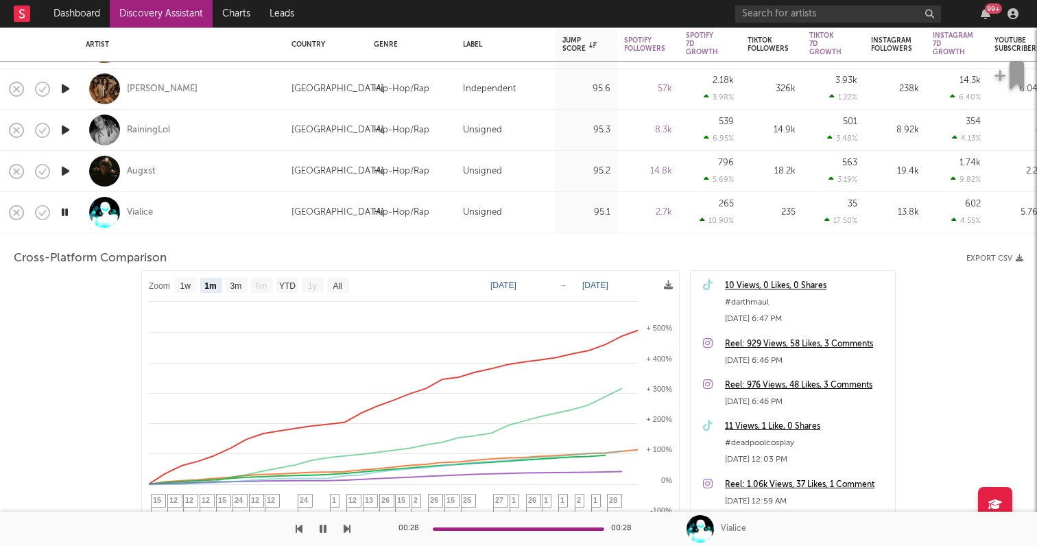
click at [67, 165] on icon "button" at bounding box center [65, 170] width 14 height 17
click at [66, 130] on icon "button" at bounding box center [65, 129] width 14 height 17
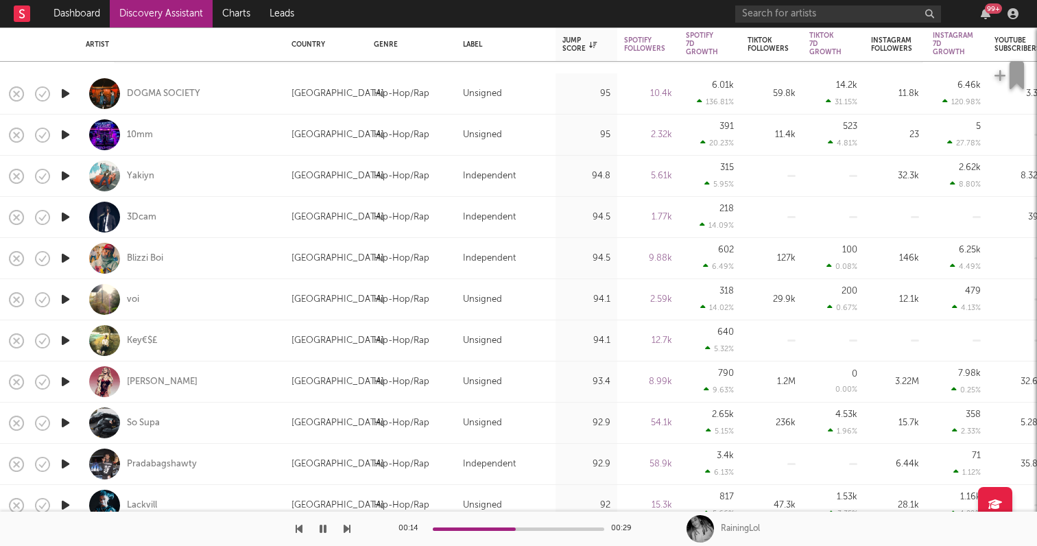
click at [66, 257] on icon "button" at bounding box center [65, 258] width 14 height 17
click at [64, 213] on icon "button" at bounding box center [65, 216] width 14 height 17
click at [222, 216] on div "3Dcam" at bounding box center [182, 217] width 192 height 40
select select "1w"
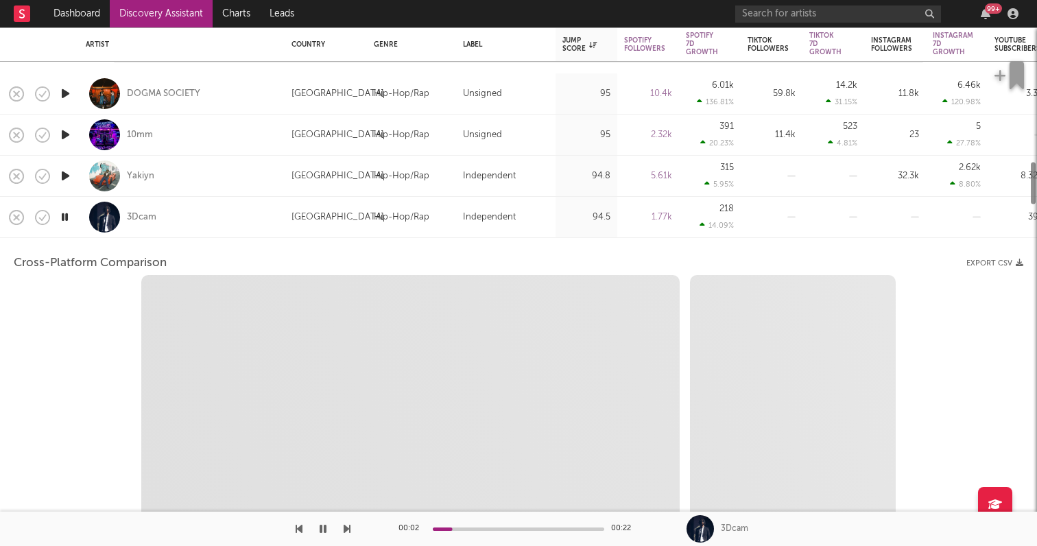
select select "6m"
select select "1m"
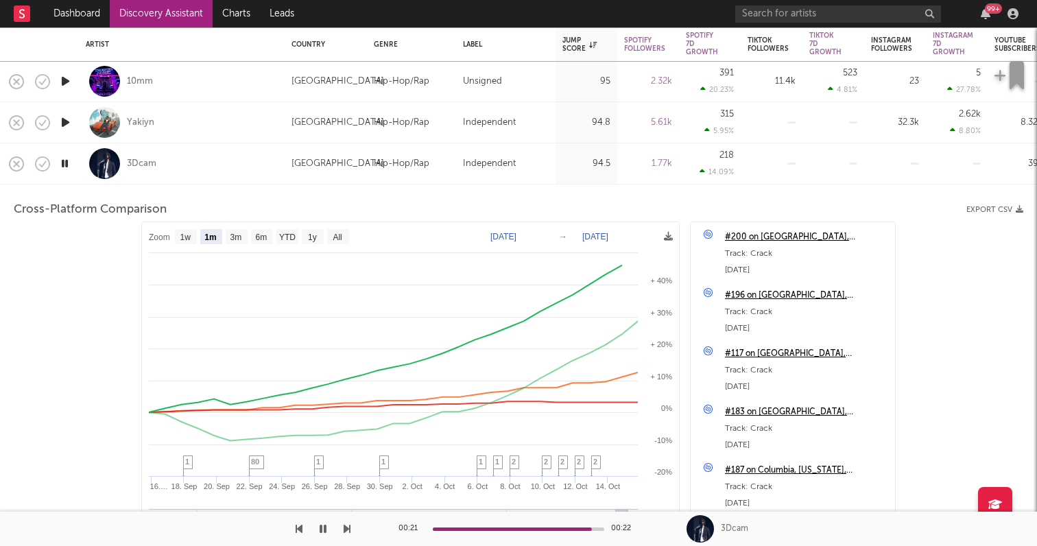
click at [218, 161] on div "3Dcam" at bounding box center [182, 163] width 192 height 40
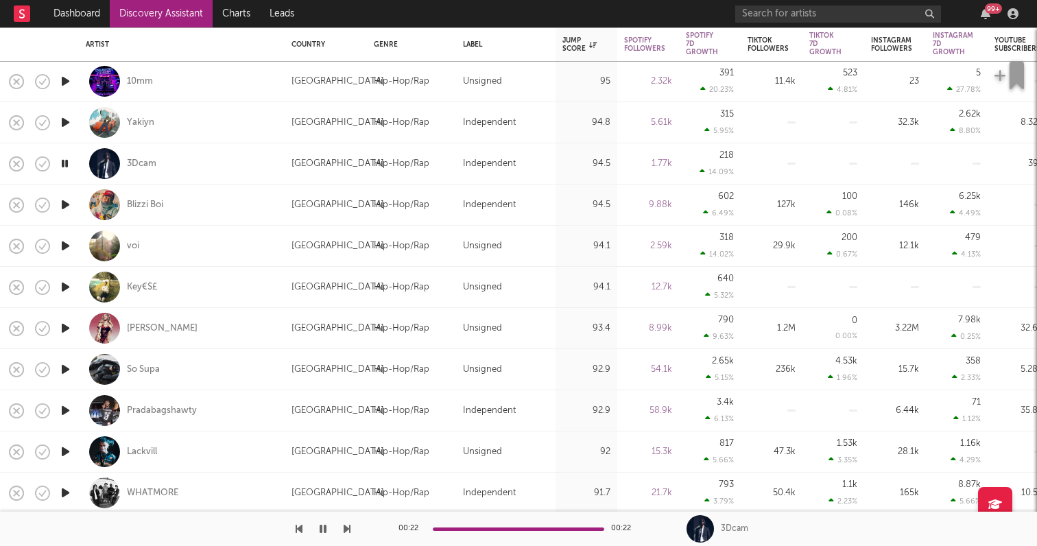
click at [59, 372] on icon "button" at bounding box center [65, 369] width 14 height 17
click at [66, 407] on icon "button" at bounding box center [65, 410] width 14 height 17
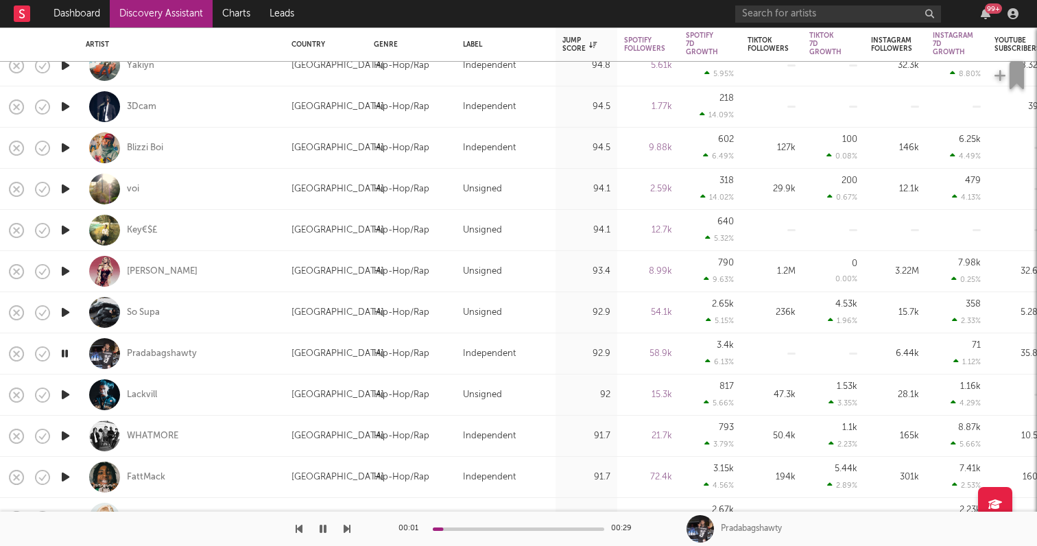
click at [68, 434] on icon "button" at bounding box center [65, 435] width 14 height 17
click at [64, 394] on icon "button" at bounding box center [65, 394] width 14 height 17
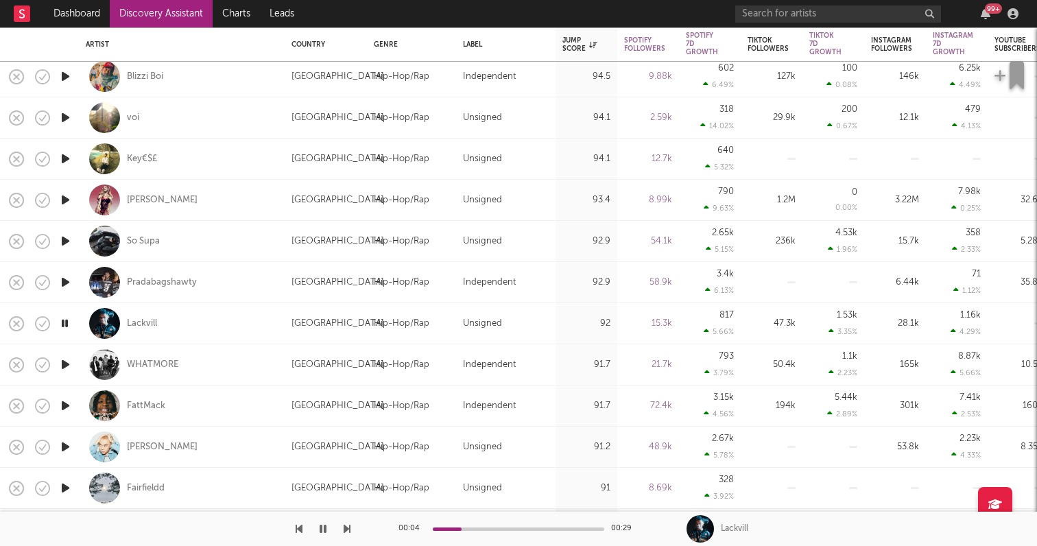
click at [242, 319] on div "Lackvill" at bounding box center [182, 323] width 192 height 40
select select "1w"
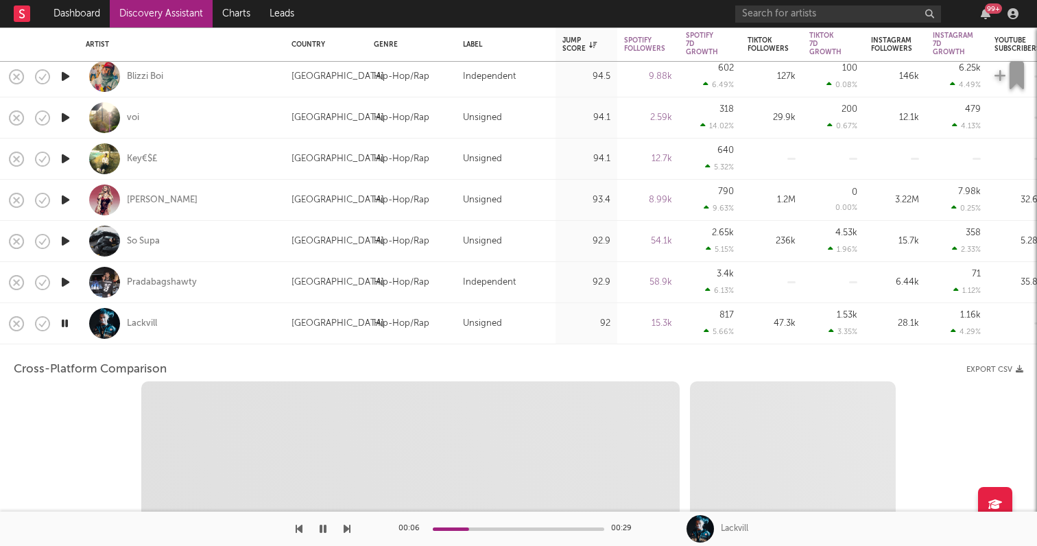
select select "6m"
select select "1m"
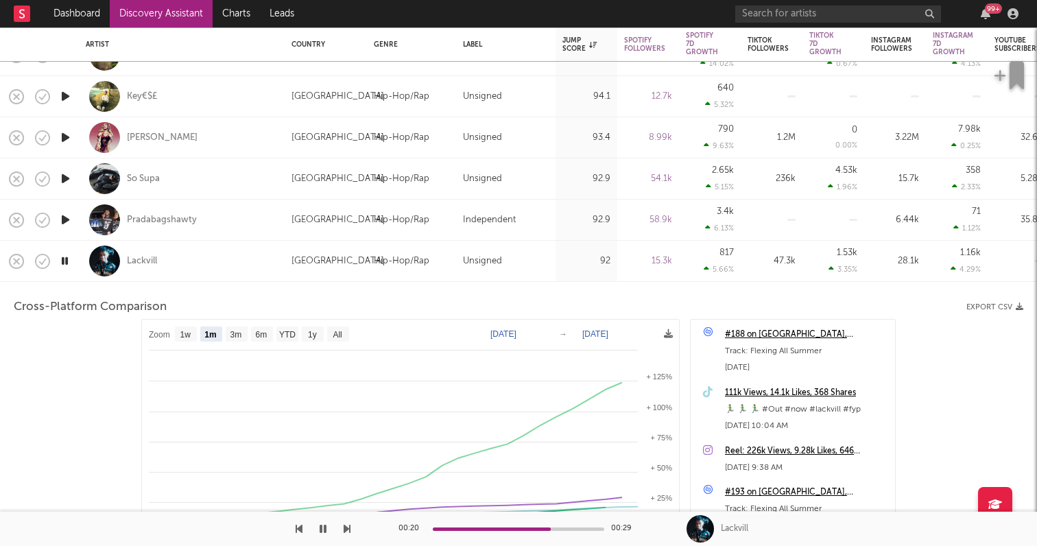
click at [221, 264] on div "Lackvill" at bounding box center [182, 261] width 192 height 40
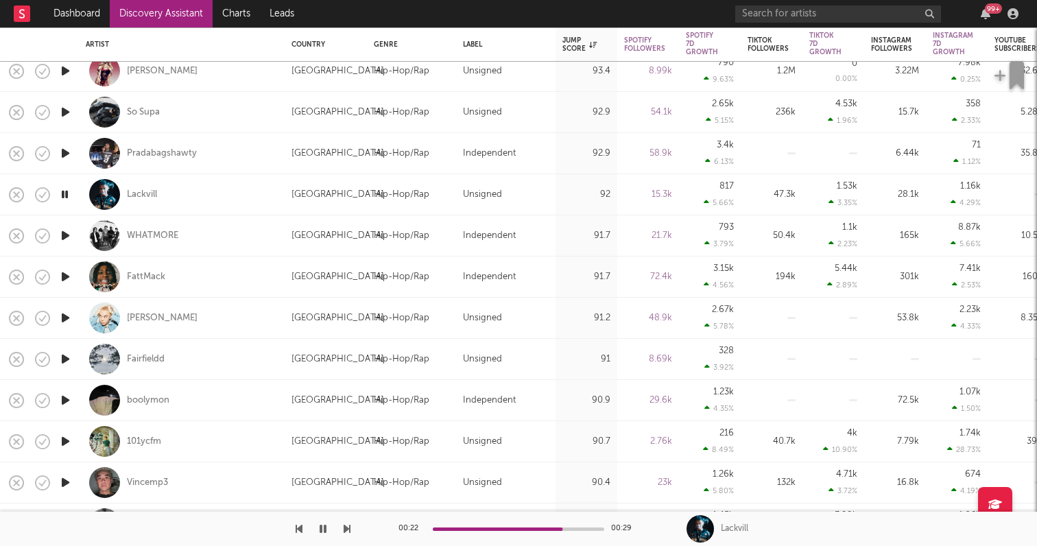
click at [62, 359] on icon "button" at bounding box center [65, 358] width 14 height 17
click at [63, 268] on icon "button" at bounding box center [65, 276] width 14 height 17
click at [65, 395] on icon "button" at bounding box center [65, 399] width 14 height 17
click at [65, 438] on icon "button" at bounding box center [65, 441] width 14 height 17
click at [67, 359] on icon "button" at bounding box center [65, 358] width 14 height 17
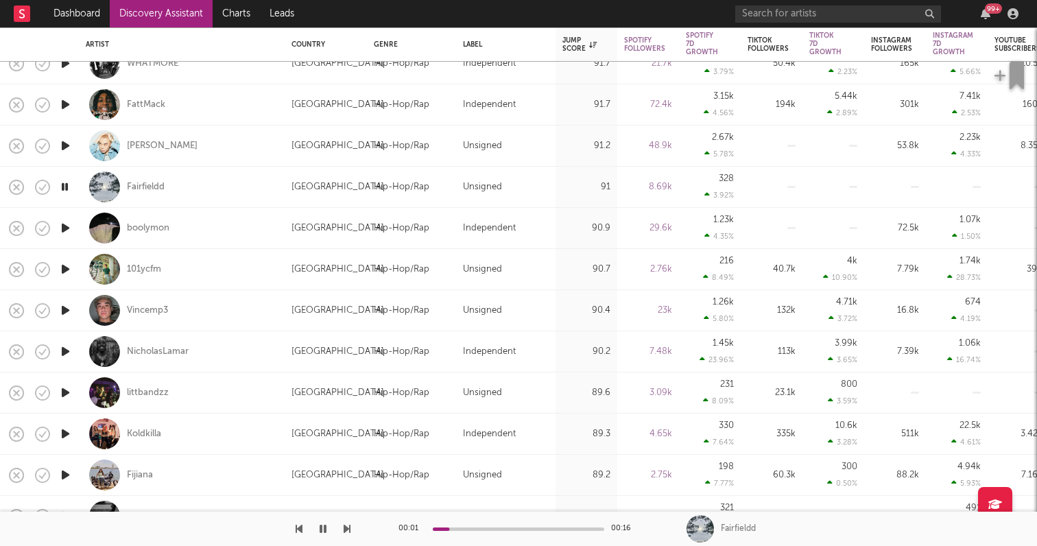
click at [67, 387] on icon "button" at bounding box center [65, 392] width 14 height 17
click at [64, 433] on icon "button" at bounding box center [65, 433] width 14 height 17
click at [213, 428] on div "Koldkilla" at bounding box center [182, 433] width 192 height 40
select select "1w"
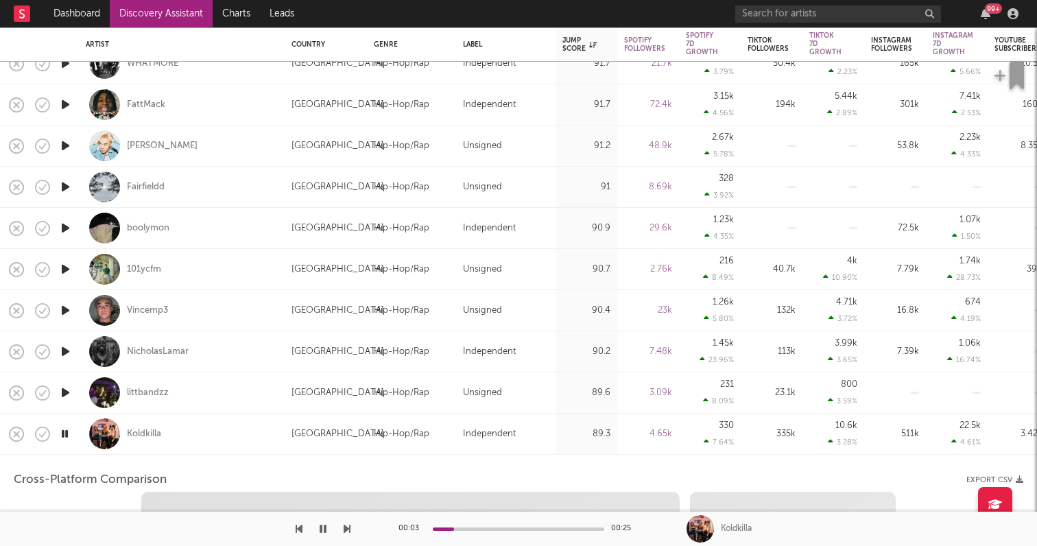
select select "6m"
select select "1m"
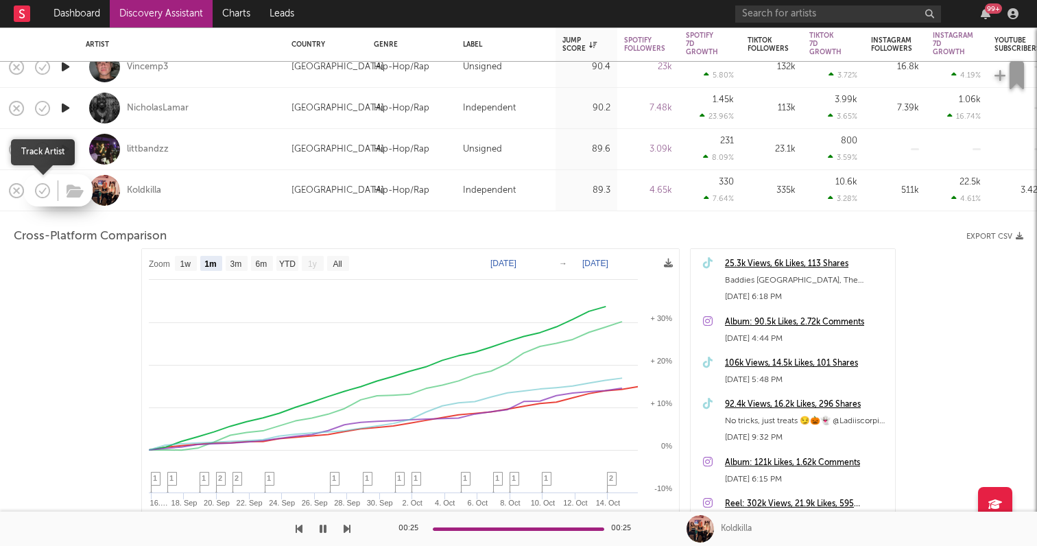
click at [40, 186] on icon "button" at bounding box center [42, 190] width 19 height 19
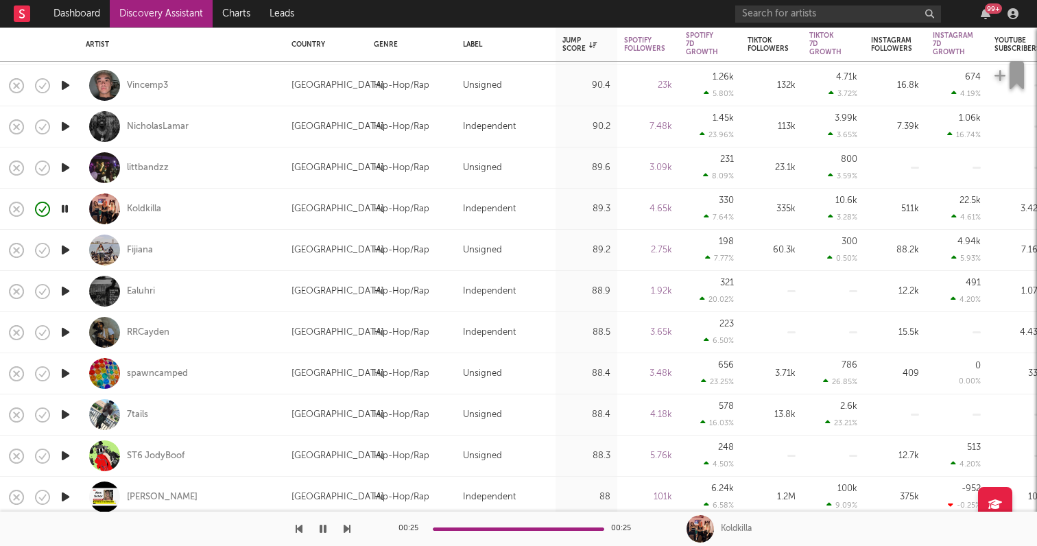
click at [67, 249] on icon "button" at bounding box center [65, 249] width 14 height 17
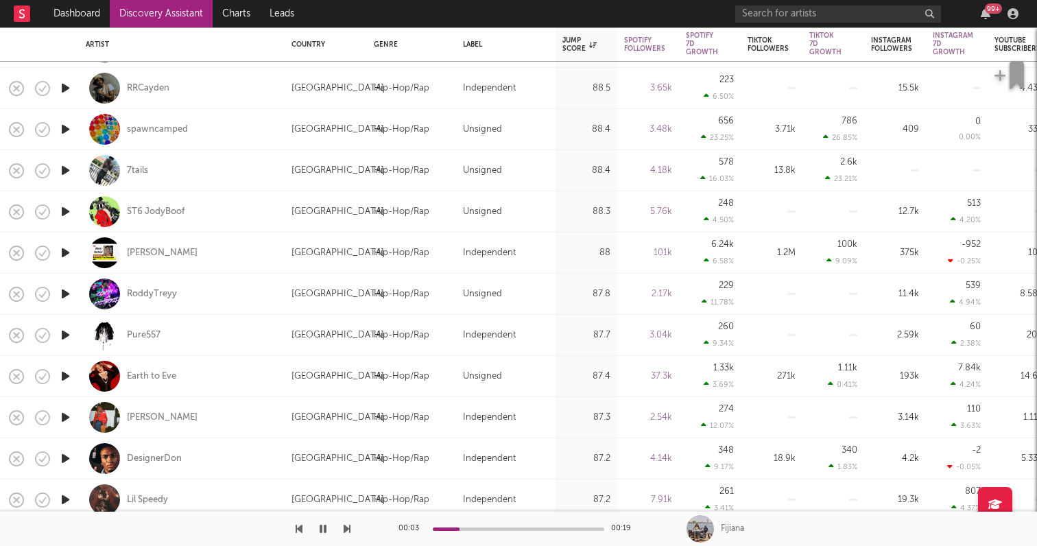
click at [65, 338] on icon "button" at bounding box center [65, 334] width 14 height 17
click at [35, 330] on icon "button" at bounding box center [42, 335] width 19 height 19
click at [64, 292] on icon "button" at bounding box center [65, 293] width 14 height 17
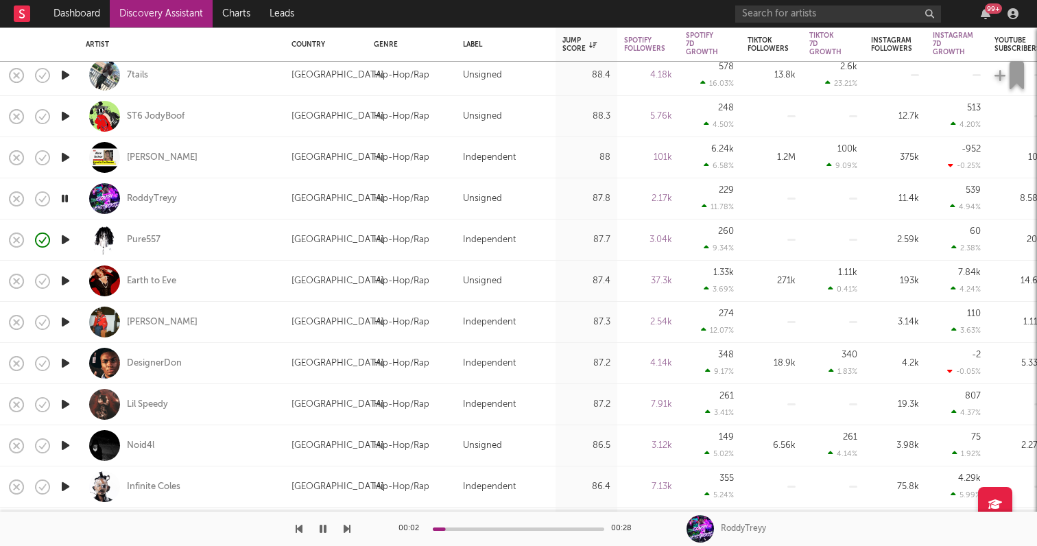
click at [65, 398] on icon "button" at bounding box center [65, 404] width 14 height 17
click at [64, 354] on div at bounding box center [64, 363] width 27 height 41
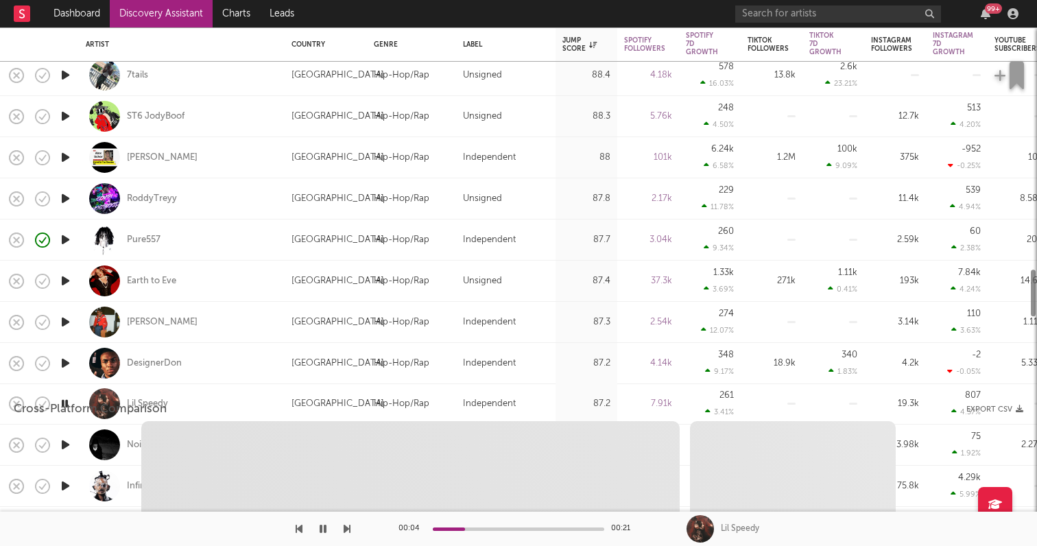
select select "1w"
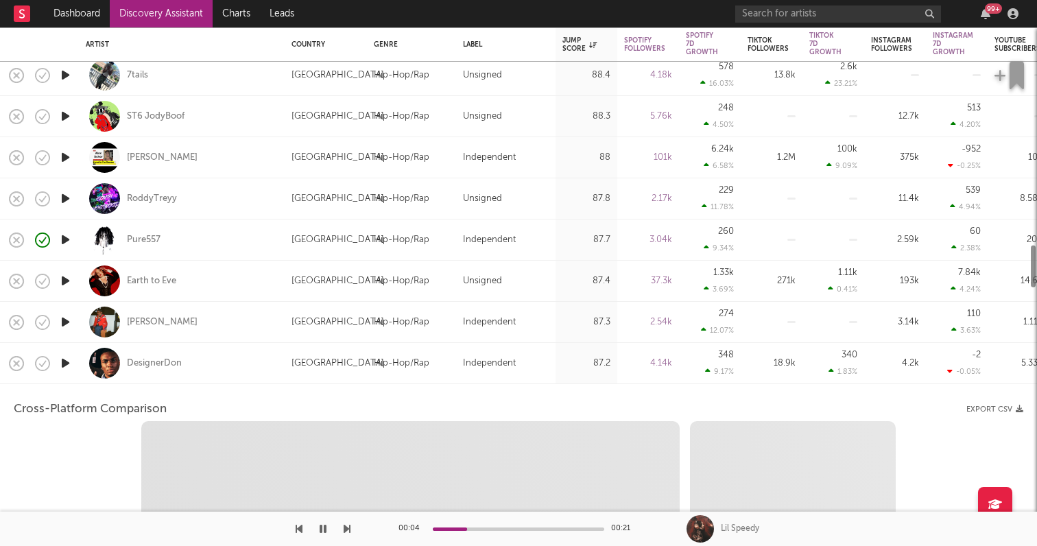
select select "6m"
click at [62, 361] on icon "button" at bounding box center [65, 362] width 14 height 17
click at [212, 364] on div "DesignerDon" at bounding box center [182, 363] width 192 height 40
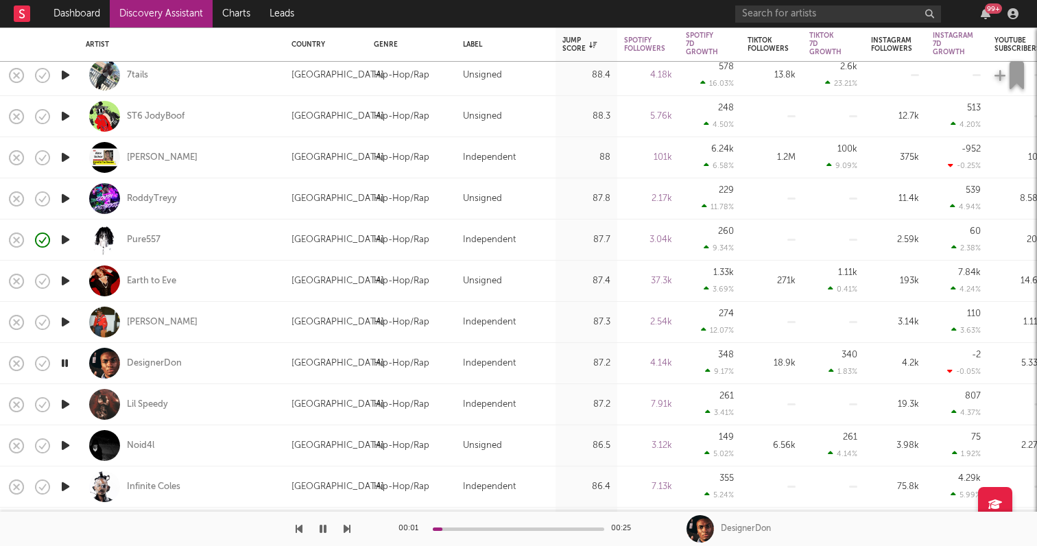
click at [61, 446] on icon "button" at bounding box center [65, 445] width 14 height 17
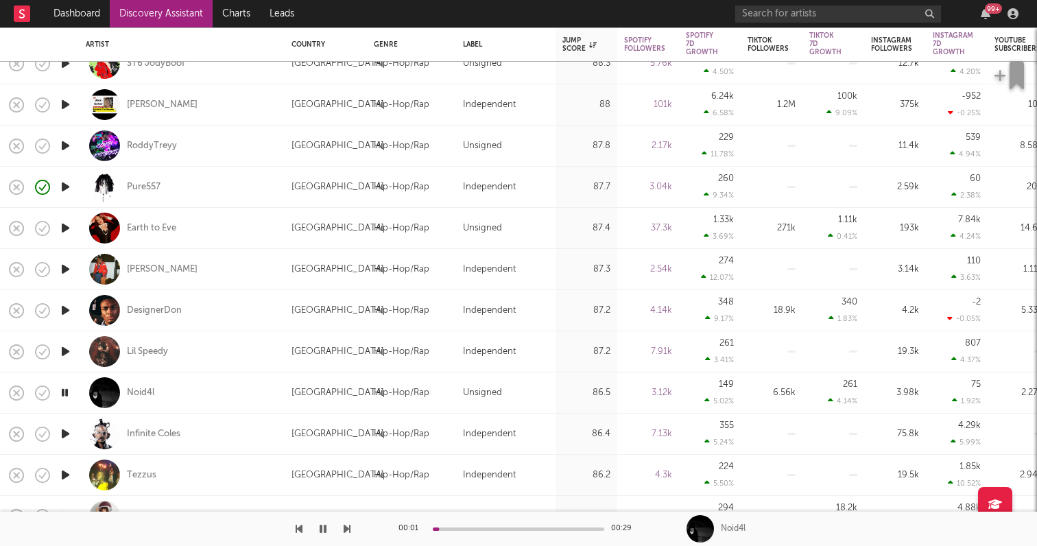
click at [62, 433] on icon "button" at bounding box center [65, 433] width 14 height 17
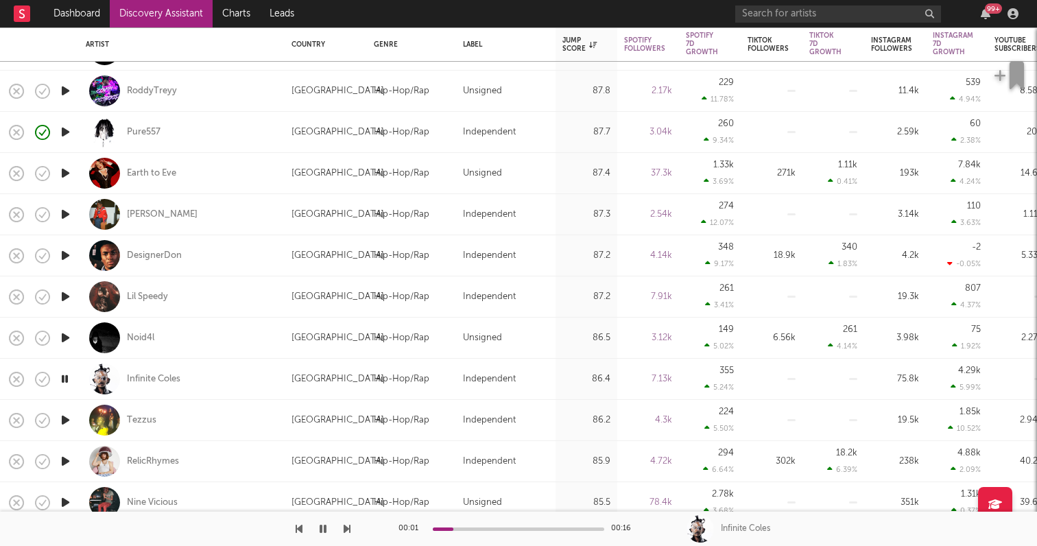
click at [66, 424] on icon "button" at bounding box center [65, 419] width 14 height 17
click at [64, 453] on icon "button" at bounding box center [65, 460] width 14 height 17
click at [208, 470] on div "RelicRhymes" at bounding box center [182, 461] width 192 height 40
select select "1w"
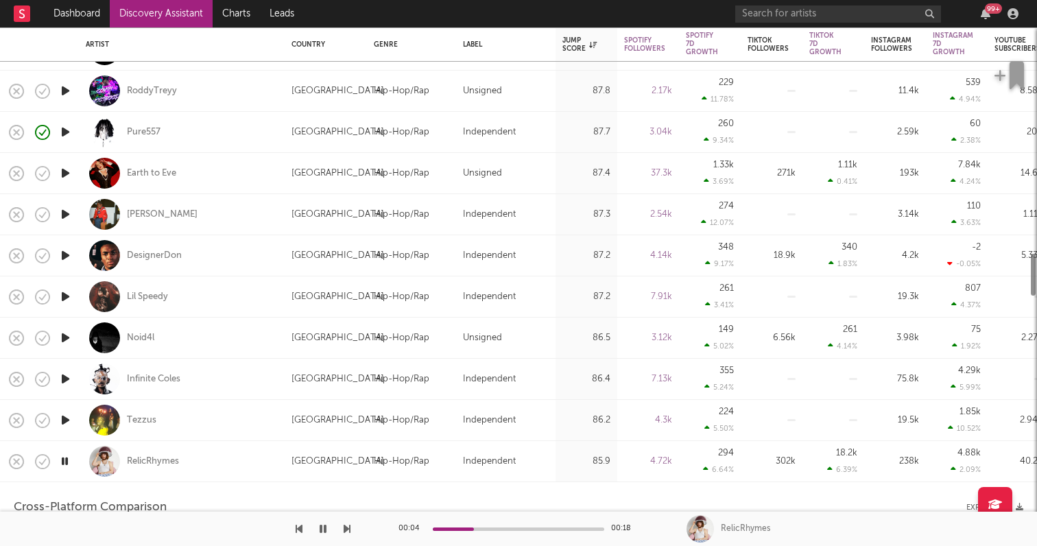
select select "6m"
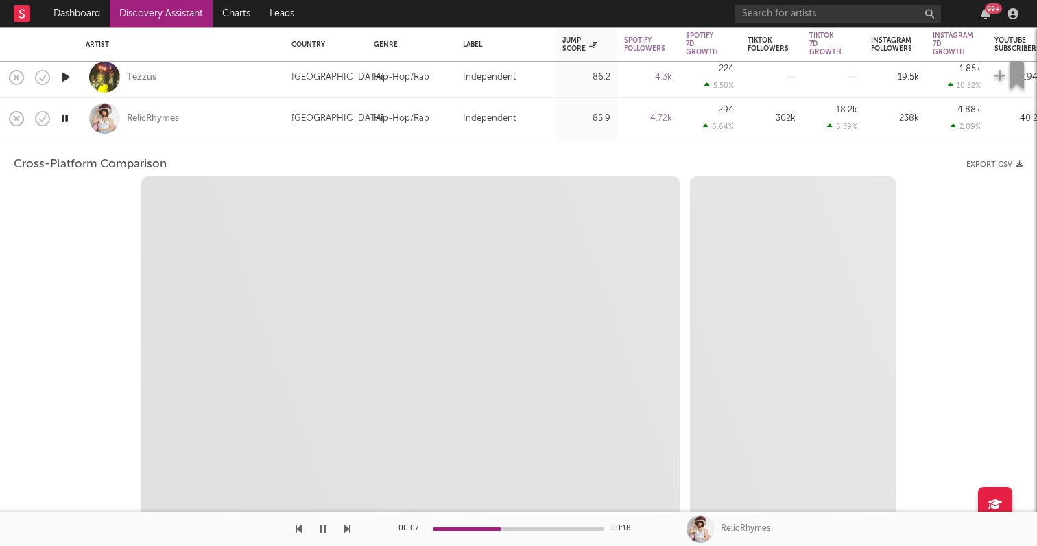
click at [231, 125] on div "RelicRhymes" at bounding box center [182, 118] width 192 height 40
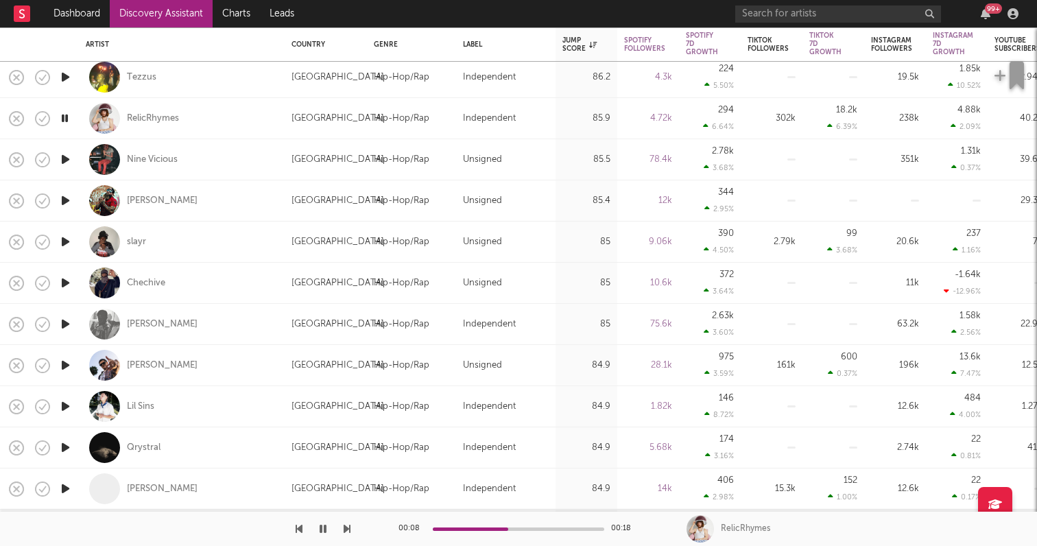
click at [228, 128] on div "RelicRhymes" at bounding box center [182, 118] width 192 height 40
select select "6m"
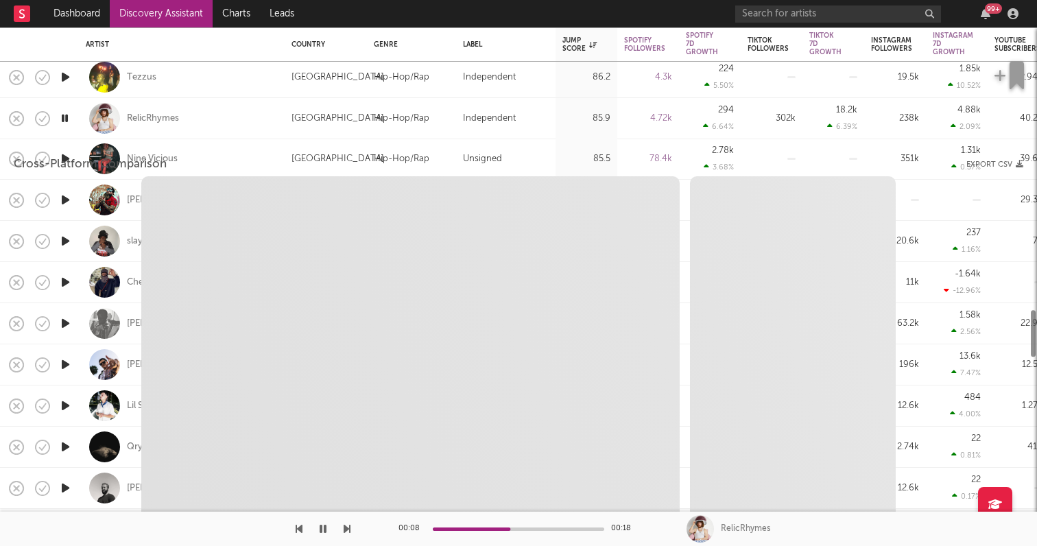
select select "1w"
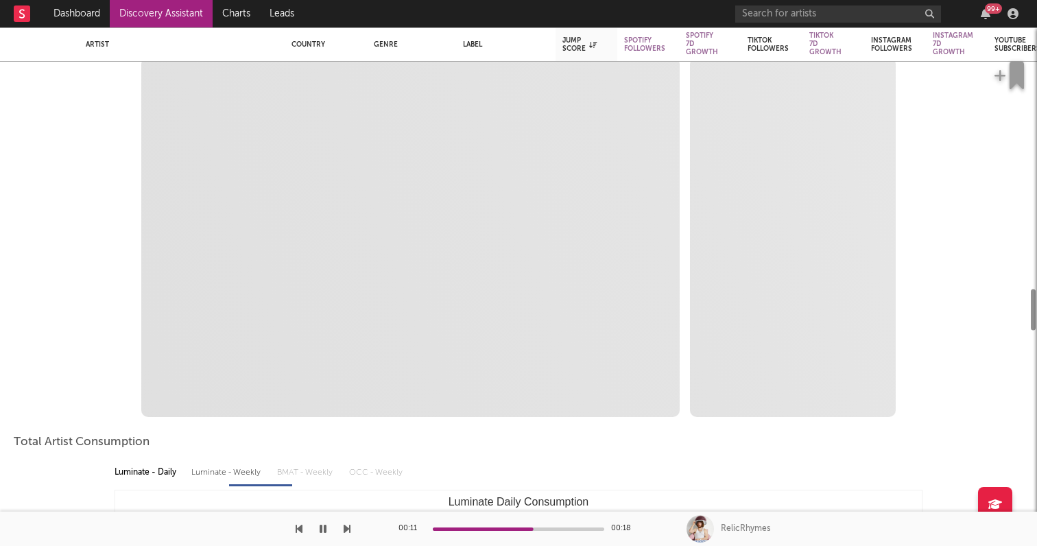
select select "1m"
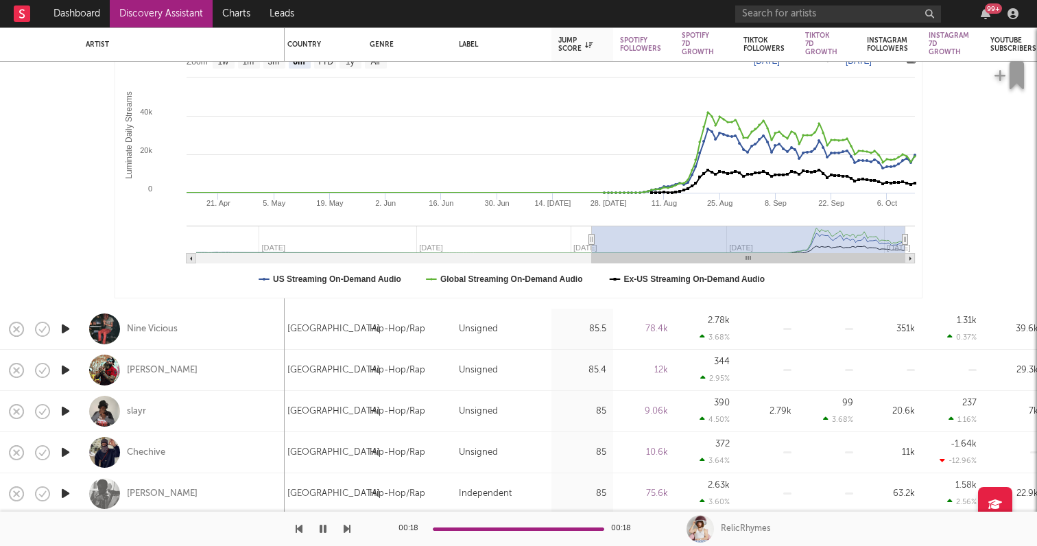
click at [64, 410] on icon "button" at bounding box center [65, 410] width 14 height 17
click at [64, 370] on icon "button" at bounding box center [65, 369] width 14 height 17
click at [64, 322] on icon "button" at bounding box center [65, 328] width 14 height 17
click at [58, 444] on icon "button" at bounding box center [65, 452] width 14 height 17
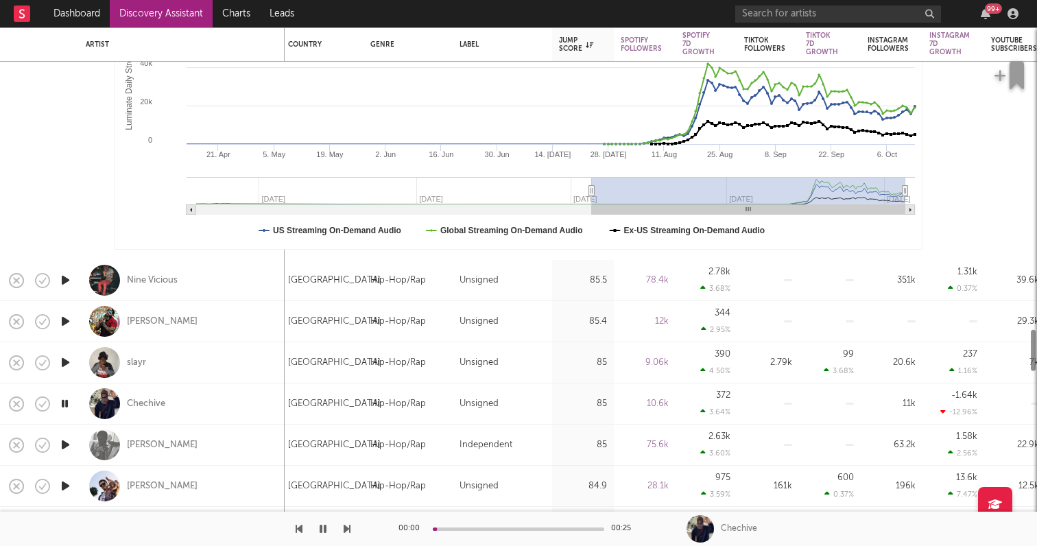
click at [66, 442] on icon "button" at bounding box center [65, 444] width 14 height 17
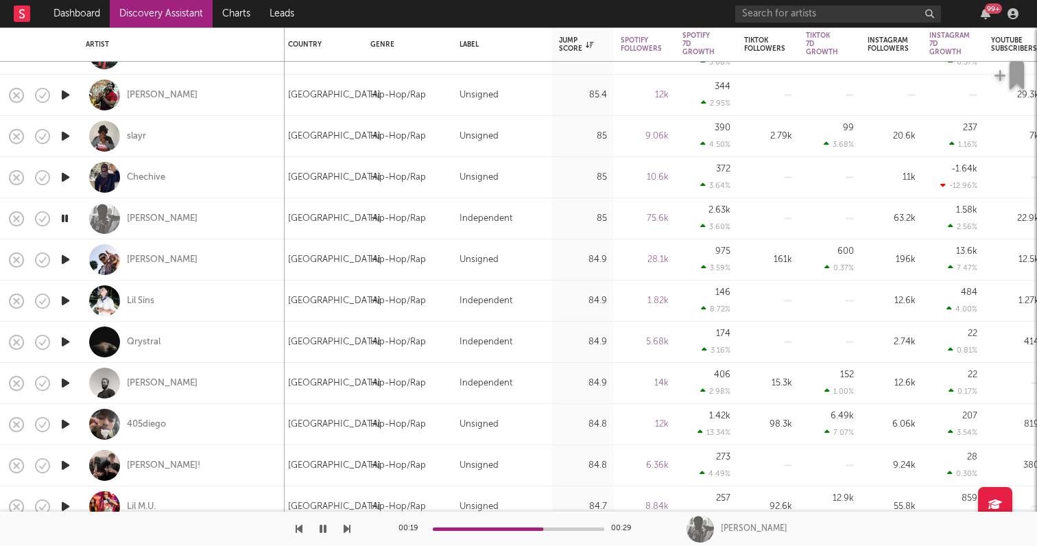
click at [66, 385] on icon "button" at bounding box center [65, 382] width 14 height 17
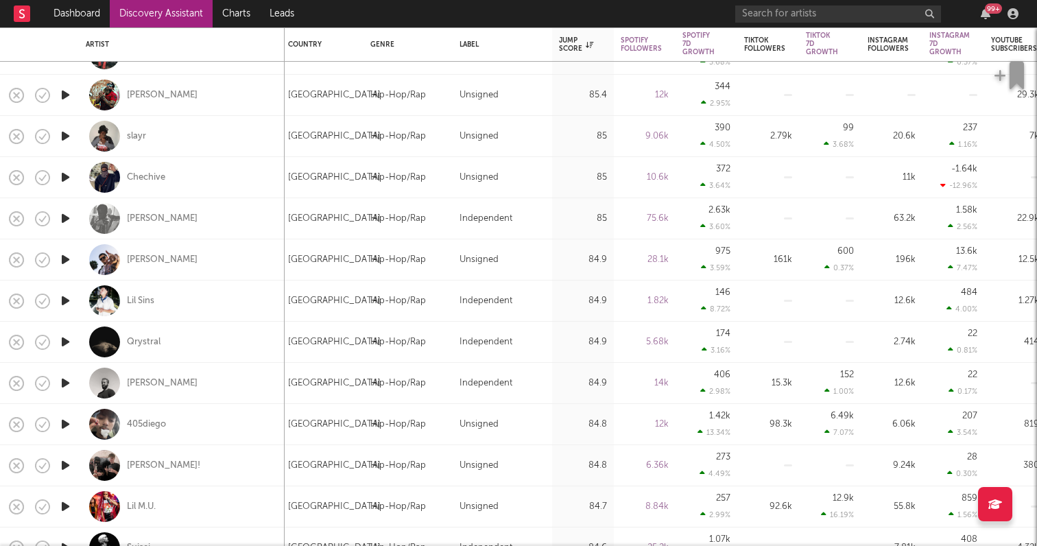
click at [67, 300] on icon "button" at bounding box center [65, 300] width 14 height 17
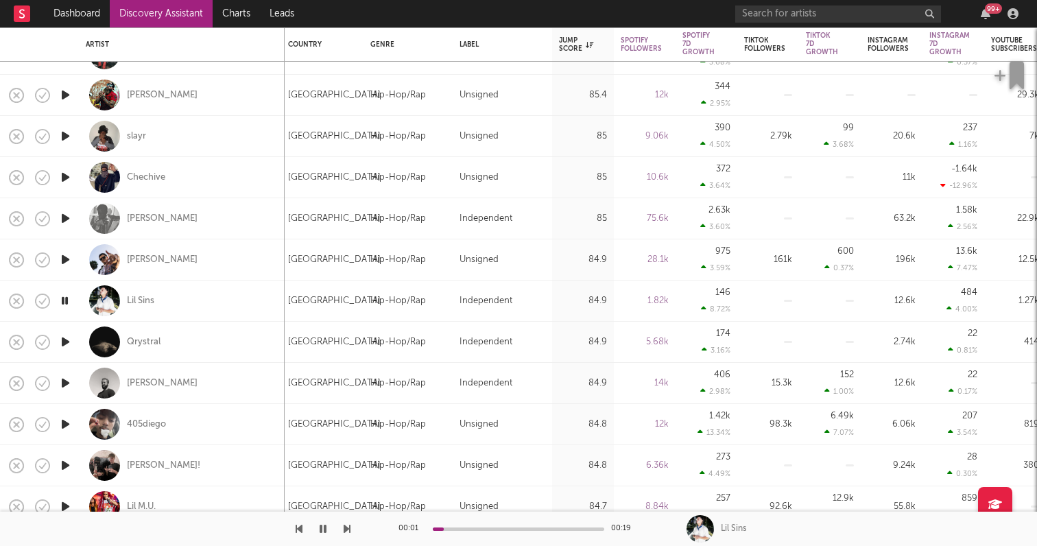
click at [67, 257] on icon "button" at bounding box center [65, 259] width 14 height 17
click at [71, 461] on icon "button" at bounding box center [65, 465] width 14 height 17
click at [70, 421] on icon "button" at bounding box center [65, 423] width 14 height 17
click at [63, 376] on icon "button" at bounding box center [65, 382] width 14 height 17
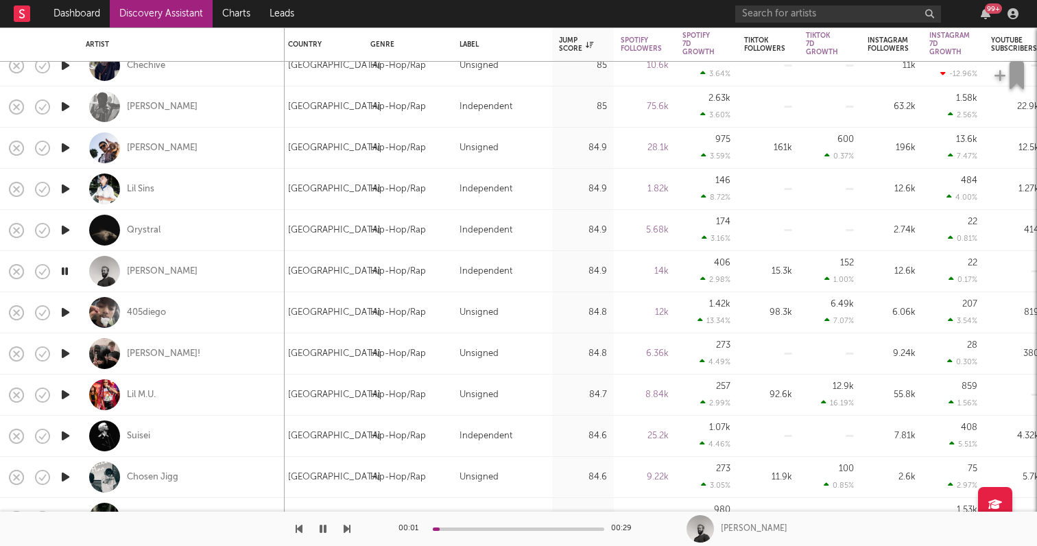
click at [66, 433] on icon "button" at bounding box center [65, 435] width 14 height 17
click at [64, 474] on icon "button" at bounding box center [65, 476] width 14 height 17
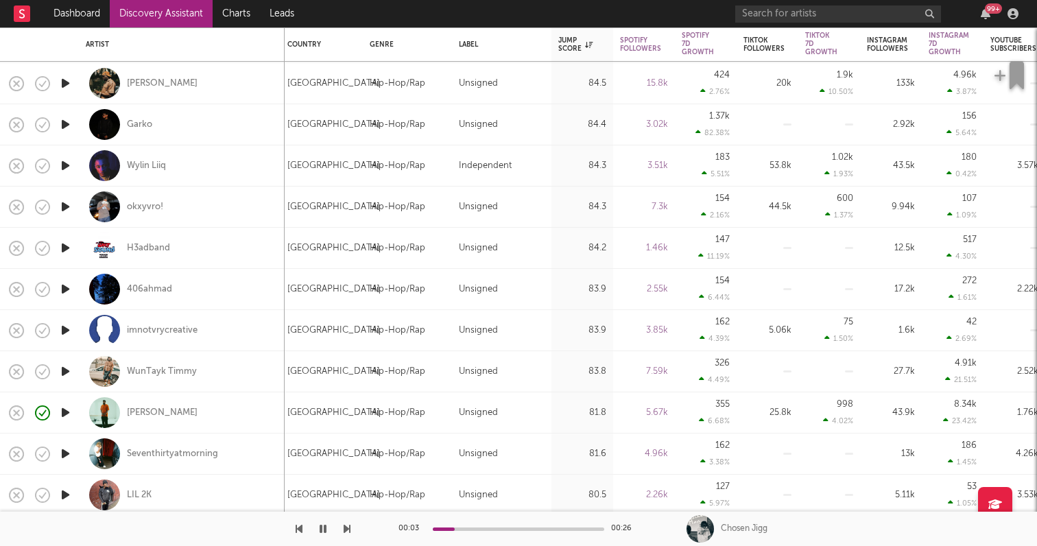
click at [66, 412] on icon "button" at bounding box center [65, 412] width 14 height 17
click at [66, 287] on icon "button" at bounding box center [65, 288] width 14 height 17
click at [65, 250] on icon "button" at bounding box center [65, 247] width 14 height 17
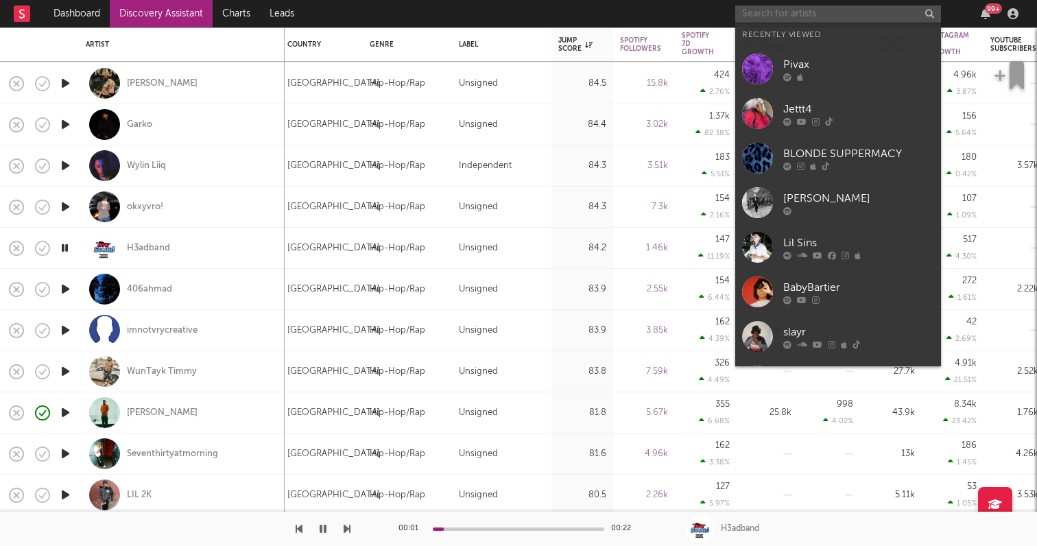
click at [855, 17] on input "text" at bounding box center [838, 13] width 206 height 17
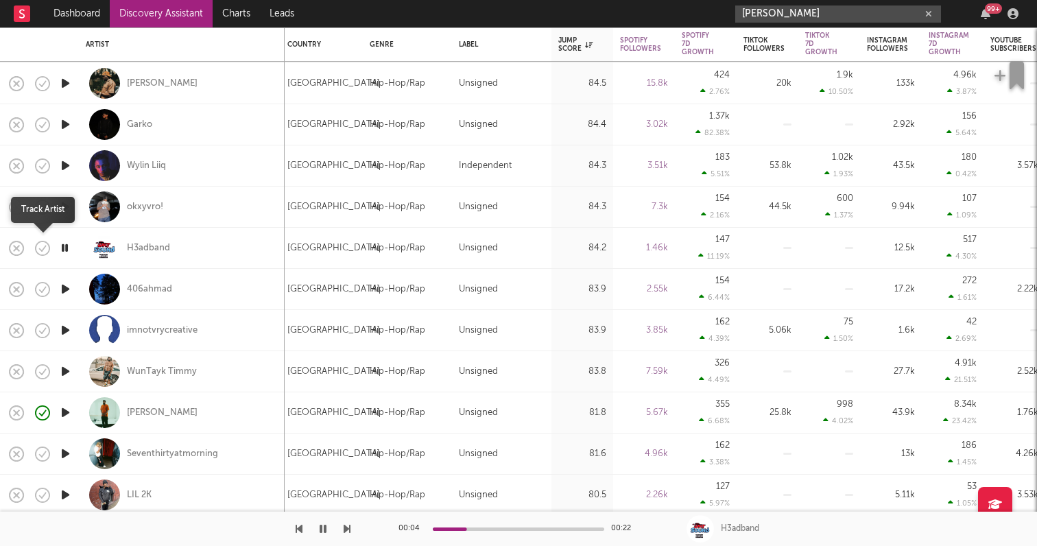
click at [46, 249] on icon "button" at bounding box center [42, 248] width 19 height 19
click at [845, 8] on input "[PERSON_NAME]" at bounding box center [838, 13] width 206 height 17
type input "[PERSON_NAME]"
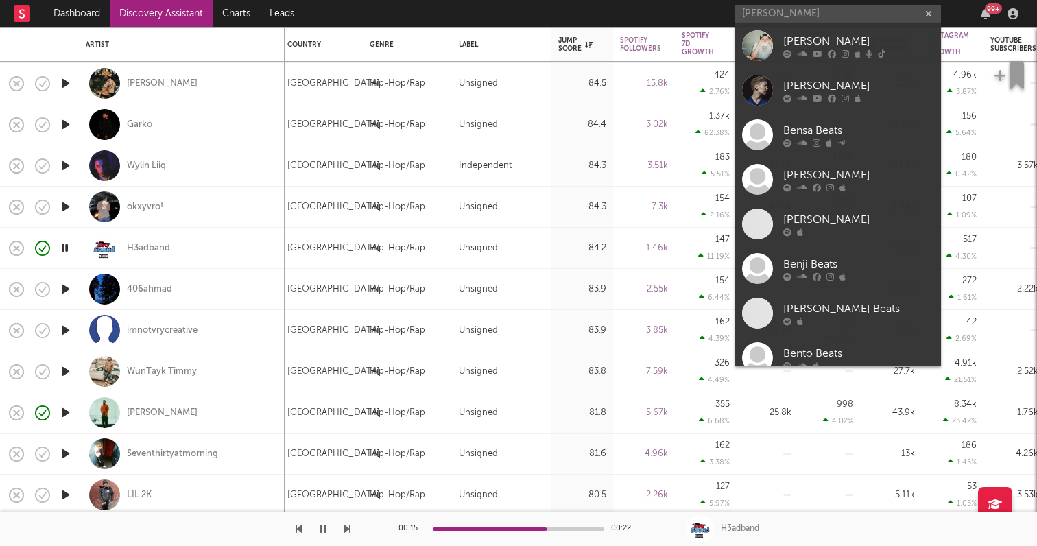
type input "ben beal"
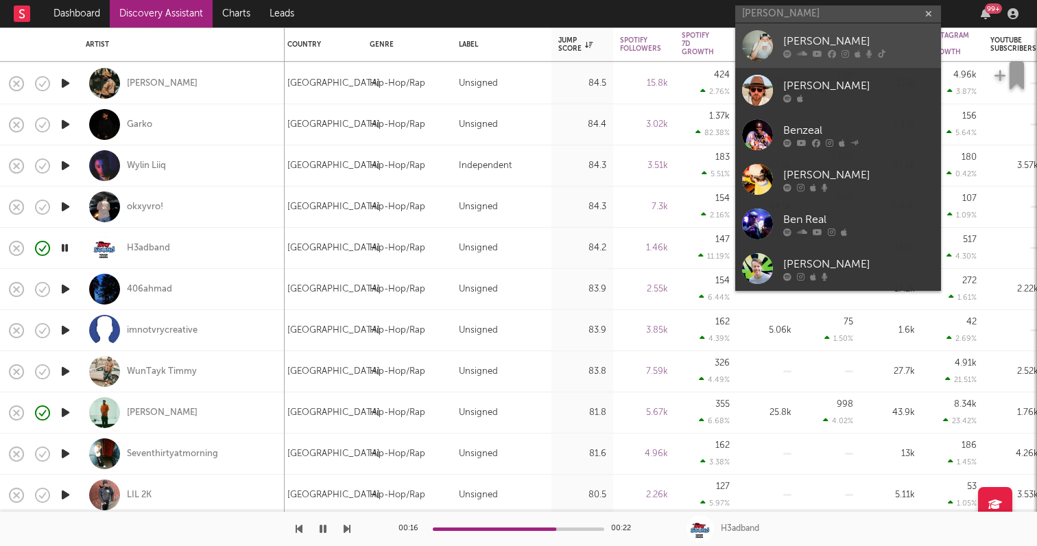
click at [851, 42] on div "Ben Beal" at bounding box center [858, 41] width 151 height 16
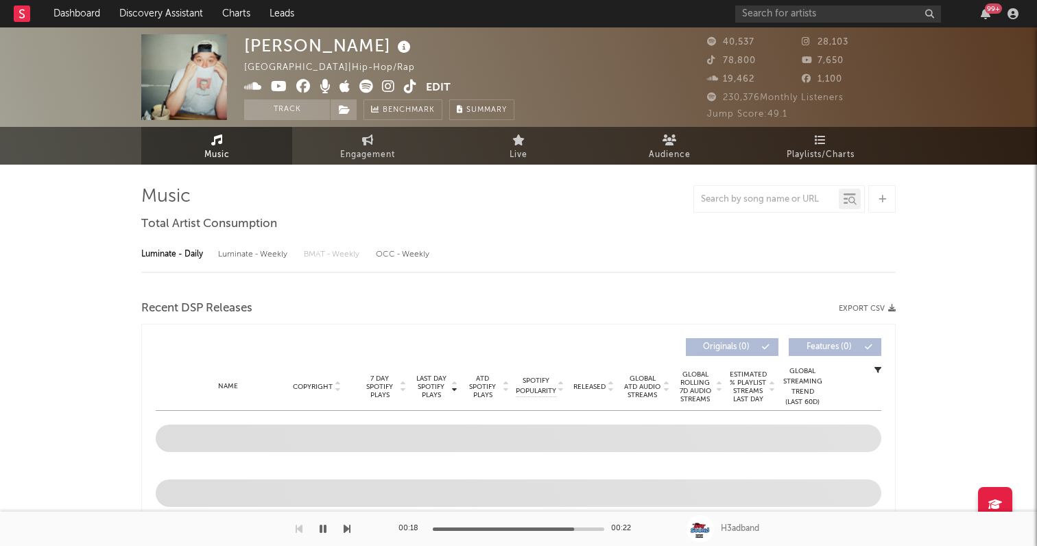
select select "6m"
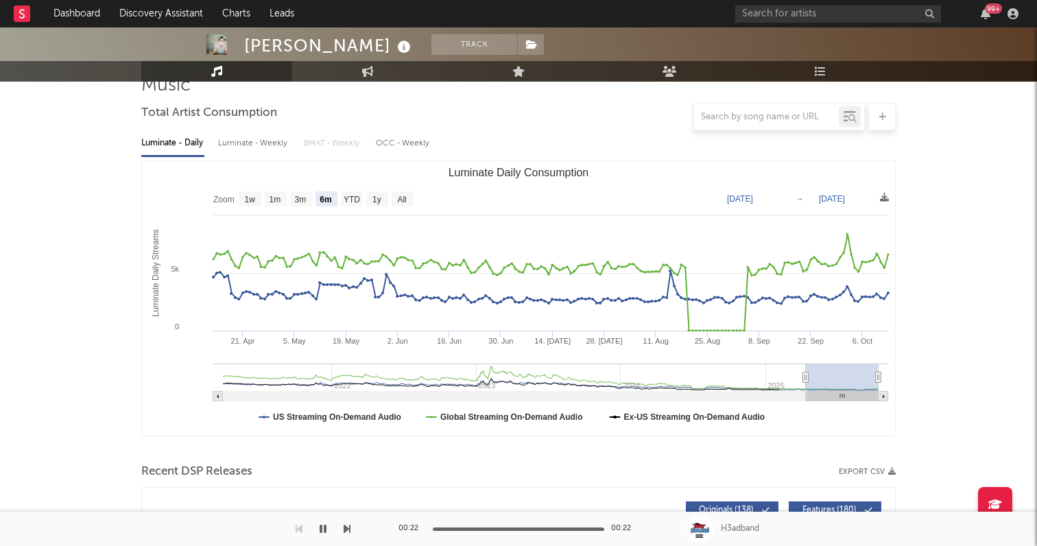
scroll to position [521, 0]
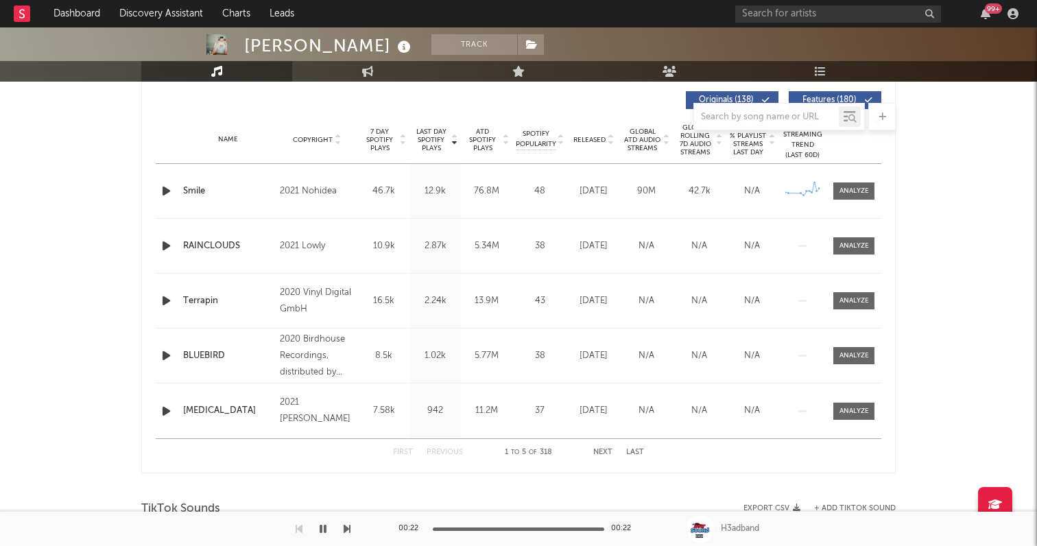
click at [424, 195] on div "12.9k" at bounding box center [435, 191] width 45 height 14
click at [848, 186] on div at bounding box center [853, 191] width 29 height 10
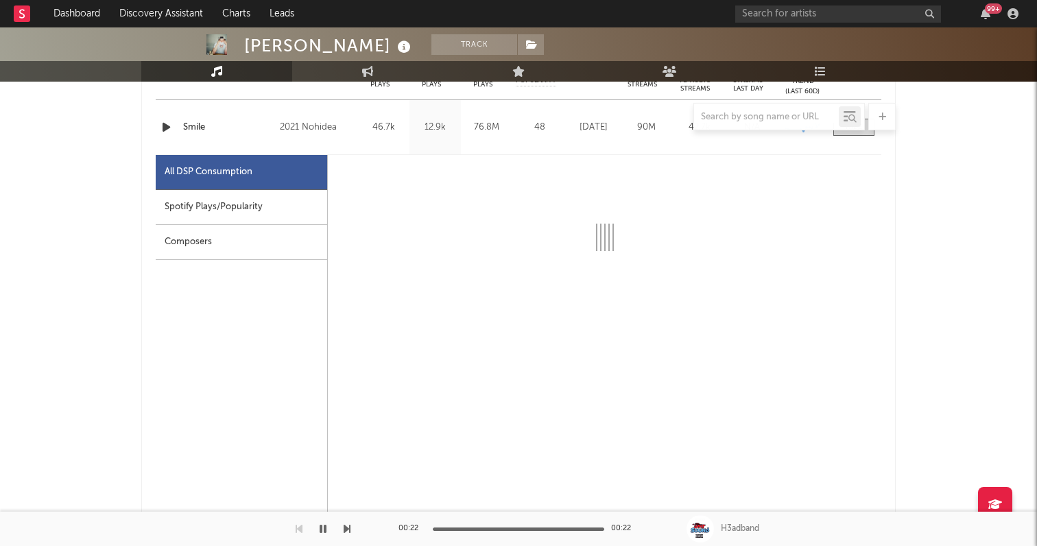
scroll to position [585, 0]
select select "6m"
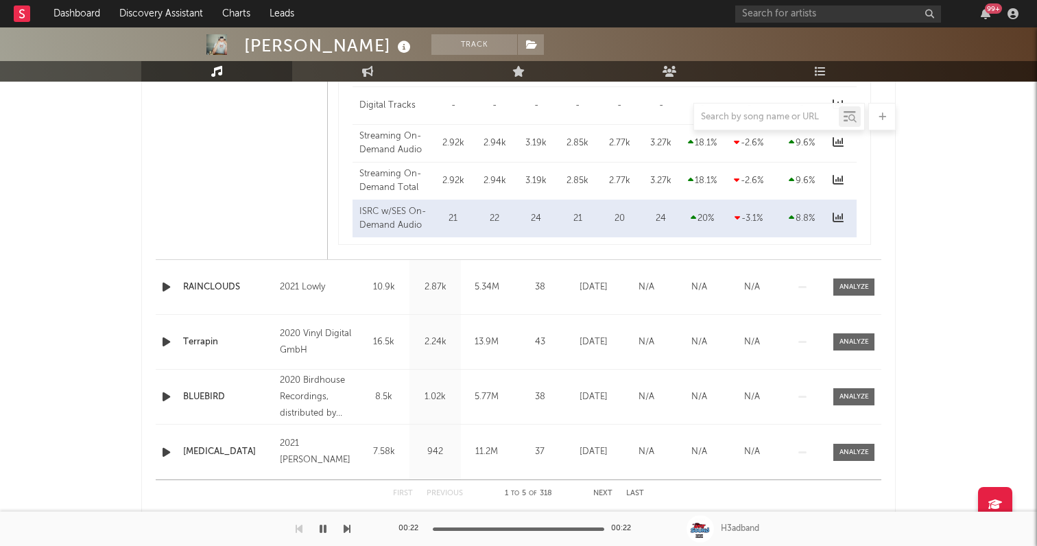
scroll to position [1144, 0]
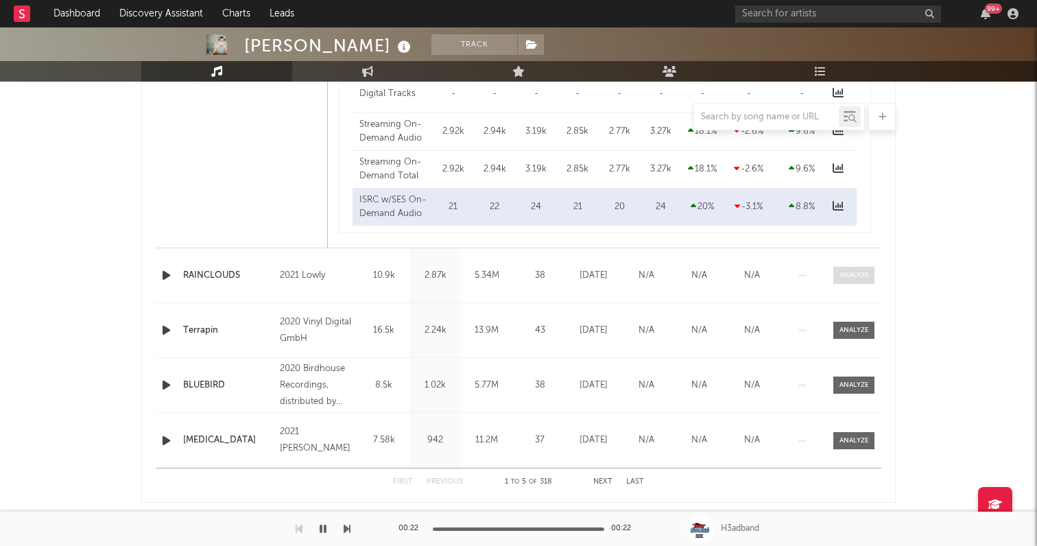
click at [861, 278] on div at bounding box center [853, 275] width 29 height 10
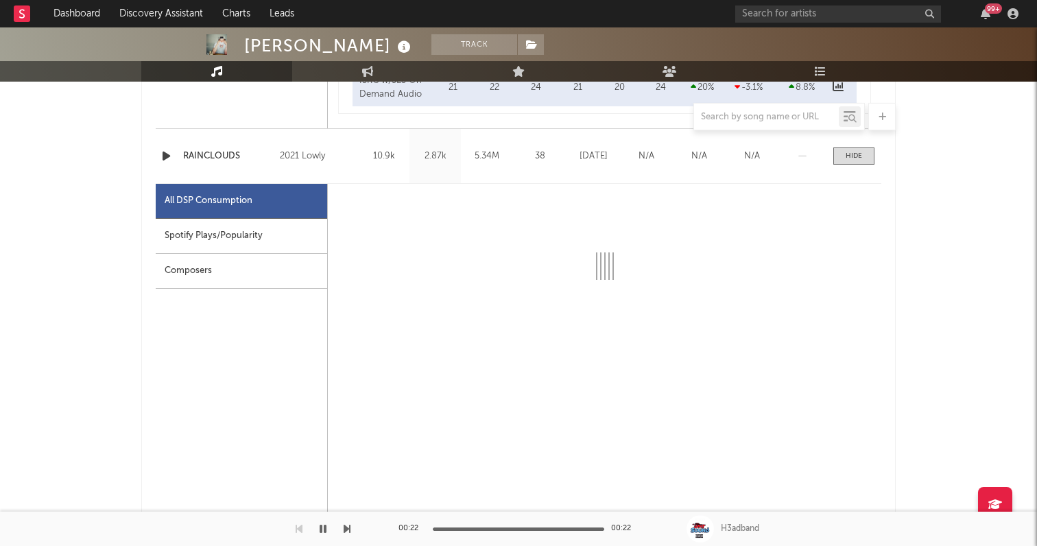
select select "6m"
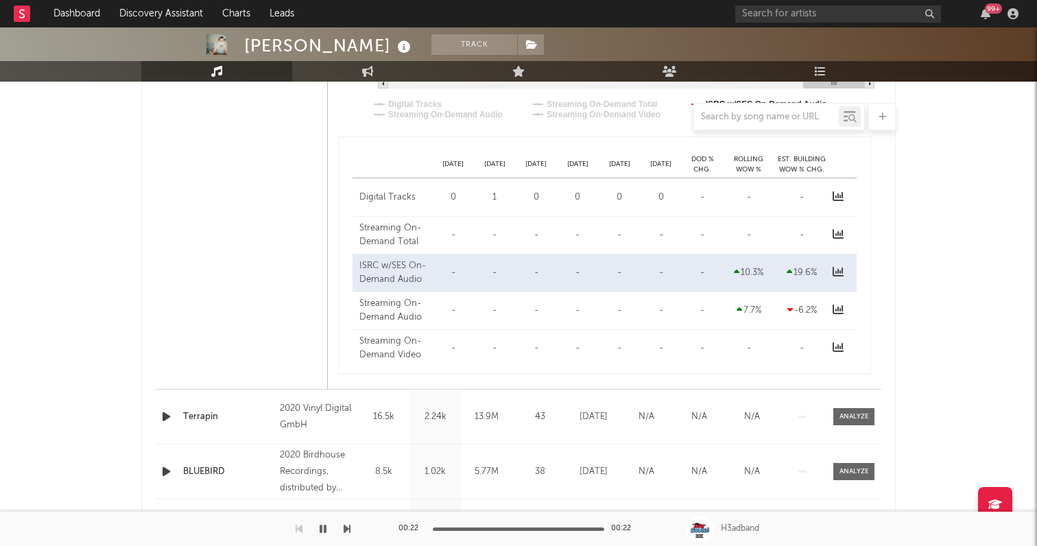
scroll to position [1886, 0]
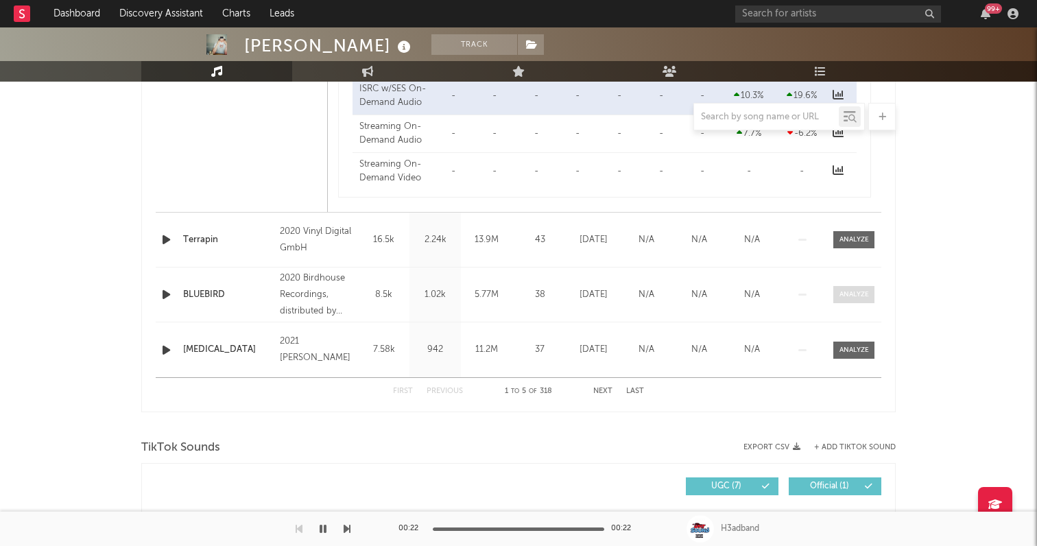
click at [844, 295] on div at bounding box center [853, 294] width 29 height 10
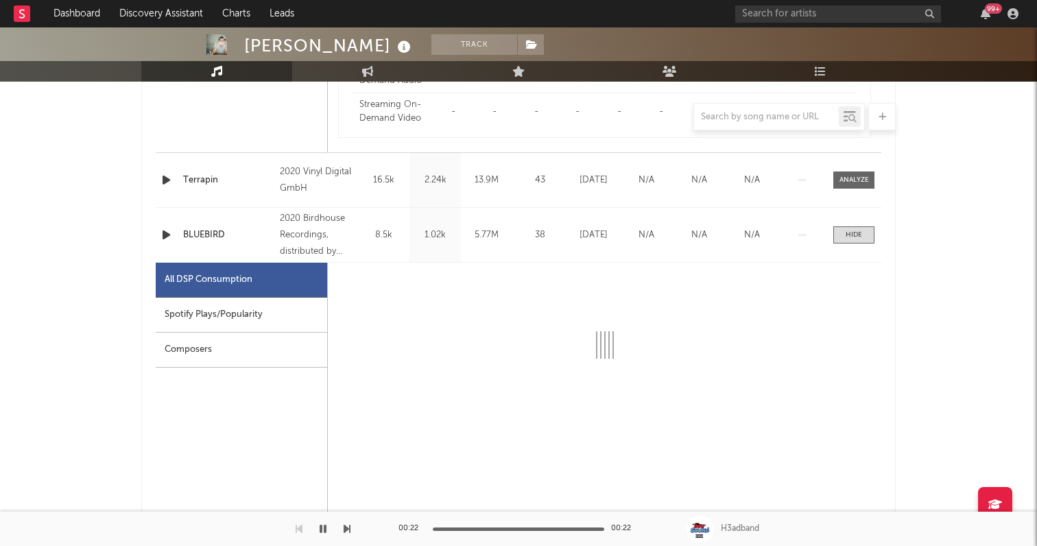
select select "6m"
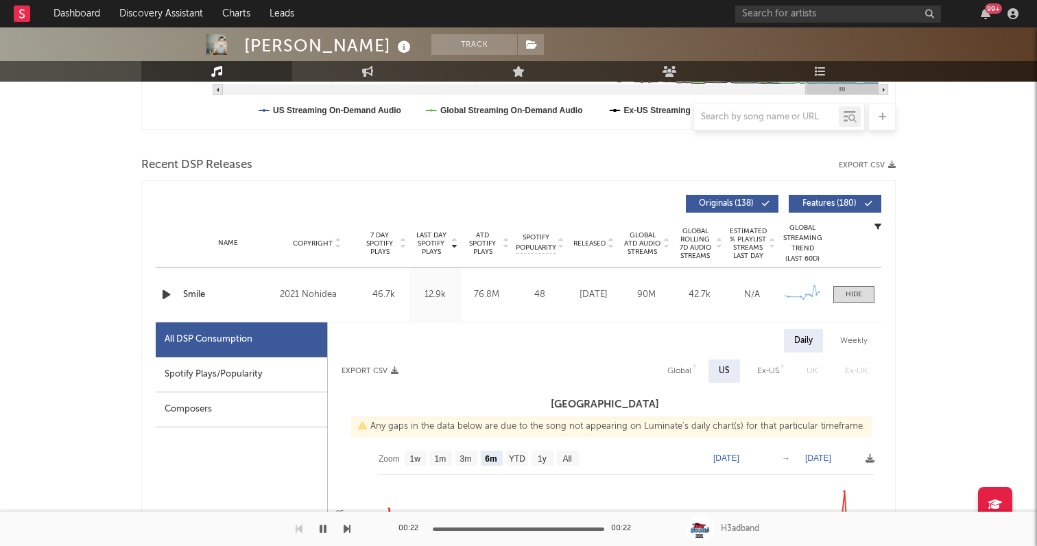
scroll to position [503, 0]
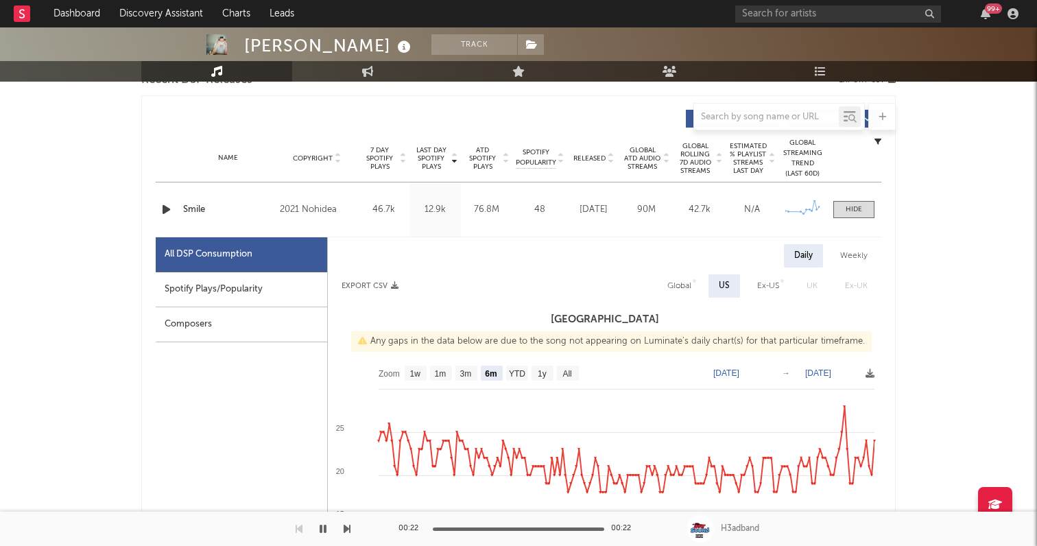
click at [623, 217] on div "Name Smile Copyright 2021 Nohidea Label Too Lost LLC Album Names Smile Composer…" at bounding box center [518, 209] width 725 height 54
click at [158, 210] on div at bounding box center [168, 209] width 24 height 17
click at [170, 208] on icon "button" at bounding box center [166, 209] width 14 height 17
click at [273, 200] on div "Name Smile Copyright 2021 Nohidea Label Too Lost LLC Album Names Smile Composer…" at bounding box center [518, 209] width 725 height 54
click at [298, 204] on div "2021 Nohidea" at bounding box center [317, 210] width 75 height 16
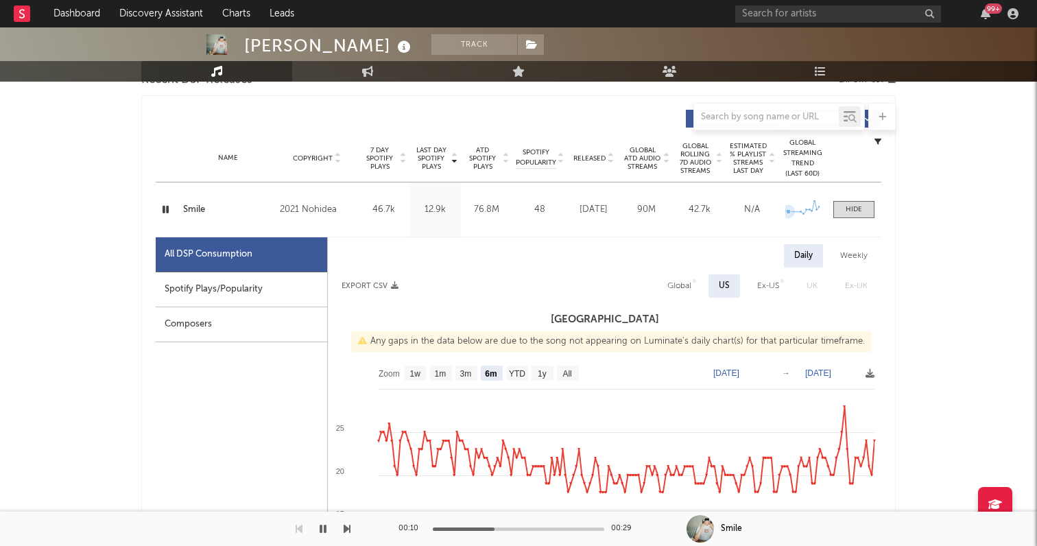
click at [790, 214] on icon at bounding box center [802, 207] width 34 height 14
click at [842, 210] on span at bounding box center [853, 209] width 41 height 17
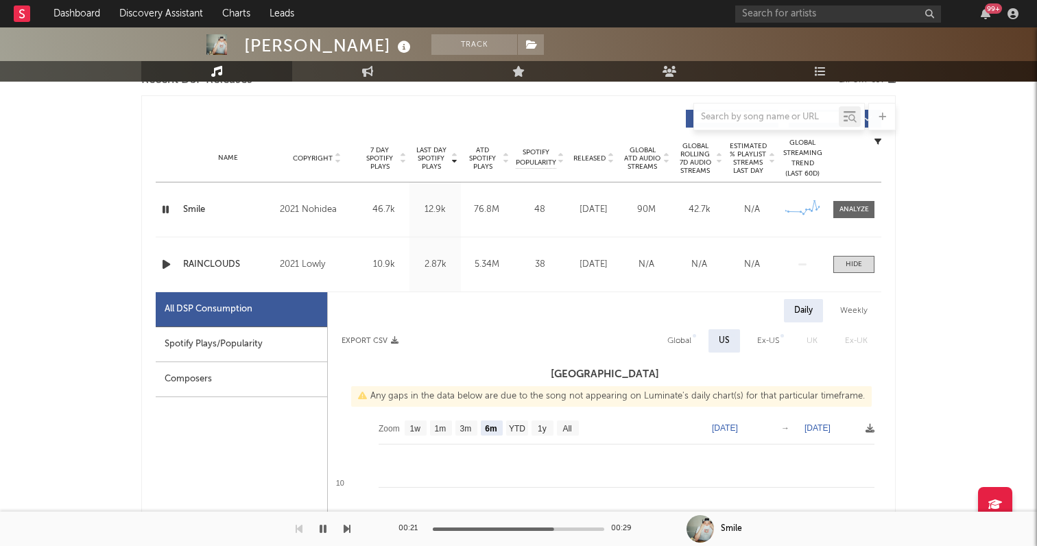
click at [164, 204] on icon "button" at bounding box center [165, 209] width 13 height 17
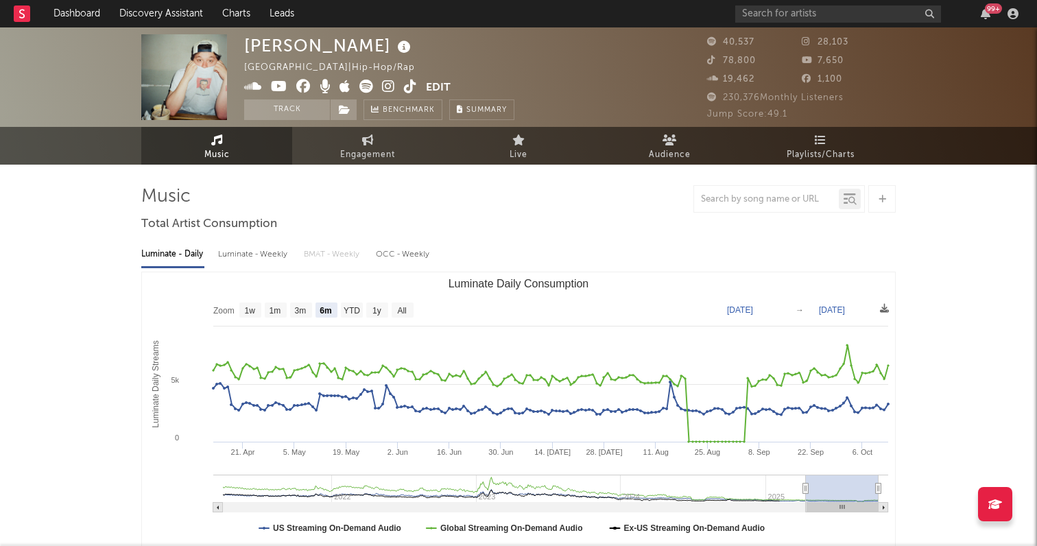
scroll to position [0, 0]
click at [802, 41] on icon at bounding box center [808, 41] width 14 height 9
click at [275, 252] on div "Luminate - Weekly" at bounding box center [254, 254] width 72 height 23
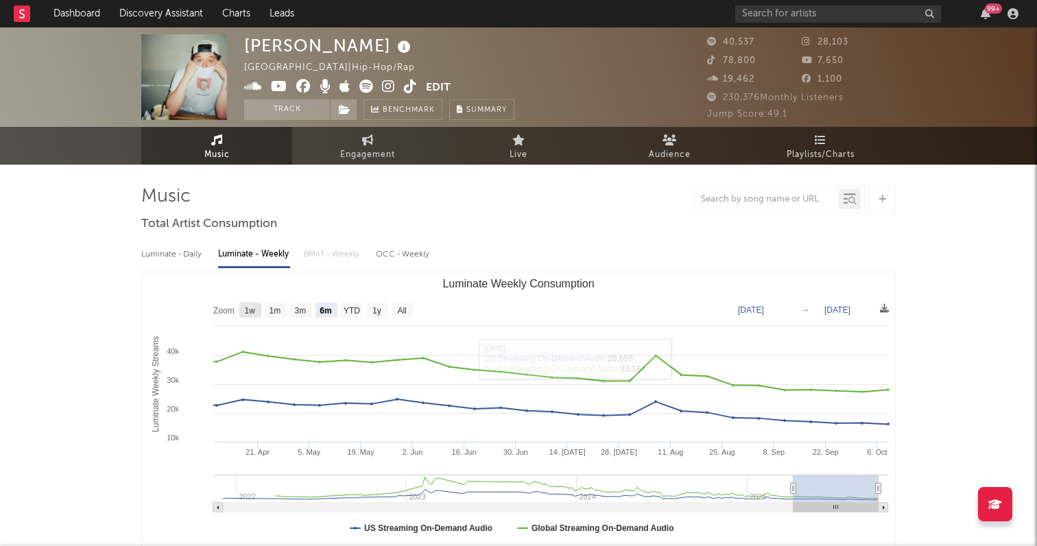
click at [243, 308] on rect "Luminate Weekly Consumption" at bounding box center [250, 309] width 22 height 15
select select "1w"
type input "2025-10-03"
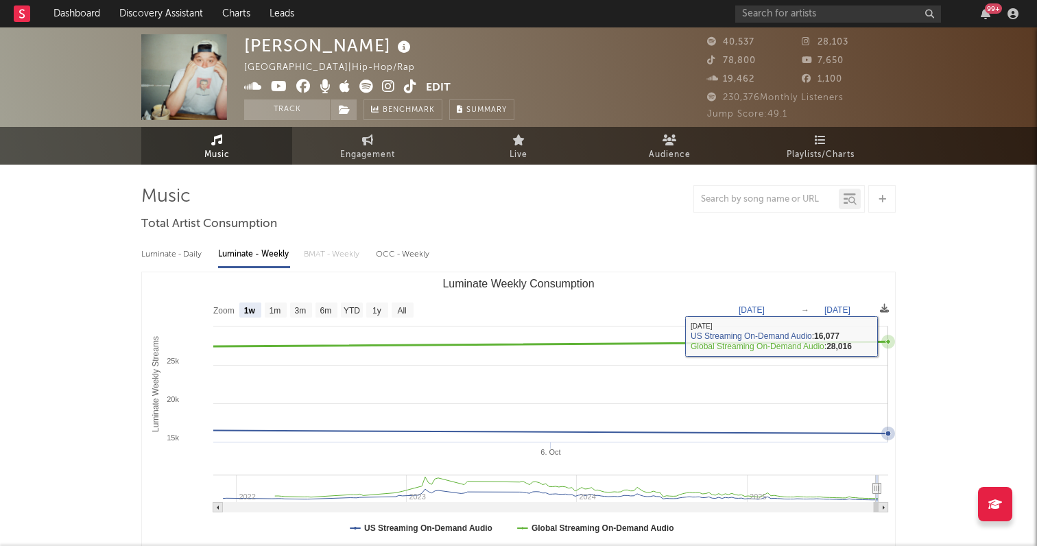
click at [461, 336] on rect "Luminate Weekly Consumption" at bounding box center [518, 409] width 753 height 274
click at [269, 308] on text "1m" at bounding box center [275, 311] width 12 height 10
select select "1m"
type input "2025-09-09"
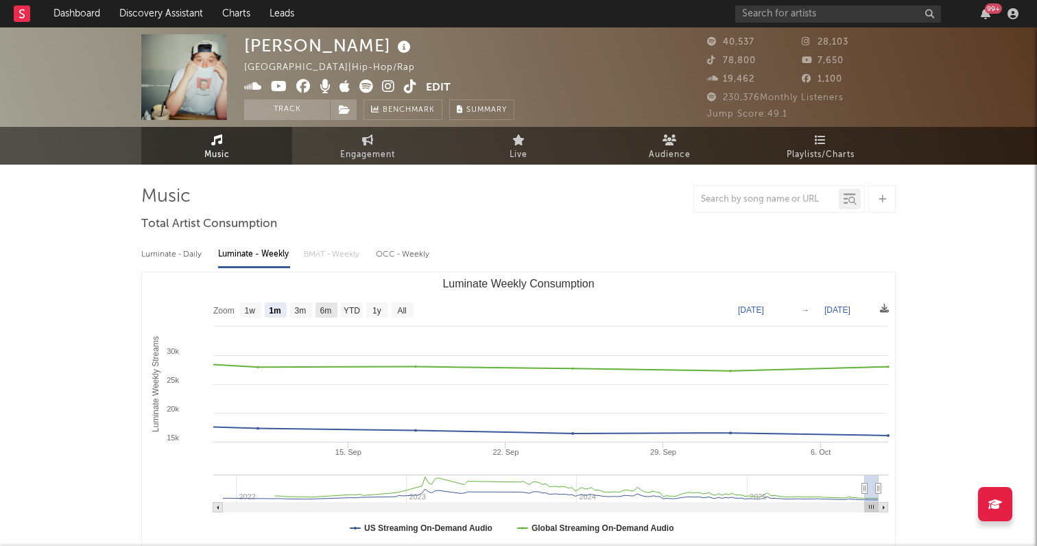
click at [318, 306] on rect "Luminate Weekly Consumption" at bounding box center [326, 309] width 22 height 15
select select "6m"
type input "2025-04-09"
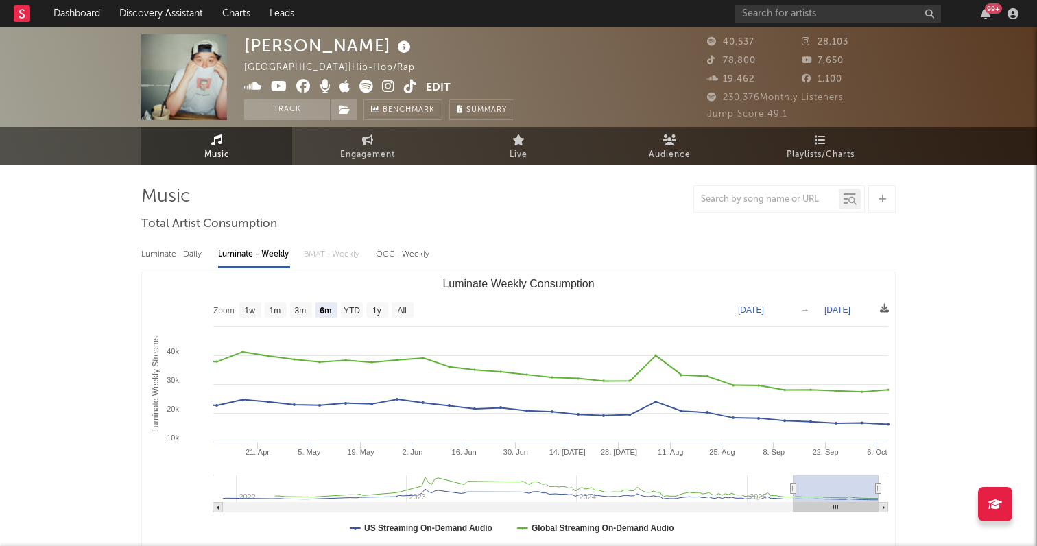
click at [188, 256] on div "Luminate - Daily" at bounding box center [172, 254] width 63 height 23
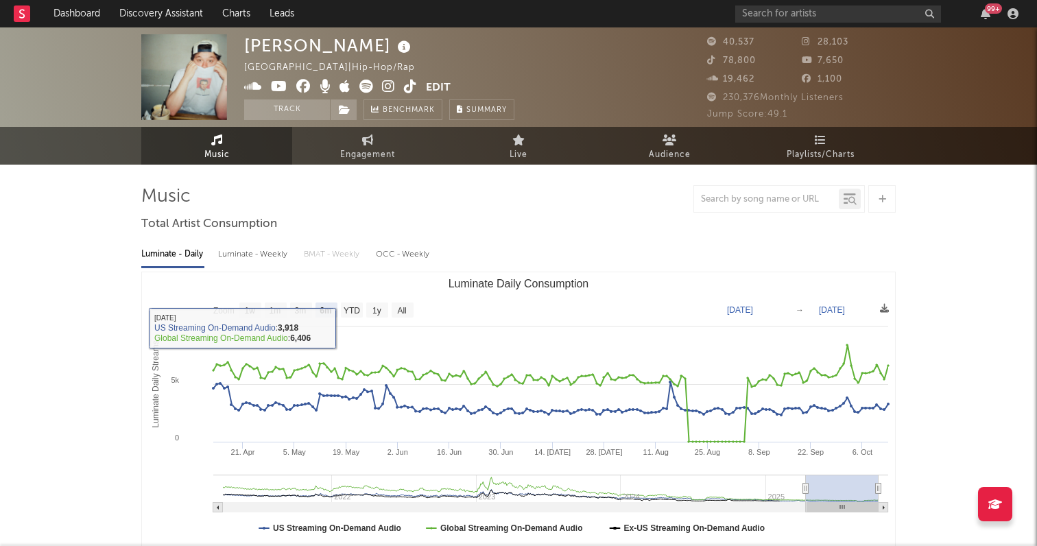
click at [239, 310] on rect "Luminate Daily Consumption" at bounding box center [518, 409] width 753 height 274
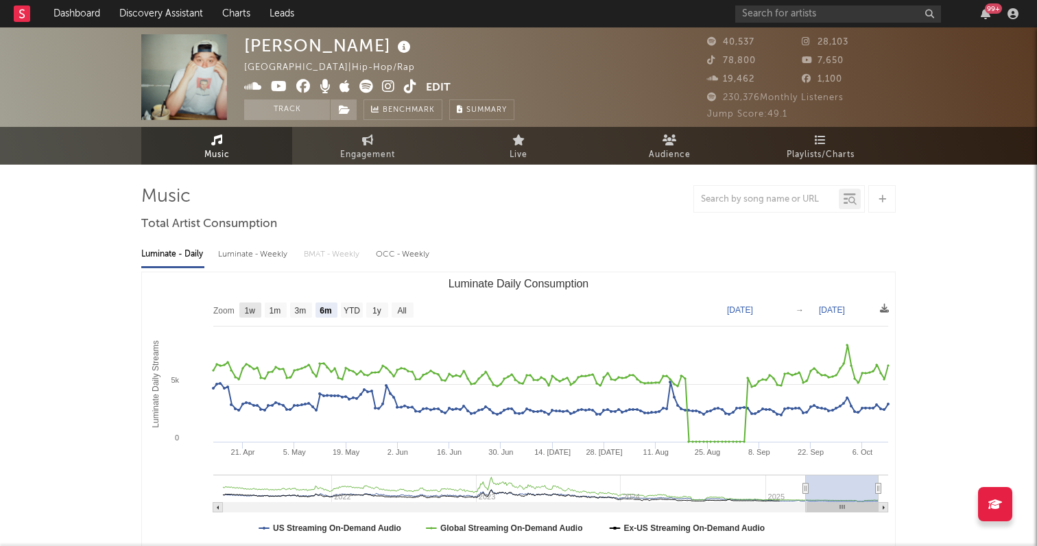
click at [245, 308] on text "1w" at bounding box center [250, 311] width 11 height 10
select select "1w"
type input "2025-10-07"
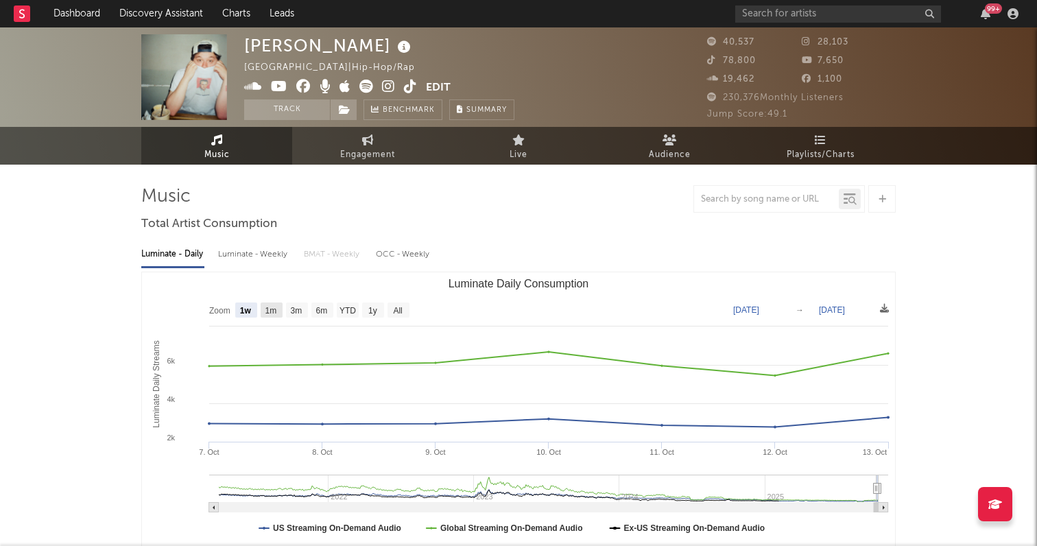
click at [272, 311] on text "1m" at bounding box center [271, 311] width 12 height 10
select select "1m"
type input "2025-09-13"
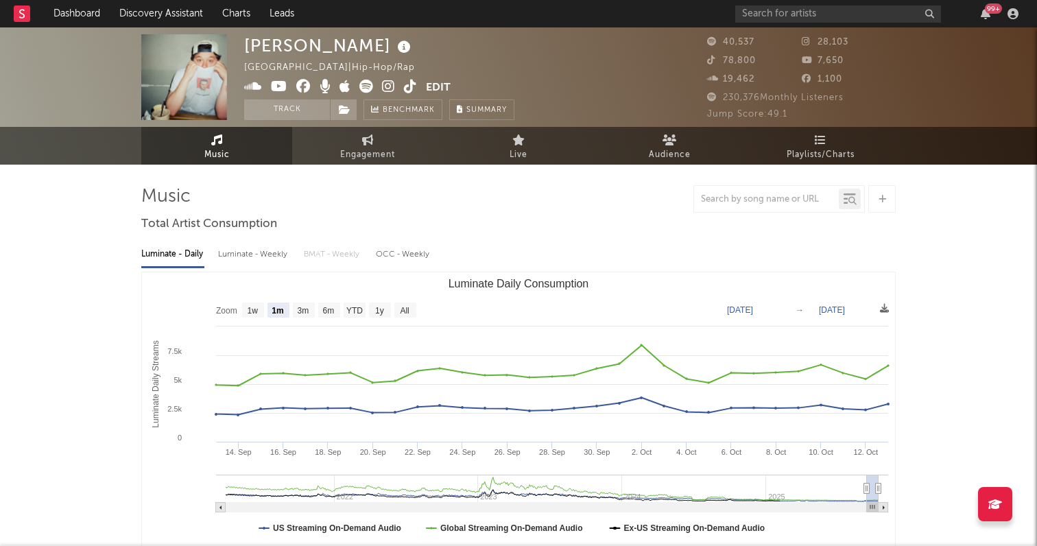
click at [256, 309] on text "1w" at bounding box center [252, 311] width 11 height 10
select select "1w"
type input "2025-10-07"
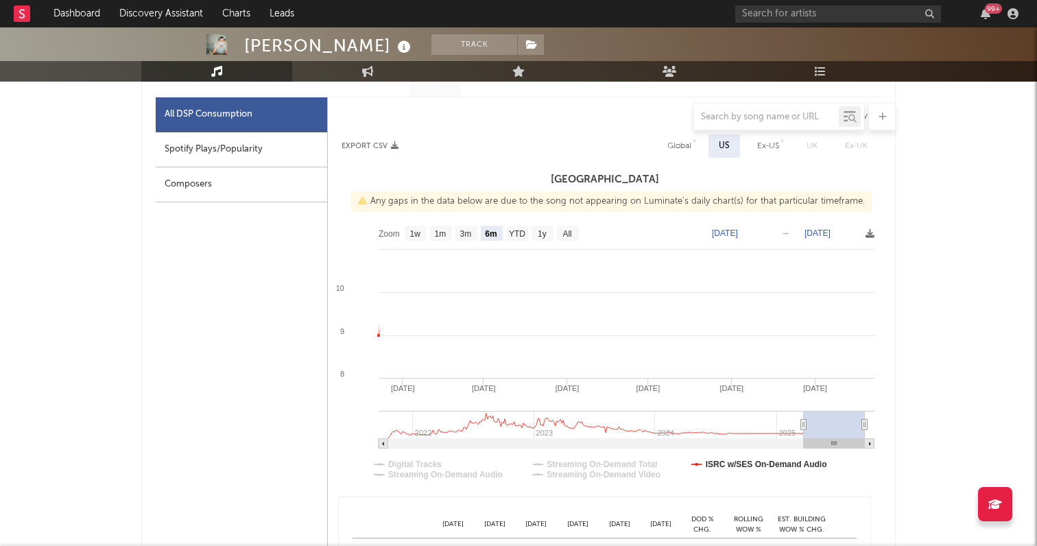
scroll to position [743, 0]
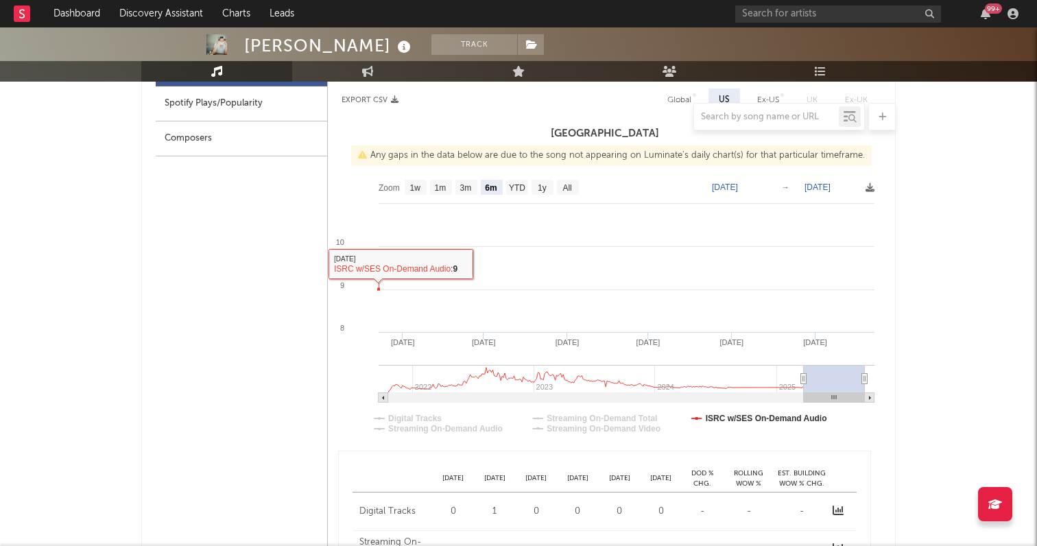
click at [458, 184] on rect at bounding box center [466, 187] width 22 height 15
select select "All"
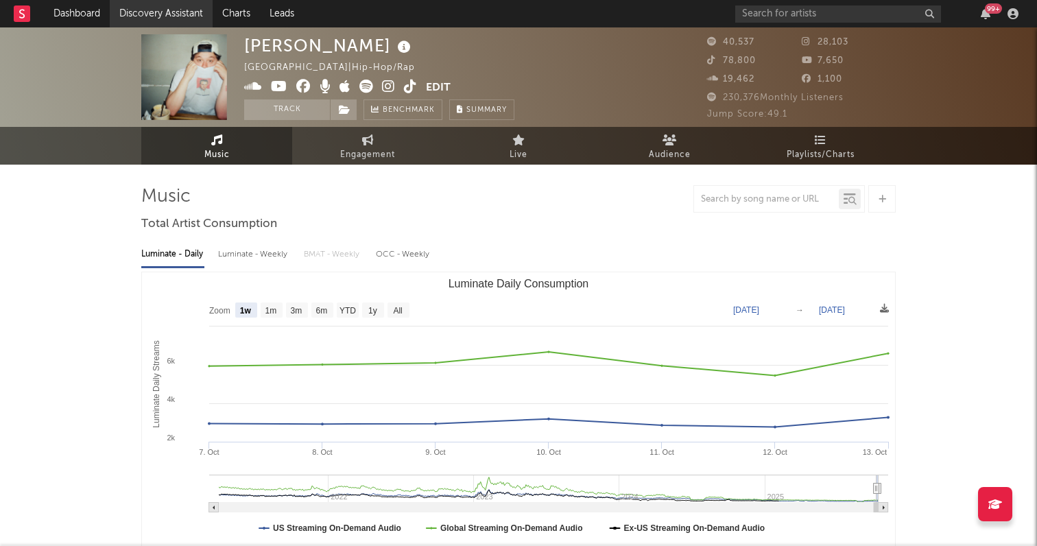
scroll to position [0, 0]
click at [138, 2] on link "Discovery Assistant" at bounding box center [161, 13] width 103 height 27
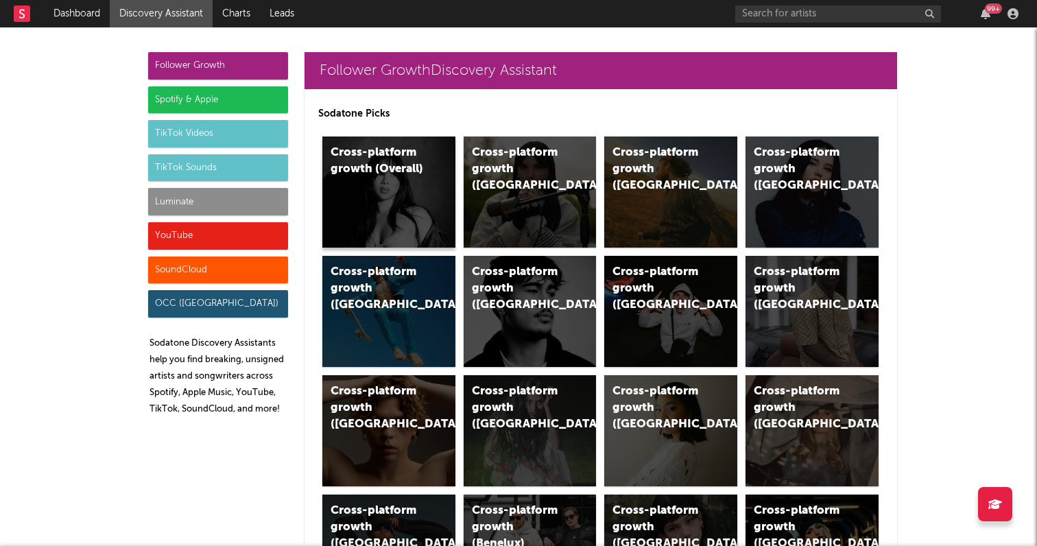
click at [392, 202] on div "Cross-platform growth (Overall)" at bounding box center [388, 191] width 133 height 111
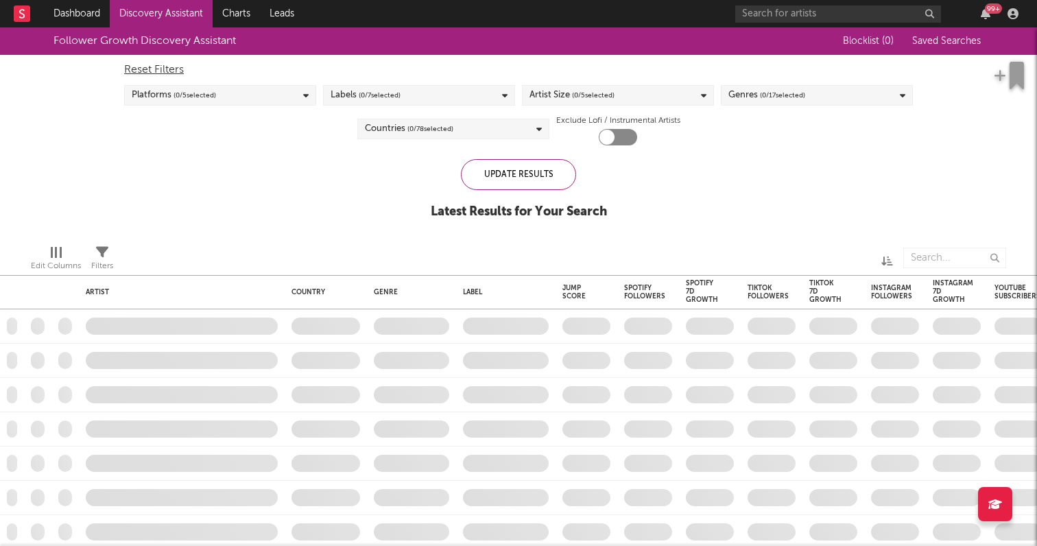
checkbox input "true"
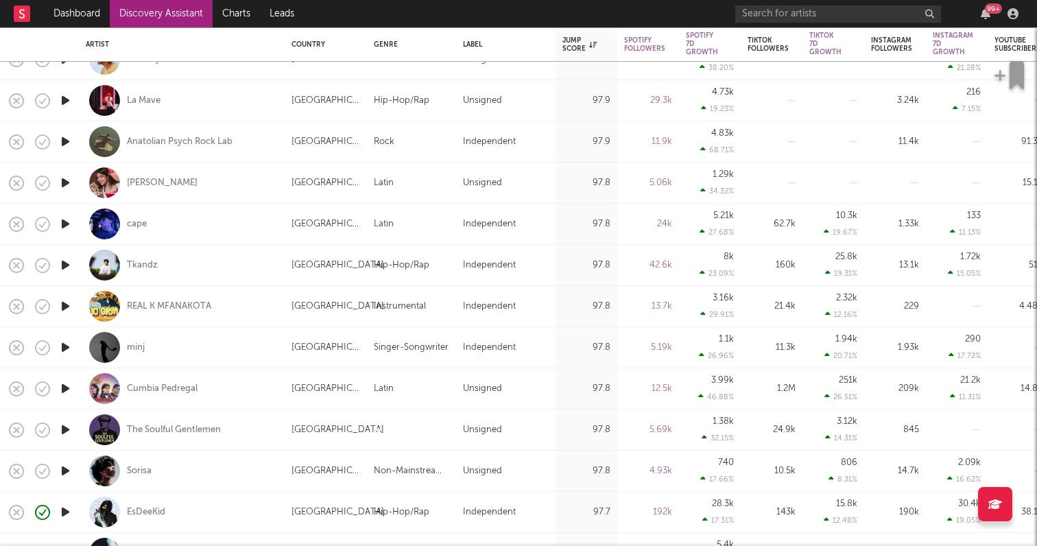
click at [400, 257] on div "Hip-Hop/Rap" at bounding box center [402, 265] width 56 height 16
select select "1w"
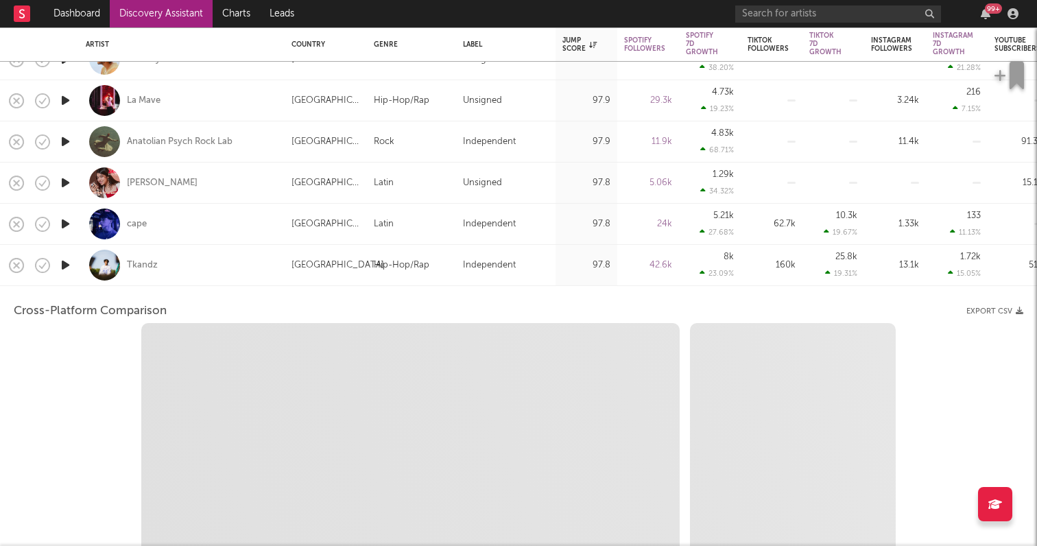
select select "6m"
select select "1m"
